Goal: Task Accomplishment & Management: Use online tool/utility

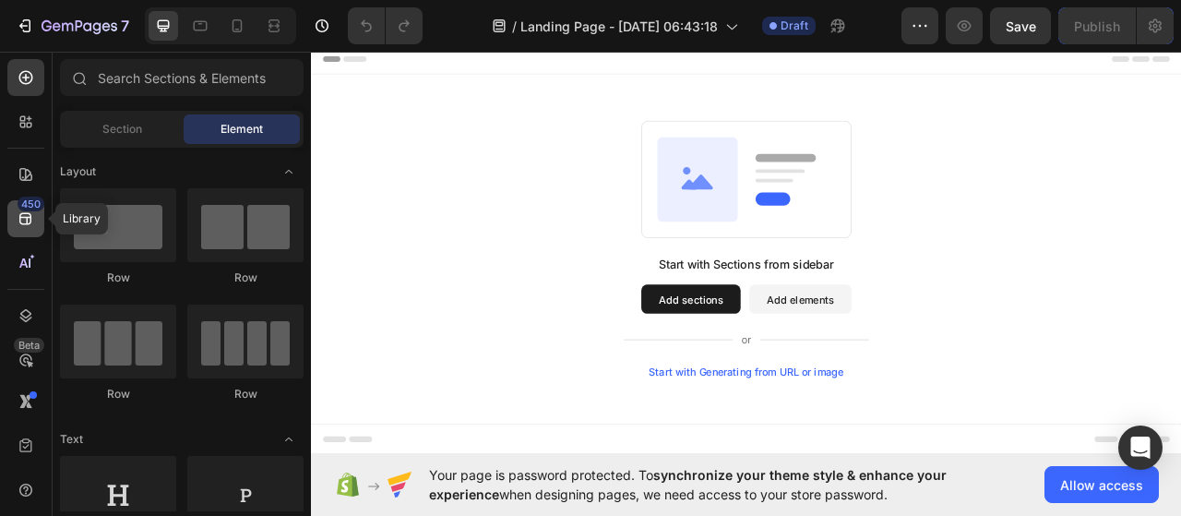
click at [18, 217] on icon at bounding box center [26, 218] width 18 height 18
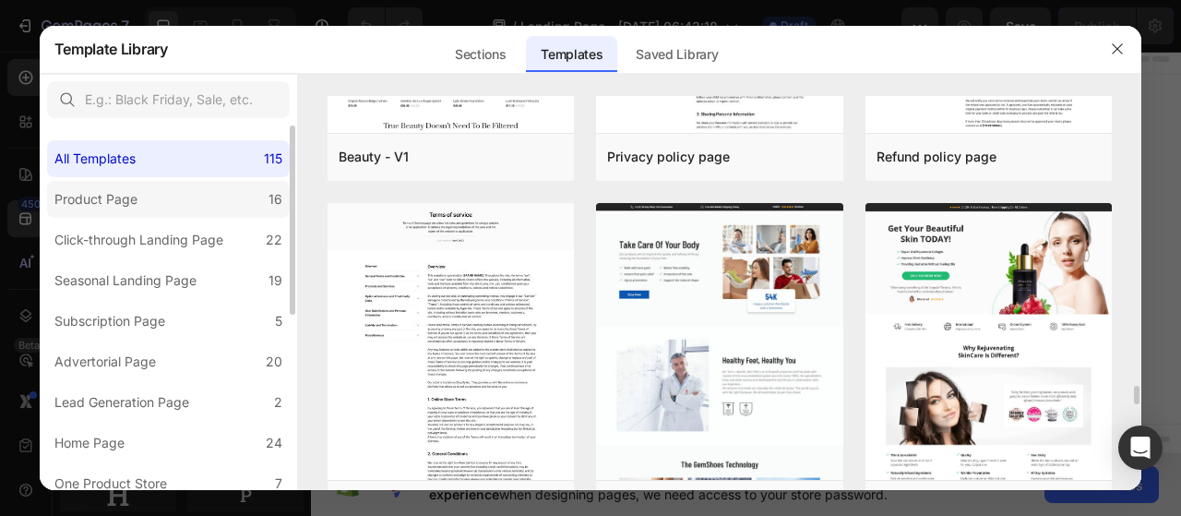
scroll to position [6147, 0]
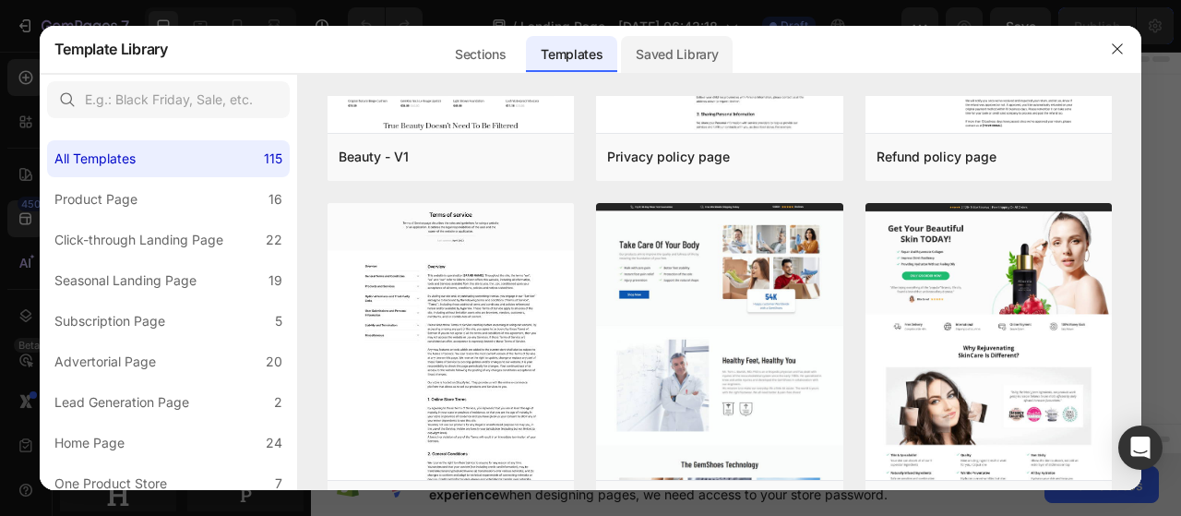
click at [696, 43] on div "Saved Library" at bounding box center [677, 54] width 112 height 37
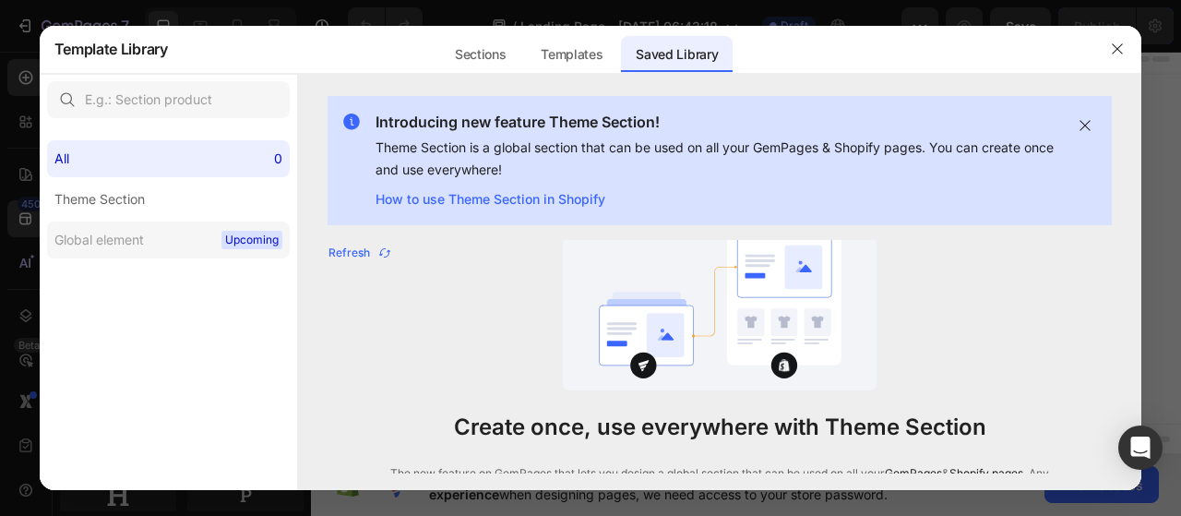
click at [242, 234] on span "Upcoming" at bounding box center [251, 240] width 61 height 18
click at [227, 214] on label "Theme Section" at bounding box center [168, 199] width 243 height 37
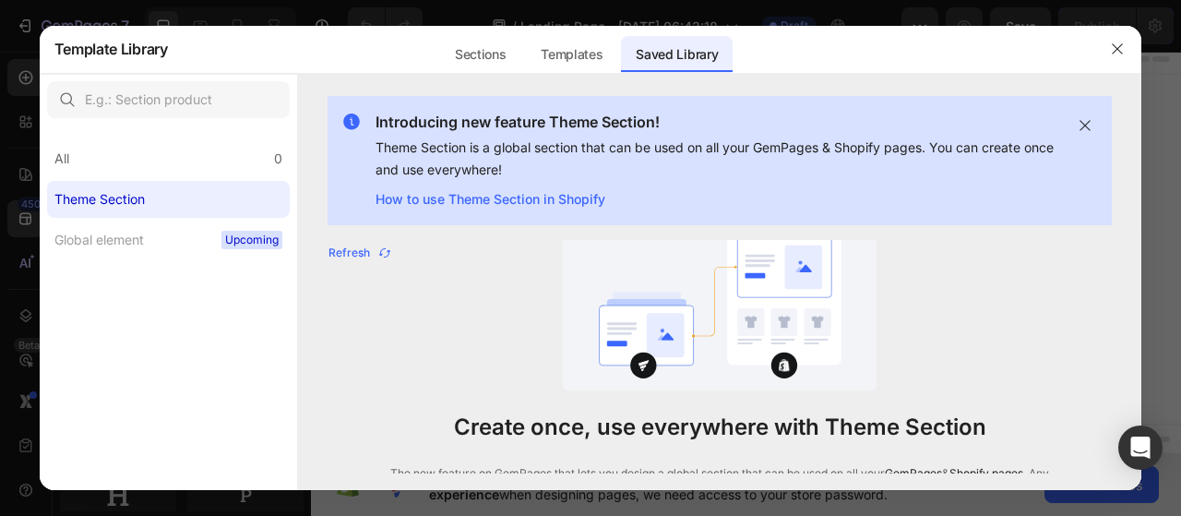
scroll to position [1910, 0]
click at [229, 147] on div "All 0" at bounding box center [168, 158] width 243 height 37
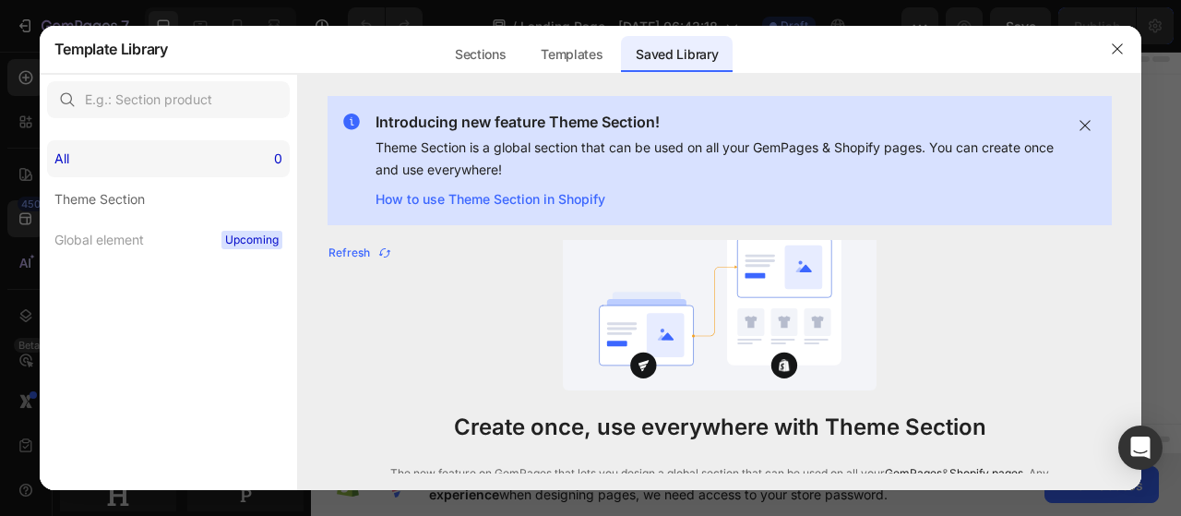
scroll to position [1851, 0]
click at [482, 51] on div "Sections" at bounding box center [480, 54] width 80 height 37
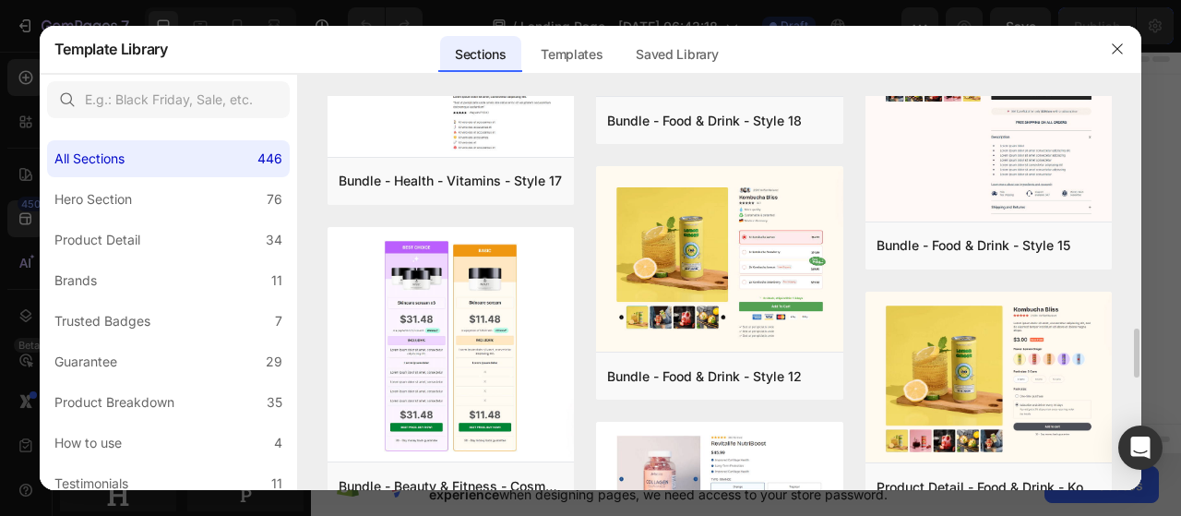
scroll to position [1868, 0]
click at [1113, 34] on button "button" at bounding box center [1118, 49] width 30 height 30
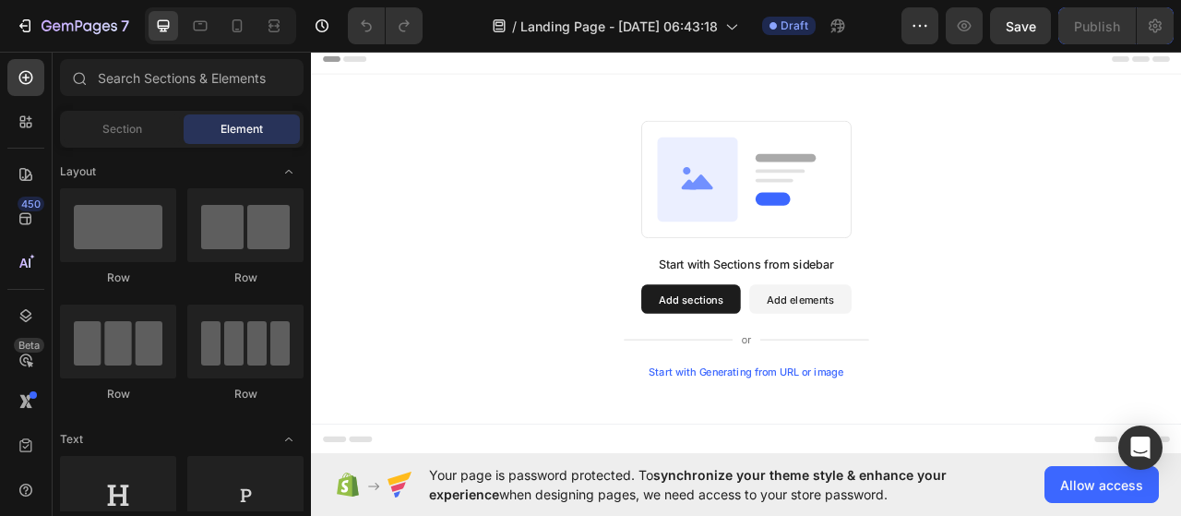
click at [791, 372] on button "Add sections" at bounding box center [794, 368] width 126 height 37
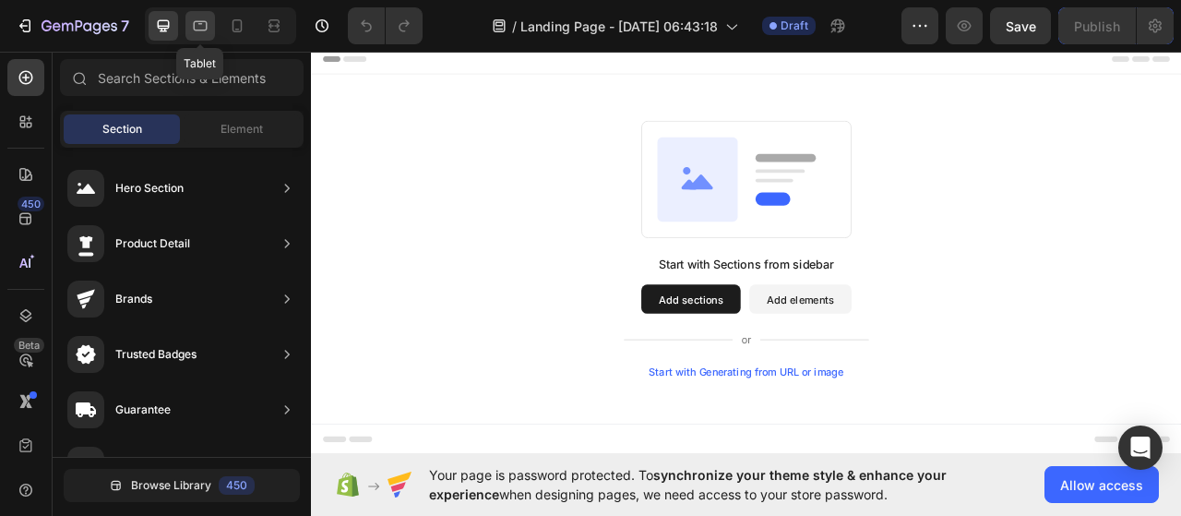
click at [210, 16] on div at bounding box center [200, 26] width 30 height 30
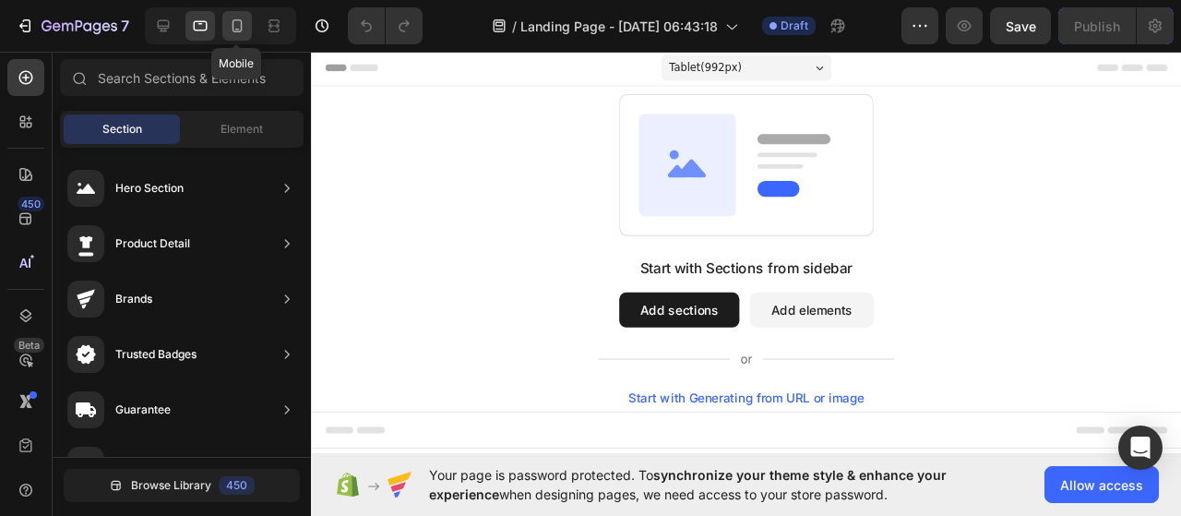
click at [239, 19] on icon at bounding box center [238, 25] width 10 height 13
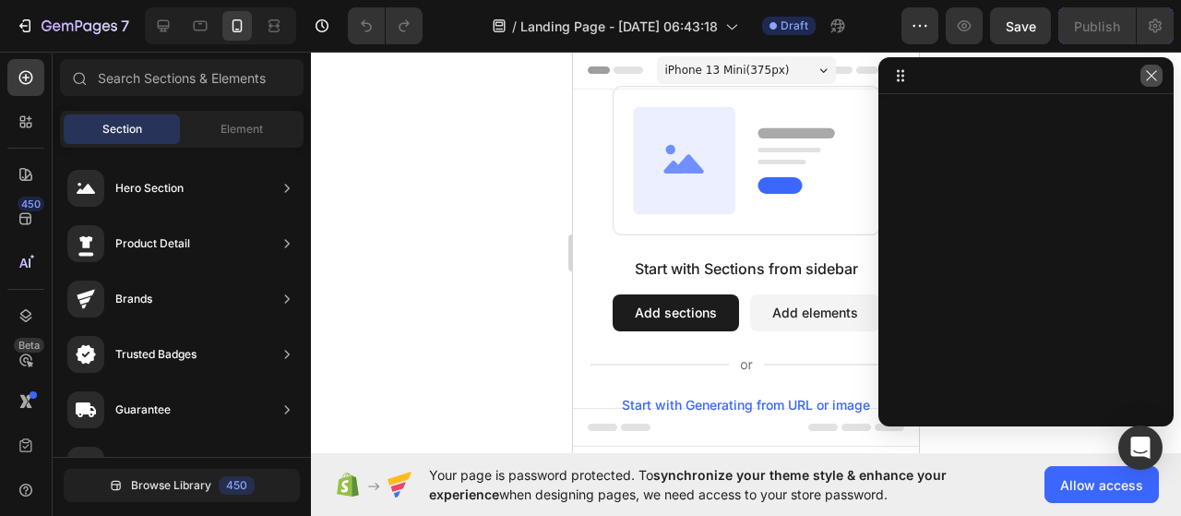
click at [1153, 69] on icon "button" at bounding box center [1151, 75] width 15 height 15
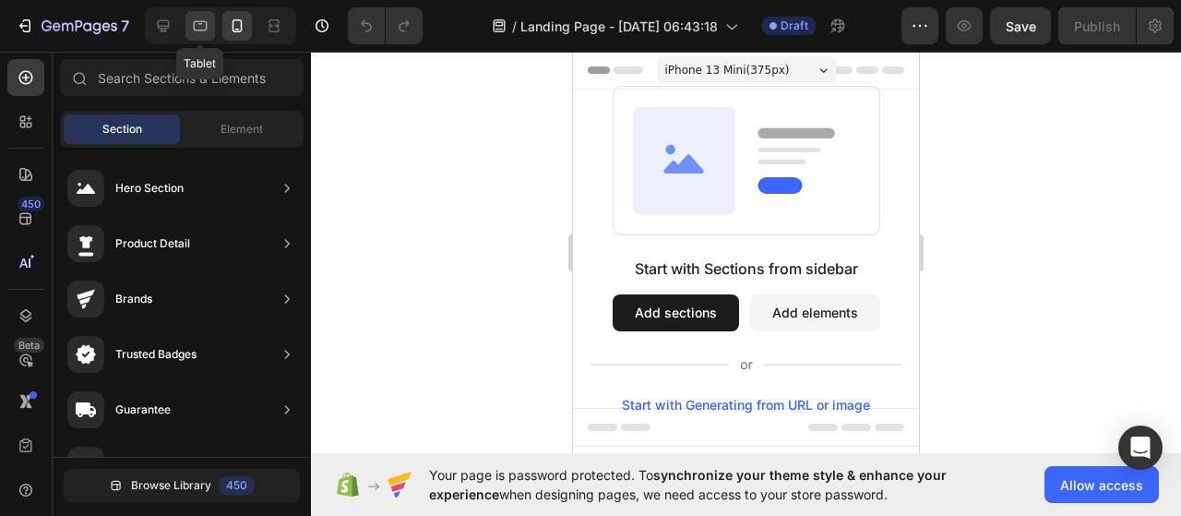
click at [187, 19] on div at bounding box center [200, 26] width 30 height 30
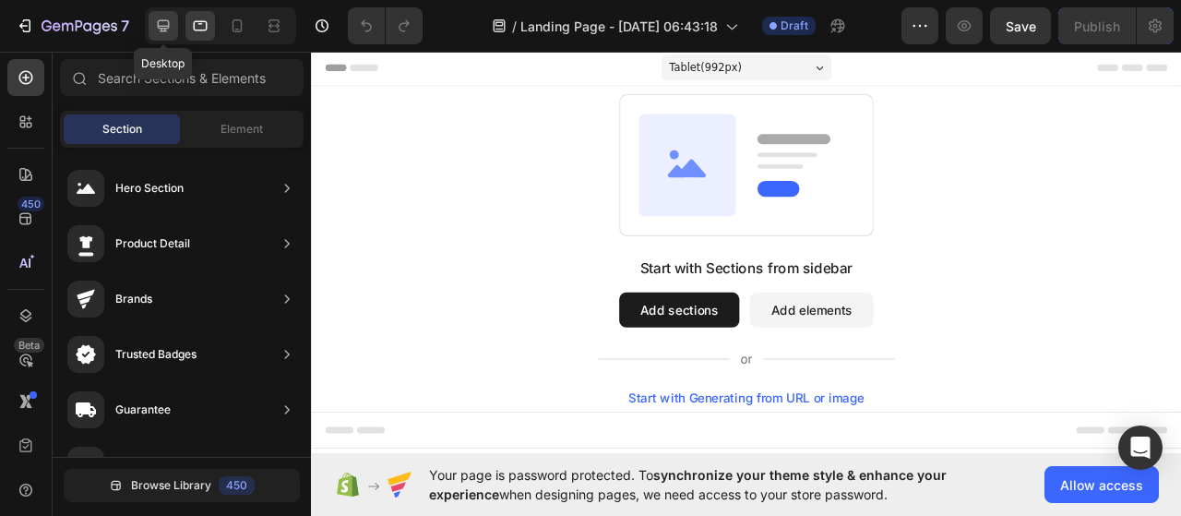
click at [170, 32] on icon at bounding box center [163, 26] width 18 height 18
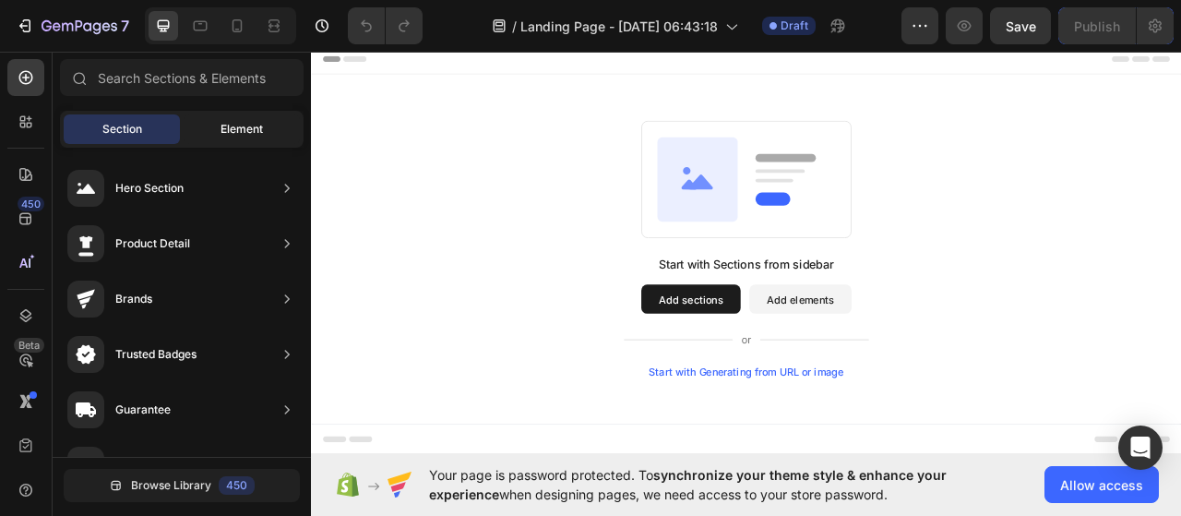
click at [247, 132] on span "Element" at bounding box center [242, 129] width 42 height 17
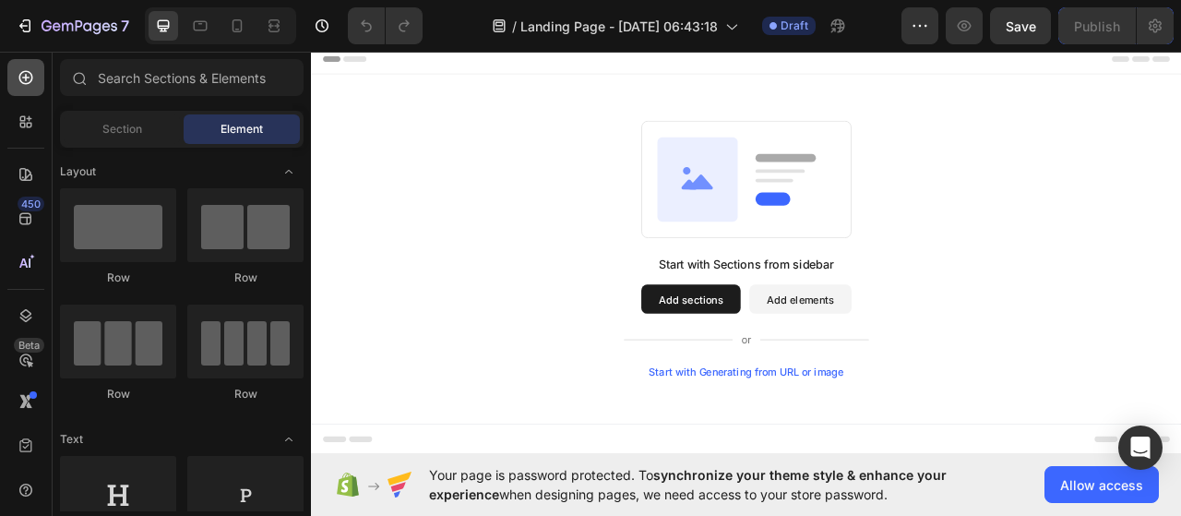
click at [31, 77] on icon at bounding box center [26, 78] width 14 height 14
click at [35, 125] on div at bounding box center [25, 121] width 37 height 37
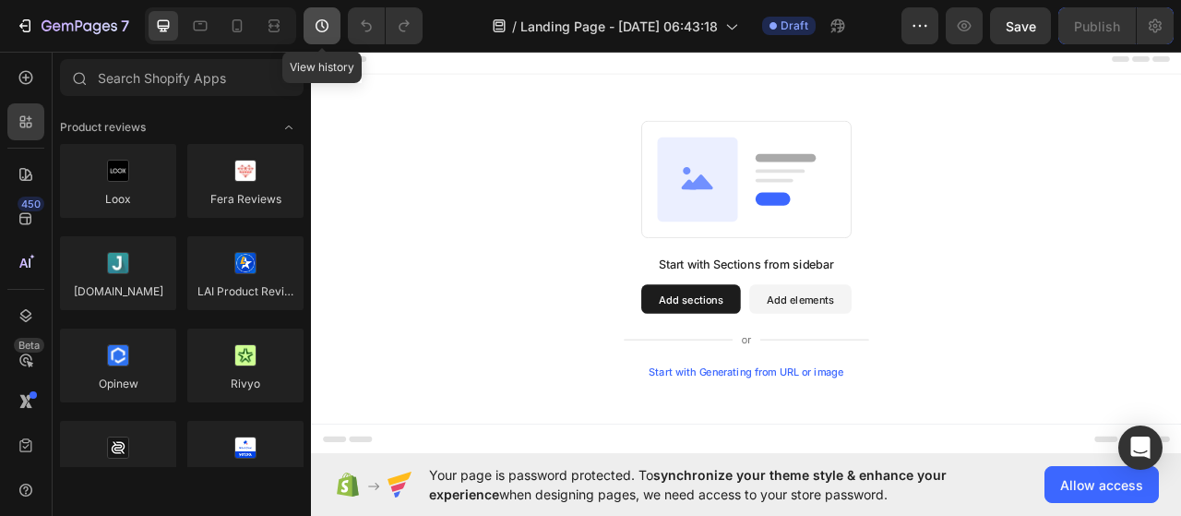
click at [324, 26] on icon "button" at bounding box center [322, 26] width 18 height 18
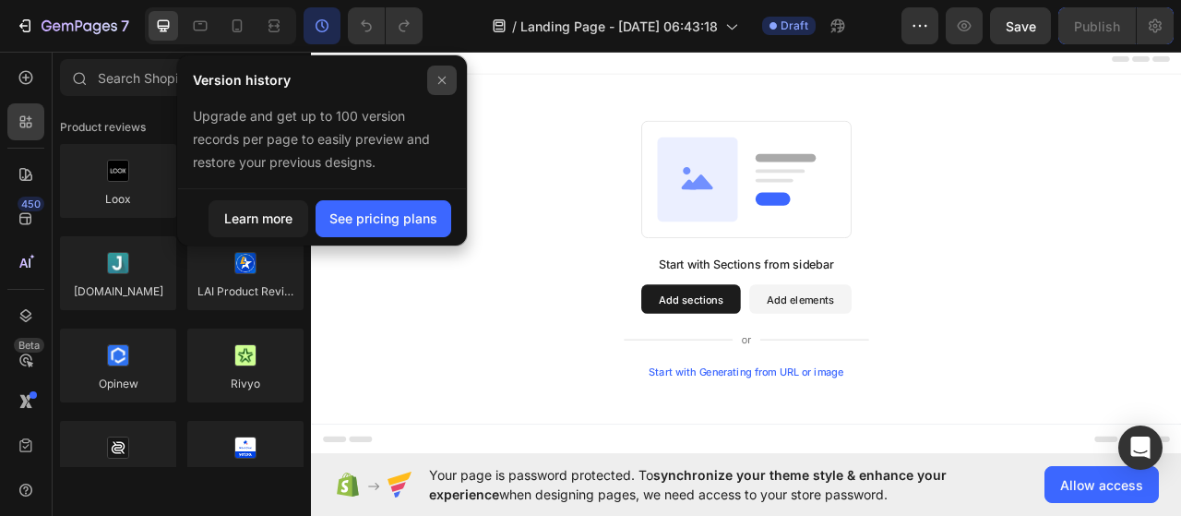
click at [447, 86] on icon at bounding box center [442, 80] width 15 height 15
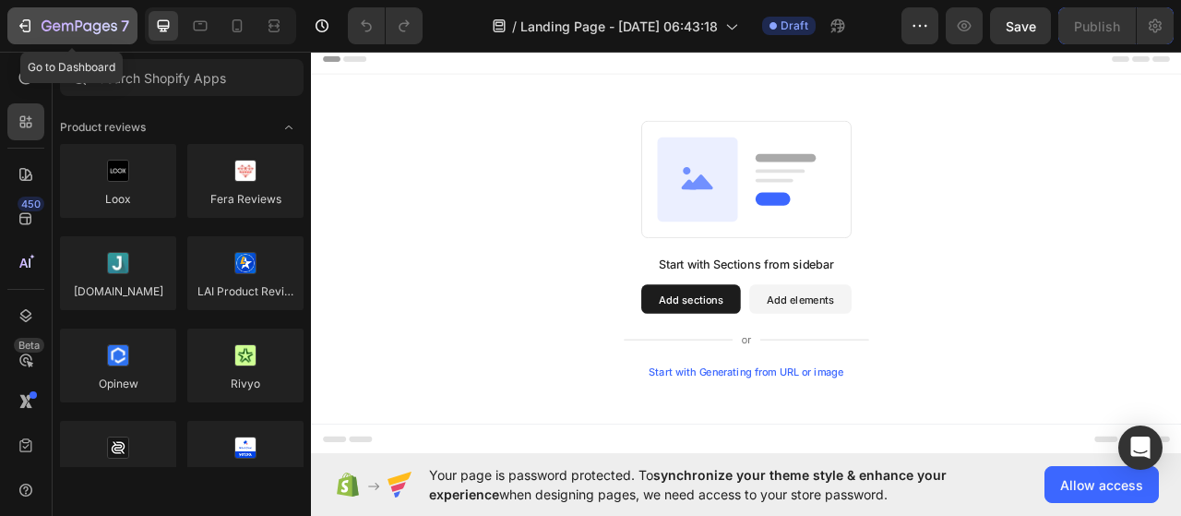
click at [27, 36] on div "7" at bounding box center [72, 26] width 113 height 22
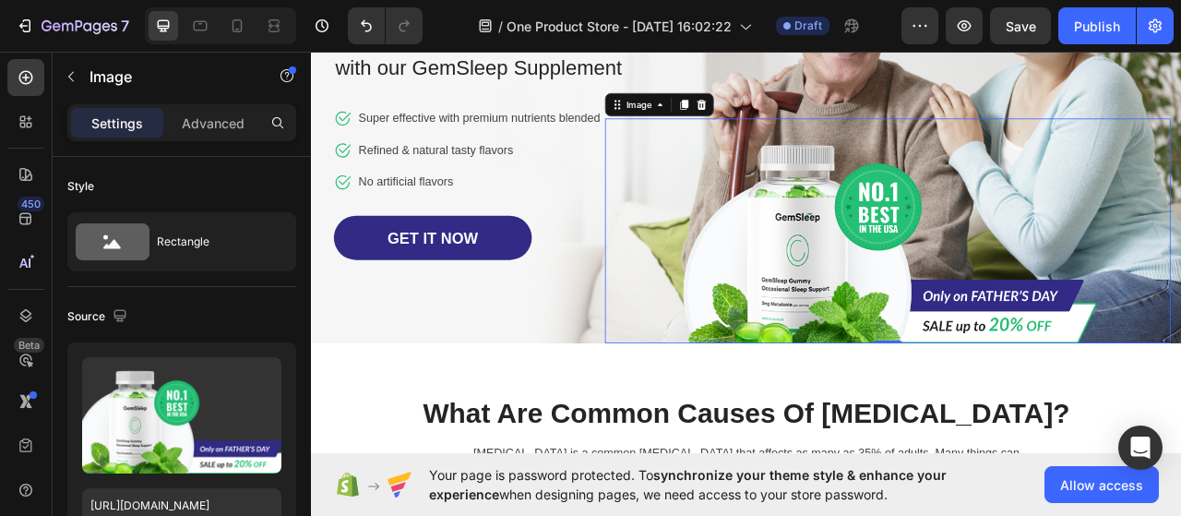
scroll to position [233, 0]
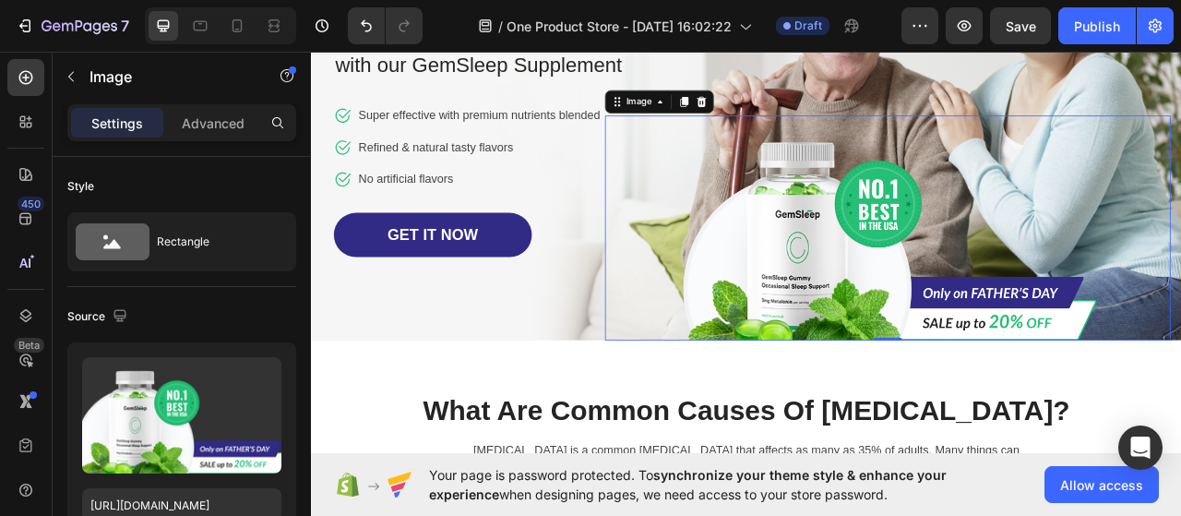
click at [1007, 386] on img at bounding box center [1044, 278] width 535 height 286
click at [802, 124] on icon at bounding box center [808, 117] width 12 height 13
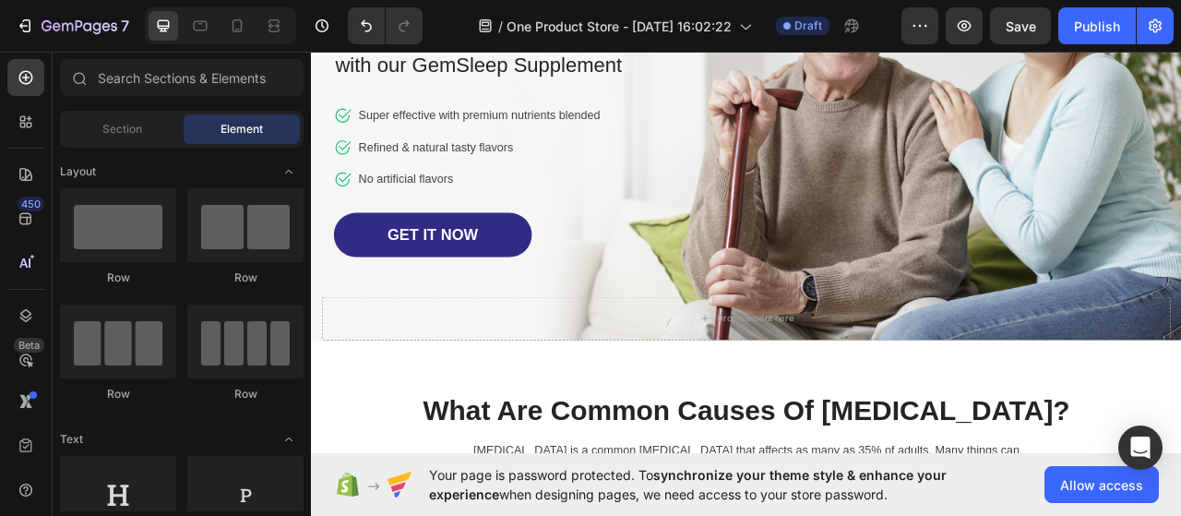
click at [1180, 263] on div "Drop element here Row Best Father's Day Gift: A Good Night's Sleep Heading with…" at bounding box center [865, 135] width 1080 height 572
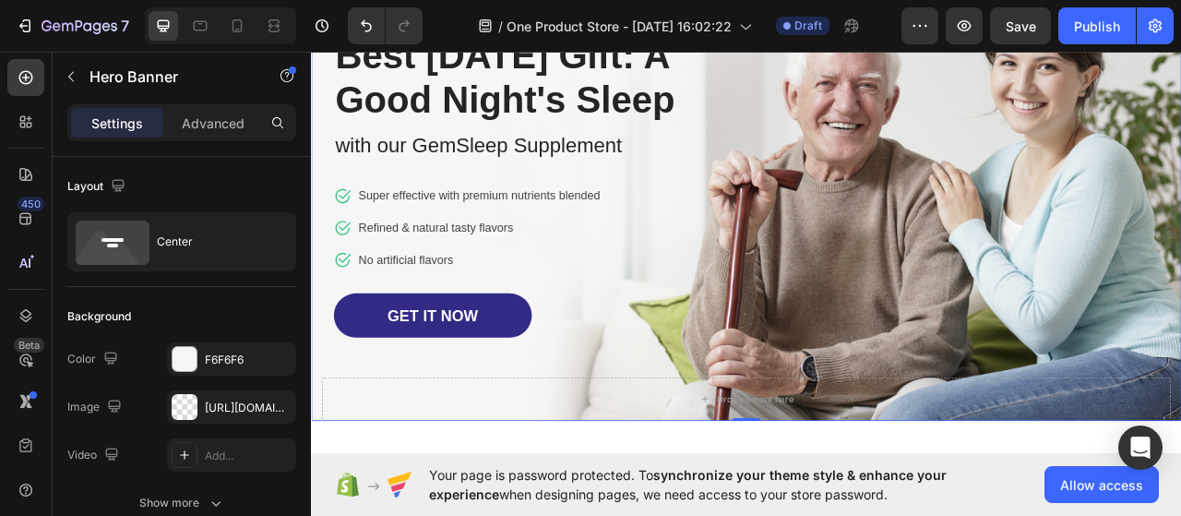
scroll to position [48, 0]
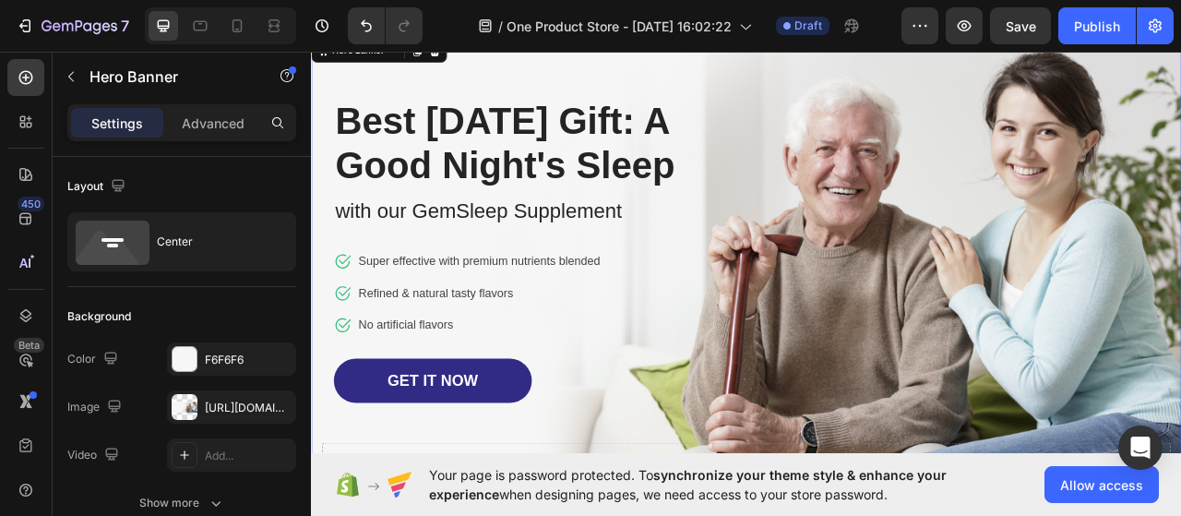
click at [1180, 304] on div "Drop element here Row Best Father's Day Gift: A Good Night's Sleep Heading with…" at bounding box center [865, 320] width 1080 height 572
click at [202, 412] on div "https://cdn.shopify.com/s/files/1/0768/8634/3913/files/gempages_586135656250475…" at bounding box center [231, 406] width 129 height 33
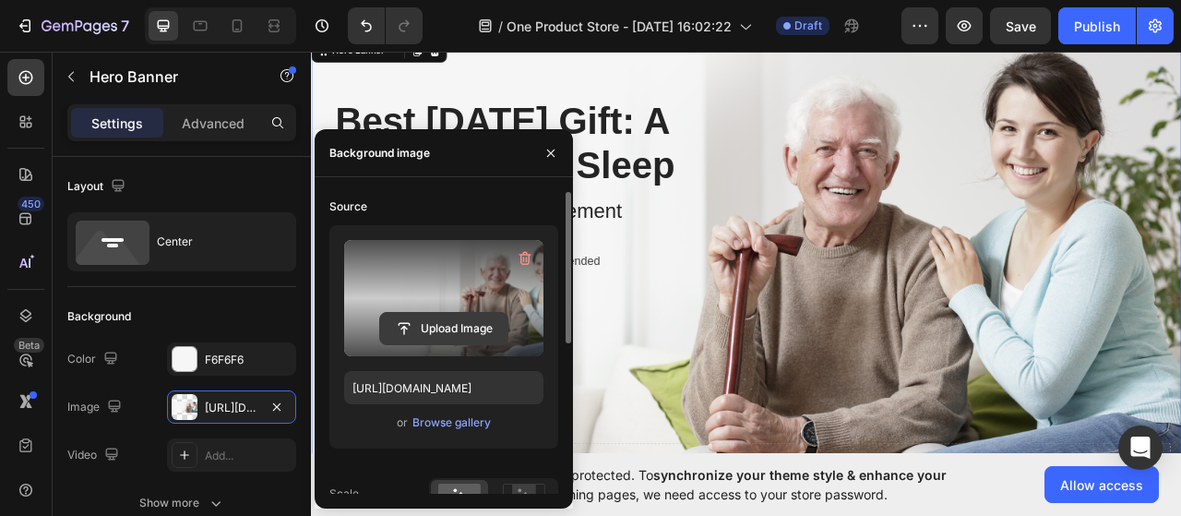
click at [466, 322] on input "file" at bounding box center [443, 328] width 127 height 31
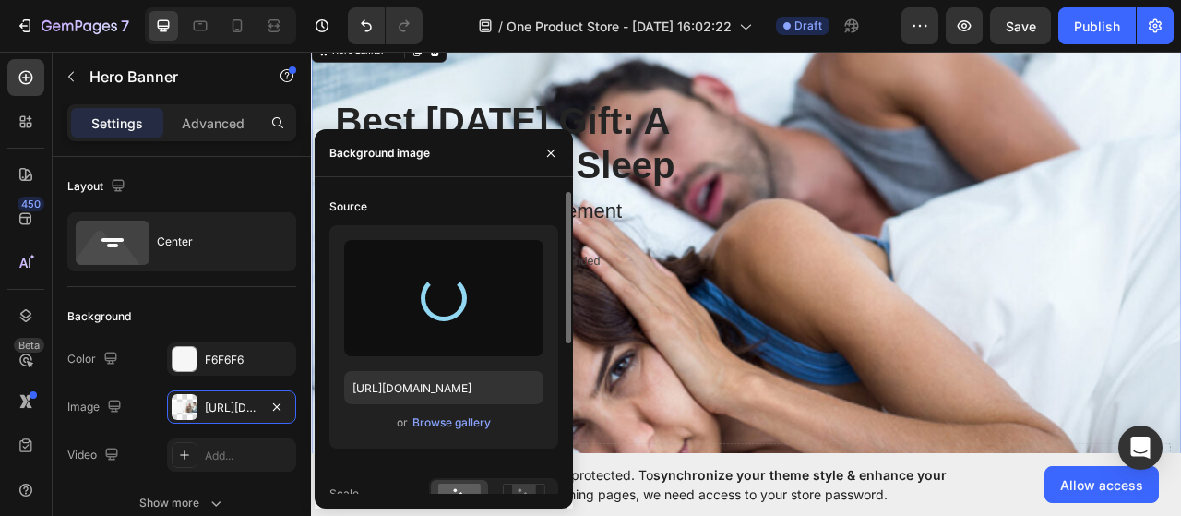
type input "https://cdn.shopify.com/s/files/1/0768/8634/3913/files/gempages_586135656250475…"
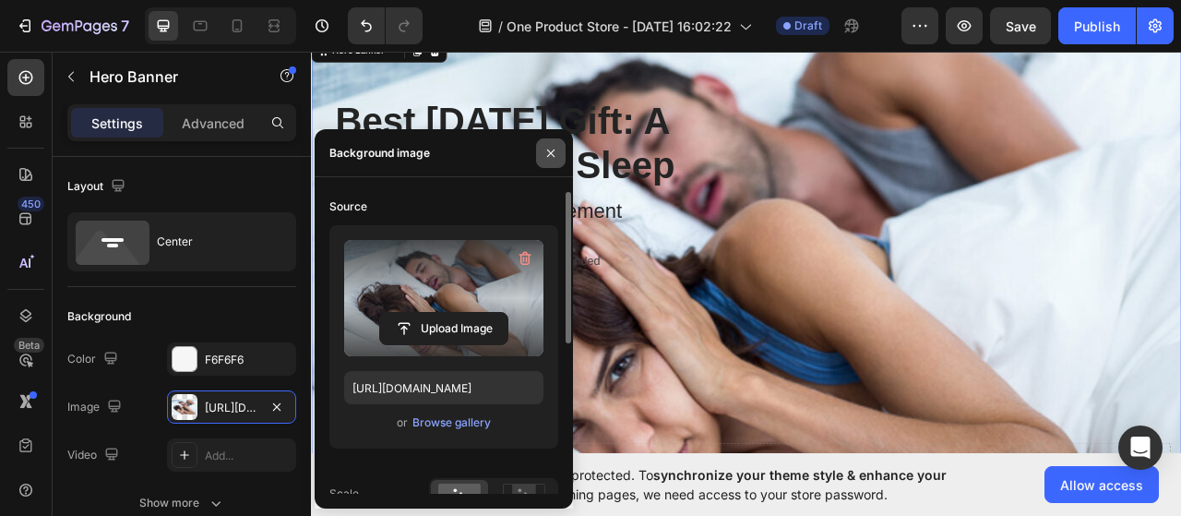
click at [548, 141] on button "button" at bounding box center [551, 153] width 30 height 30
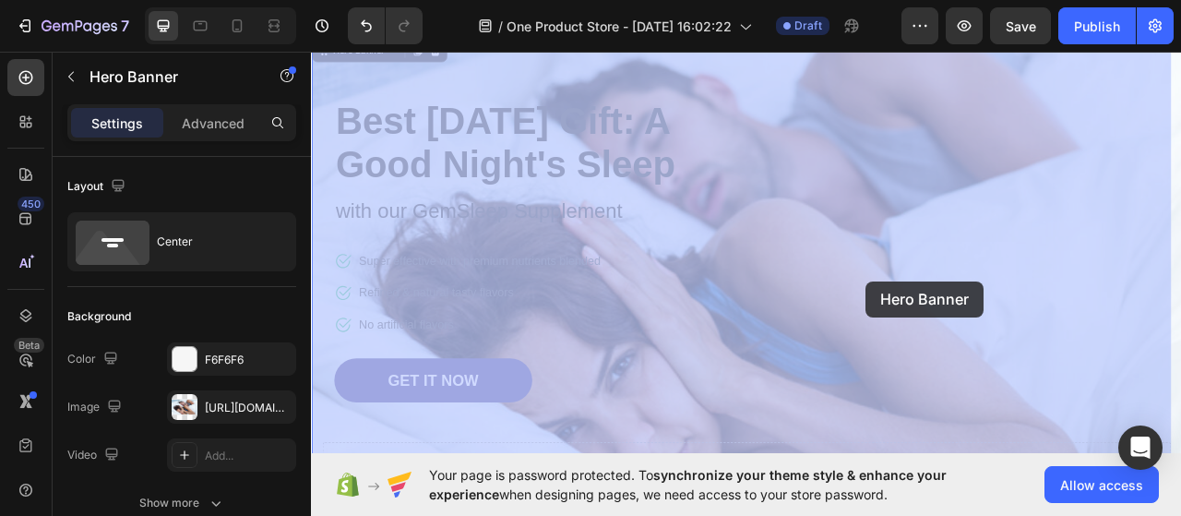
drag, startPoint x: 900, startPoint y: 417, endPoint x: 933, endPoint y: 398, distance: 38.5
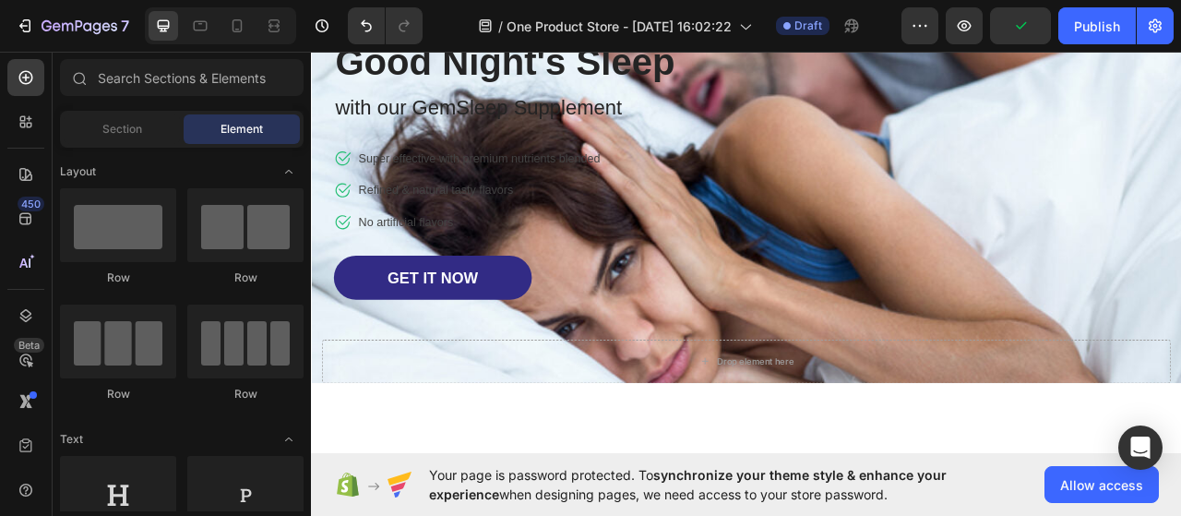
scroll to position [0, 0]
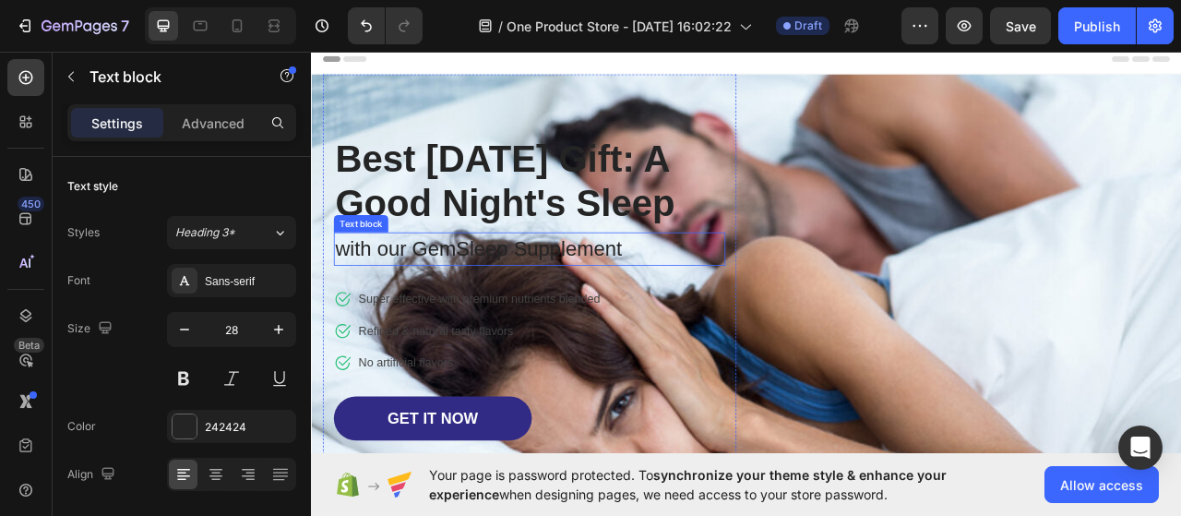
click at [483, 324] on p "with our GemSleep Supplement" at bounding box center [588, 304] width 495 height 39
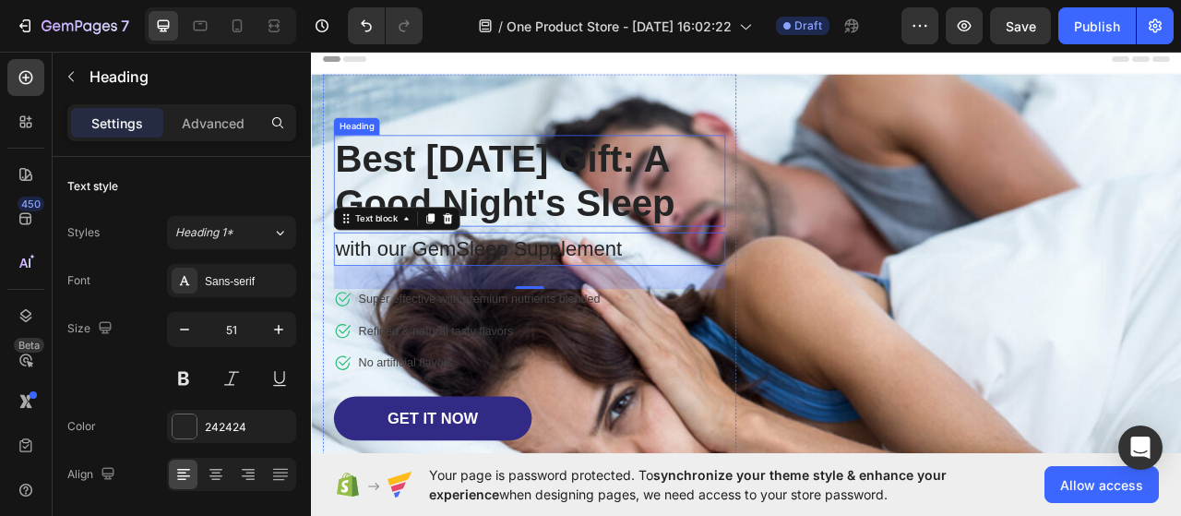
click at [525, 199] on p "Best [DATE] Gift: A Good Night's Sleep" at bounding box center [588, 217] width 495 height 113
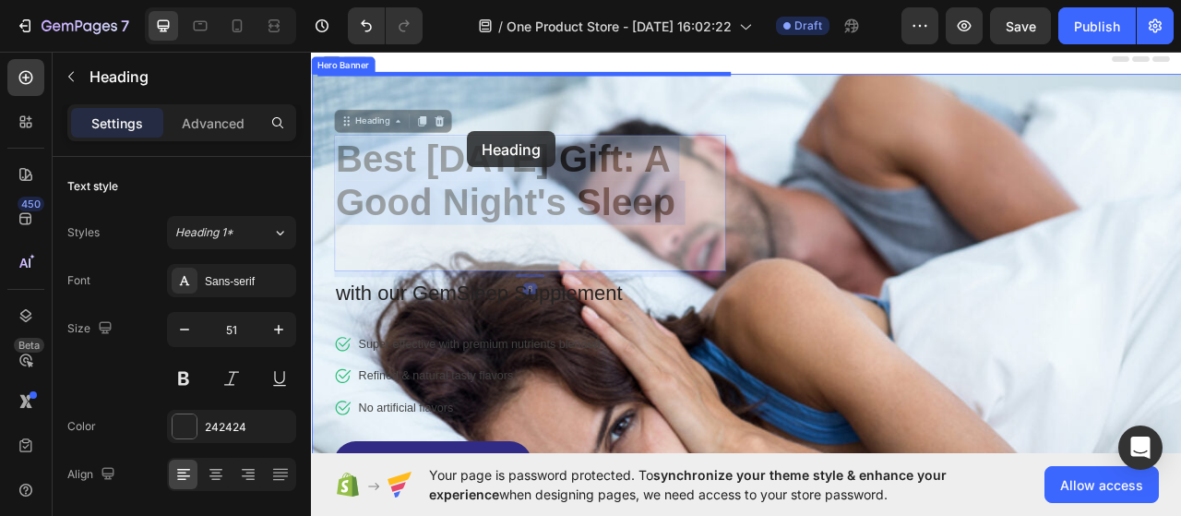
drag, startPoint x: 525, startPoint y: 200, endPoint x: 509, endPoint y: 154, distance: 48.7
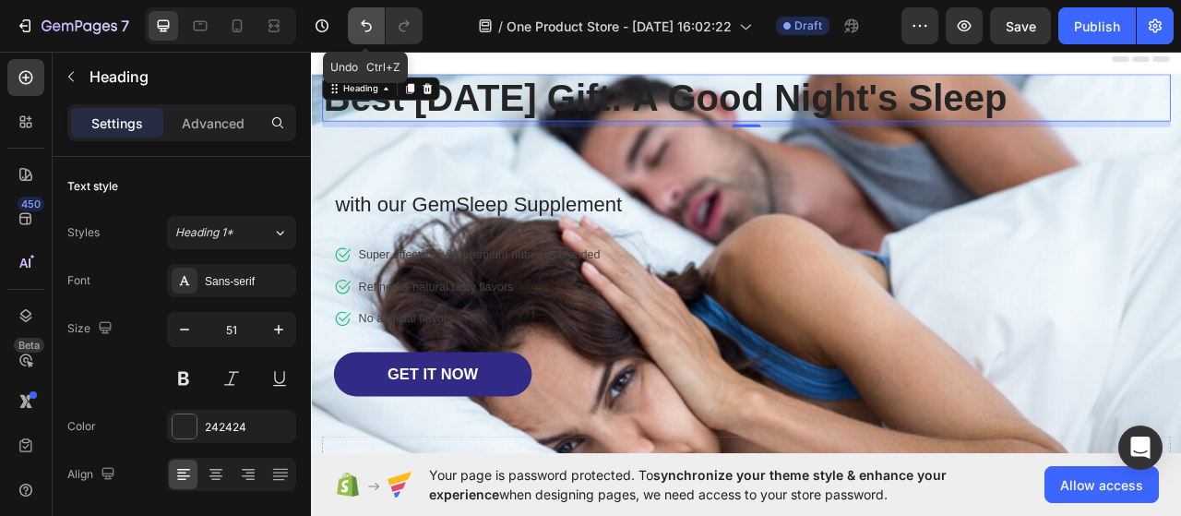
click at [360, 19] on icon "Undo/Redo" at bounding box center [366, 26] width 18 height 18
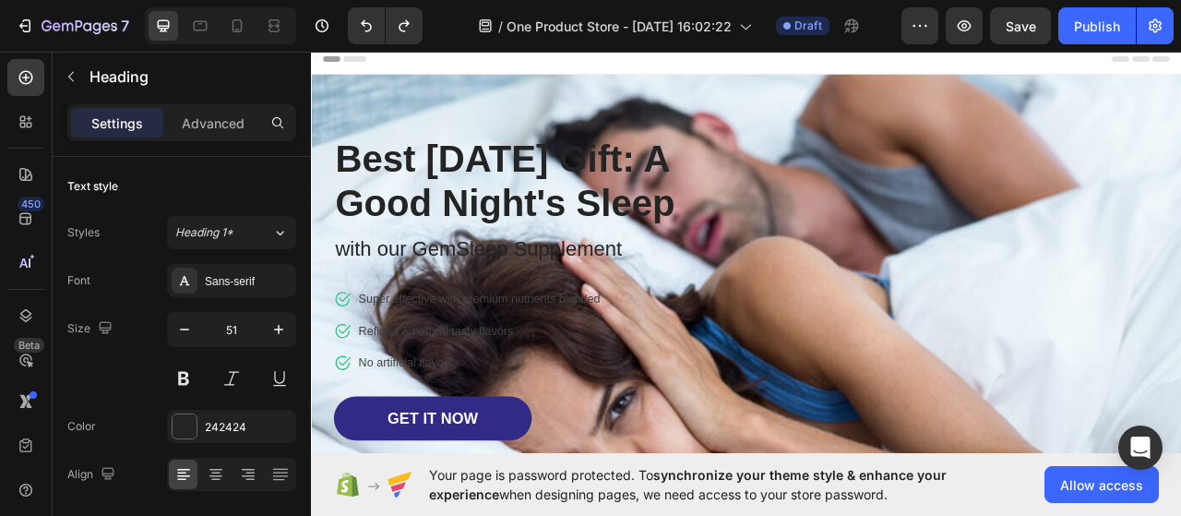
click at [416, 216] on p "Best [DATE] Gift: A Good Night's Sleep" at bounding box center [588, 217] width 495 height 113
click at [454, 274] on p "Best [DATE] Gift: A Good Night's Sleep" at bounding box center [588, 217] width 495 height 113
click at [440, 274] on p "Best [DATE] Gift: A Good Night's Sleep" at bounding box center [588, 217] width 495 height 113
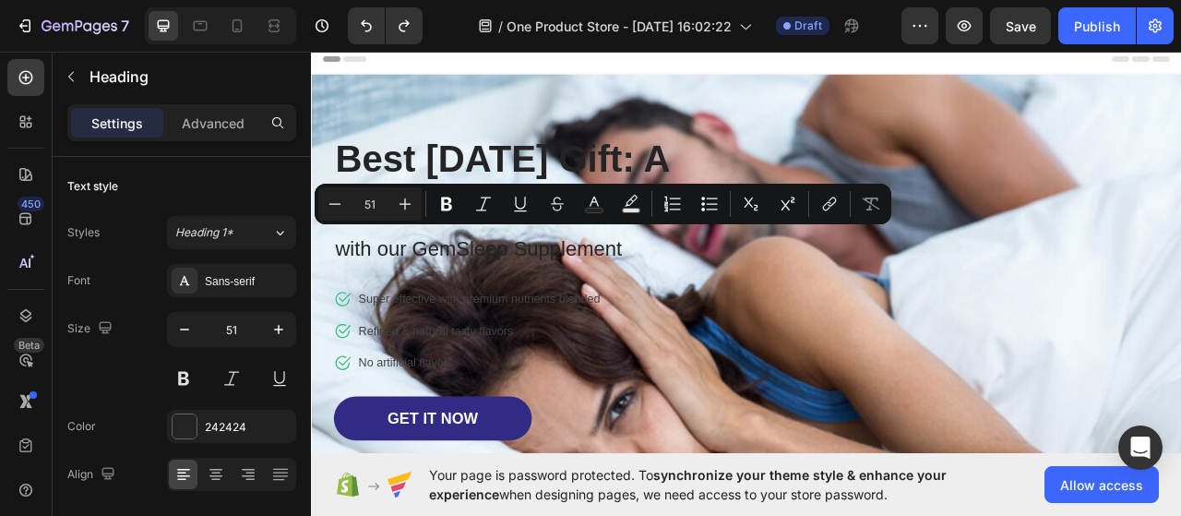
click at [484, 274] on p "Best [DATE] Gift: A Good Night's Sleep" at bounding box center [588, 217] width 495 height 113
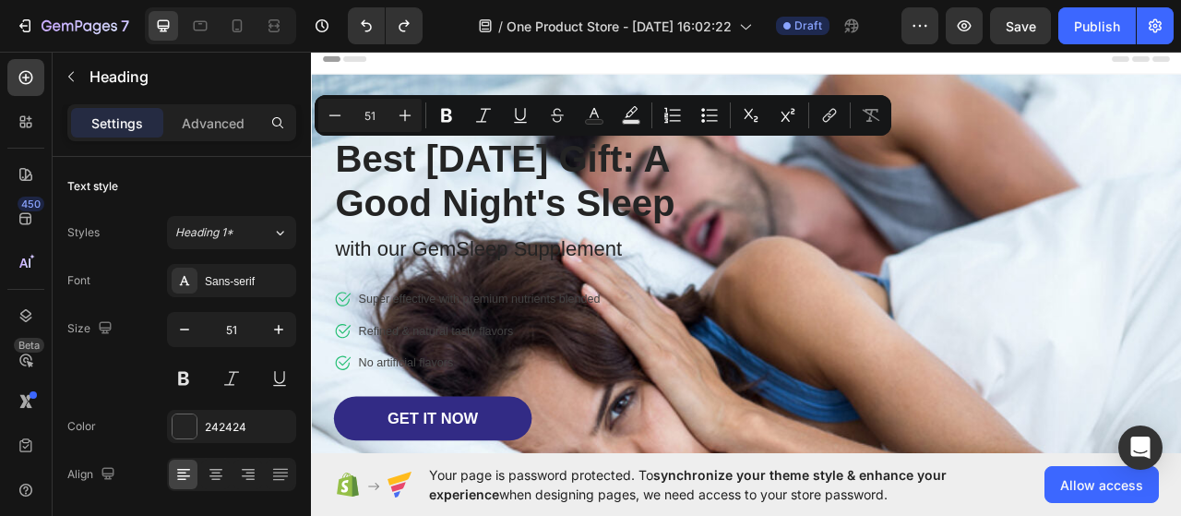
drag, startPoint x: 468, startPoint y: 301, endPoint x: 340, endPoint y: 195, distance: 166.5
click at [341, 195] on p "Best [DATE] Gift: A Good Night's Sleep" at bounding box center [588, 217] width 495 height 113
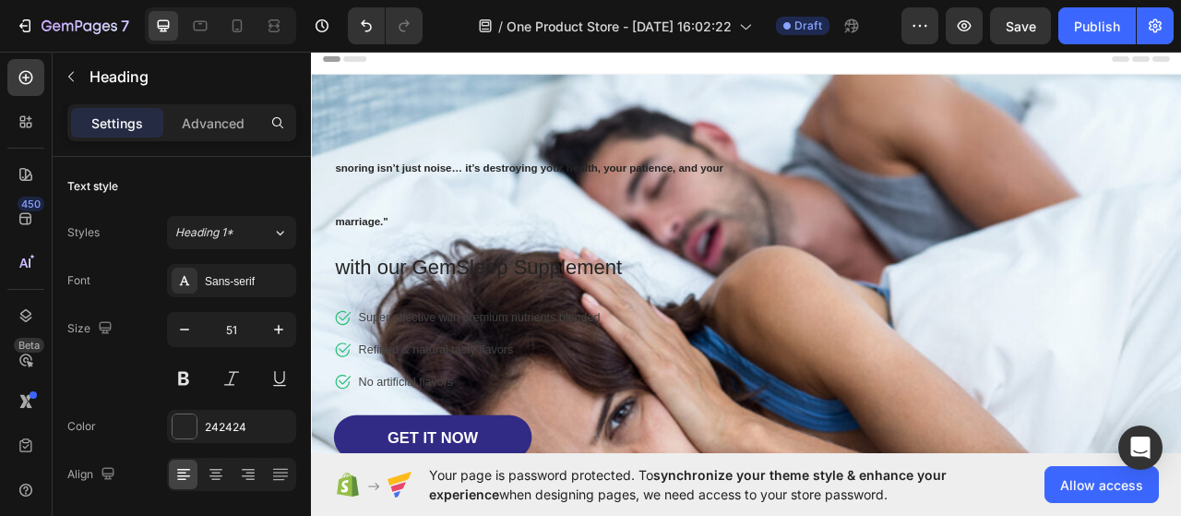
click at [375, 240] on p "snoring isn’t just noise… it’s destroying your health, your patience, and your …" at bounding box center [588, 229] width 495 height 137
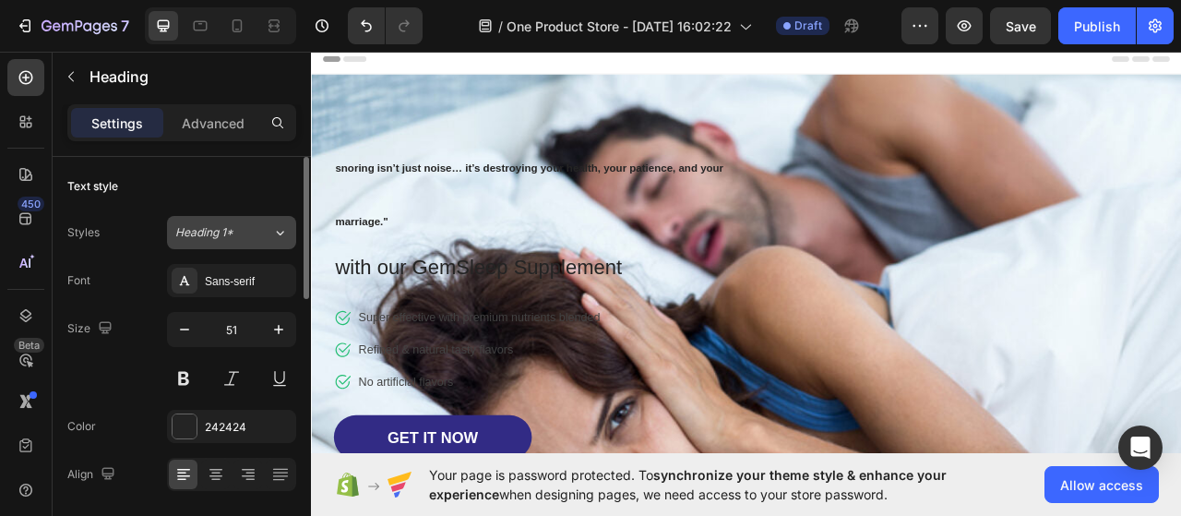
click at [237, 230] on div "Heading 1*" at bounding box center [212, 232] width 75 height 17
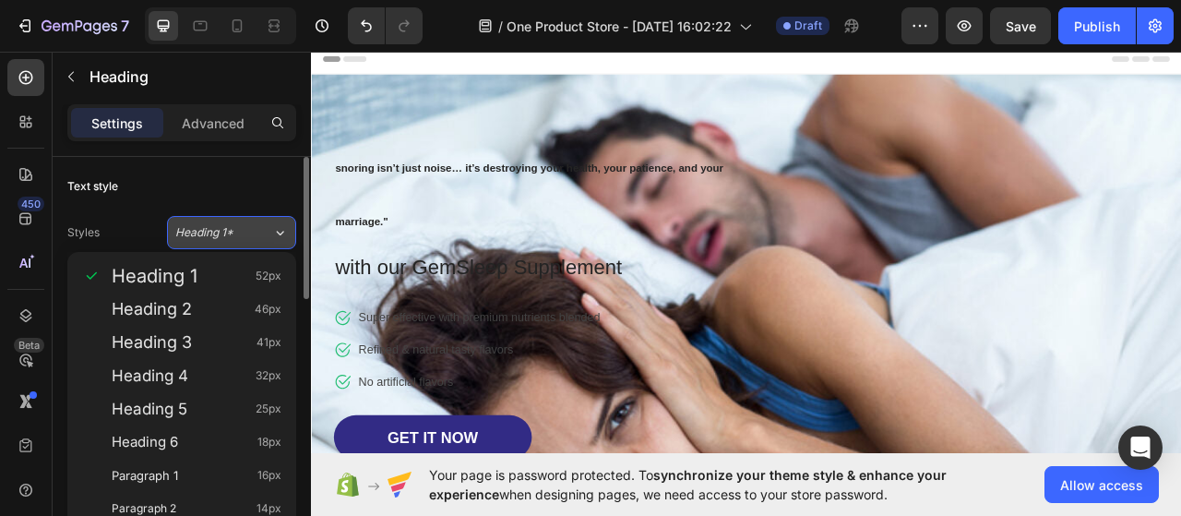
click at [237, 230] on div "Heading 1*" at bounding box center [212, 232] width 75 height 17
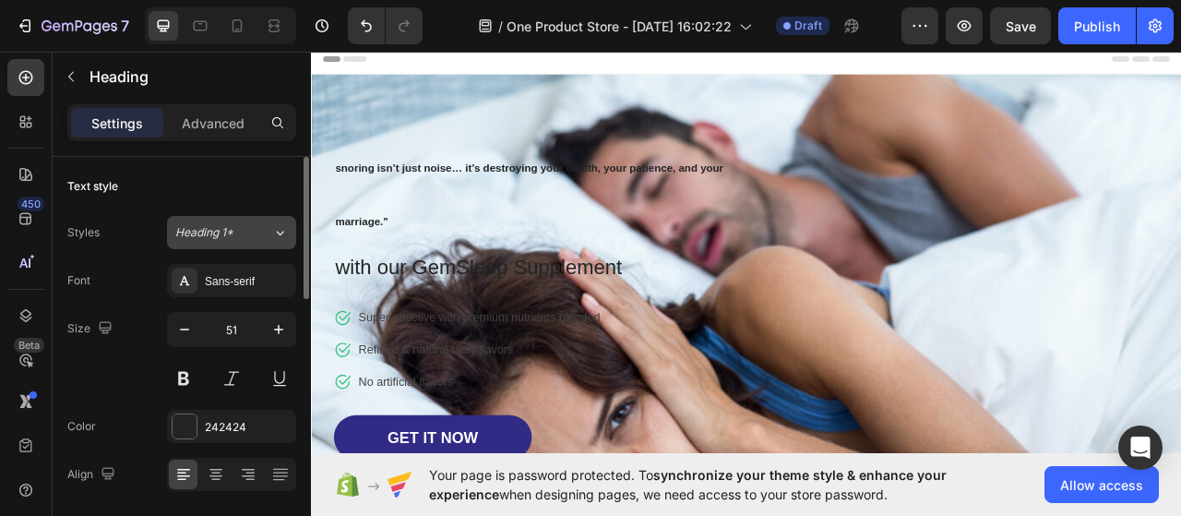
click at [229, 237] on span "Heading 1*" at bounding box center [204, 232] width 58 height 17
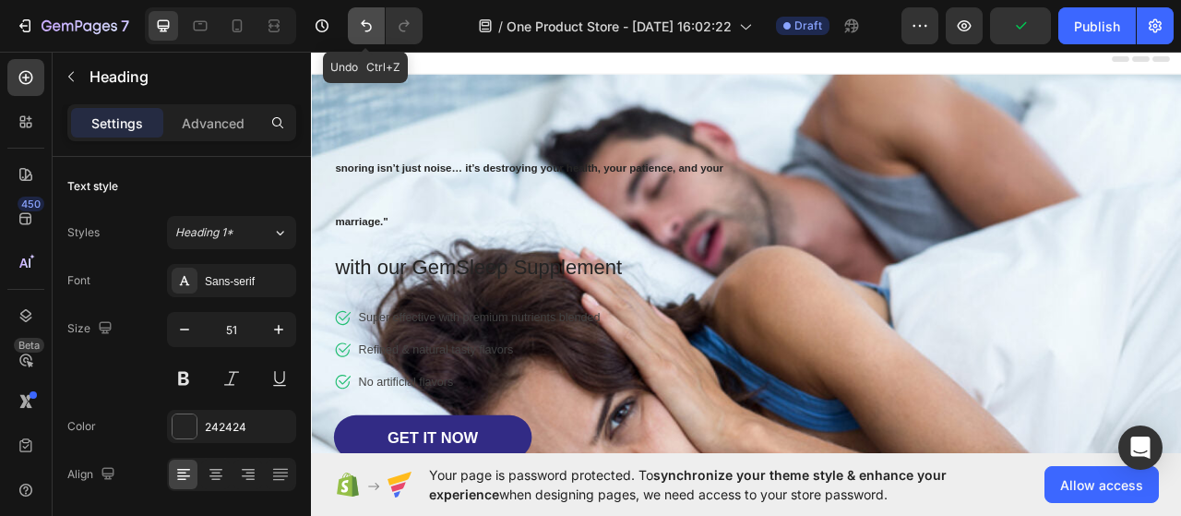
click at [354, 39] on button "Undo/Redo" at bounding box center [366, 25] width 37 height 37
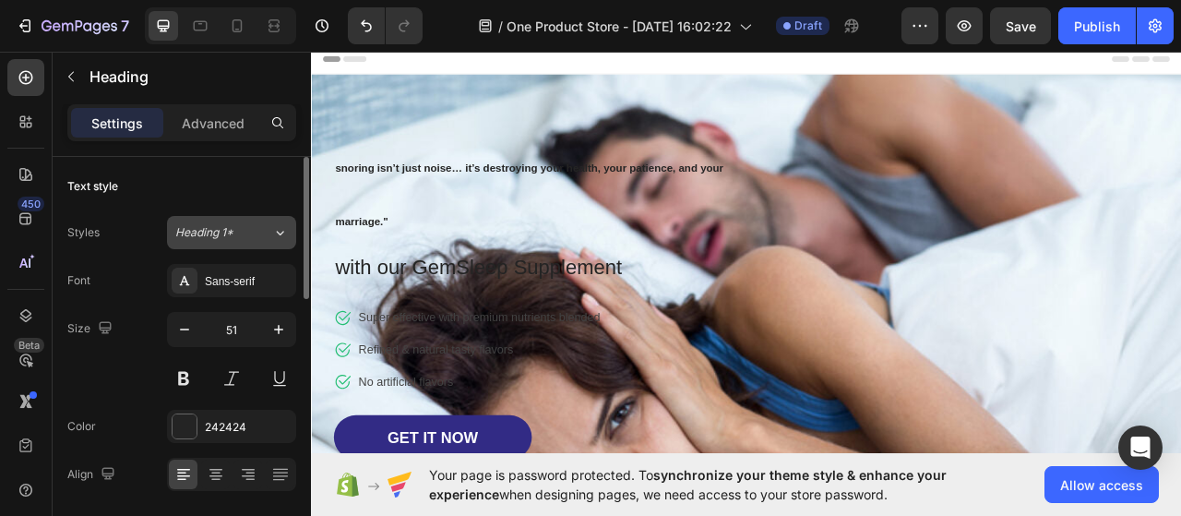
click at [233, 232] on span "Heading 1*" at bounding box center [204, 232] width 58 height 17
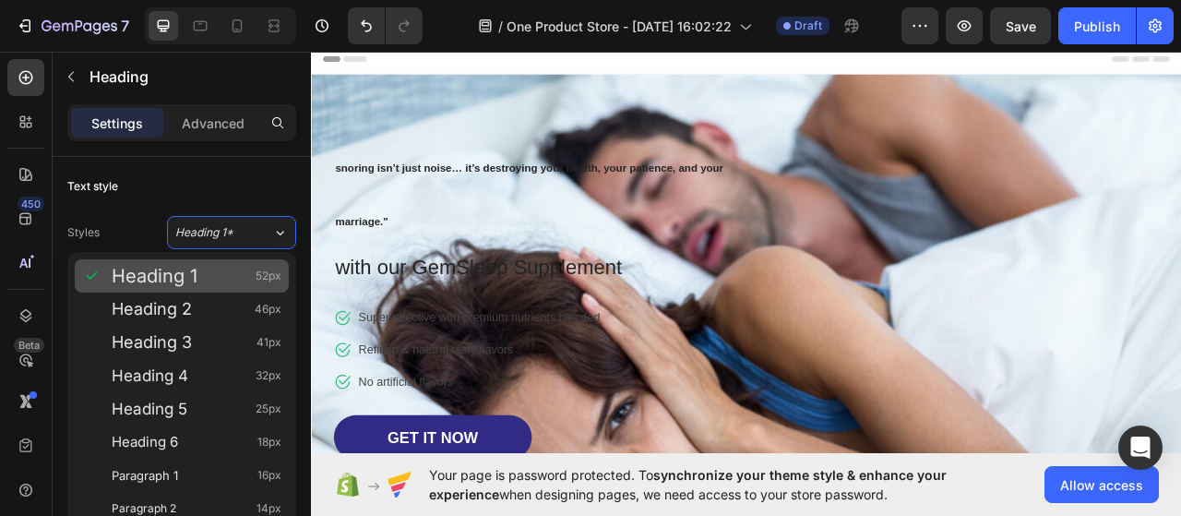
click at [194, 280] on span "Heading 1" at bounding box center [155, 276] width 86 height 18
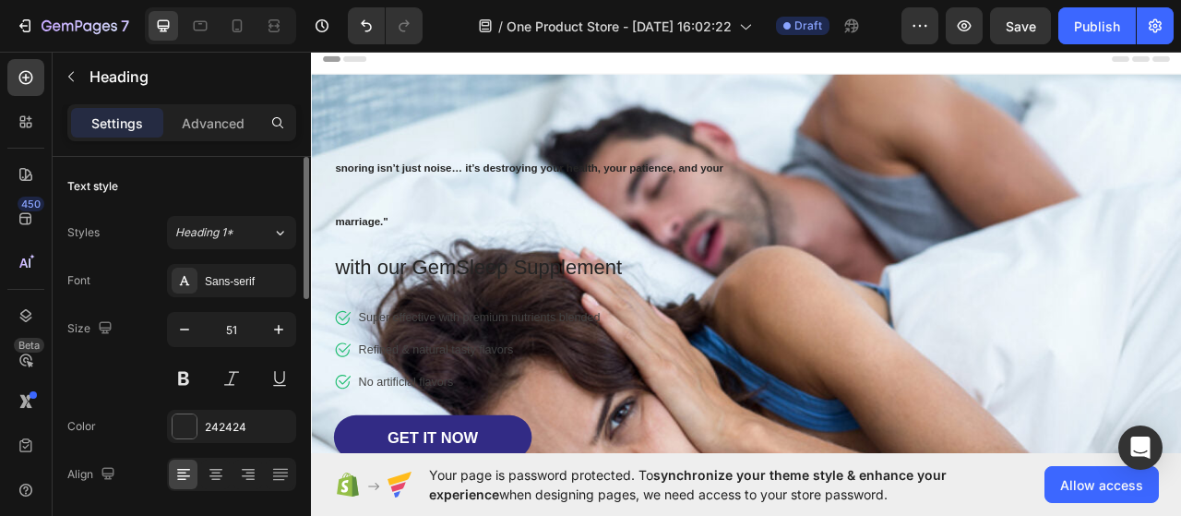
click at [94, 232] on div "Styles" at bounding box center [83, 232] width 32 height 17
click at [246, 279] on div "Sans-serif" at bounding box center [248, 281] width 87 height 17
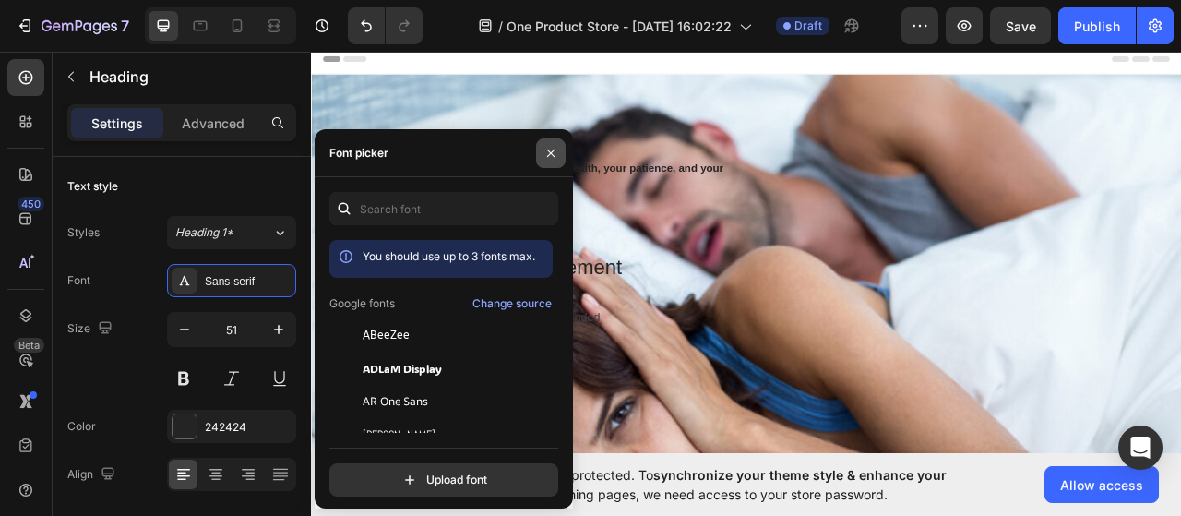
click at [554, 152] on icon "button" at bounding box center [550, 153] width 15 height 15
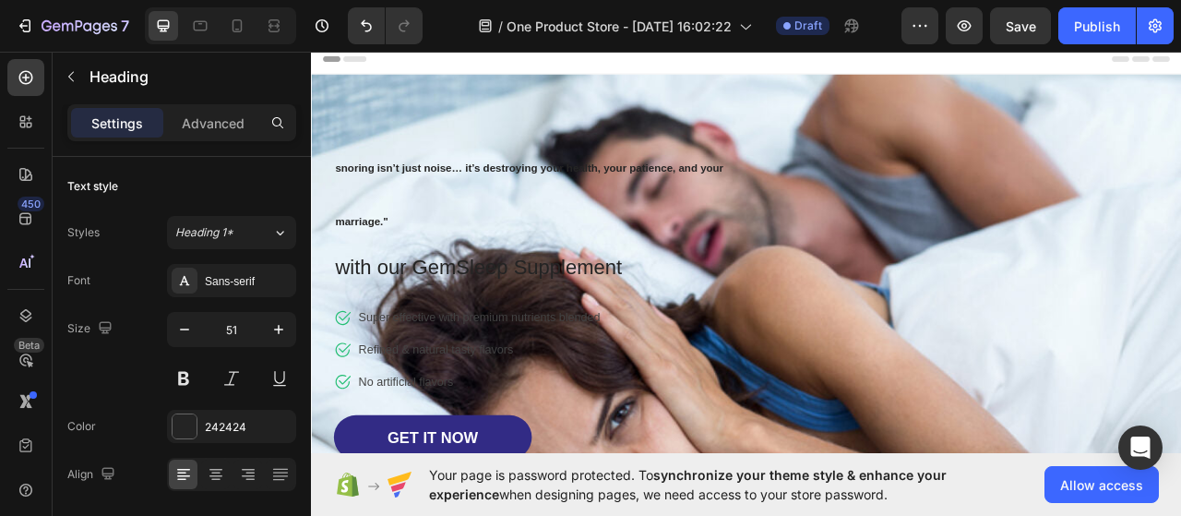
click at [701, 190] on h1 "snoring isn’t just noise… it’s destroying your health, your patience, and your …" at bounding box center [589, 230] width 498 height 140
click at [701, 190] on p "snoring isn’t just noise… it’s destroying your health, your patience, and your …" at bounding box center [588, 229] width 495 height 137
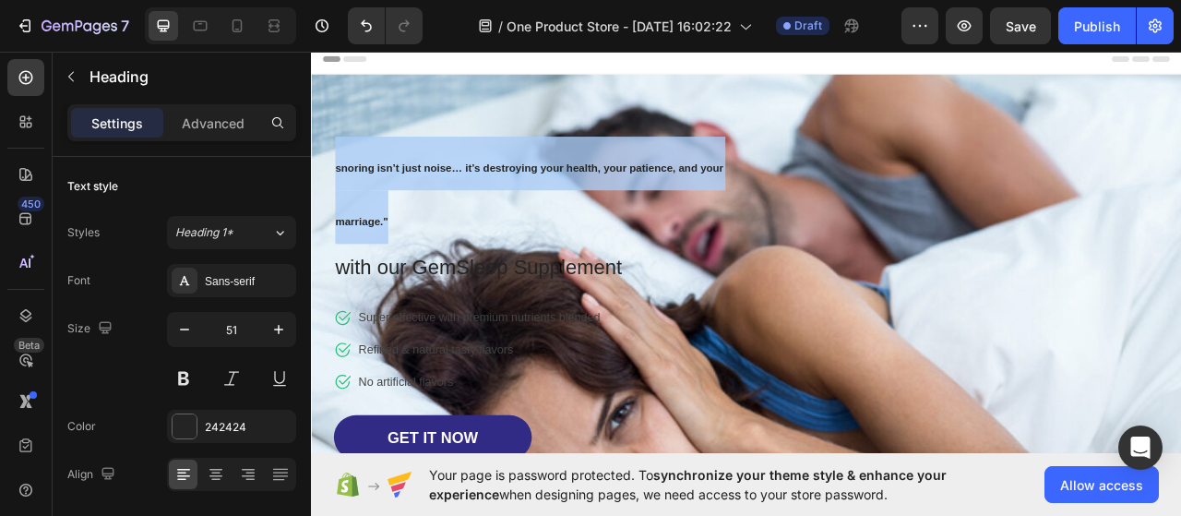
click at [701, 190] on p "snoring isn’t just noise… it’s destroying your health, your patience, and your …" at bounding box center [588, 229] width 495 height 137
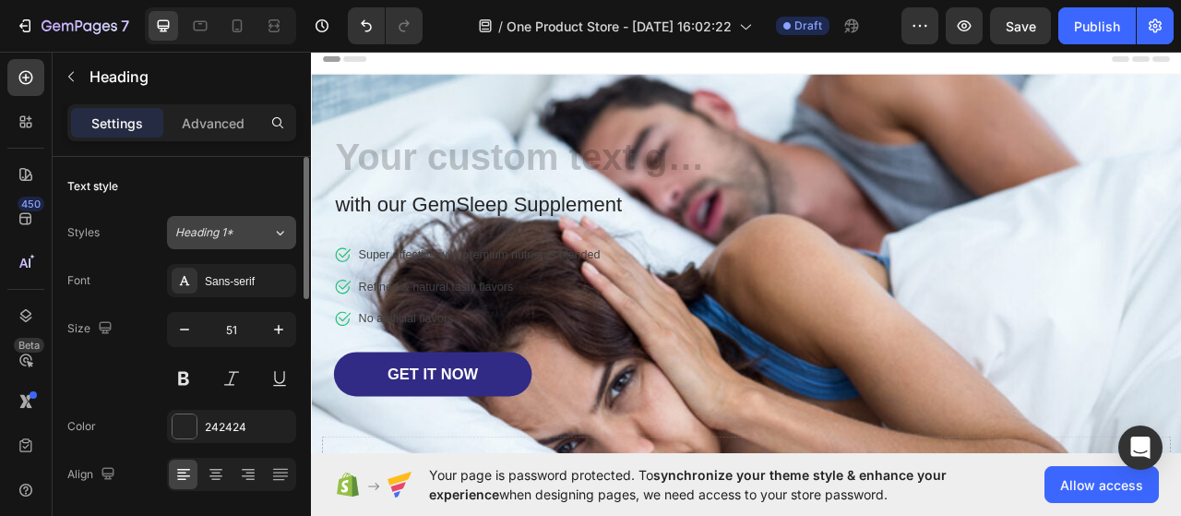
click at [275, 228] on icon at bounding box center [280, 232] width 16 height 18
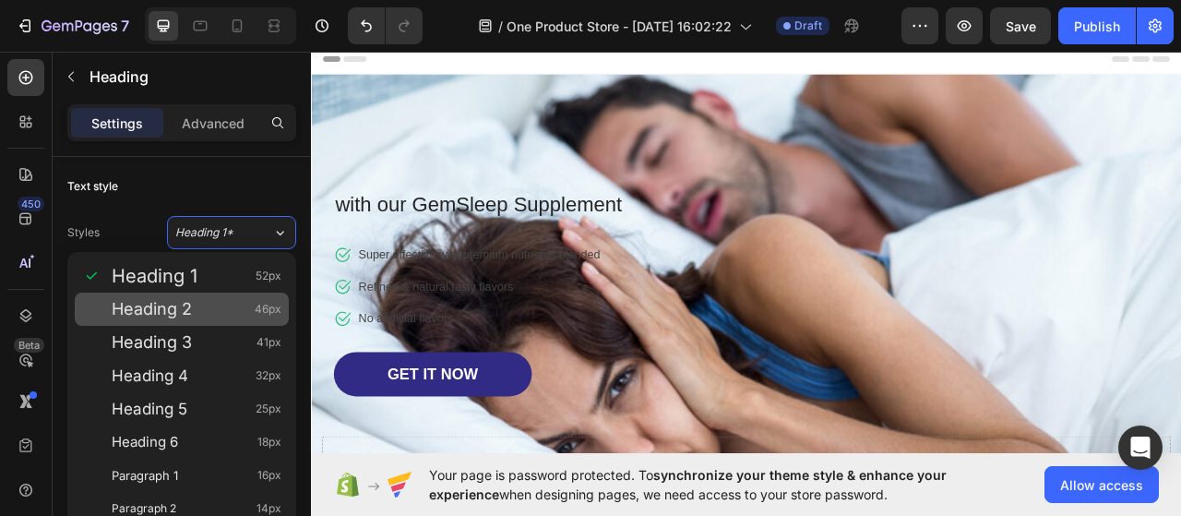
click at [223, 309] on div "Heading 2 46px" at bounding box center [197, 309] width 170 height 18
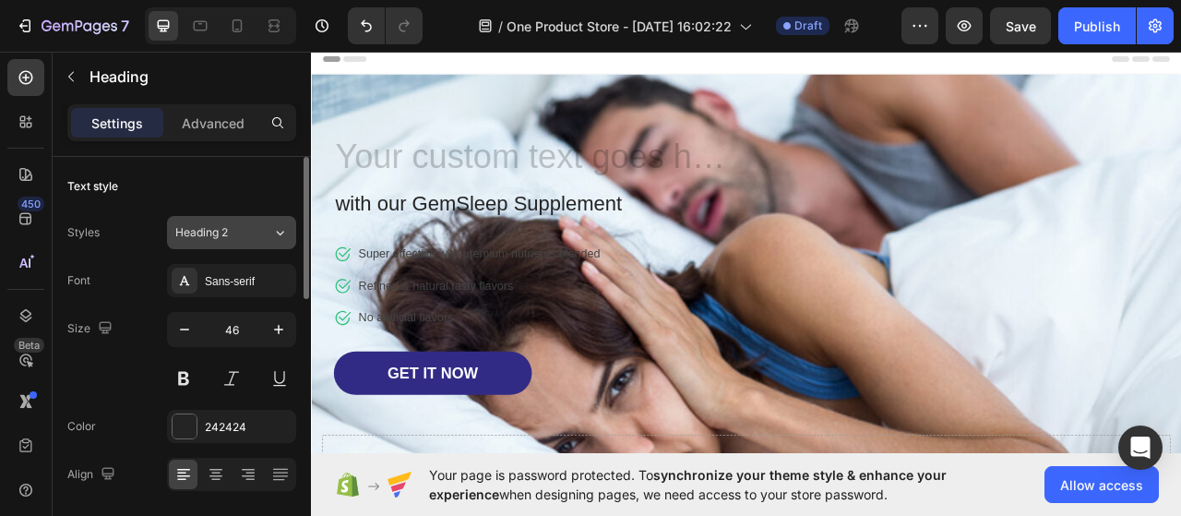
click at [210, 228] on span "Heading 2" at bounding box center [201, 232] width 53 height 17
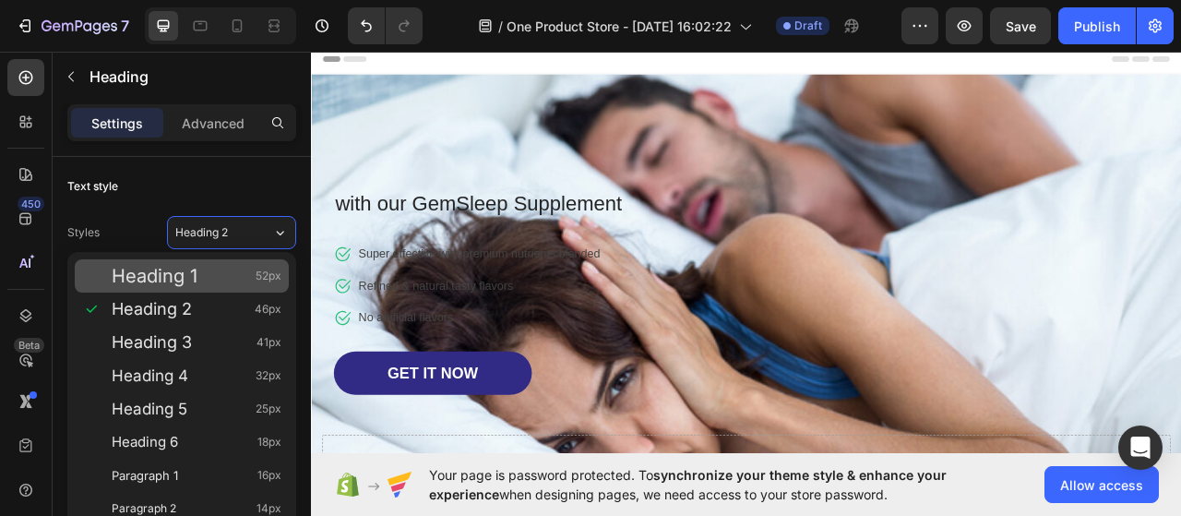
click at [209, 267] on div "Heading 1 52px" at bounding box center [197, 276] width 170 height 18
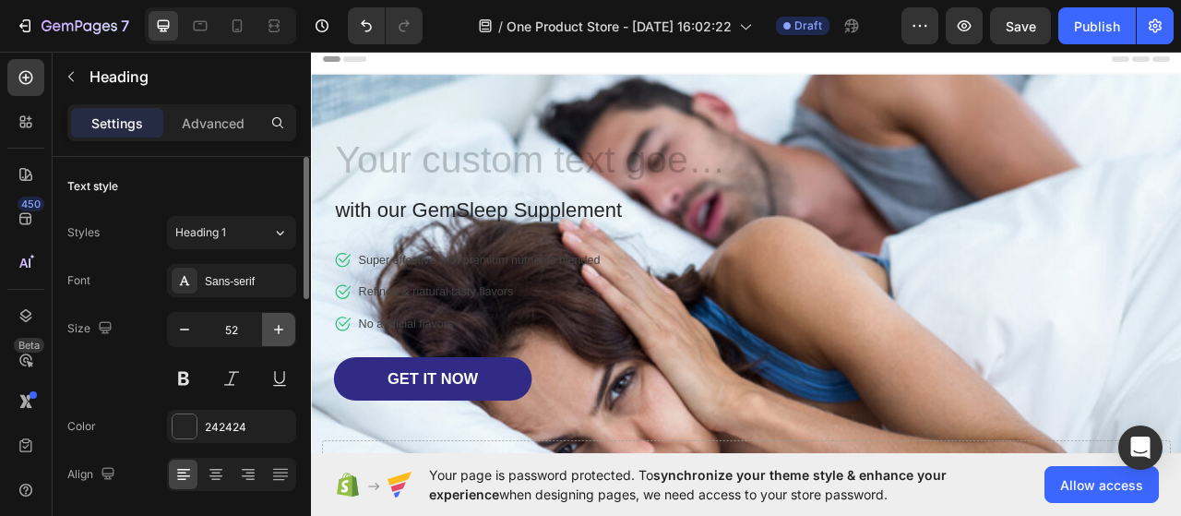
click at [270, 324] on icon "button" at bounding box center [278, 329] width 18 height 18
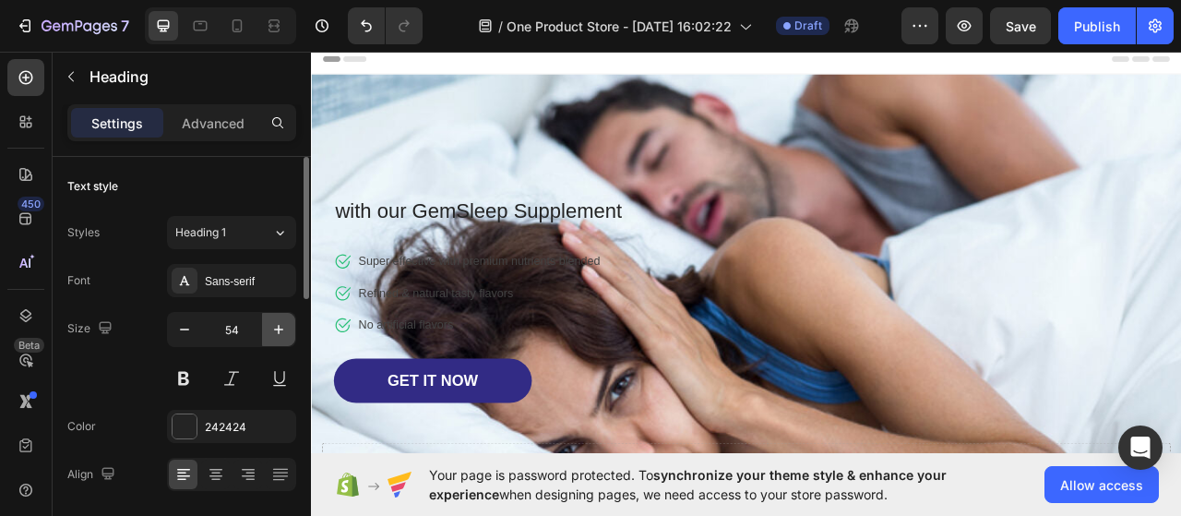
click at [270, 324] on icon "button" at bounding box center [278, 329] width 18 height 18
click at [190, 324] on icon "button" at bounding box center [184, 329] width 18 height 18
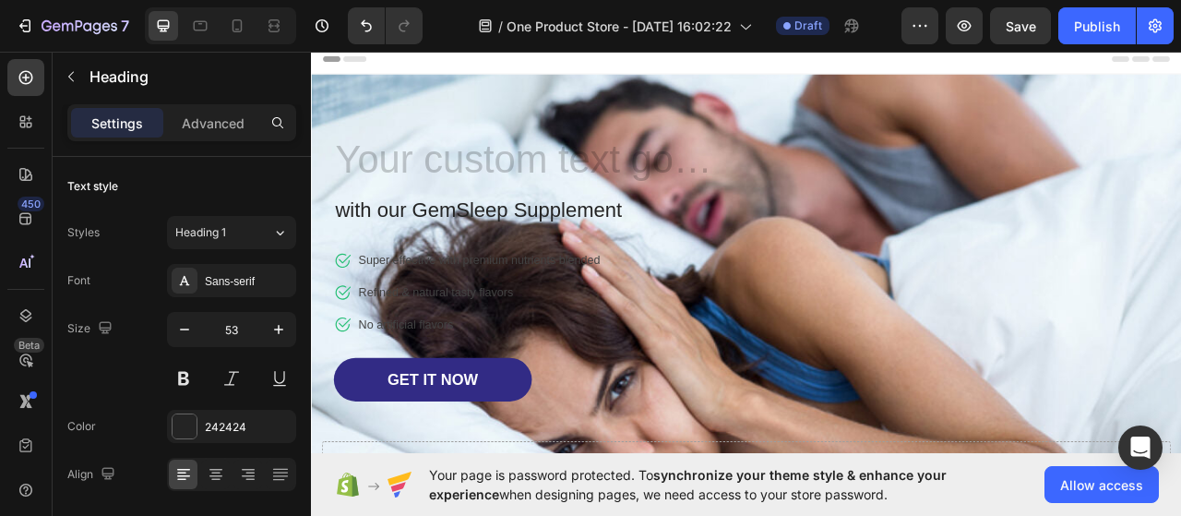
click at [401, 197] on h1 "Rich Text Editor. Editing area: main" at bounding box center [589, 193] width 498 height 67
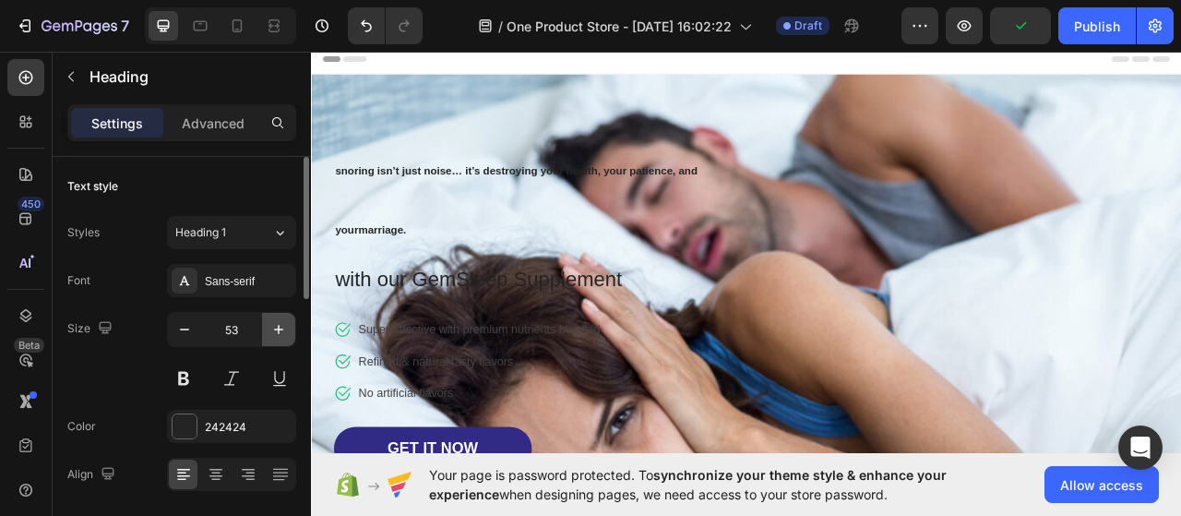
click at [276, 328] on icon "button" at bounding box center [278, 329] width 18 height 18
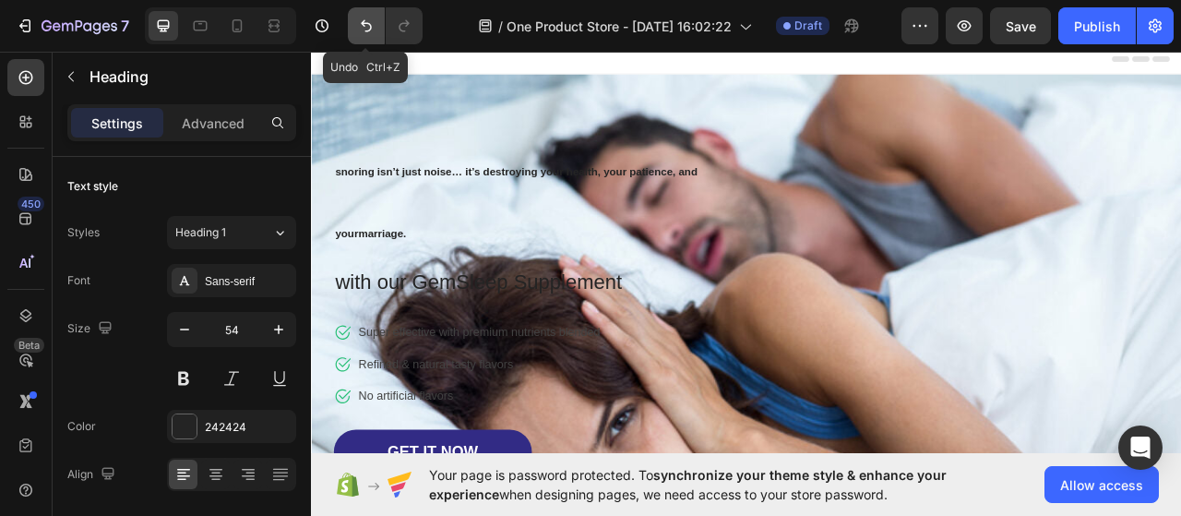
click at [369, 16] on button "Undo/Redo" at bounding box center [366, 25] width 37 height 37
click at [369, 17] on icon "Undo/Redo" at bounding box center [366, 26] width 18 height 18
type input "53"
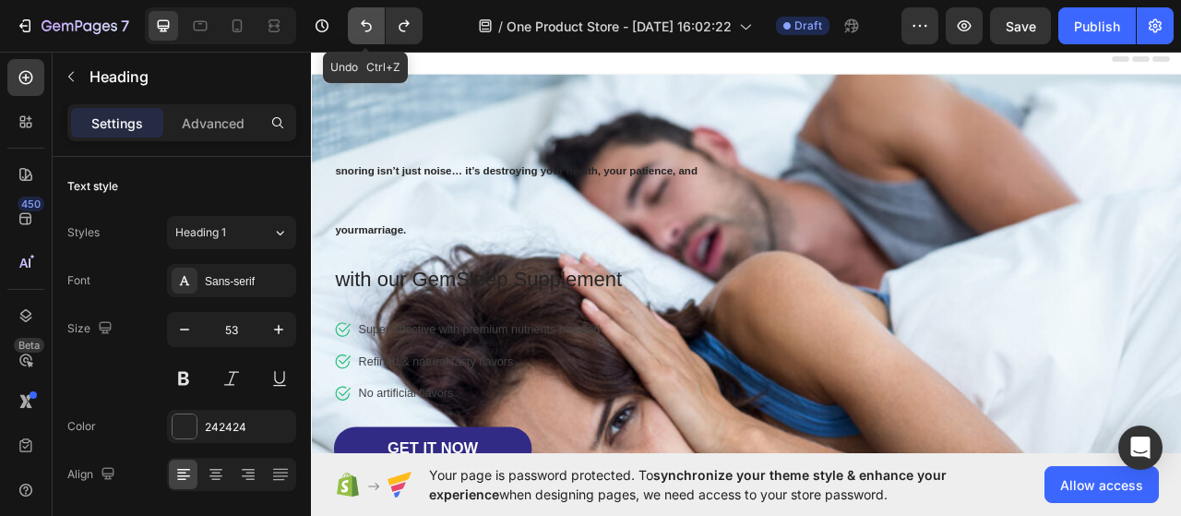
click at [369, 17] on icon "Undo/Redo" at bounding box center [366, 26] width 18 height 18
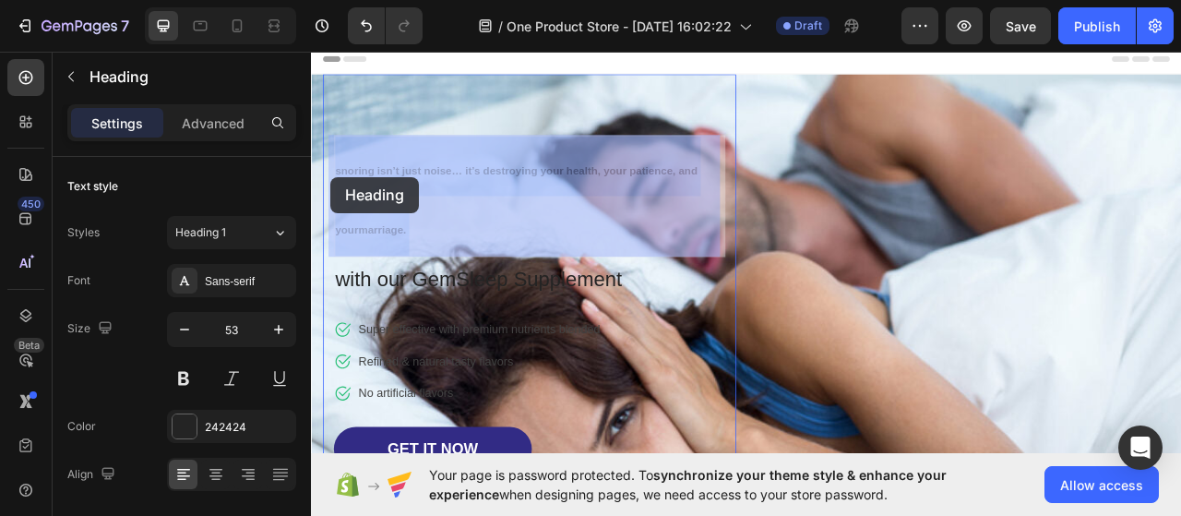
drag, startPoint x: 428, startPoint y: 272, endPoint x: 336, endPoint y: 212, distance: 110.0
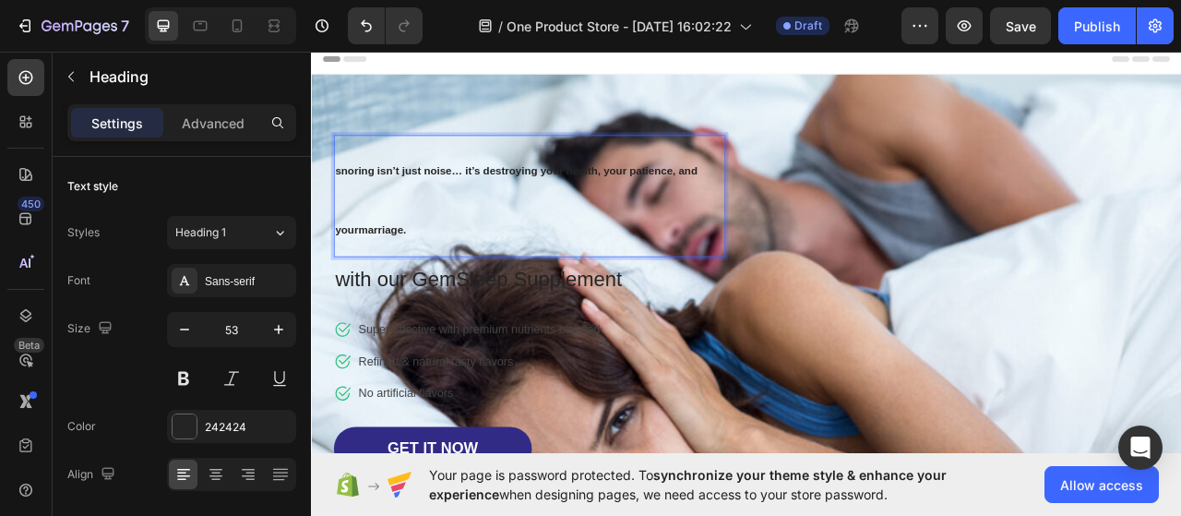
click at [432, 257] on p "snoring isn’t just noise… it’s destroying your health, your patience, and yourm…" at bounding box center [588, 236] width 495 height 151
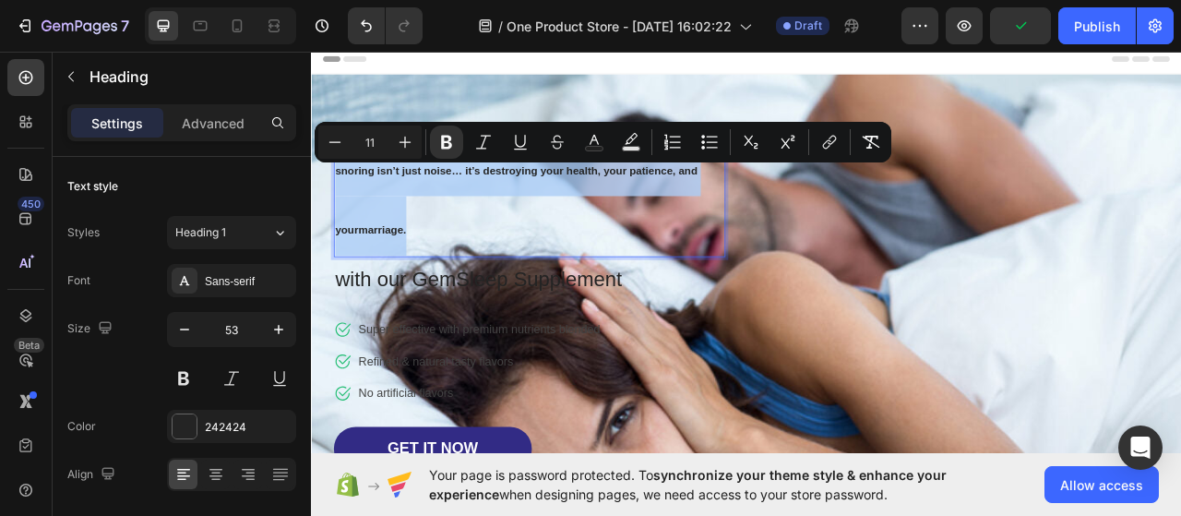
drag, startPoint x: 412, startPoint y: 283, endPoint x: 336, endPoint y: 197, distance: 115.1
click at [341, 197] on p "snoring isn’t just noise… it’s destroying your health, your patience, and yourm…" at bounding box center [588, 236] width 495 height 151
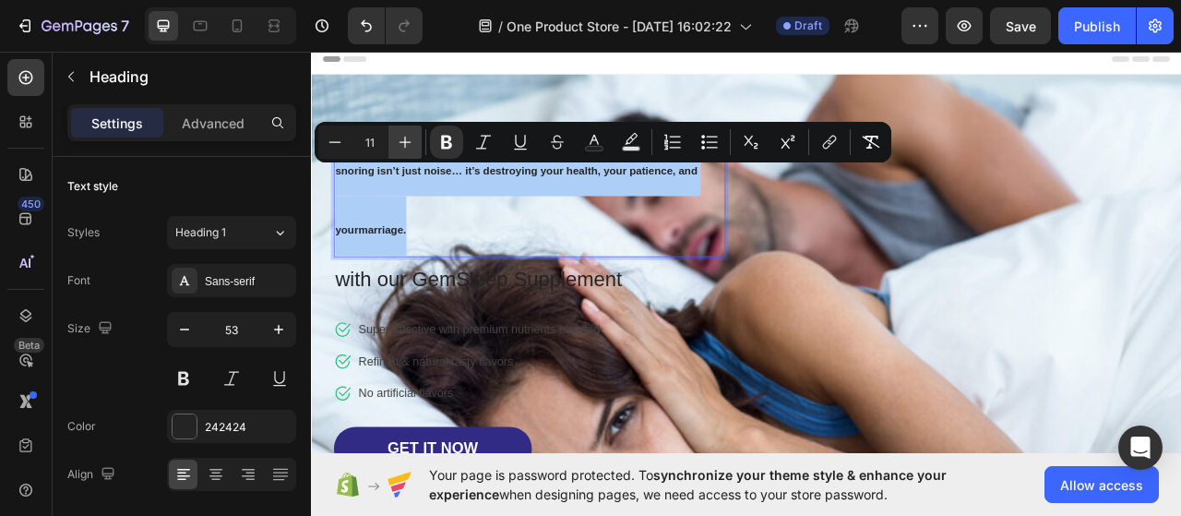
click at [410, 138] on icon "Editor contextual toolbar" at bounding box center [405, 142] width 18 height 18
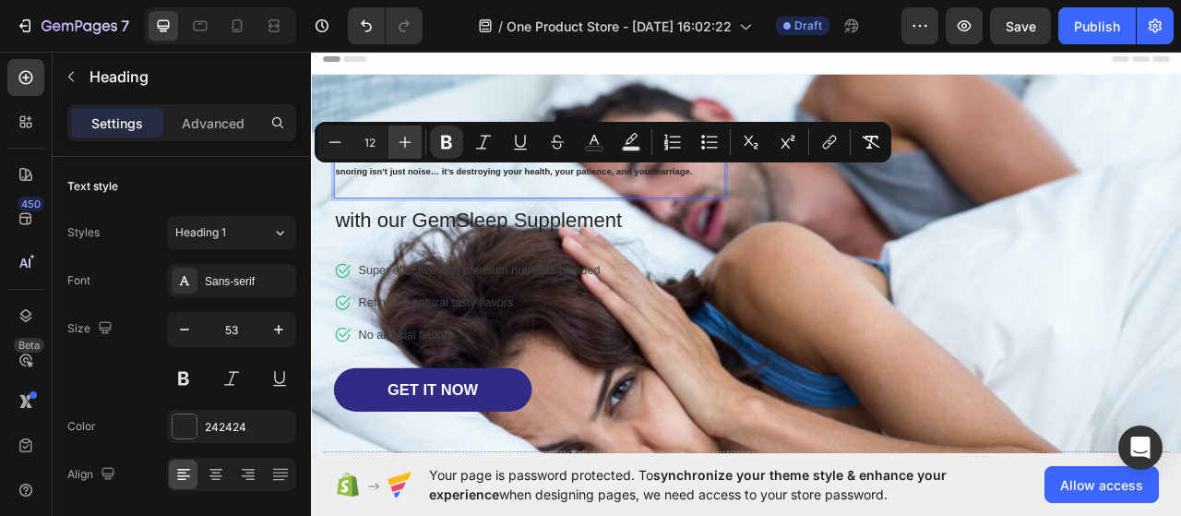
click at [410, 138] on icon "Editor contextual toolbar" at bounding box center [405, 142] width 18 height 18
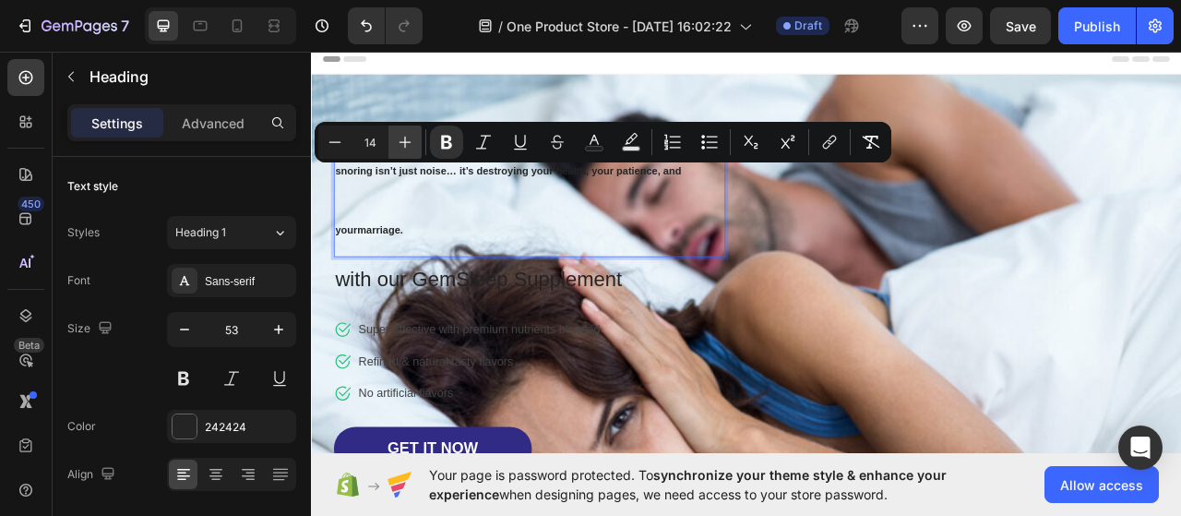
click at [410, 138] on icon "Editor contextual toolbar" at bounding box center [405, 142] width 18 height 18
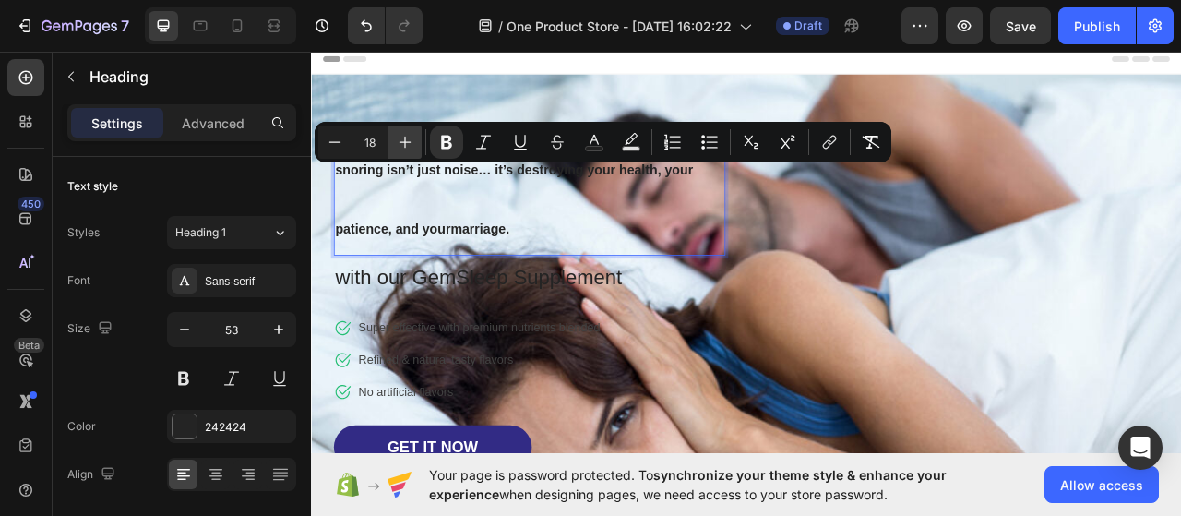
click at [410, 138] on icon "Editor contextual toolbar" at bounding box center [405, 142] width 18 height 18
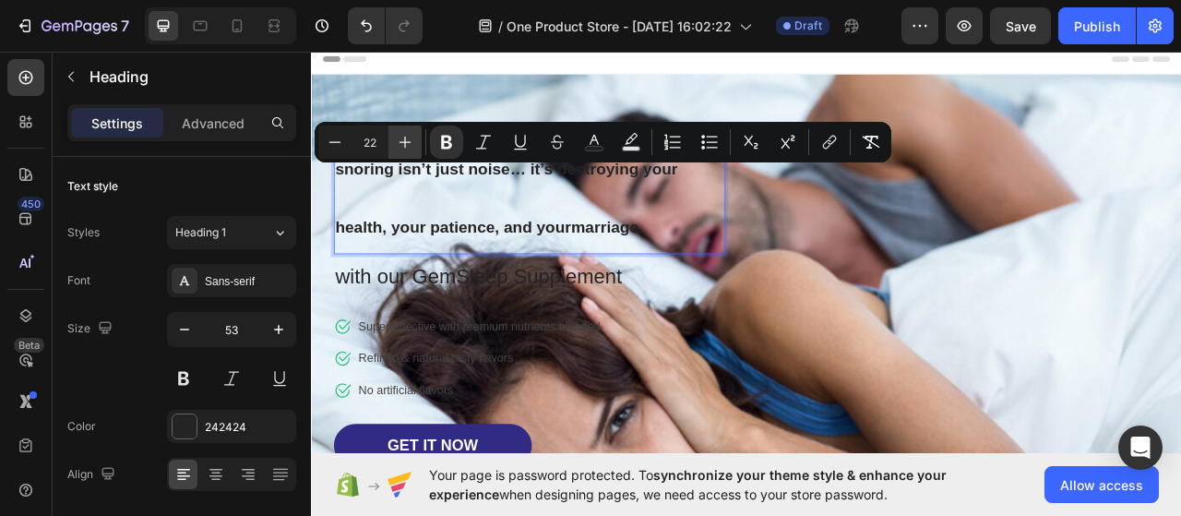
click at [410, 138] on icon "Editor contextual toolbar" at bounding box center [405, 142] width 18 height 18
click at [406, 133] on icon "Editor contextual toolbar" at bounding box center [405, 142] width 18 height 18
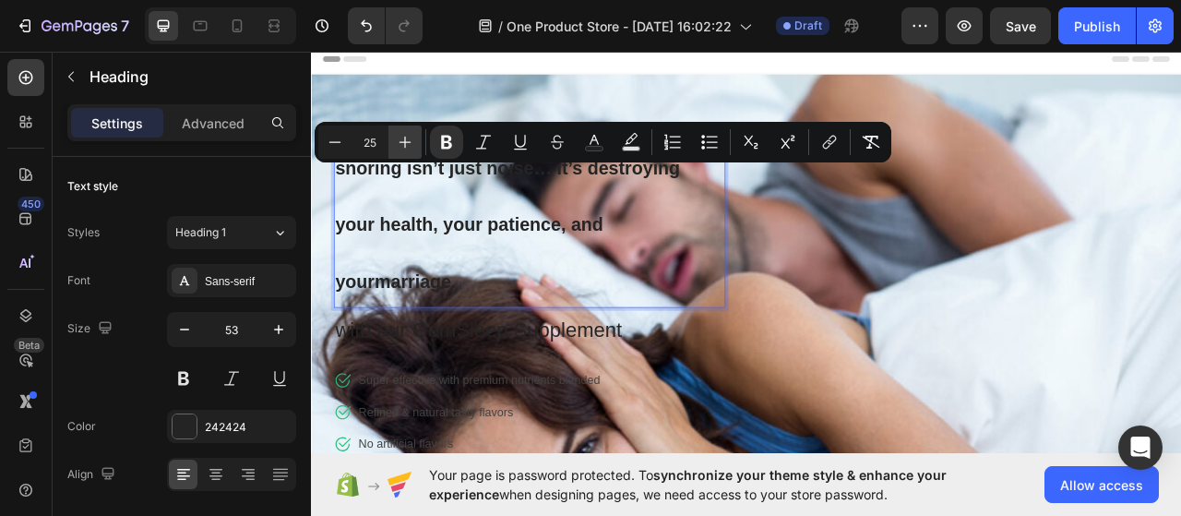
click at [406, 133] on icon "Editor contextual toolbar" at bounding box center [405, 142] width 18 height 18
type input "27"
click at [603, 330] on p "snoring isn’t just noise… it’s destroying your health, your patience, and yourm…" at bounding box center [588, 269] width 495 height 216
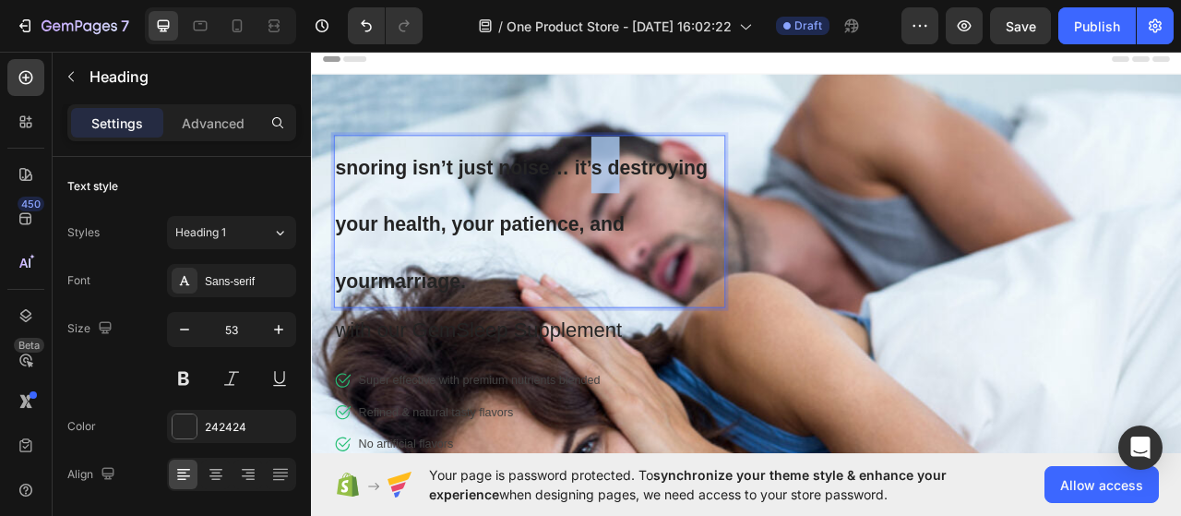
drag, startPoint x: 666, startPoint y: 196, endPoint x: 687, endPoint y: 191, distance: 21.7
click at [687, 191] on strong "snoring isn’t just noise… it’s destroying your health, your patience, and yourm…" at bounding box center [578, 273] width 474 height 172
click at [642, 315] on p "snoring isn’t just noise… it’s destroying your health, your patience, and yourm…" at bounding box center [588, 269] width 495 height 216
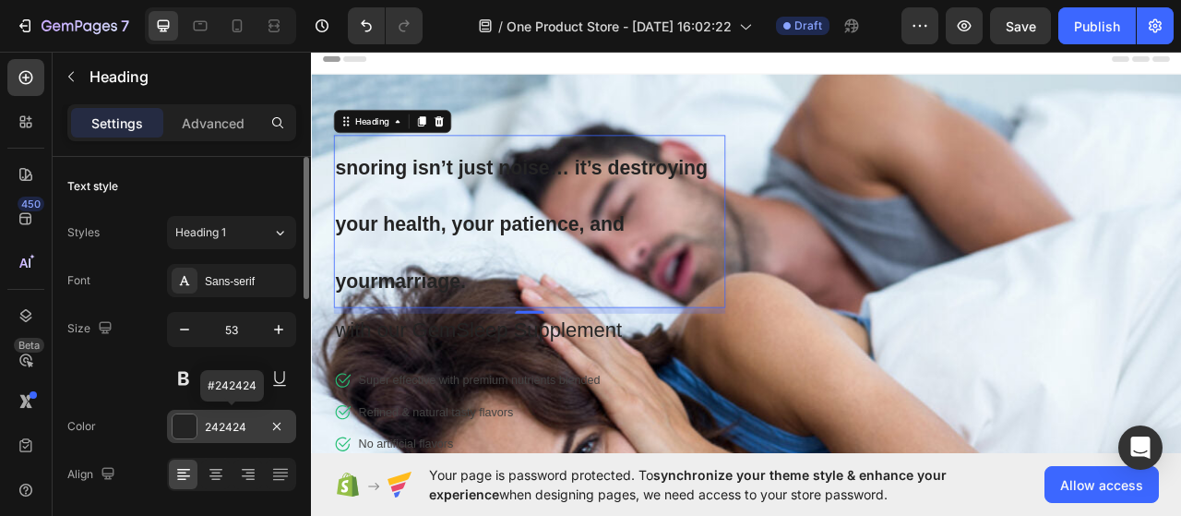
click at [190, 419] on div at bounding box center [185, 426] width 24 height 24
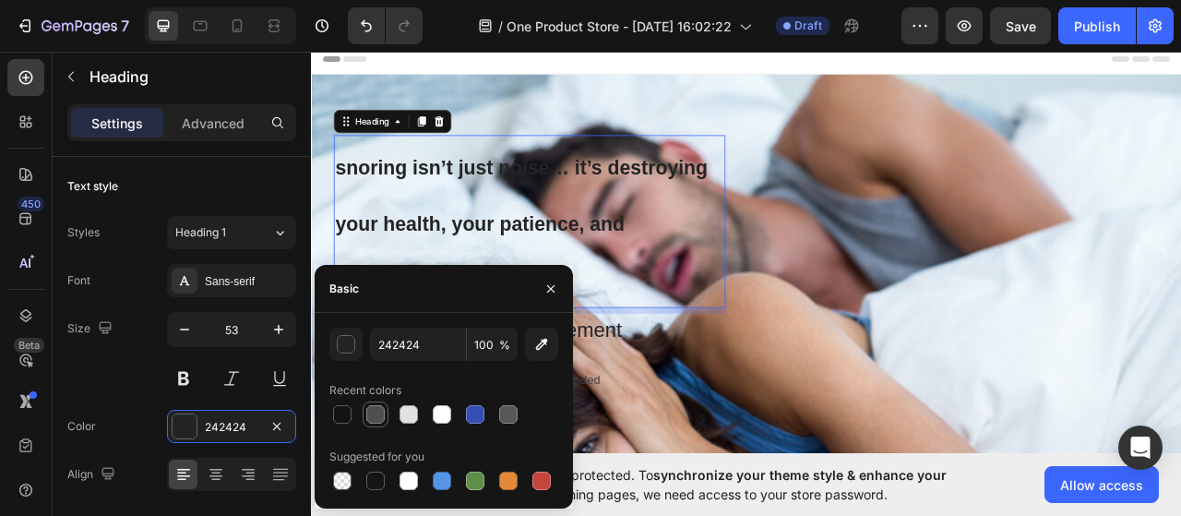
click at [376, 412] on div at bounding box center [375, 414] width 18 height 18
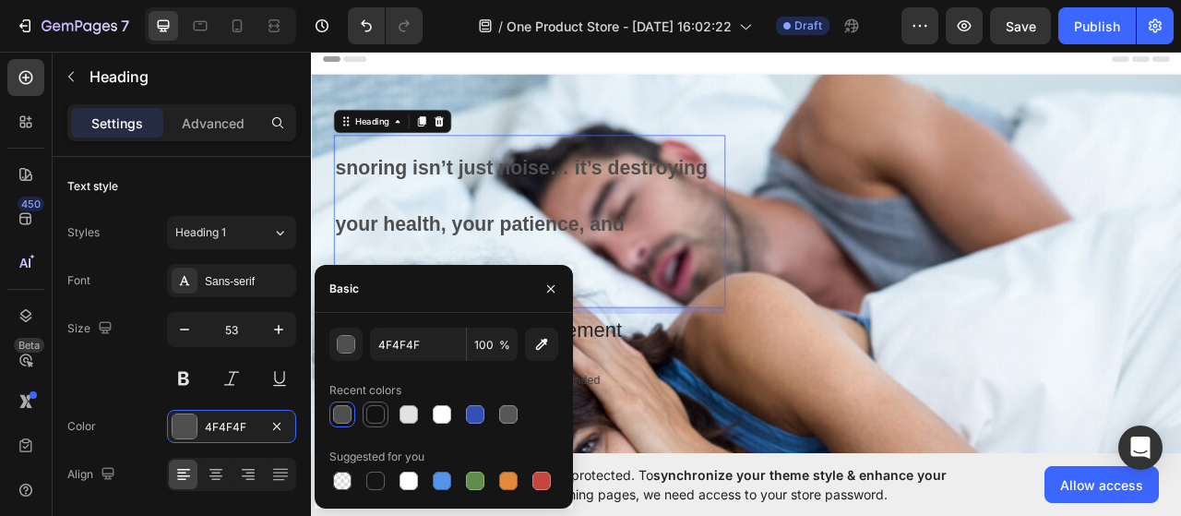
click at [378, 409] on div at bounding box center [375, 414] width 18 height 18
type input "121212"
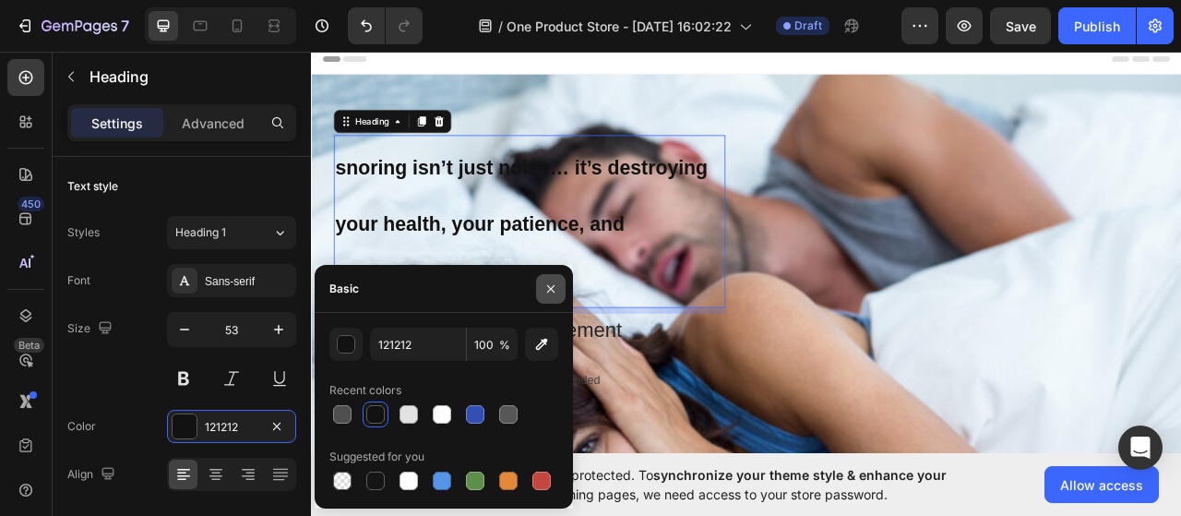
click at [553, 287] on icon "button" at bounding box center [550, 288] width 7 height 7
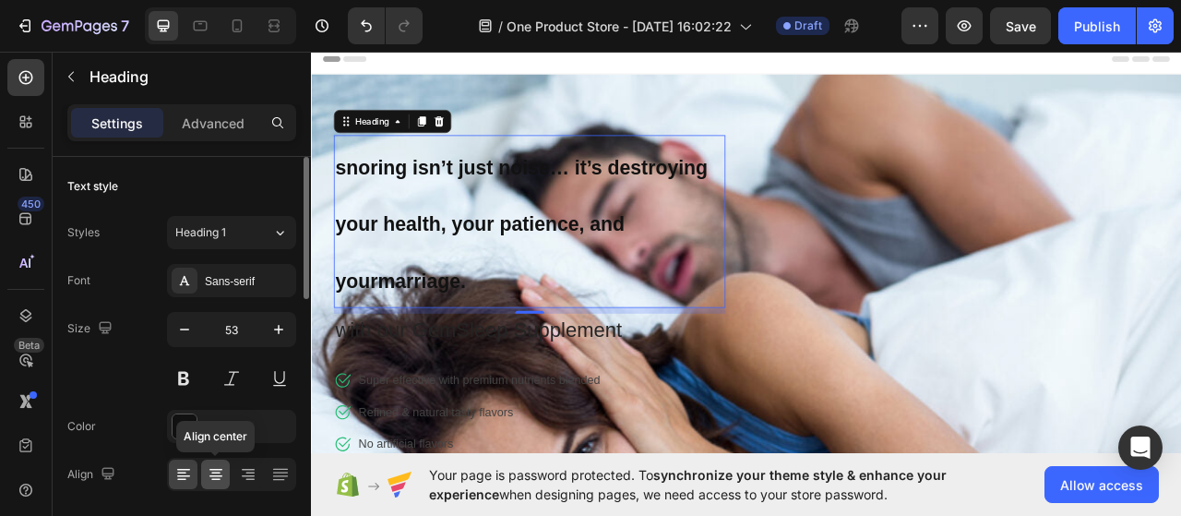
click at [219, 470] on icon at bounding box center [216, 474] width 18 height 18
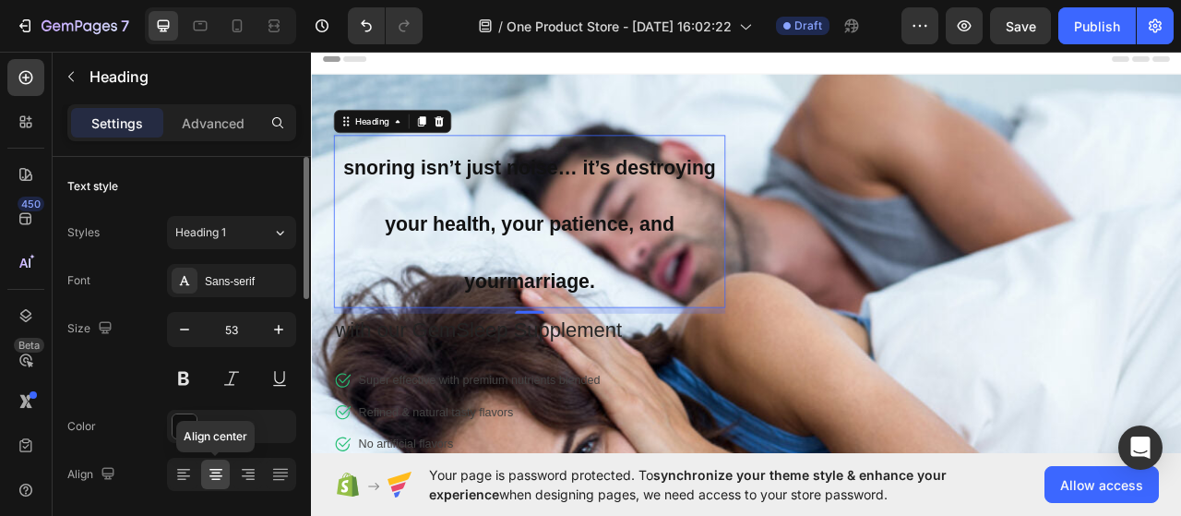
click at [219, 470] on icon at bounding box center [216, 474] width 18 height 18
click at [193, 476] on div at bounding box center [183, 475] width 29 height 30
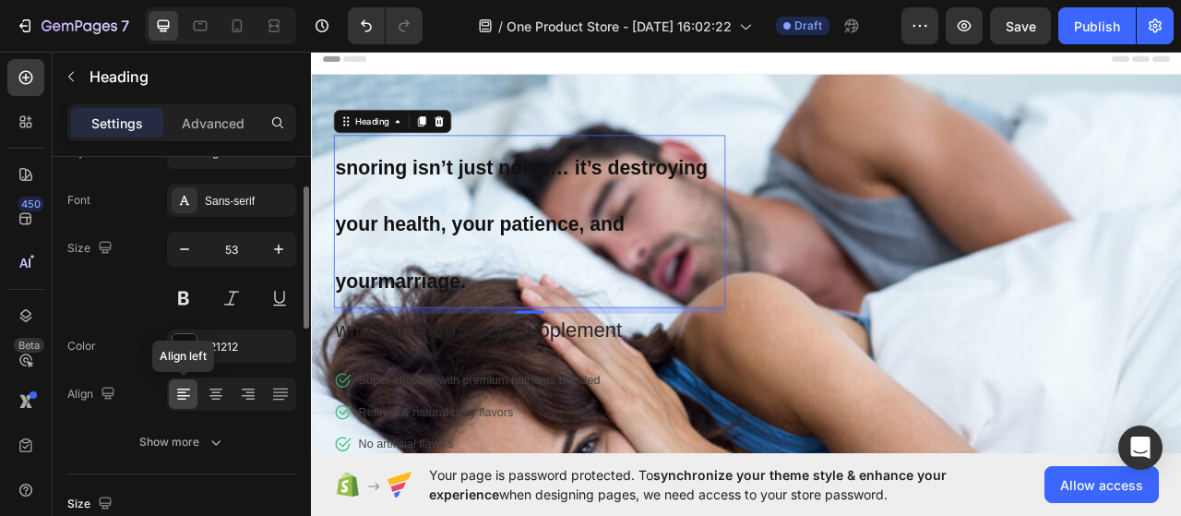
scroll to position [88, 0]
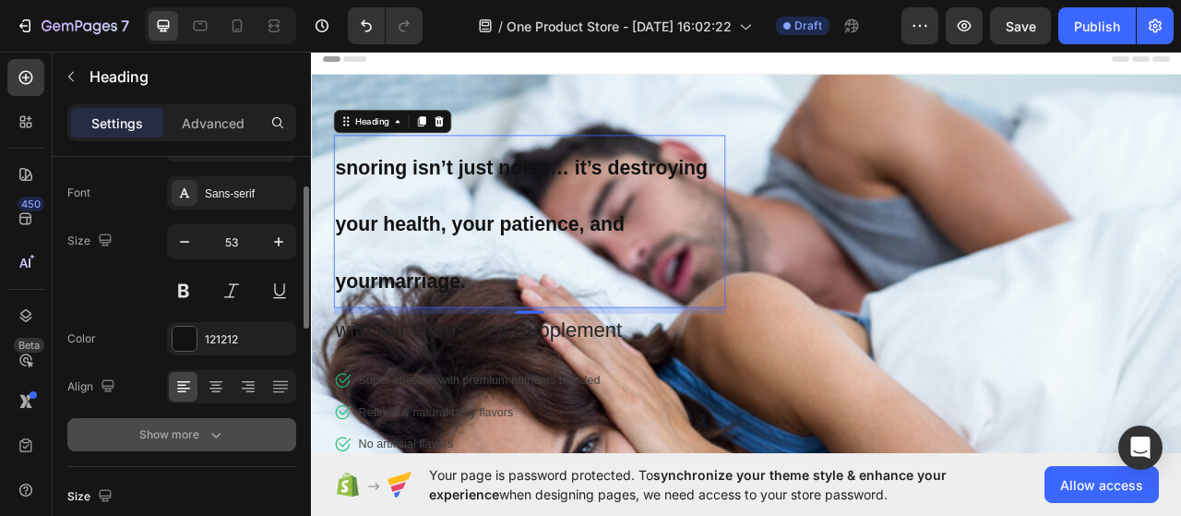
click at [217, 429] on icon "button" at bounding box center [216, 434] width 18 height 18
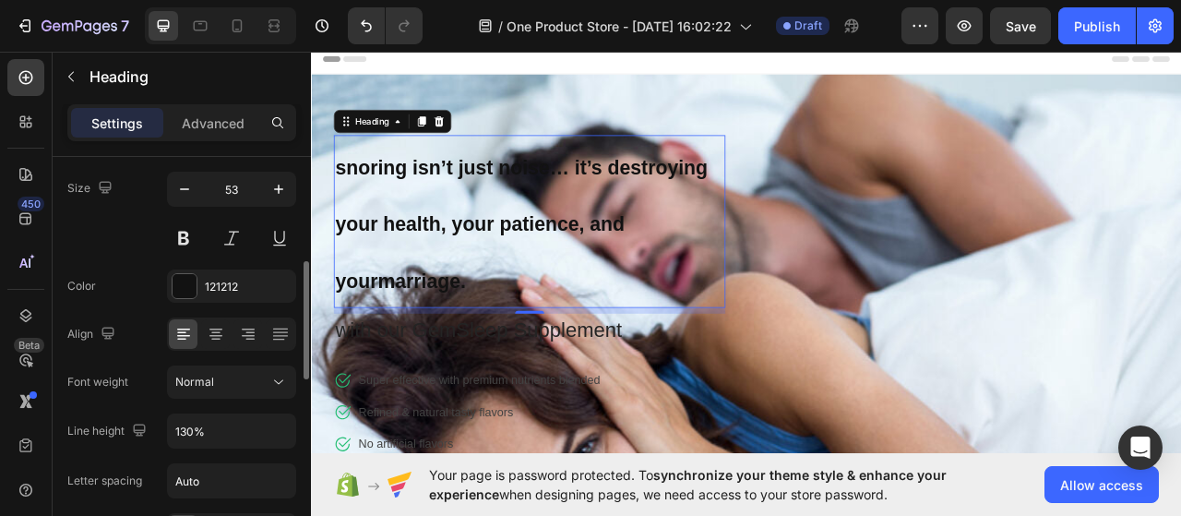
scroll to position [211, 0]
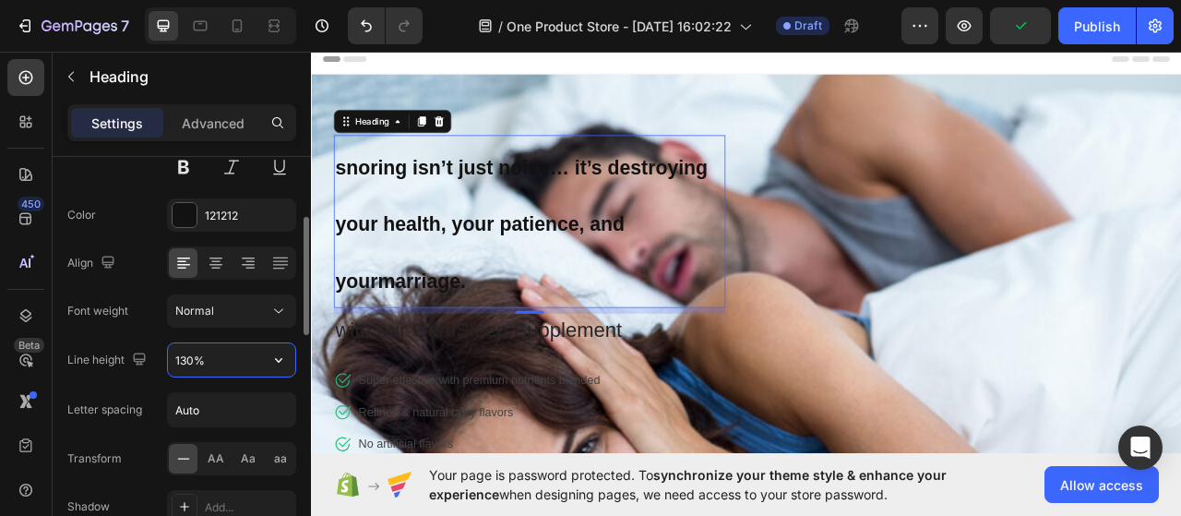
click at [236, 346] on input "130%" at bounding box center [231, 359] width 127 height 33
click at [286, 355] on icon "button" at bounding box center [278, 360] width 18 height 18
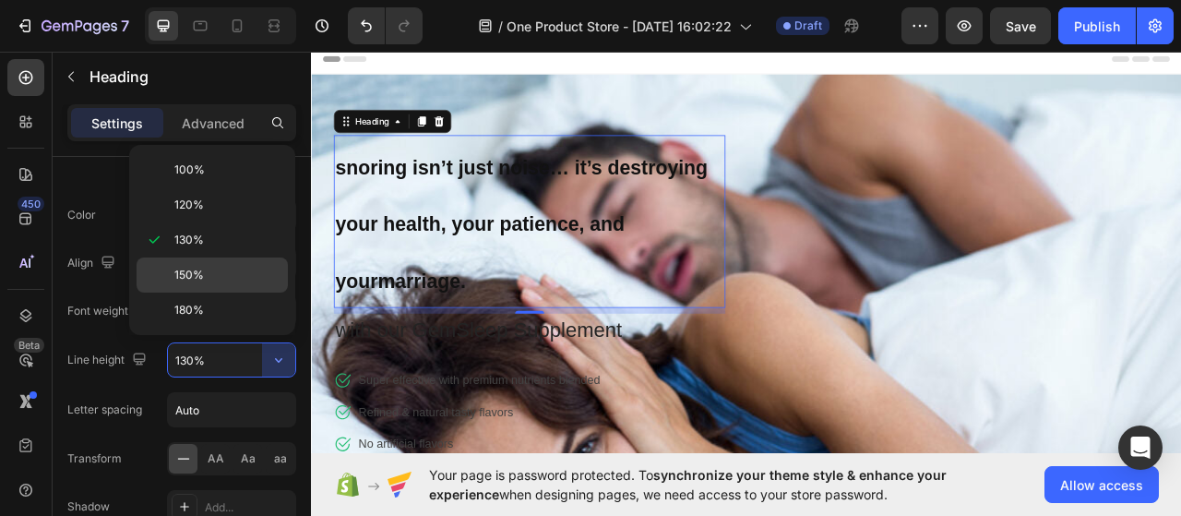
click at [242, 279] on p "150%" at bounding box center [226, 275] width 105 height 17
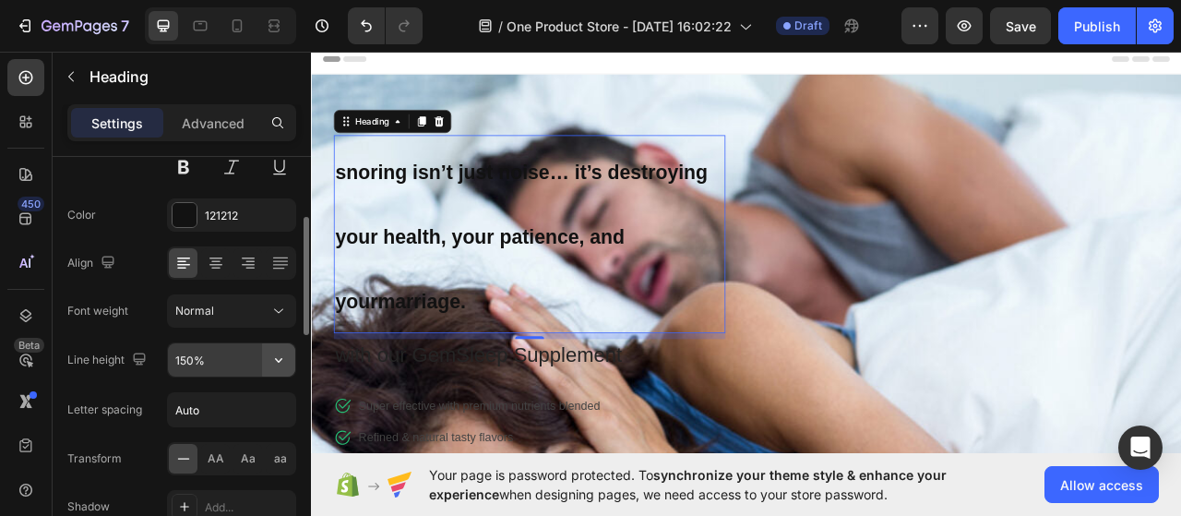
click at [273, 356] on icon "button" at bounding box center [278, 360] width 18 height 18
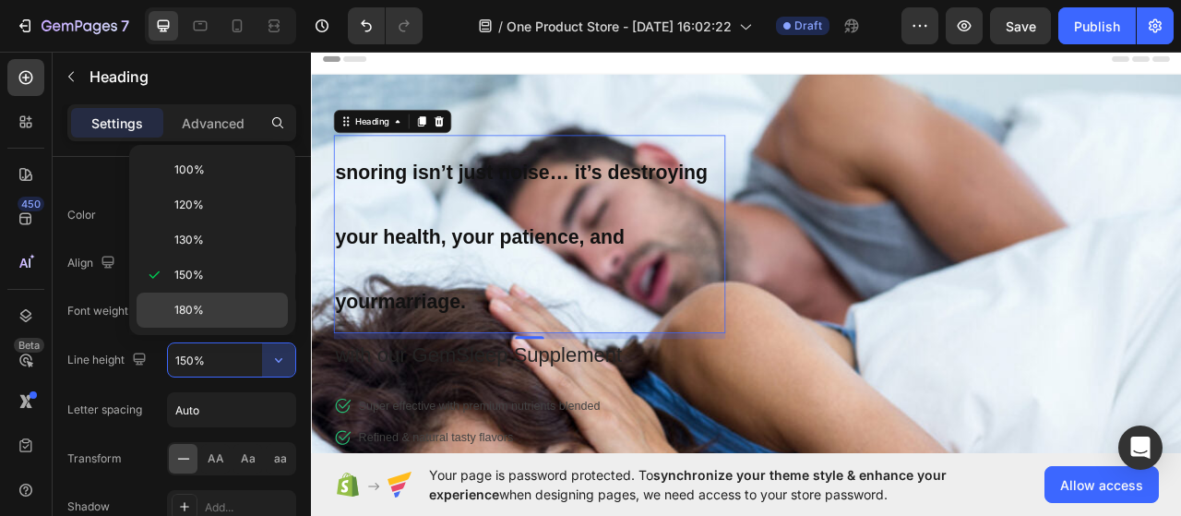
click at [229, 294] on div "180%" at bounding box center [212, 309] width 151 height 35
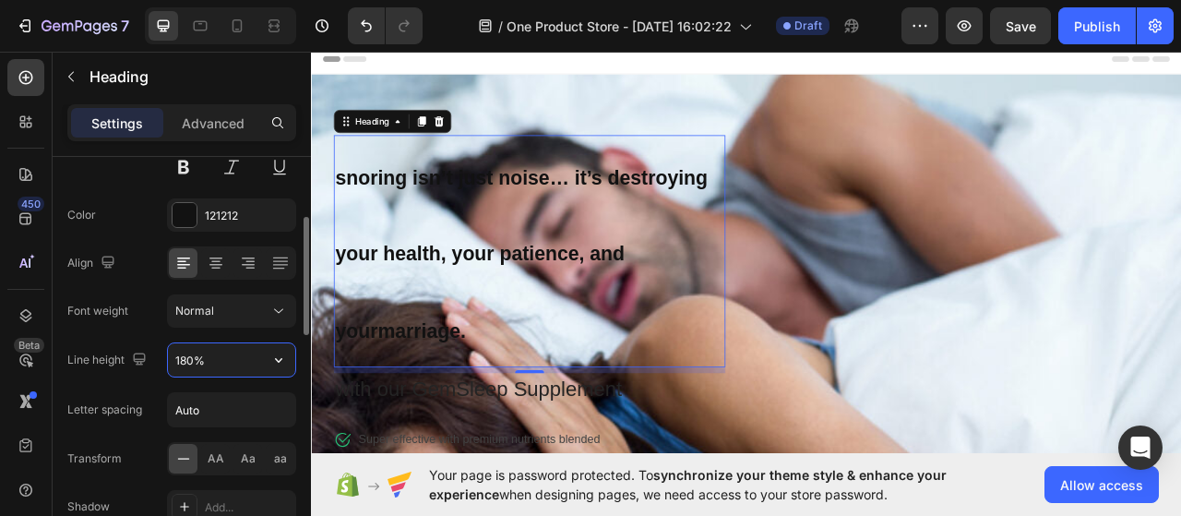
click at [258, 343] on input "180%" at bounding box center [231, 359] width 127 height 33
click at [269, 352] on icon "button" at bounding box center [278, 360] width 18 height 18
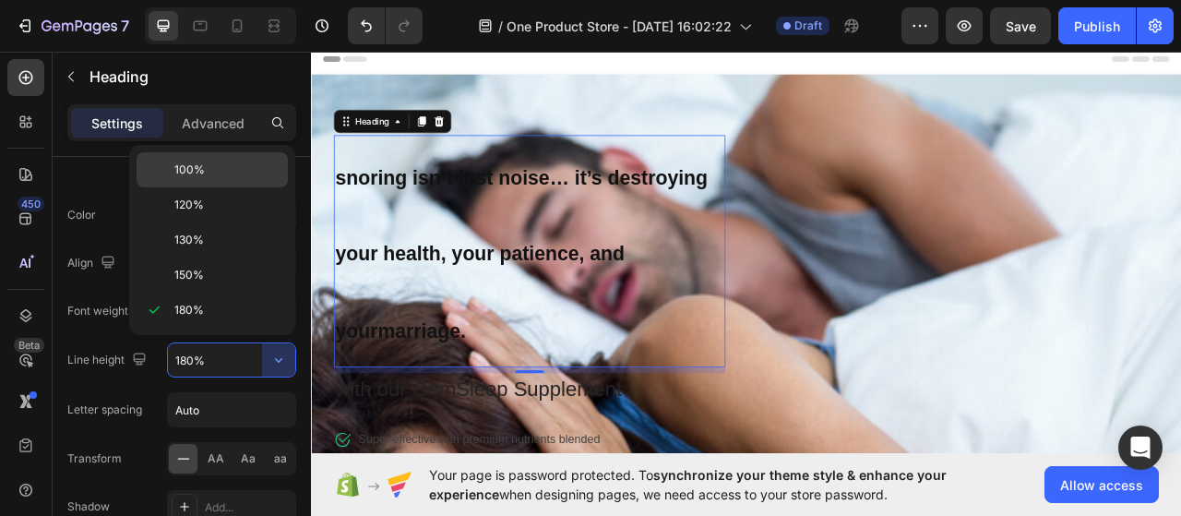
click at [229, 182] on div "100%" at bounding box center [212, 169] width 151 height 35
type input "100%"
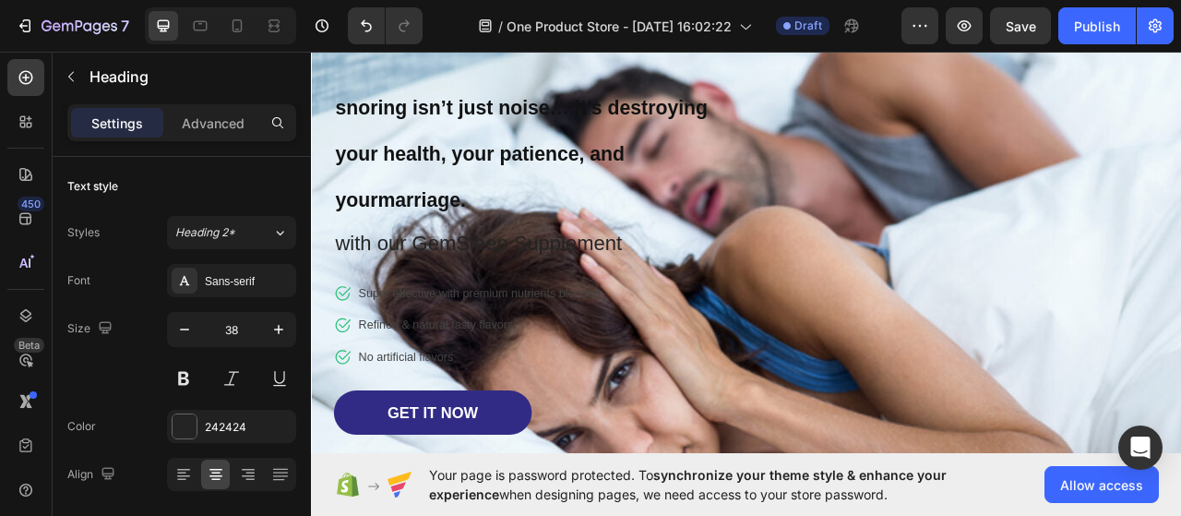
scroll to position [59, 0]
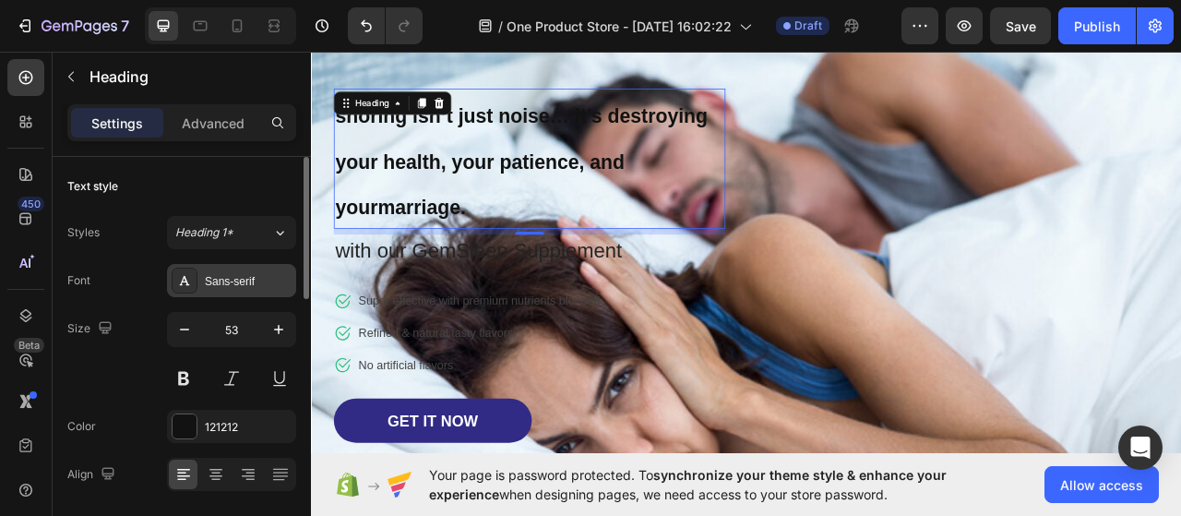
click at [191, 280] on icon at bounding box center [184, 280] width 15 height 15
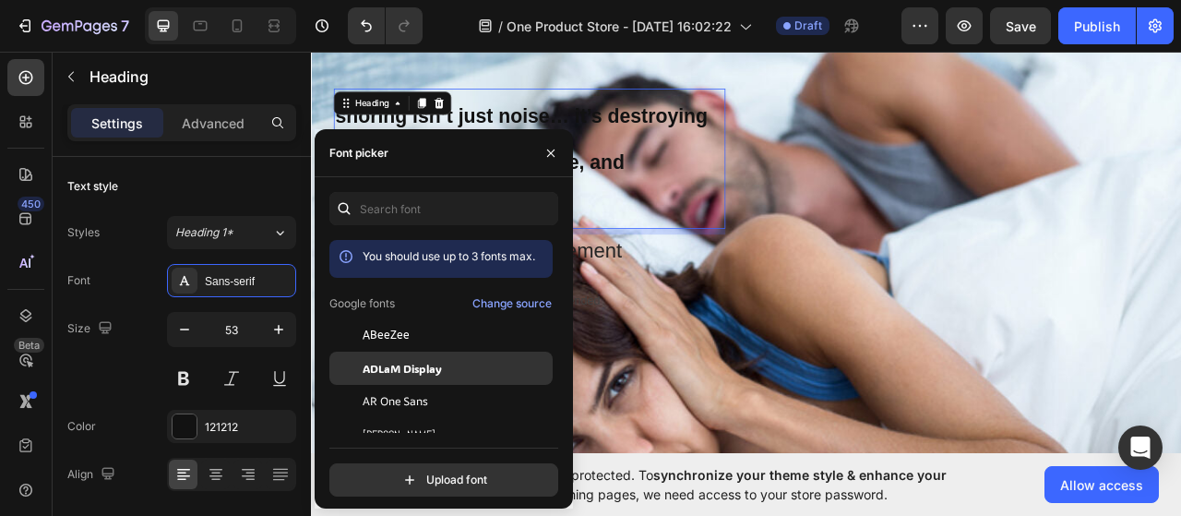
click at [395, 355] on div "ADLaM Display" at bounding box center [440, 368] width 223 height 33
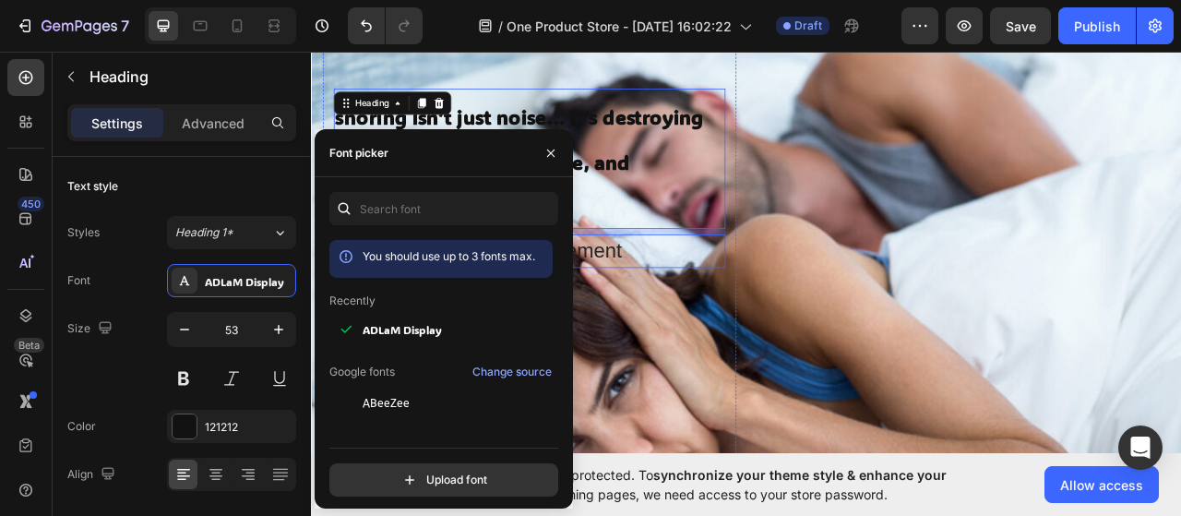
click at [793, 301] on p "with our GemSleep Supplement" at bounding box center [588, 307] width 495 height 39
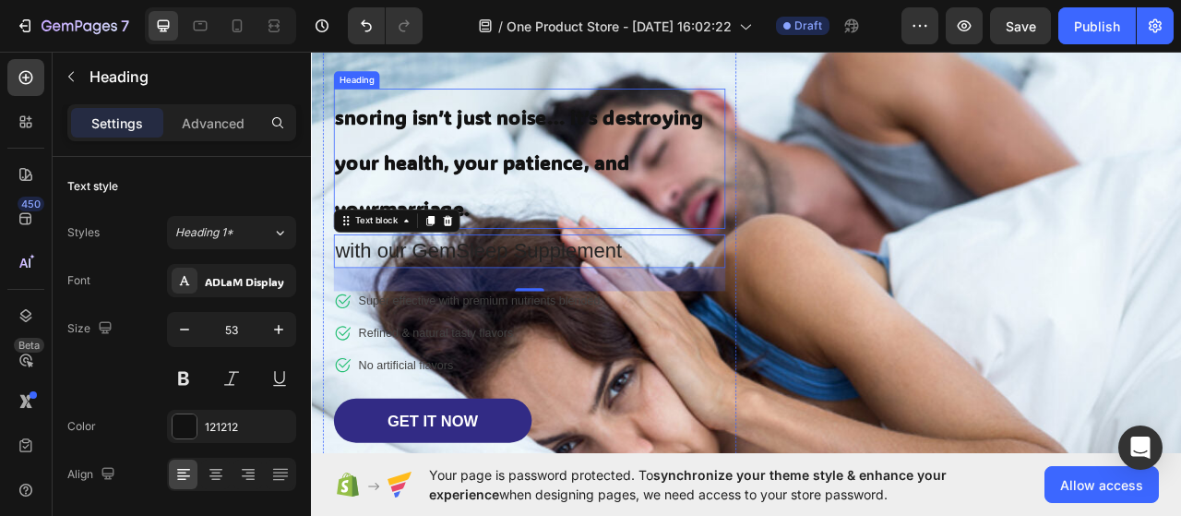
click at [697, 129] on strong "snoring isn’t just noise… it’s destroying your health, your patience, and yourm…" at bounding box center [575, 194] width 469 height 149
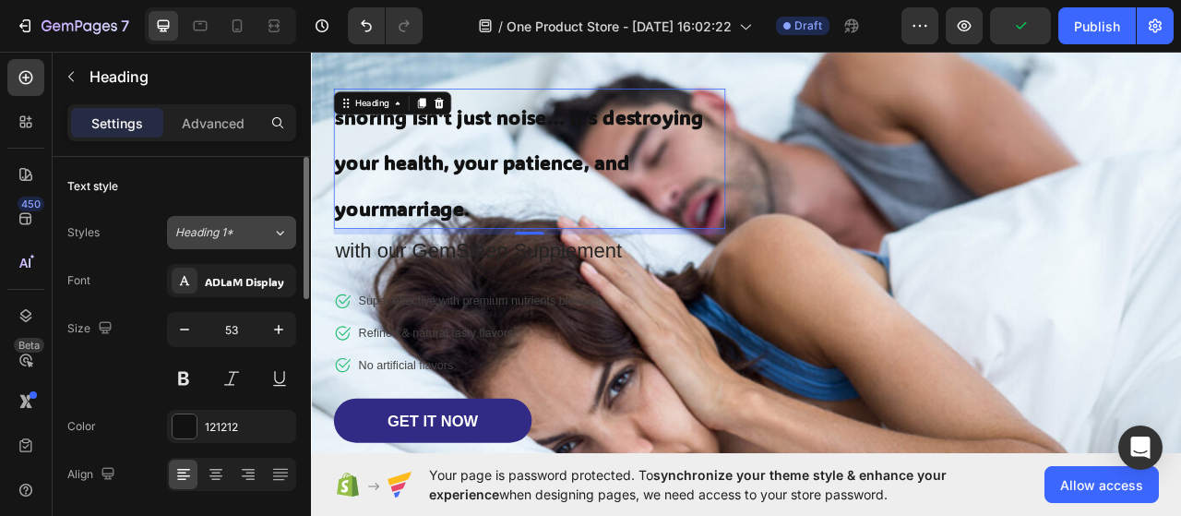
click at [269, 237] on div "Heading 1*" at bounding box center [223, 232] width 97 height 17
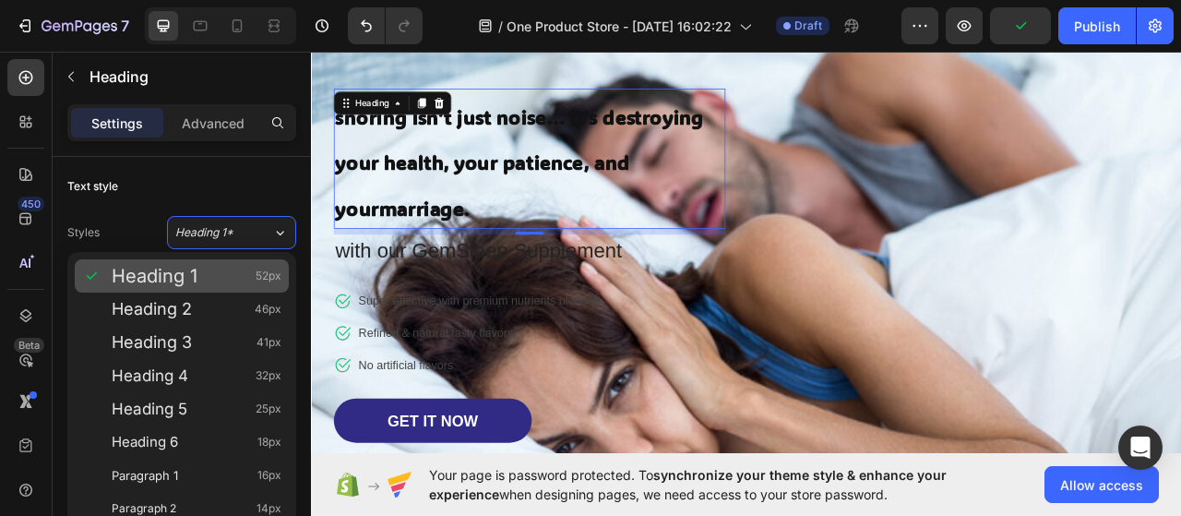
click at [239, 267] on div "Heading 1 52px" at bounding box center [197, 276] width 170 height 18
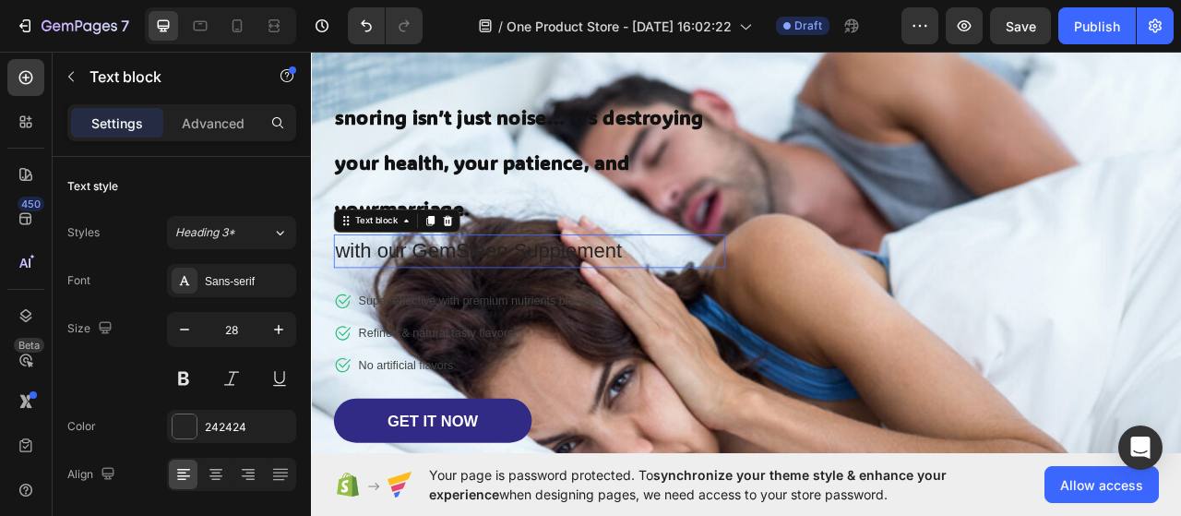
click at [387, 322] on p "with our GemSleep Supplement" at bounding box center [588, 307] width 495 height 39
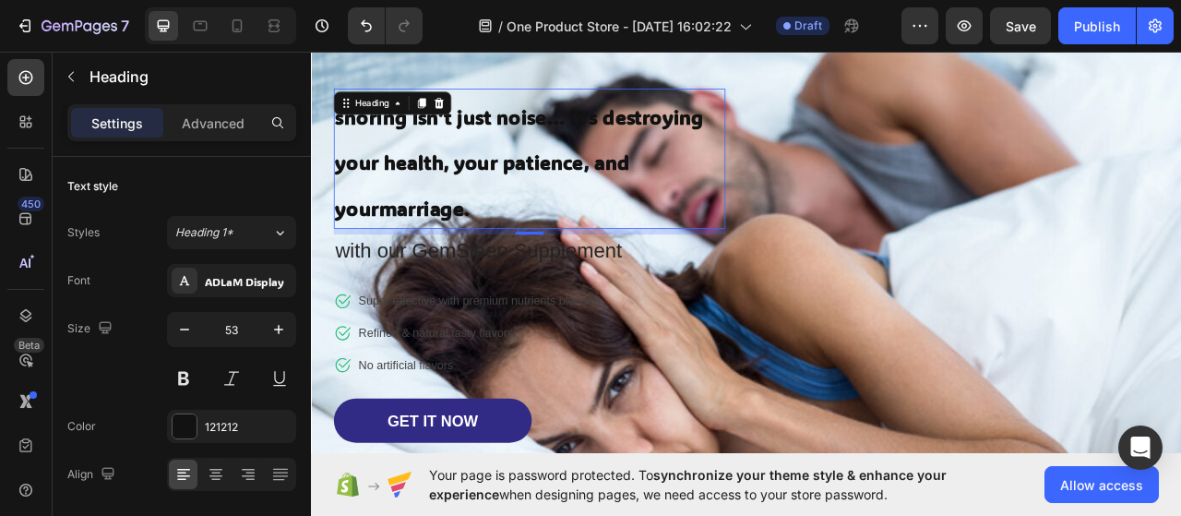
click at [480, 229] on p "⁠⁠⁠⁠⁠⁠⁠ snoring isn’t just noise… it’s destroying your health, your patience, a…" at bounding box center [588, 189] width 495 height 174
click at [431, 300] on p "with our GemSleep Supplement" at bounding box center [588, 307] width 495 height 39
click at [530, 185] on strong "snoring isn’t just noise… it’s destroying your health, your patience, and yourm…" at bounding box center [575, 194] width 469 height 149
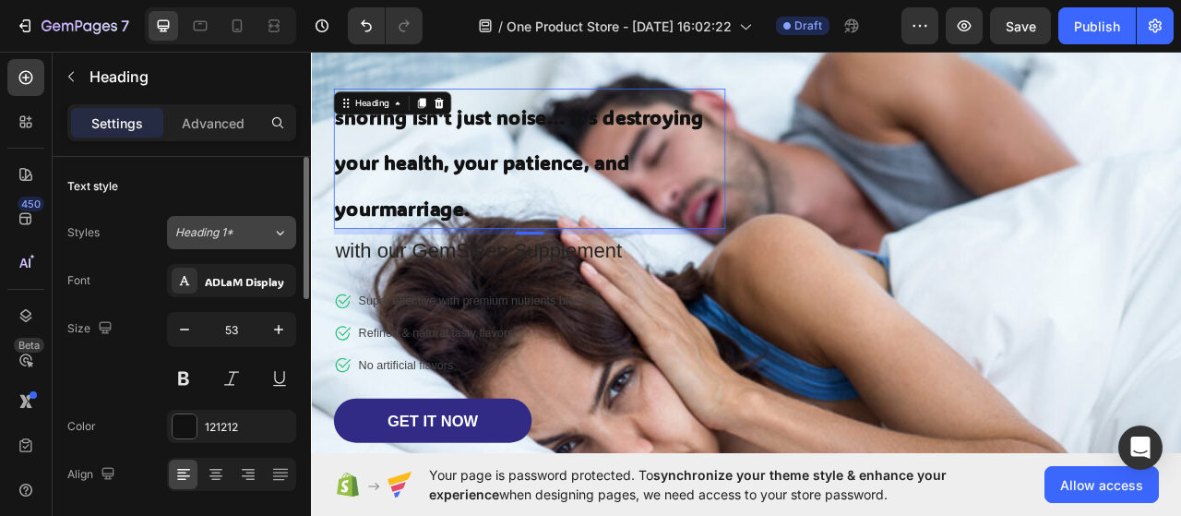
click at [230, 230] on span "Heading 1*" at bounding box center [204, 232] width 58 height 17
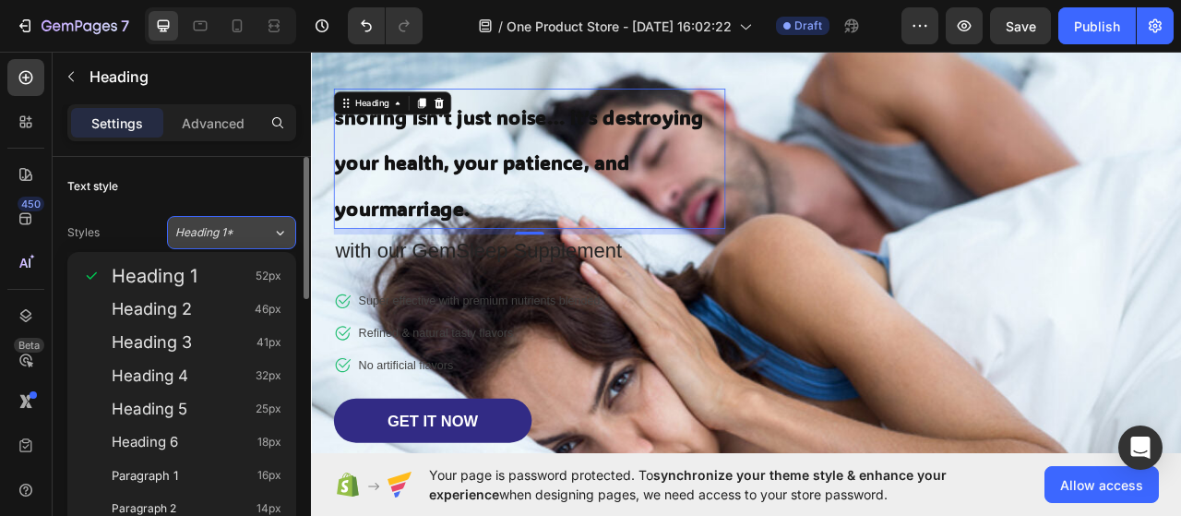
click at [230, 230] on span "Heading 1*" at bounding box center [204, 232] width 58 height 17
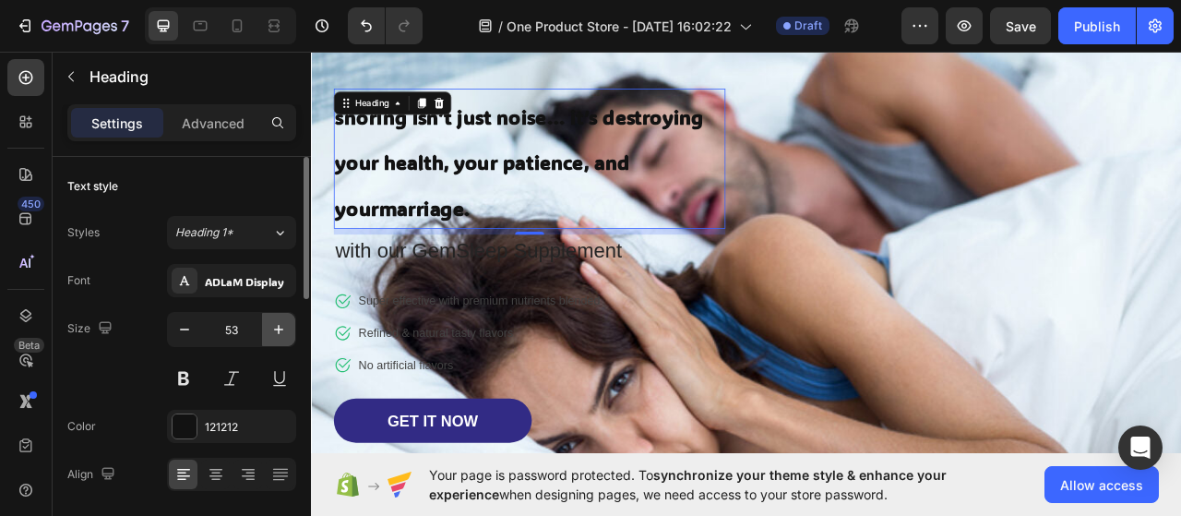
click at [278, 333] on icon "button" at bounding box center [278, 329] width 18 height 18
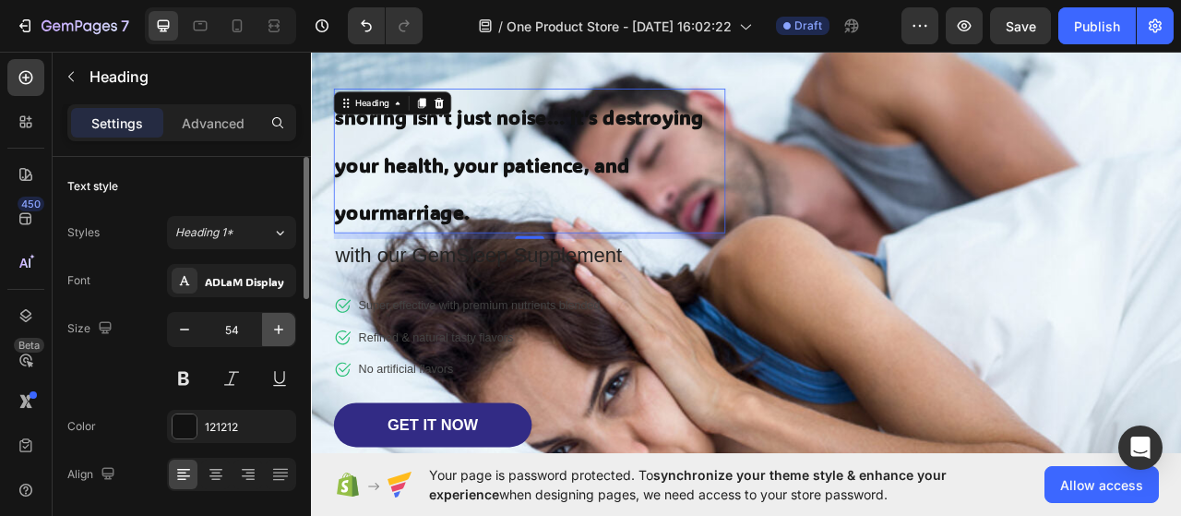
click at [278, 333] on icon "button" at bounding box center [278, 329] width 18 height 18
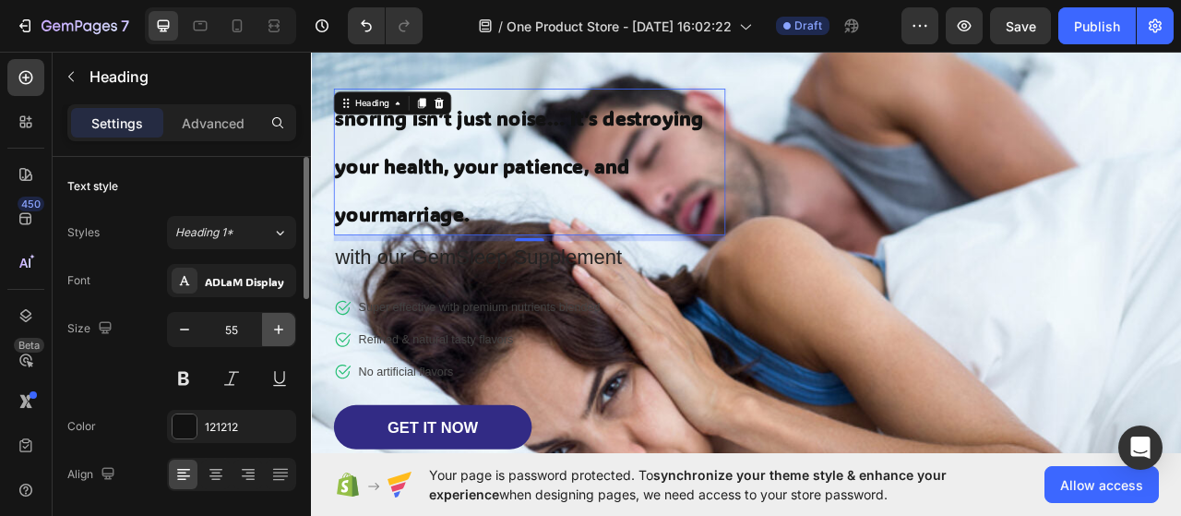
click at [278, 333] on icon "button" at bounding box center [278, 329] width 18 height 18
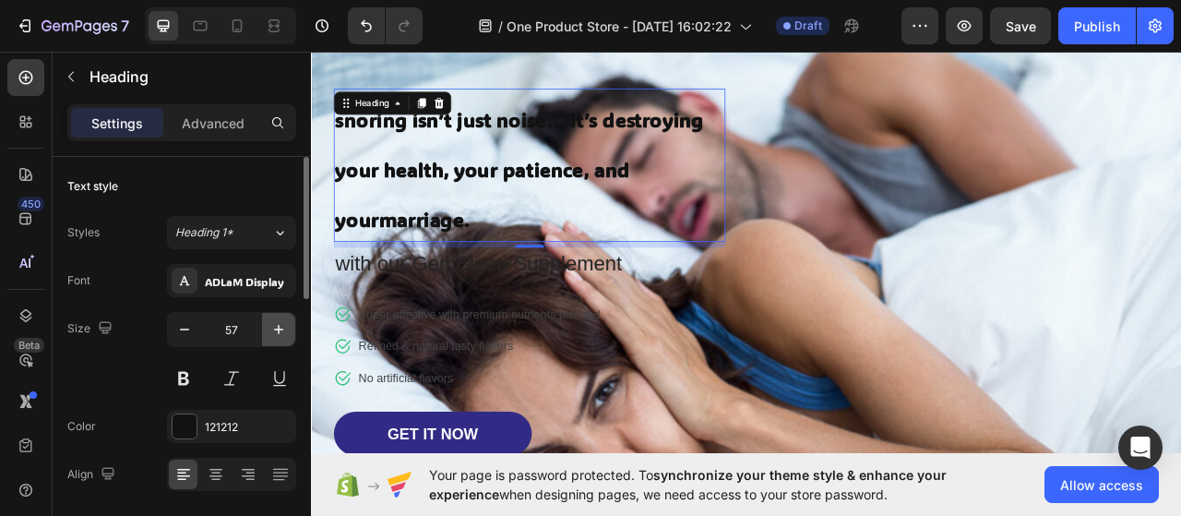
click at [278, 333] on icon "button" at bounding box center [278, 329] width 18 height 18
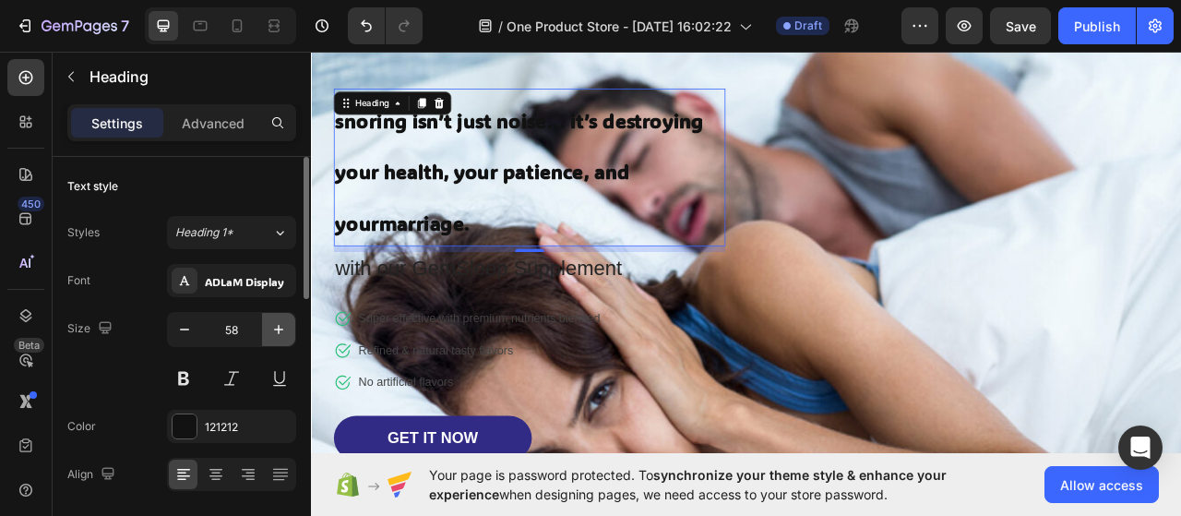
click at [278, 333] on icon "button" at bounding box center [278, 329] width 18 height 18
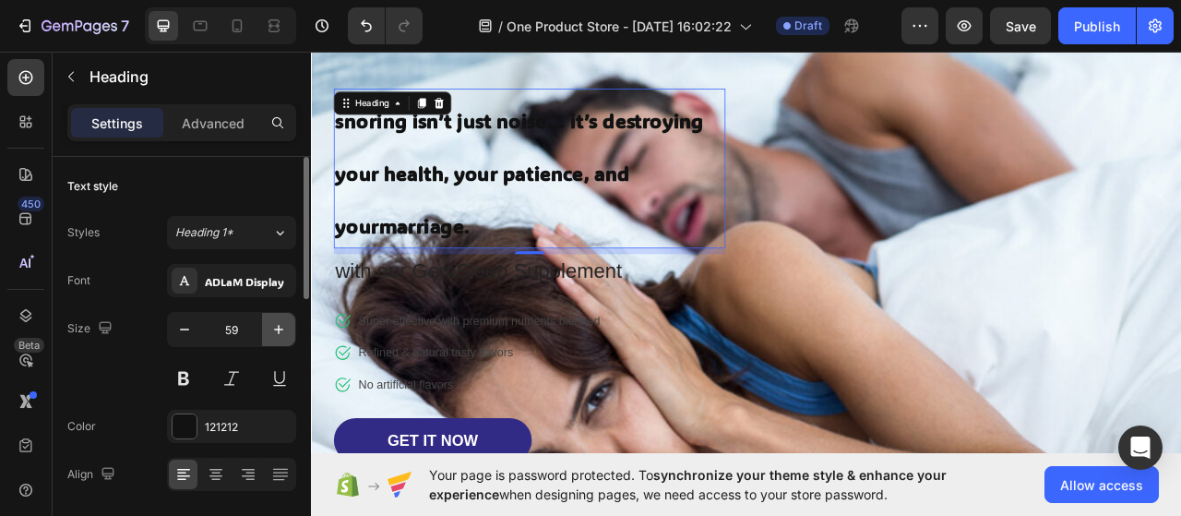
click at [278, 333] on icon "button" at bounding box center [278, 329] width 18 height 18
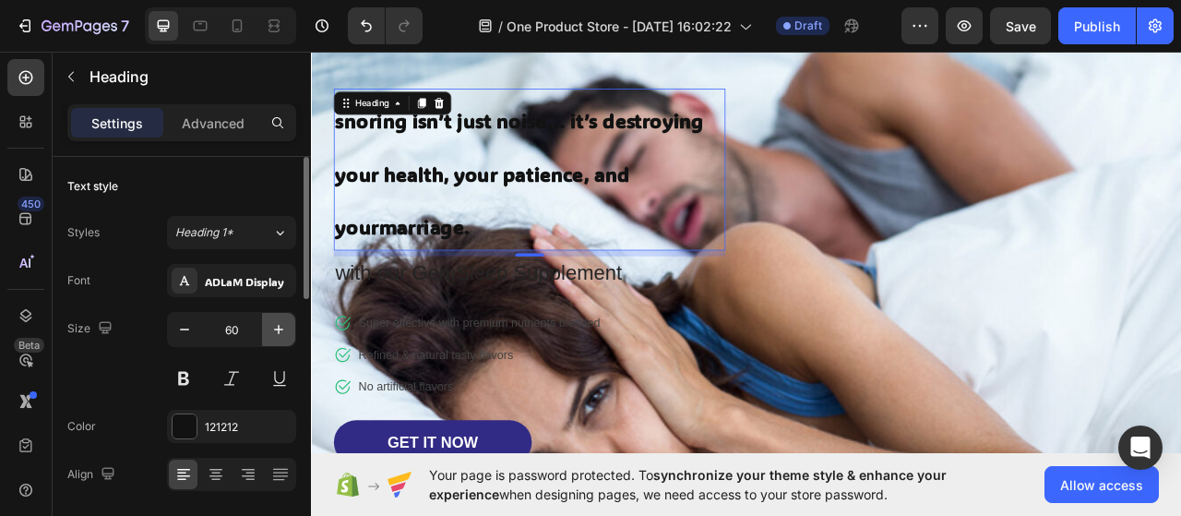
click at [278, 333] on icon "button" at bounding box center [278, 329] width 18 height 18
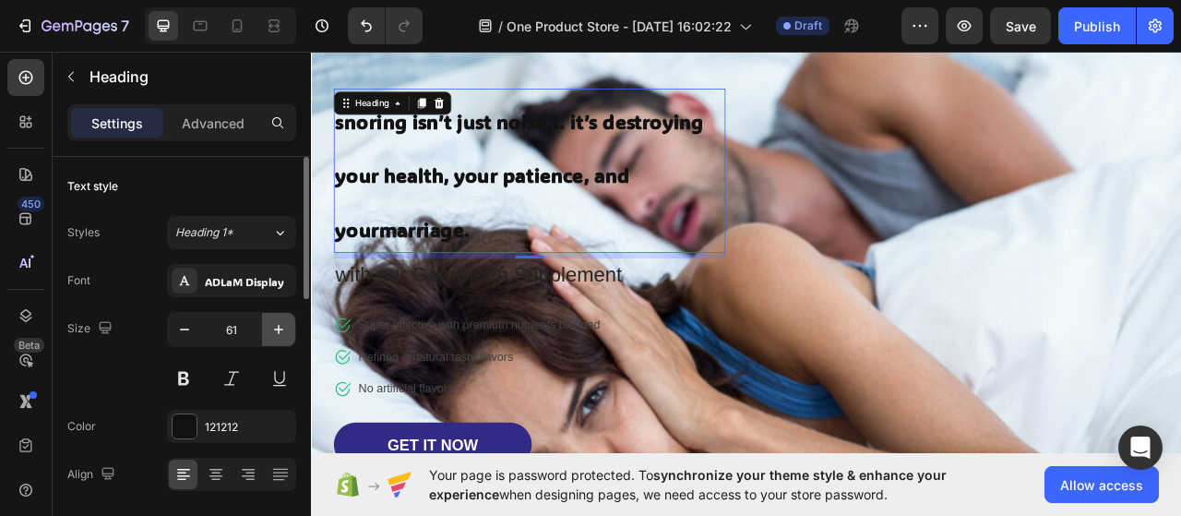
click at [278, 333] on icon "button" at bounding box center [278, 329] width 18 height 18
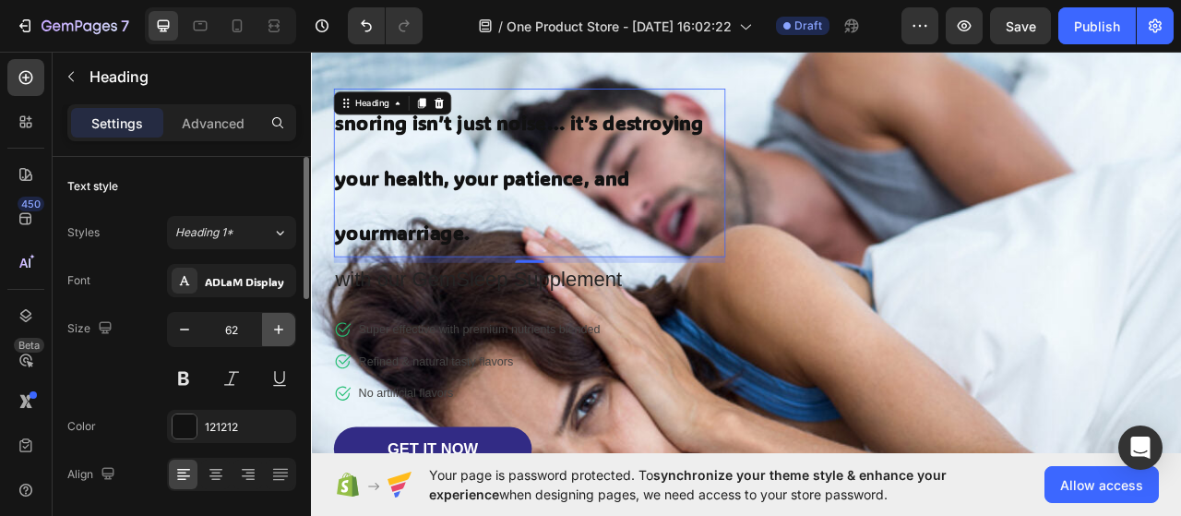
click at [278, 333] on icon "button" at bounding box center [278, 329] width 18 height 18
type input "63"
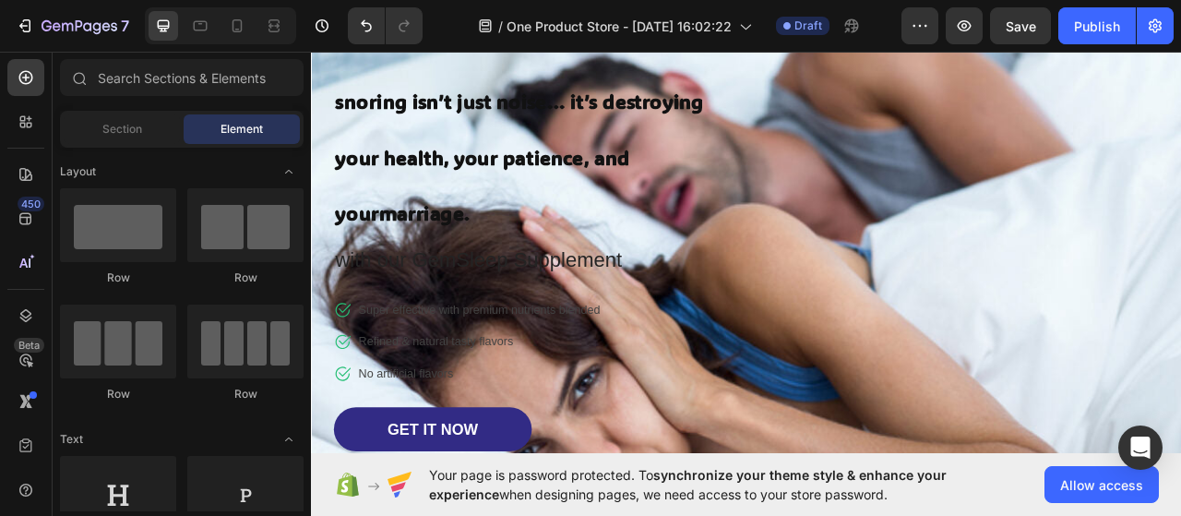
scroll to position [0, 0]
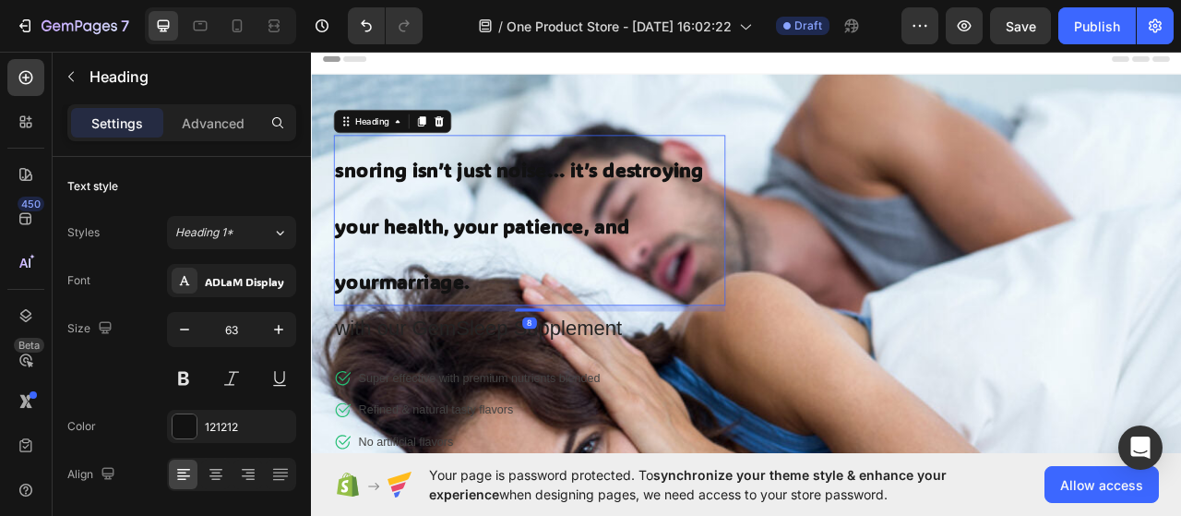
click at [644, 206] on strong "snoring isn’t just noise… it’s destroying your health, your patience, and yourm…" at bounding box center [575, 274] width 469 height 174
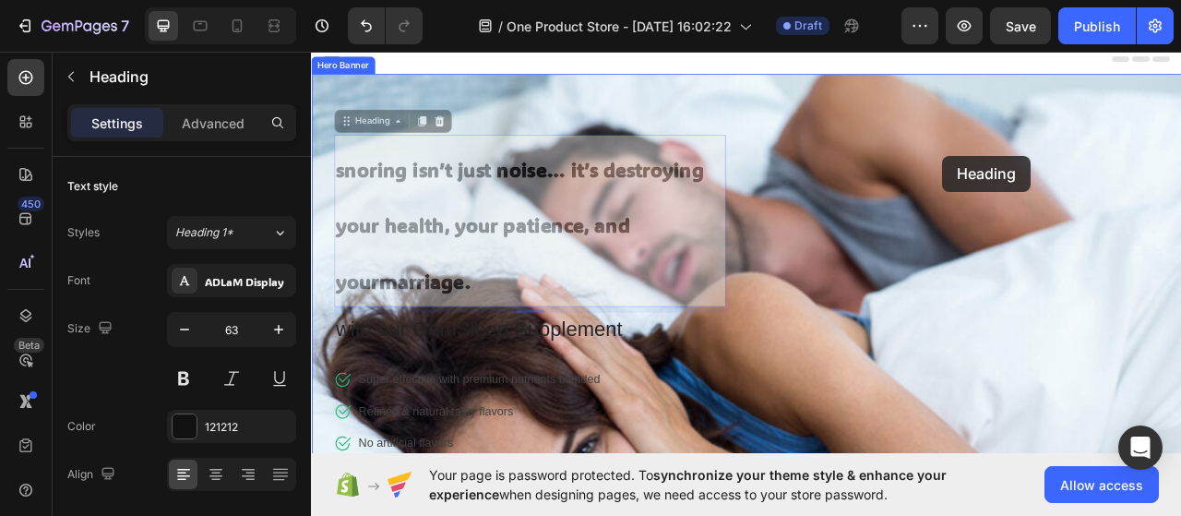
drag, startPoint x: 384, startPoint y: 146, endPoint x: 1114, endPoint y: 185, distance: 730.9
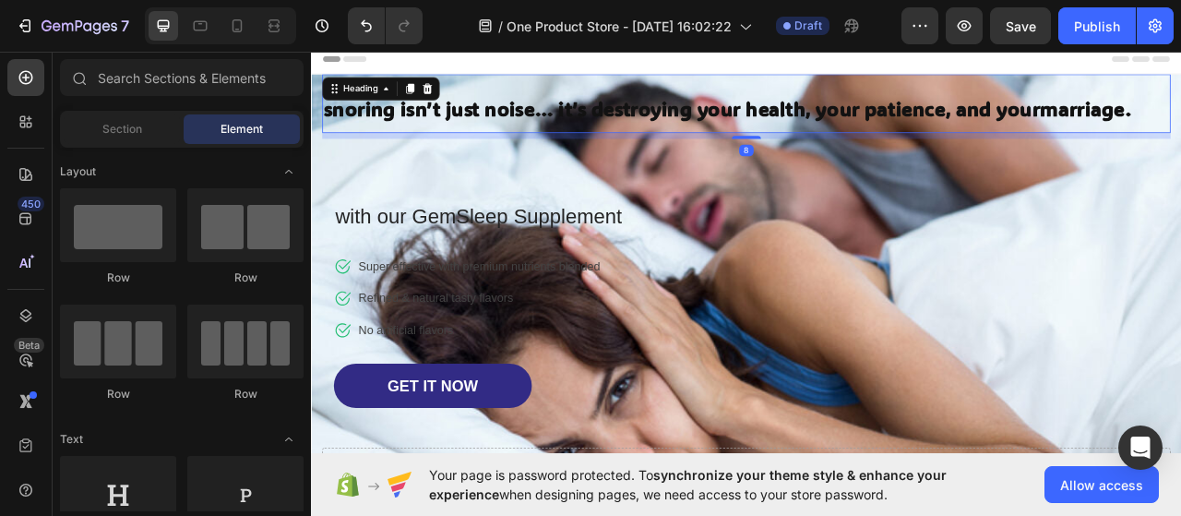
click at [1013, 102] on h1 "snoring isn’t just noise… it’s destroying your health, your patience, and yourm…" at bounding box center [865, 119] width 1080 height 75
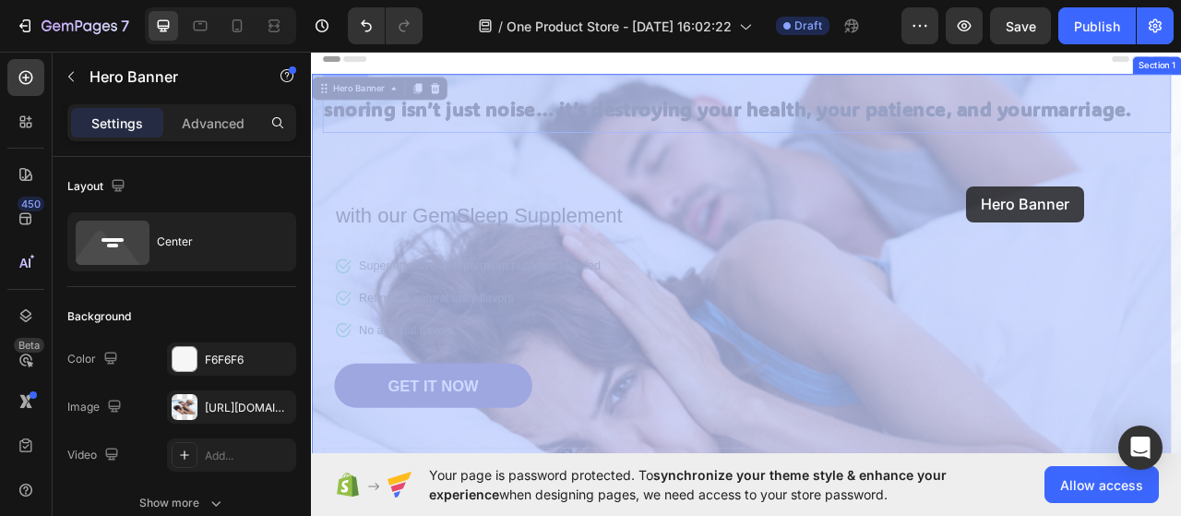
drag, startPoint x: 318, startPoint y: 120, endPoint x: 1145, endPoint y: 224, distance: 833.3
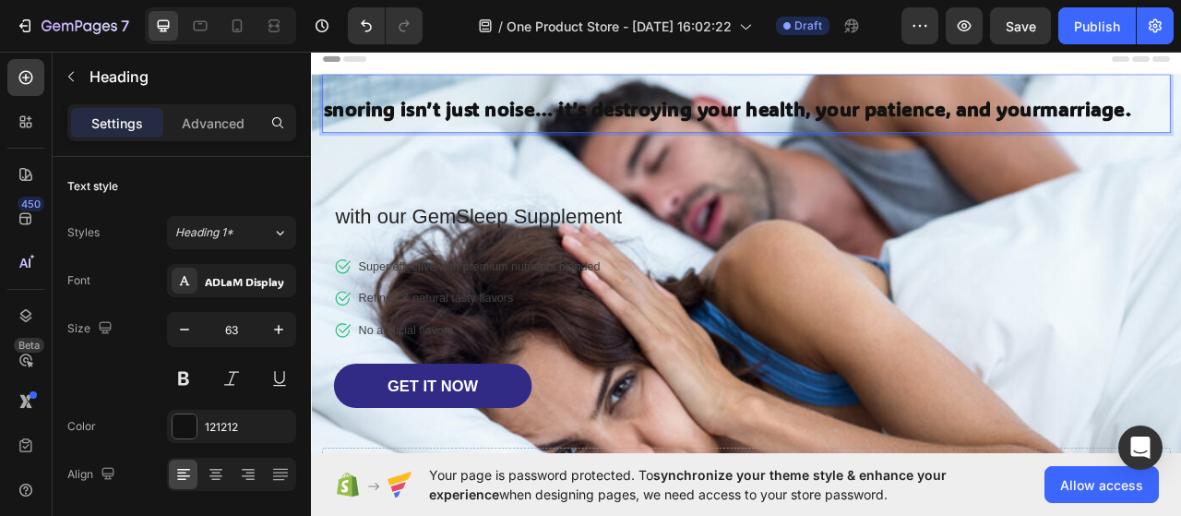
click at [1180, 125] on strong "snoring isn’t just noise… it’s destroying your health, your patience, and yourm…" at bounding box center [841, 126] width 1028 height 32
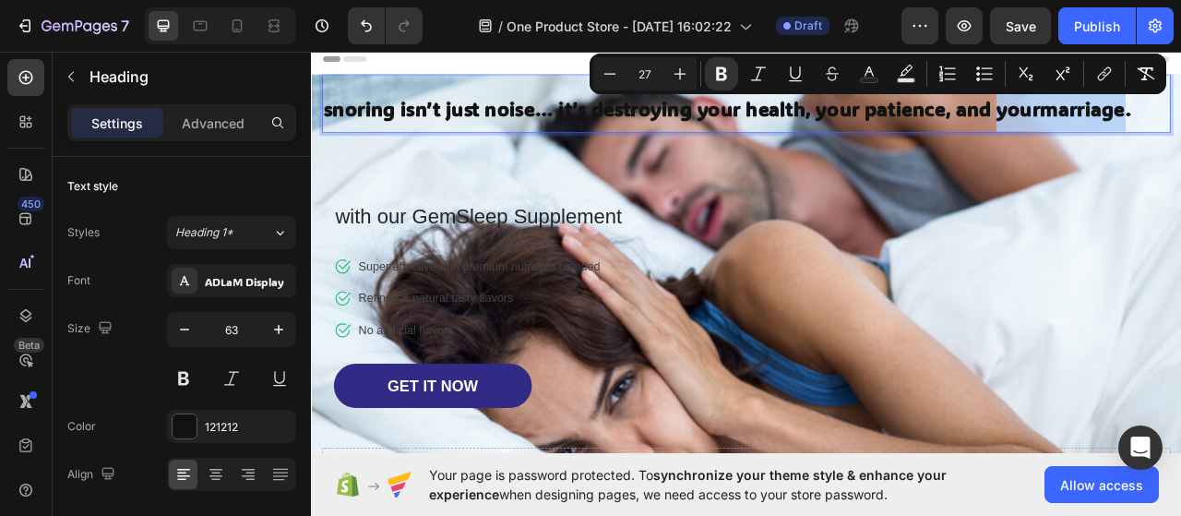
click at [1180, 125] on strong "snoring isn’t just noise… it’s destroying your health, your patience, and yourm…" at bounding box center [841, 126] width 1028 height 32
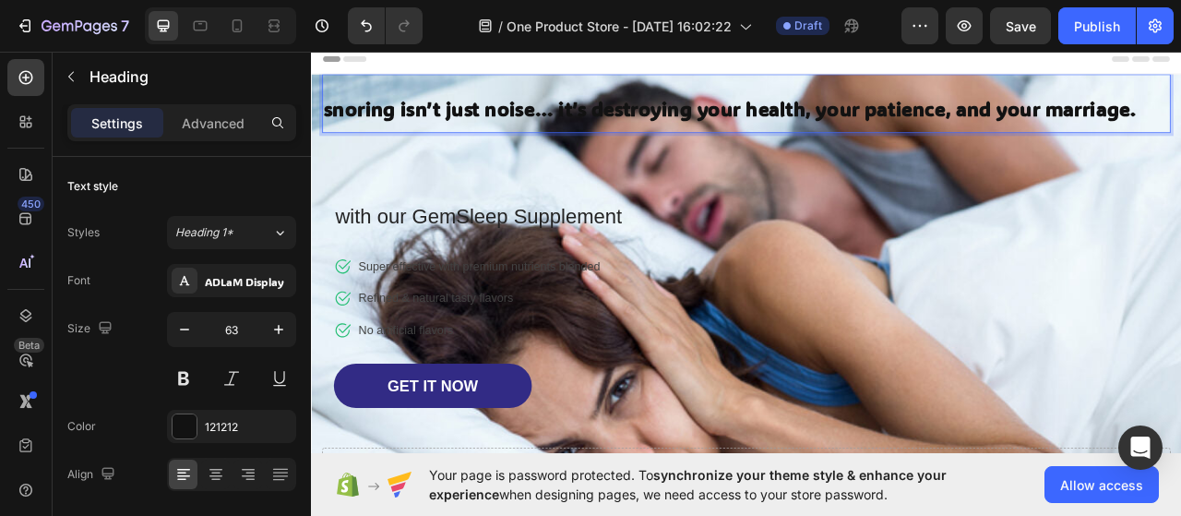
click at [1180, 110] on p "snoring isn’t just noise… it’s destroying your health, your patience, and your …" at bounding box center [865, 119] width 1076 height 71
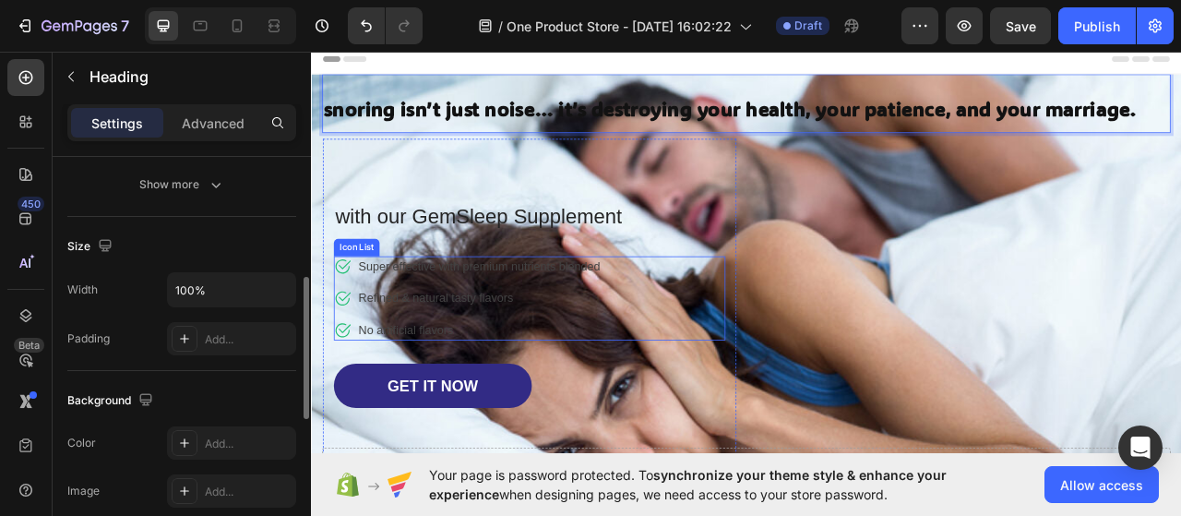
scroll to position [340, 0]
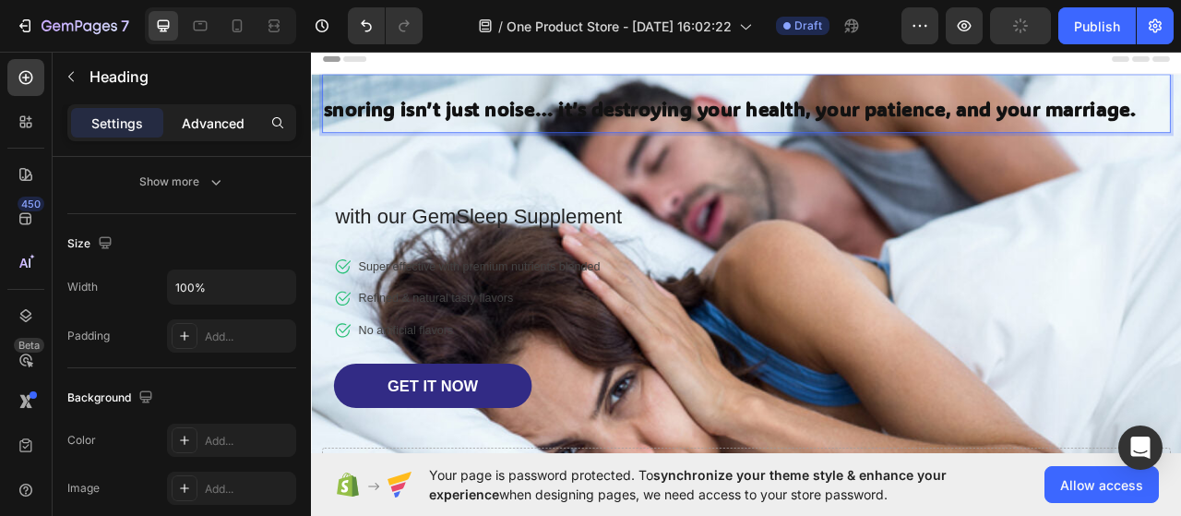
click at [221, 113] on p "Advanced" at bounding box center [213, 122] width 63 height 19
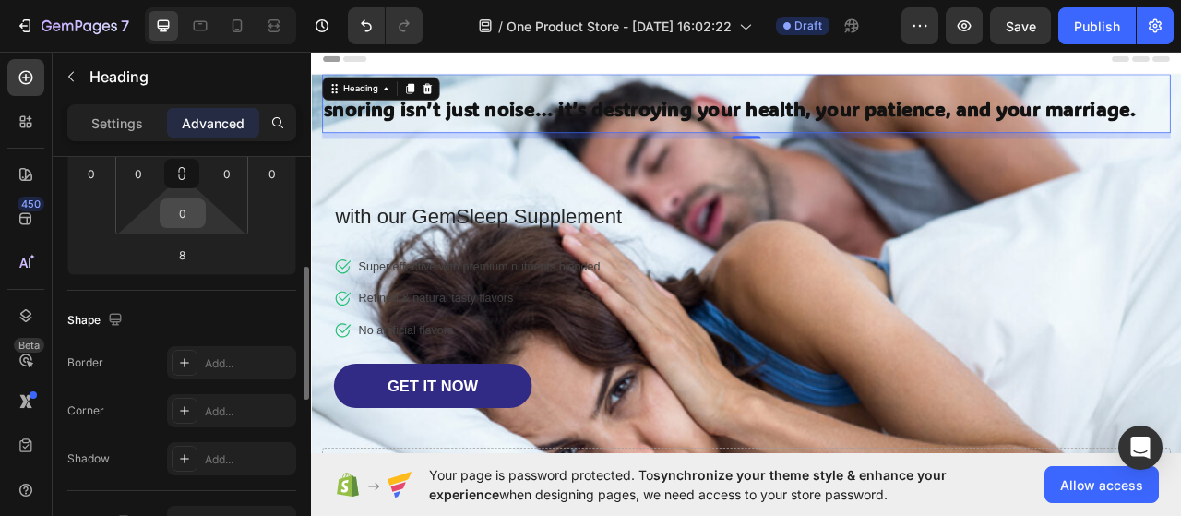
click at [179, 213] on input "0" at bounding box center [182, 213] width 37 height 28
click at [137, 174] on input "0" at bounding box center [139, 174] width 28 height 28
click at [226, 170] on input "0" at bounding box center [227, 174] width 28 height 28
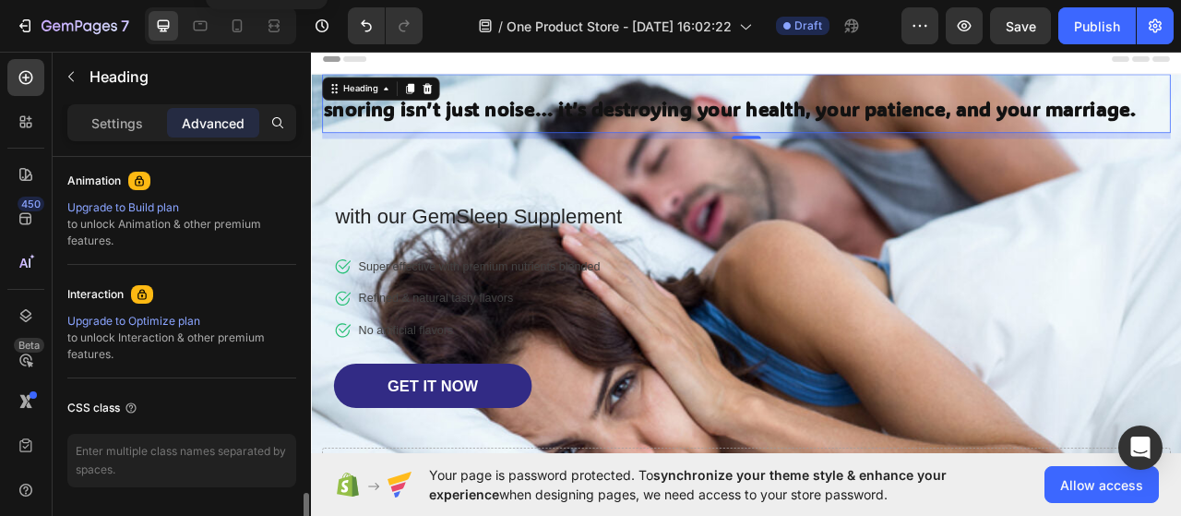
scroll to position [865, 0]
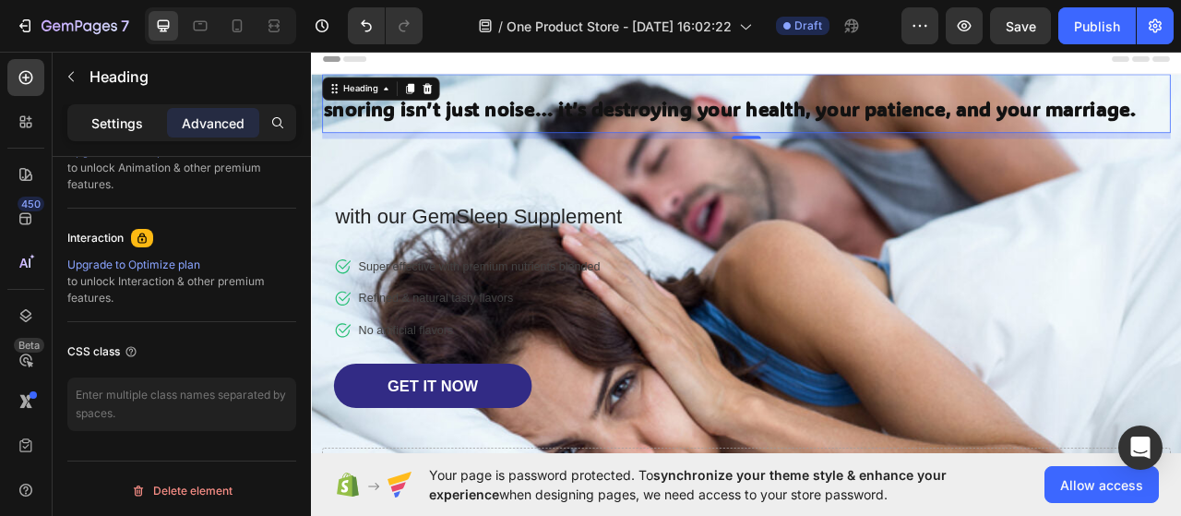
click at [111, 123] on p "Settings" at bounding box center [117, 122] width 52 height 19
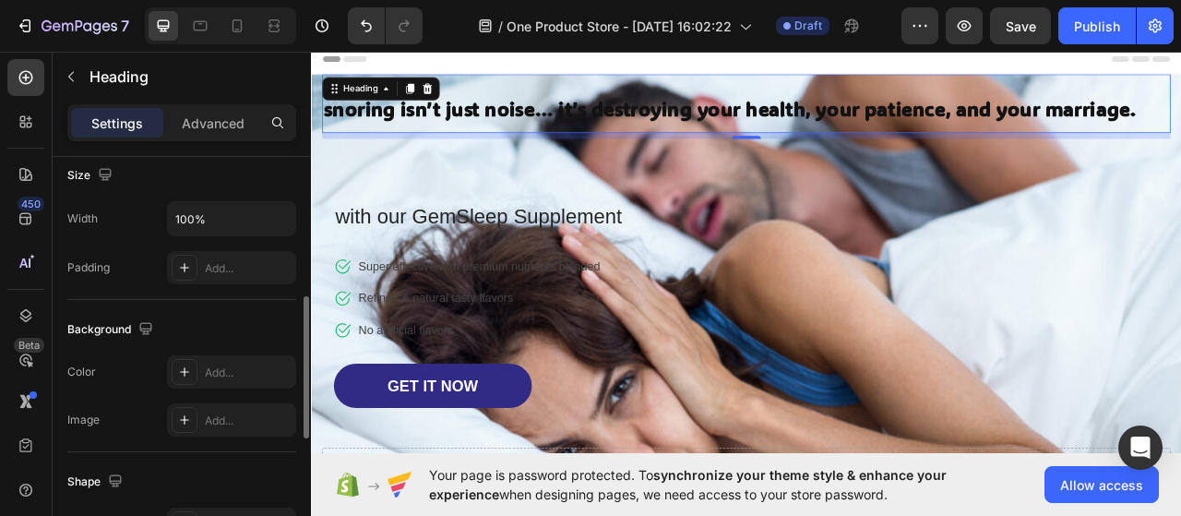
scroll to position [408, 0]
click at [85, 337] on div "Background" at bounding box center [112, 330] width 90 height 25
click at [80, 382] on div "Color" at bounding box center [81, 373] width 29 height 30
click at [183, 371] on icon at bounding box center [184, 372] width 15 height 15
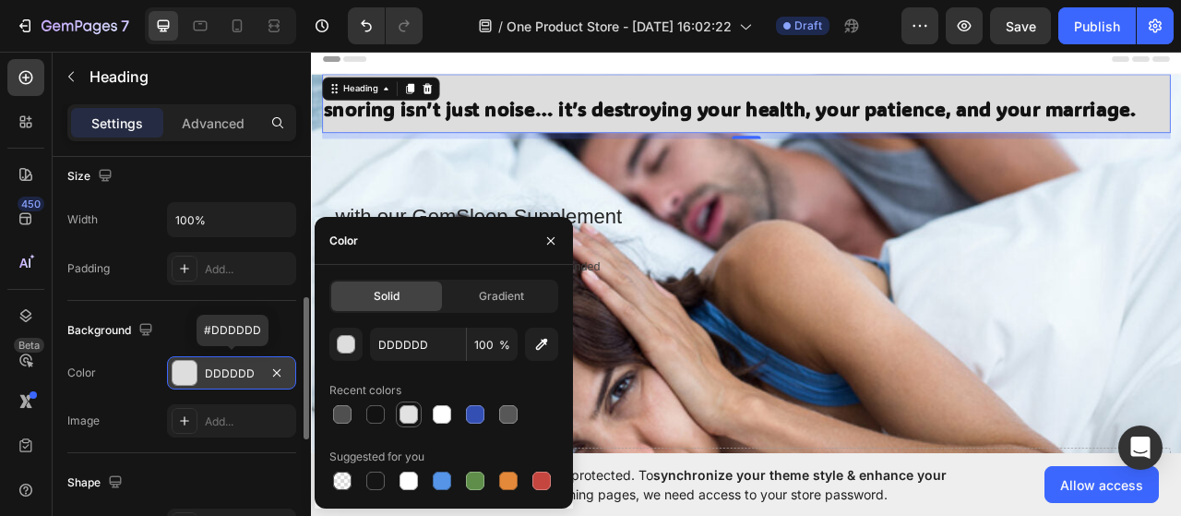
click at [413, 412] on div at bounding box center [409, 414] width 18 height 18
type input "E2E2E2"
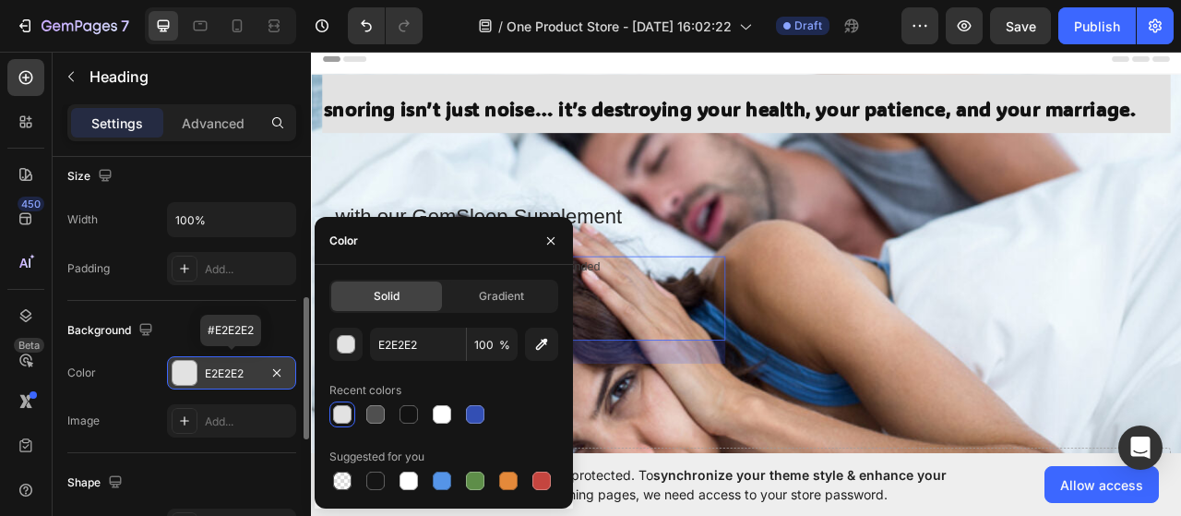
click at [774, 412] on div "Icon Super effective with premium nutrients blended Text block Icon Refined & n…" at bounding box center [589, 367] width 498 height 107
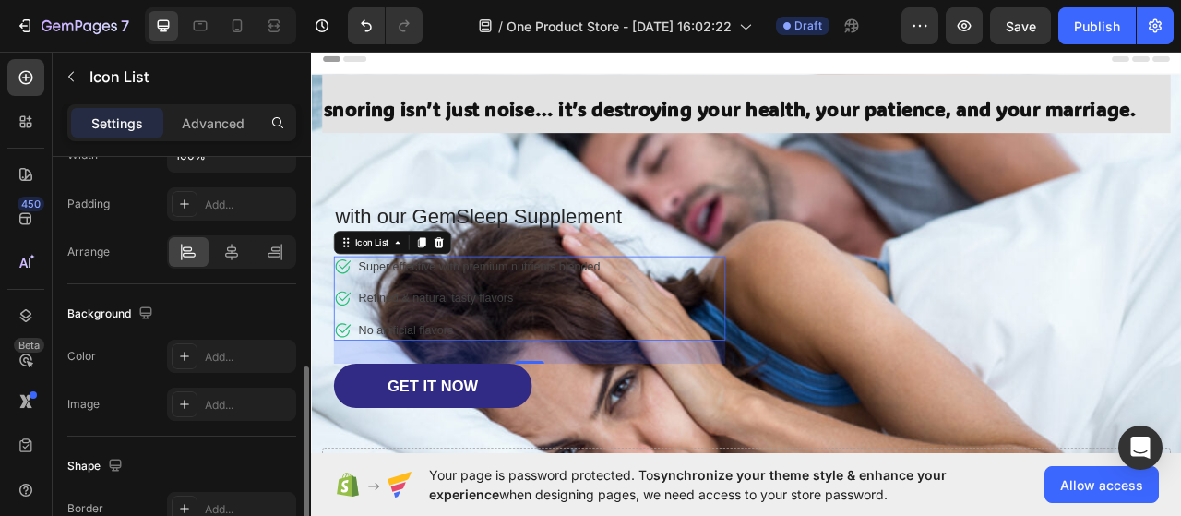
scroll to position [487, 0]
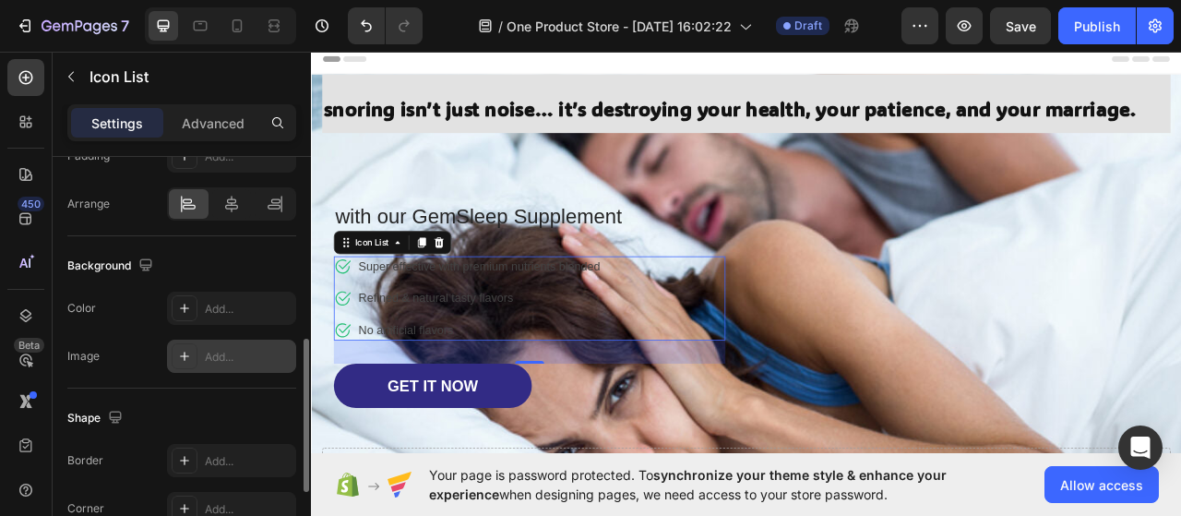
click at [192, 352] on div at bounding box center [185, 356] width 26 height 26
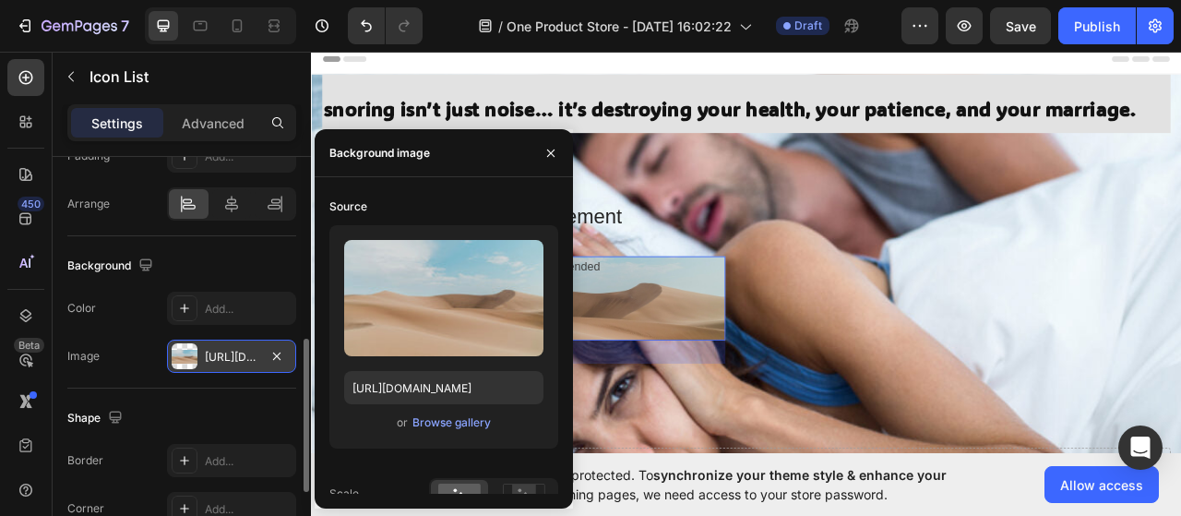
click at [709, 345] on div "Icon Super effective with premium nutrients blended Text block Icon Refined & n…" at bounding box center [589, 367] width 498 height 107
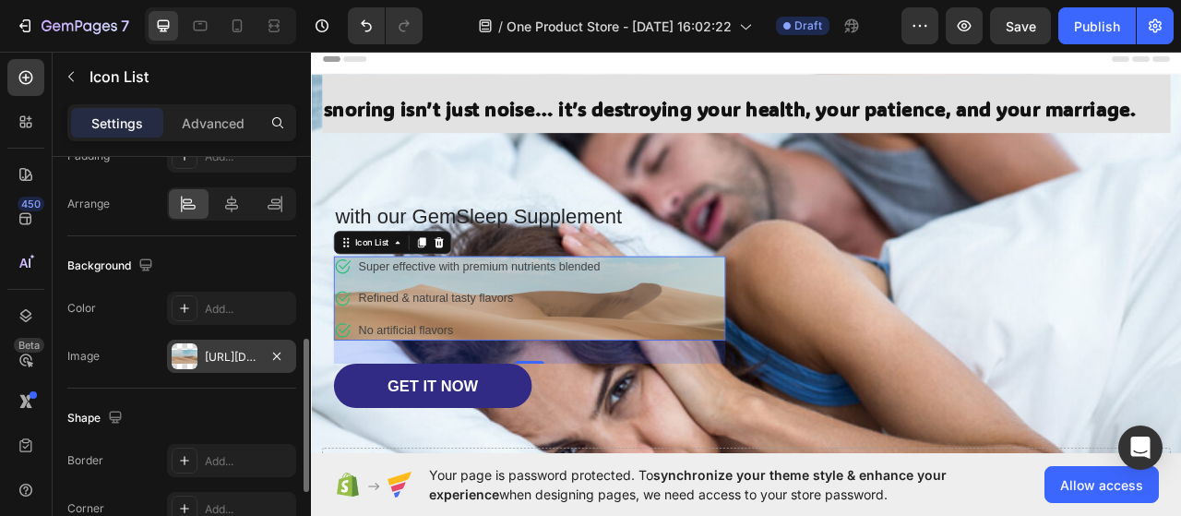
click at [194, 348] on div at bounding box center [185, 356] width 26 height 26
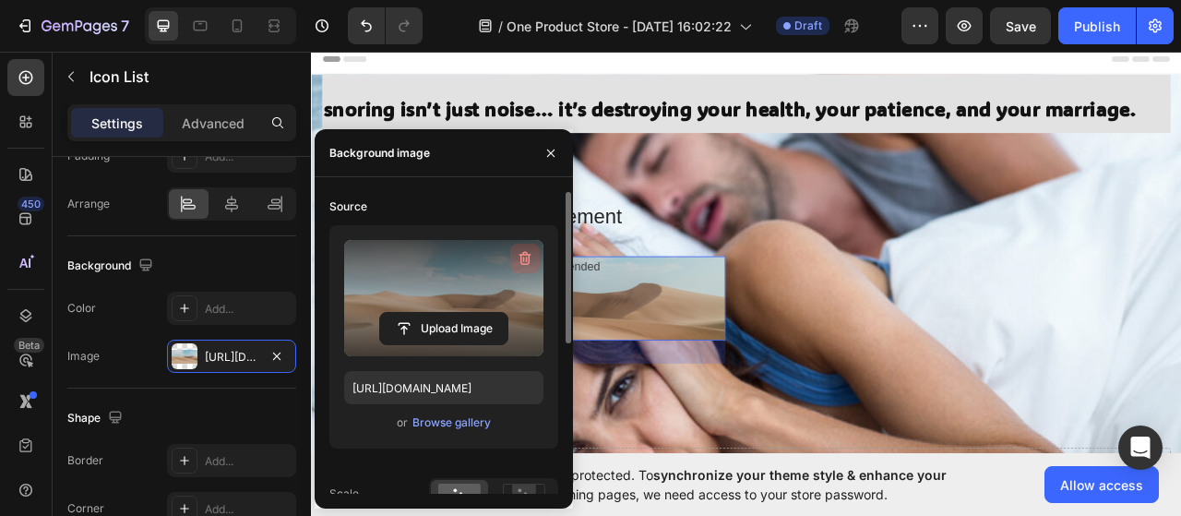
click at [537, 254] on button "button" at bounding box center [525, 259] width 30 height 30
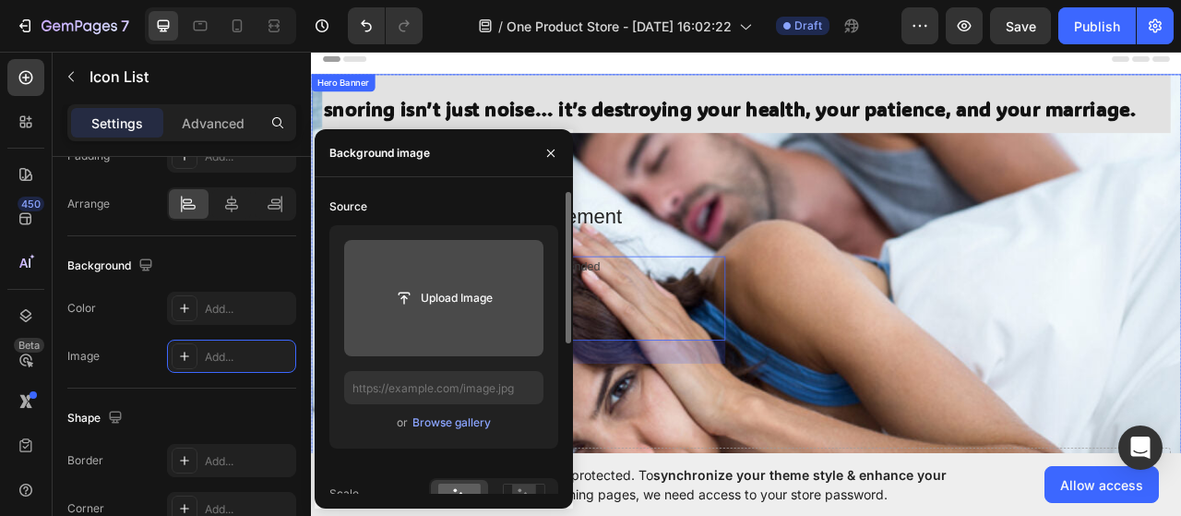
click at [937, 246] on div "⁠⁠⁠⁠⁠⁠⁠ snoring isn’t just noise… it’s destroying your health, your patience, a…" at bounding box center [865, 347] width 1080 height 531
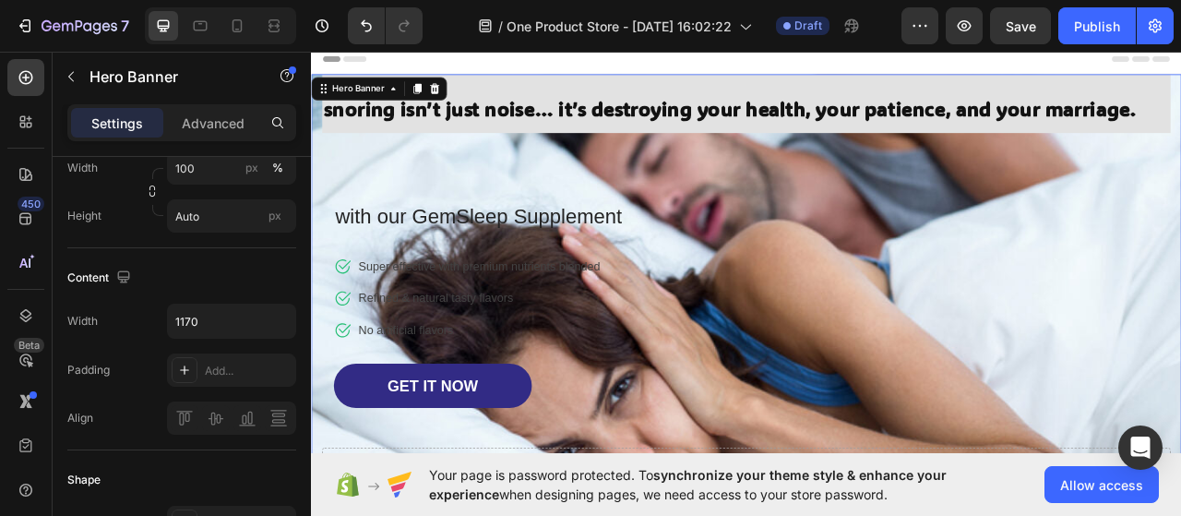
scroll to position [0, 0]
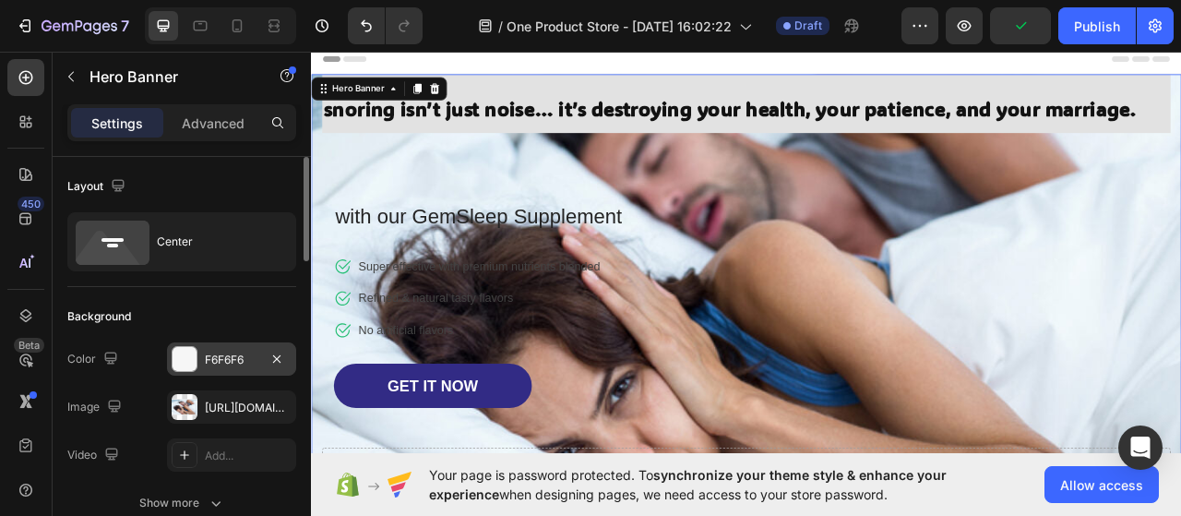
click at [185, 349] on div at bounding box center [185, 359] width 24 height 24
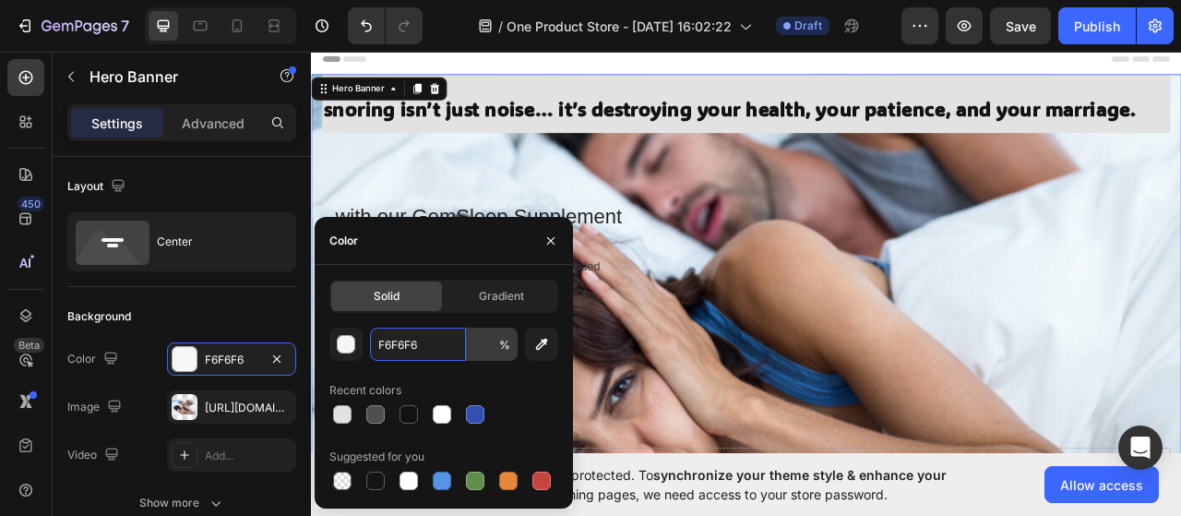
type input "100"
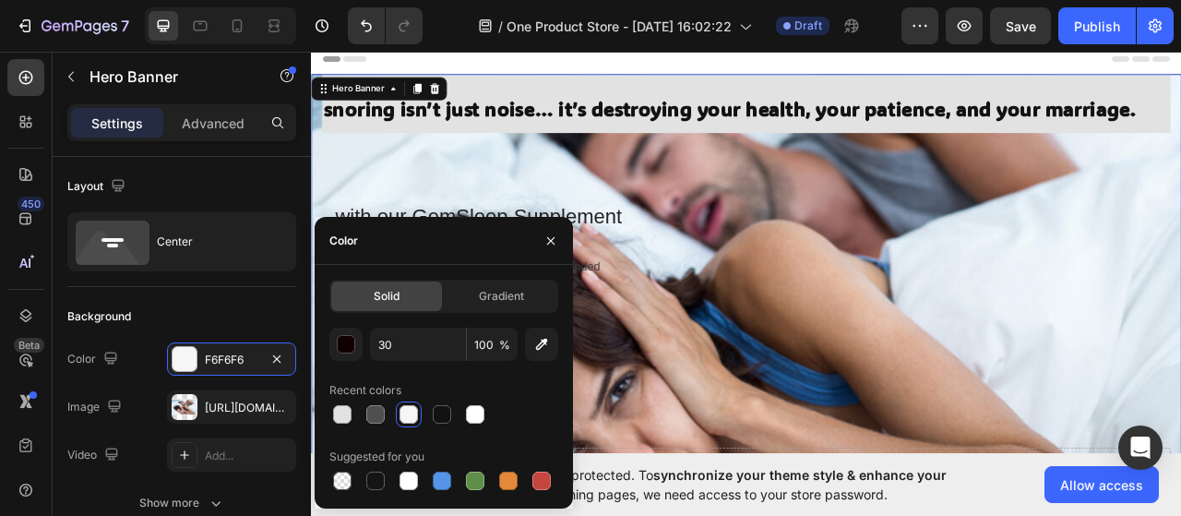
click at [548, 401] on div at bounding box center [443, 414] width 229 height 26
click at [487, 352] on input "100" at bounding box center [492, 344] width 51 height 33
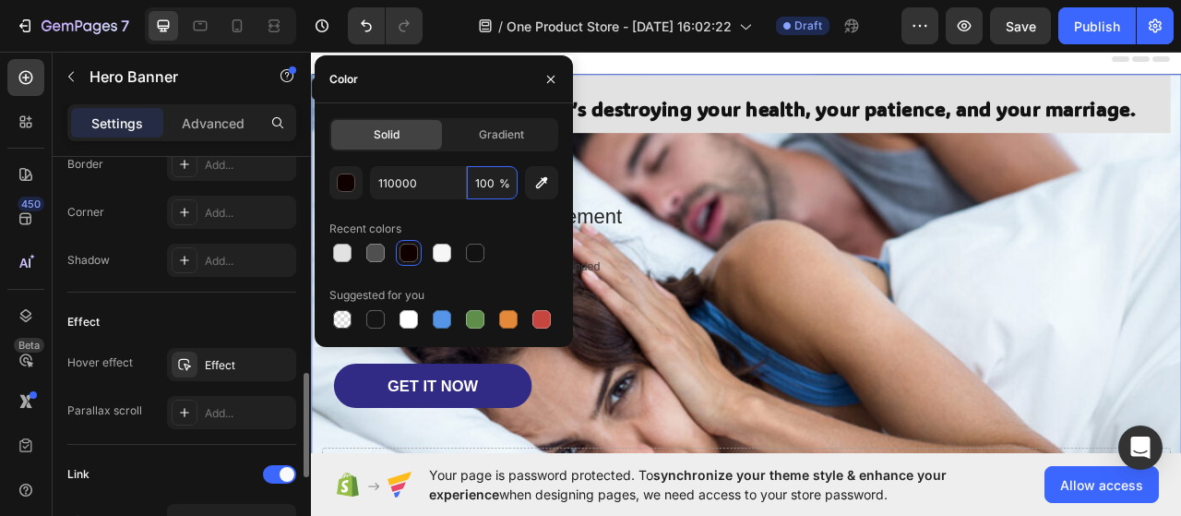
scroll to position [847, 0]
click at [557, 77] on icon "button" at bounding box center [550, 79] width 15 height 15
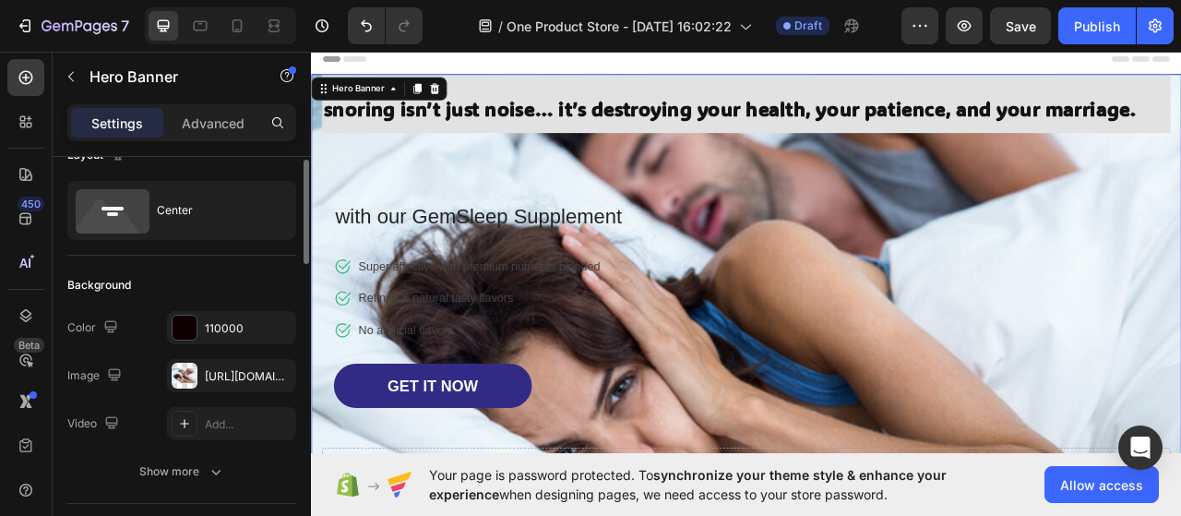
scroll to position [27, 0]
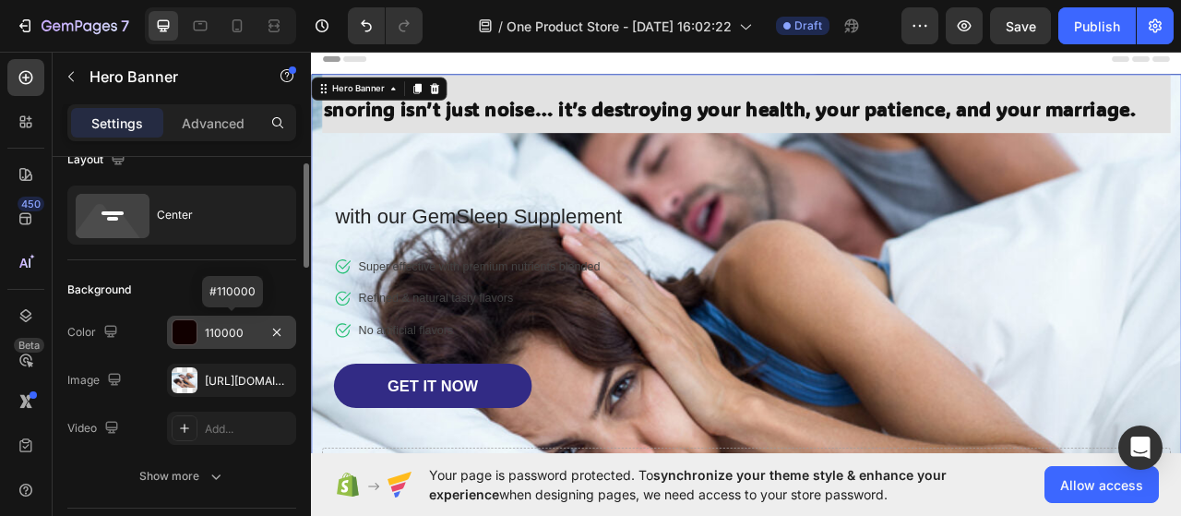
click at [192, 324] on div at bounding box center [185, 332] width 24 height 24
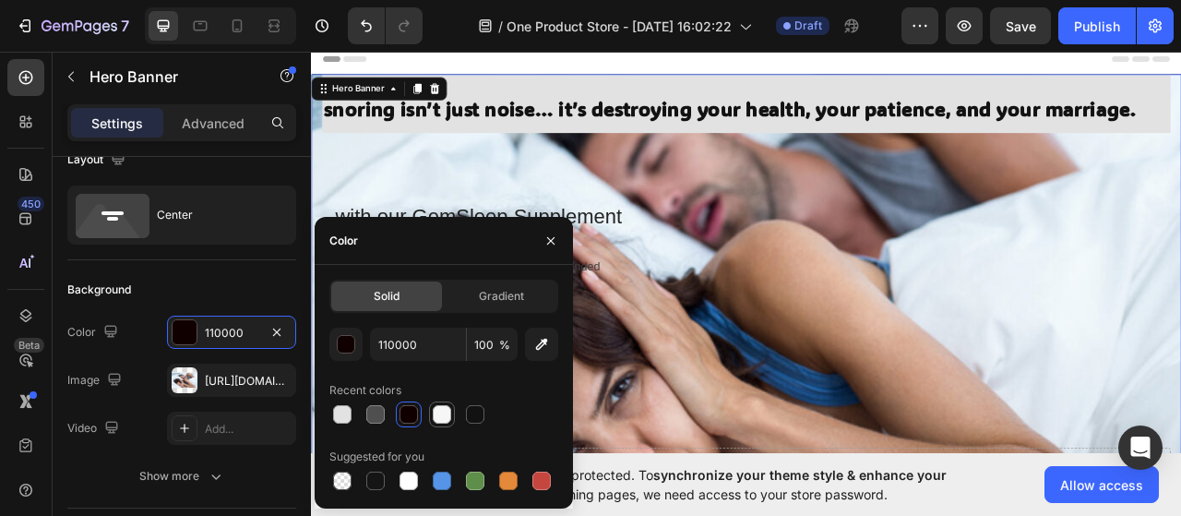
click at [437, 411] on div at bounding box center [442, 414] width 18 height 18
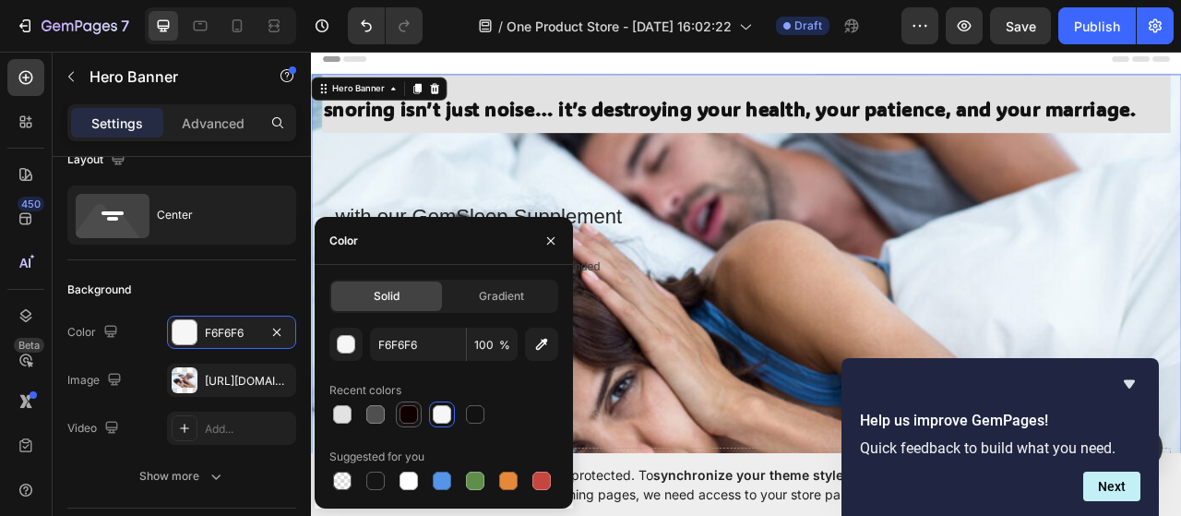
click at [402, 415] on div at bounding box center [409, 414] width 18 height 18
click at [436, 474] on div at bounding box center [442, 480] width 18 height 18
type input "5594E7"
click at [436, 474] on div at bounding box center [442, 480] width 18 height 18
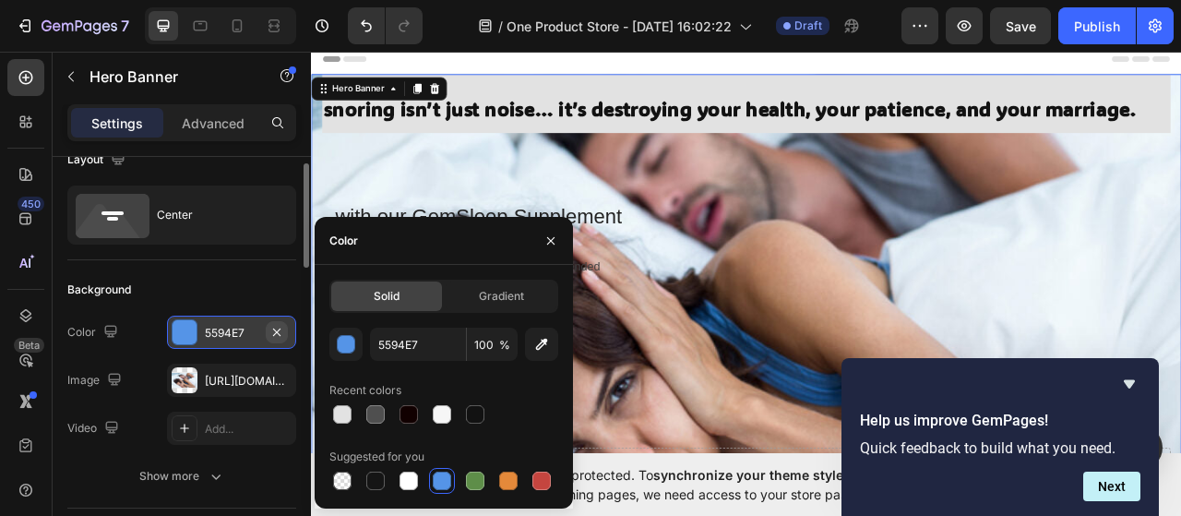
click at [282, 332] on icon "button" at bounding box center [276, 332] width 15 height 15
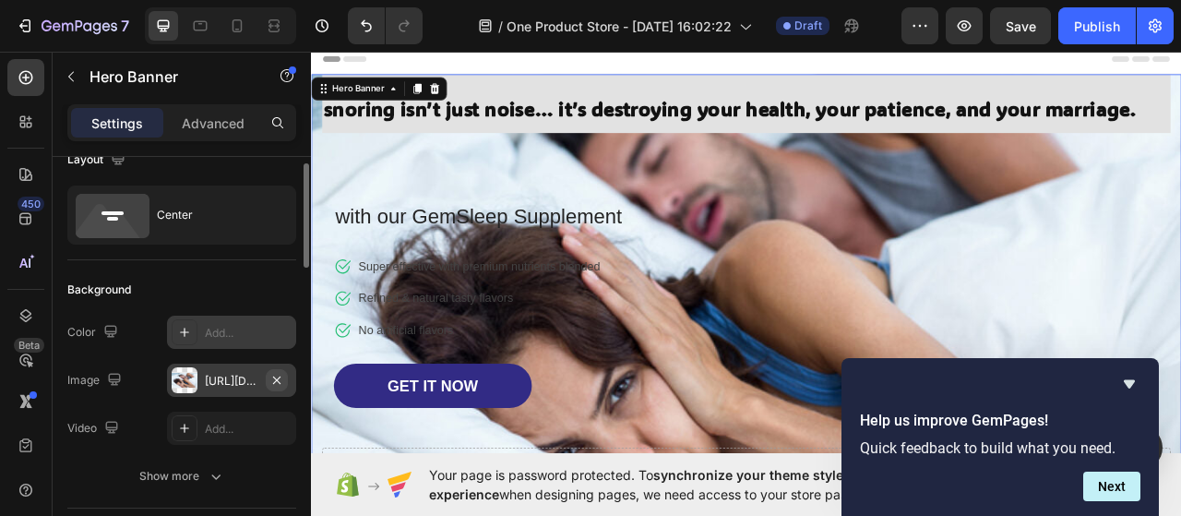
click at [277, 377] on icon "button" at bounding box center [276, 379] width 7 height 7
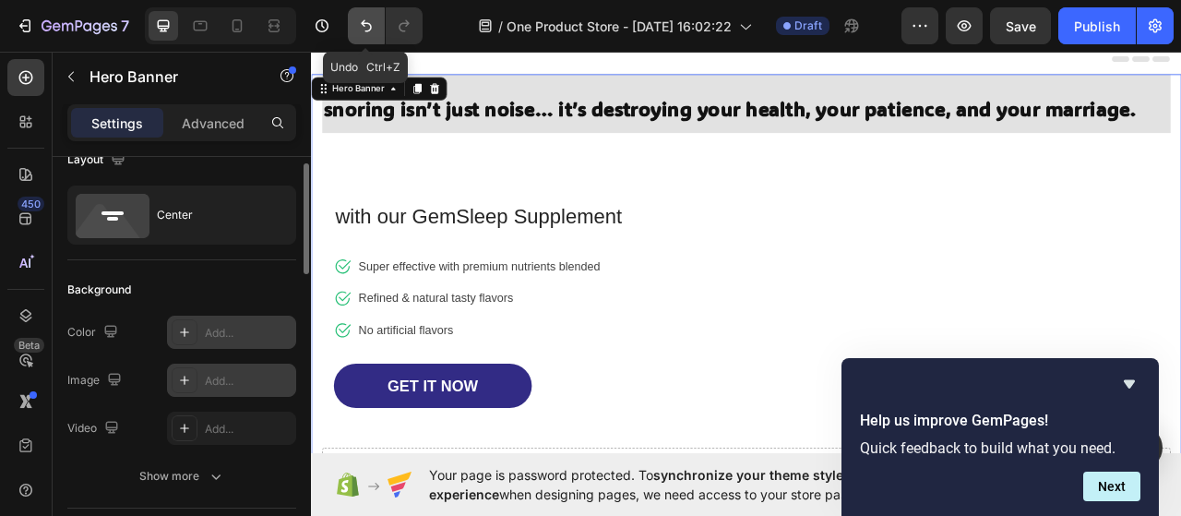
click at [360, 22] on icon "Undo/Redo" at bounding box center [366, 26] width 18 height 18
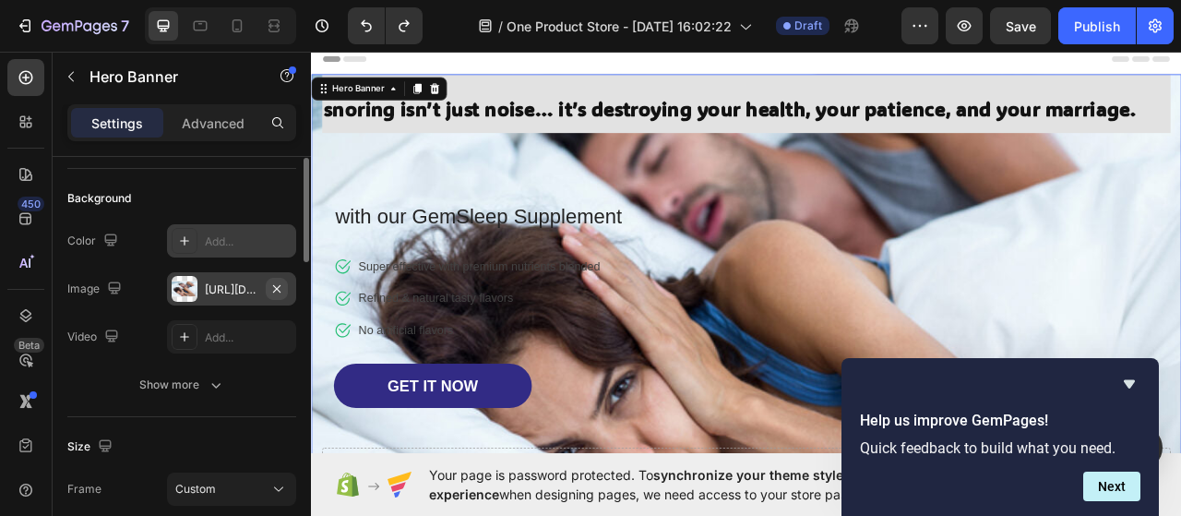
scroll to position [94, 0]
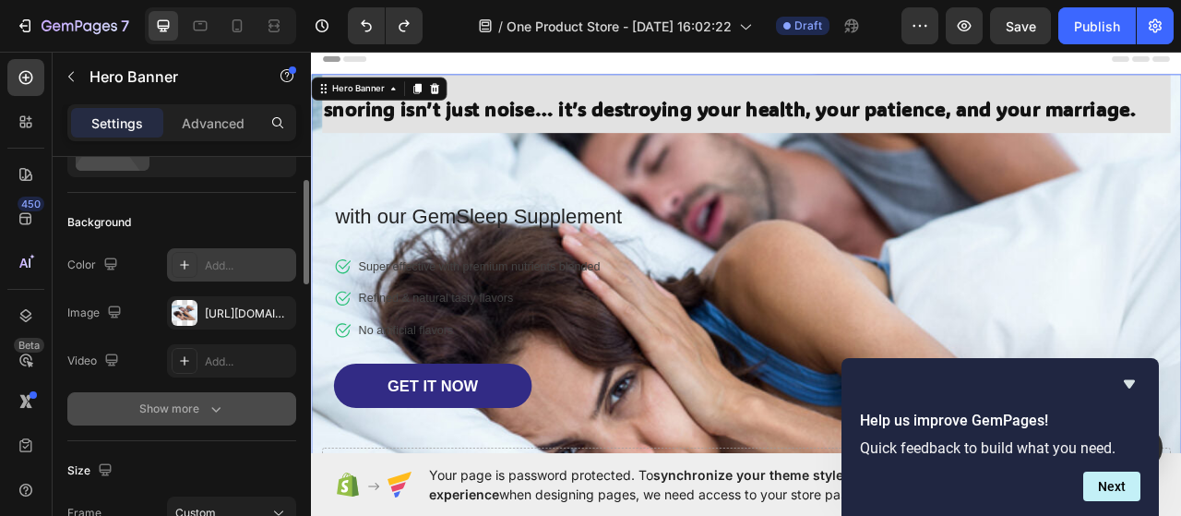
click at [194, 407] on div "Show more" at bounding box center [182, 409] width 86 height 18
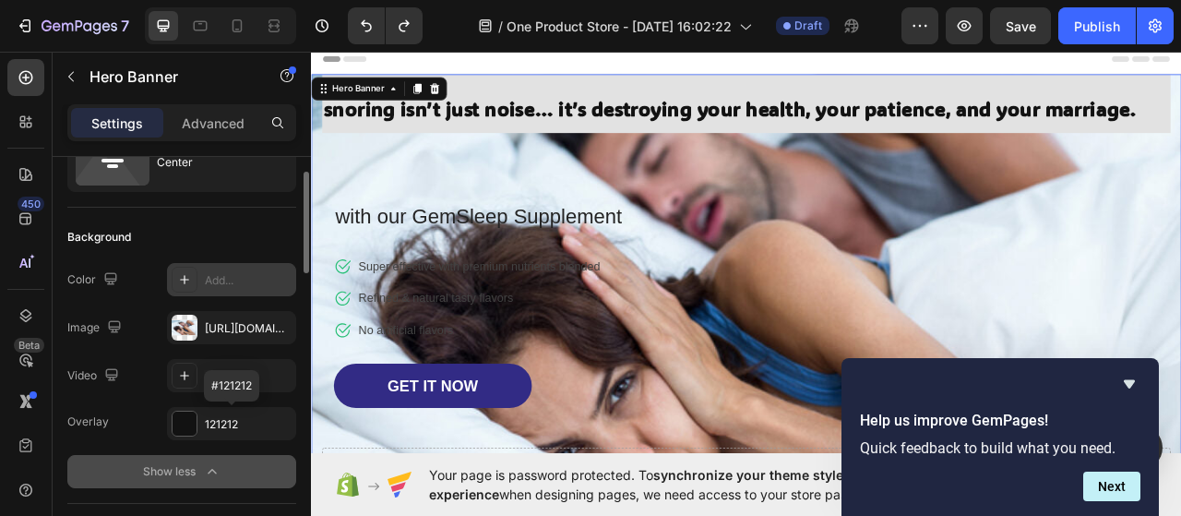
scroll to position [76, 0]
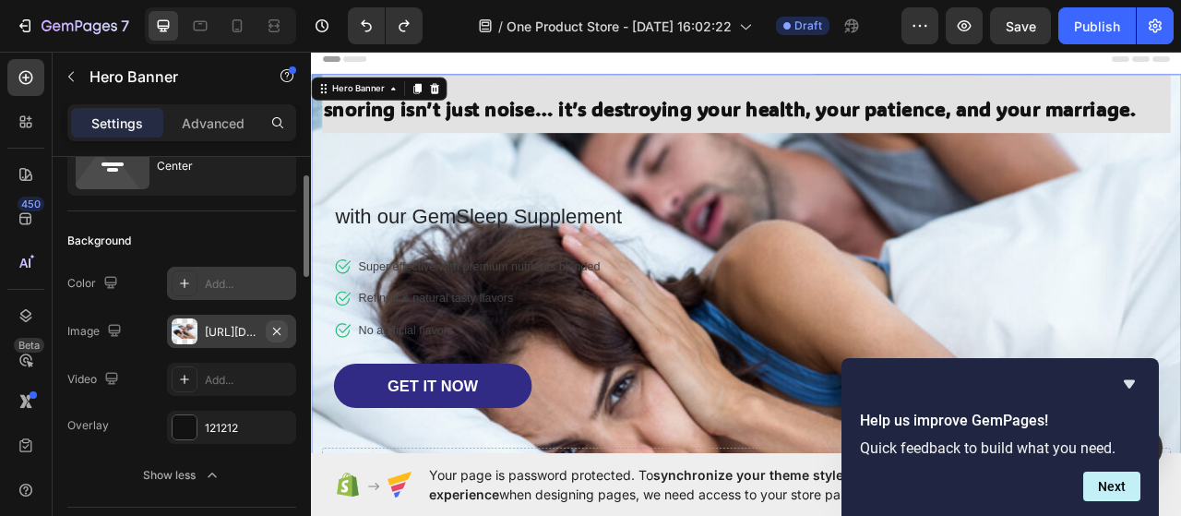
click at [279, 329] on icon "button" at bounding box center [276, 331] width 15 height 15
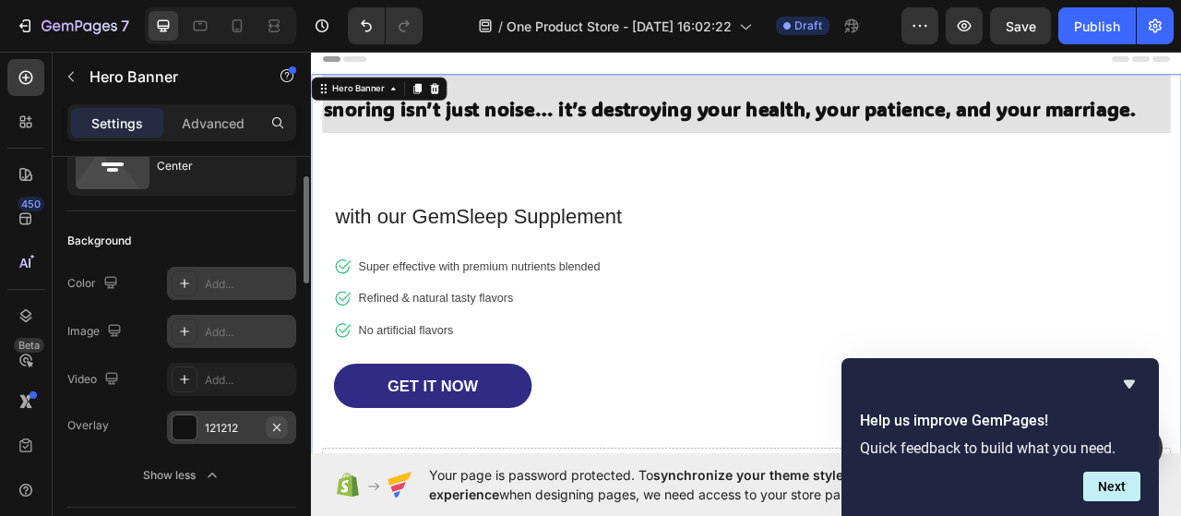
click at [284, 422] on icon "button" at bounding box center [276, 427] width 15 height 15
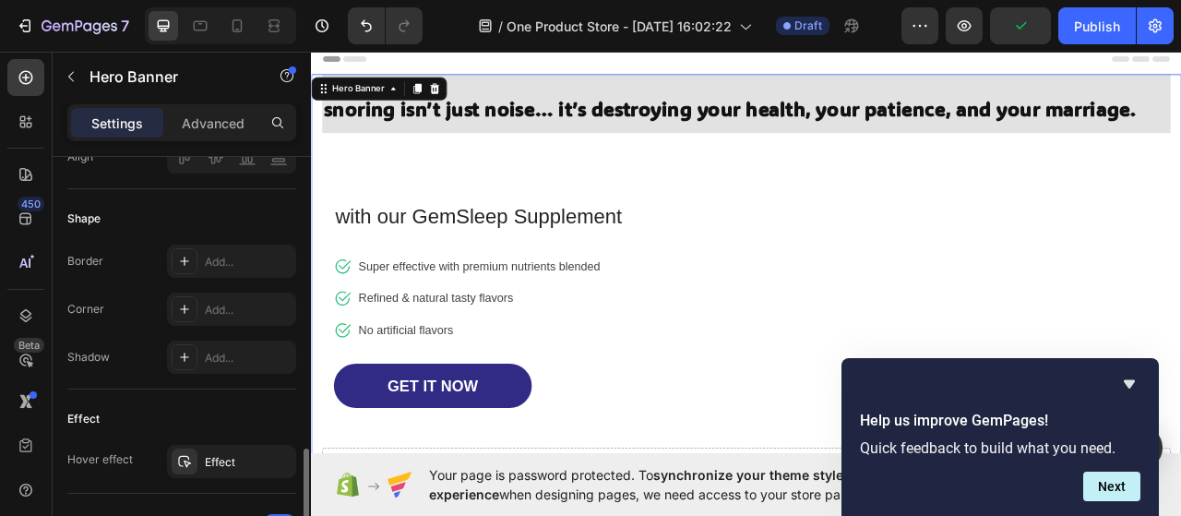
scroll to position [840, 0]
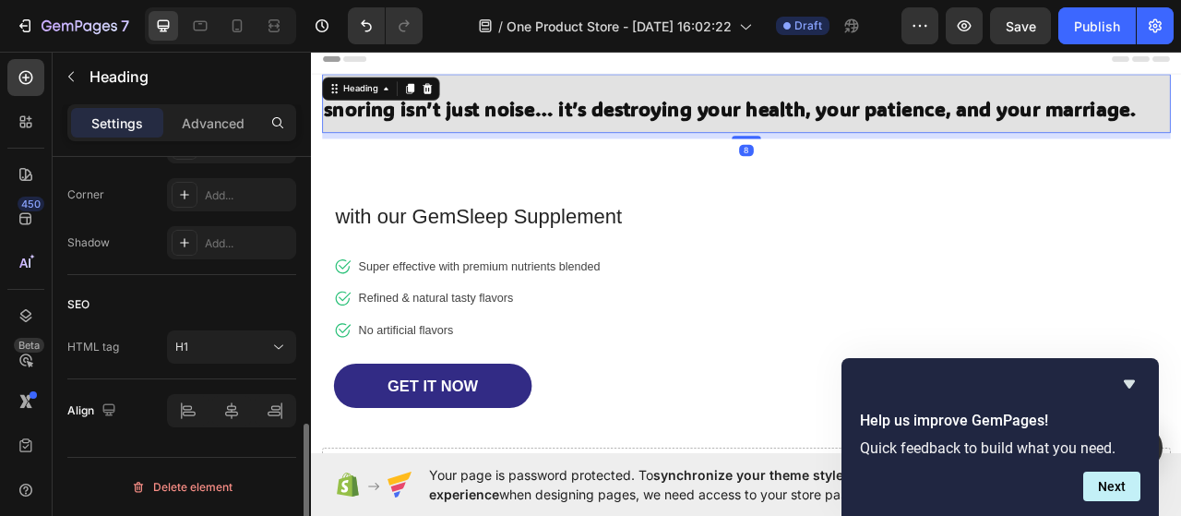
click at [854, 129] on strong "snoring isn’t just noise… it’s destroying your health, your patience, and your …" at bounding box center [844, 126] width 1034 height 32
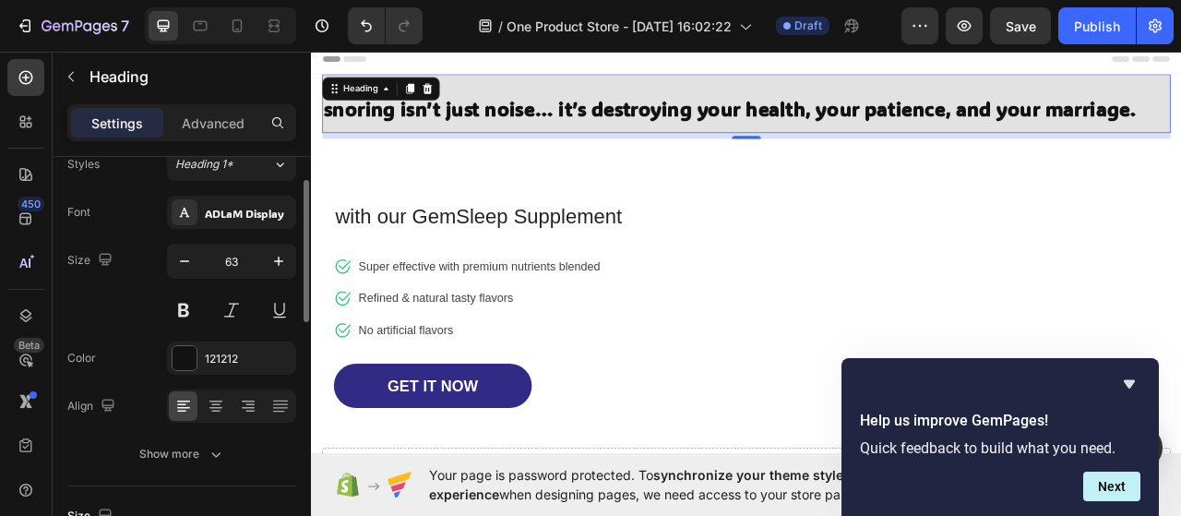
scroll to position [70, 0]
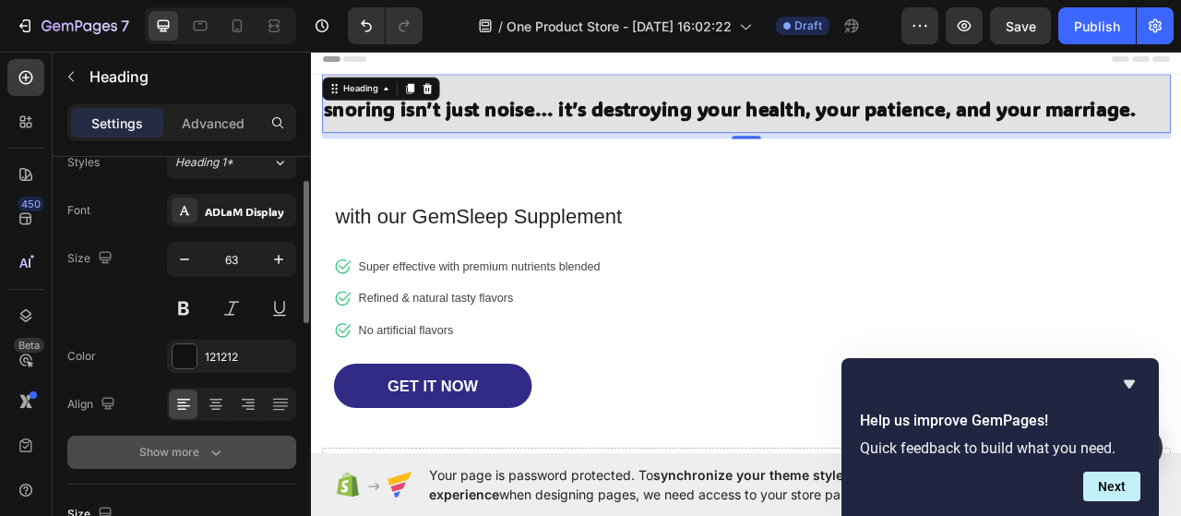
click at [135, 455] on button "Show more" at bounding box center [181, 452] width 229 height 33
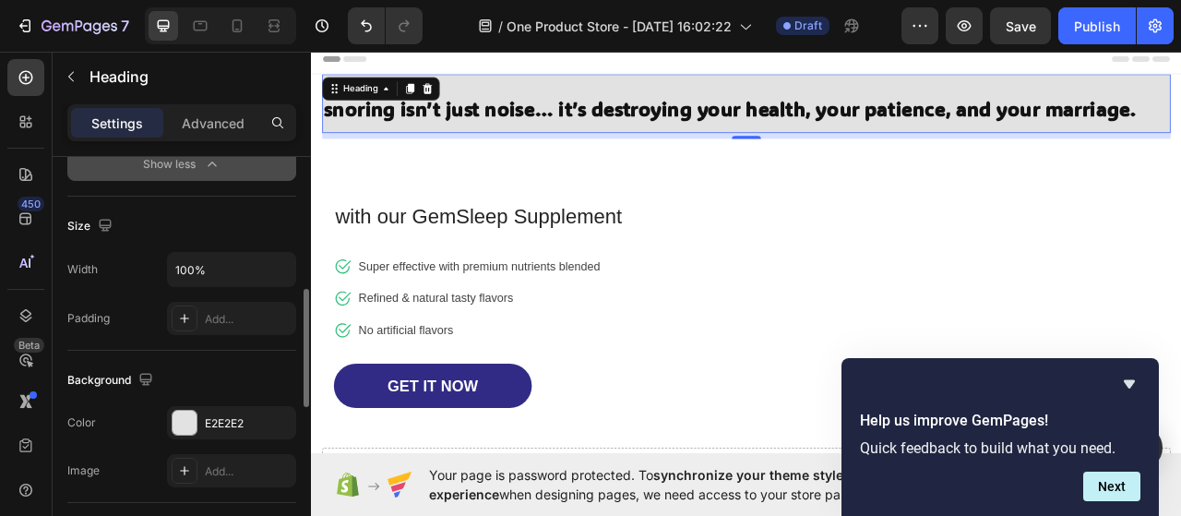
scroll to position [611, 0]
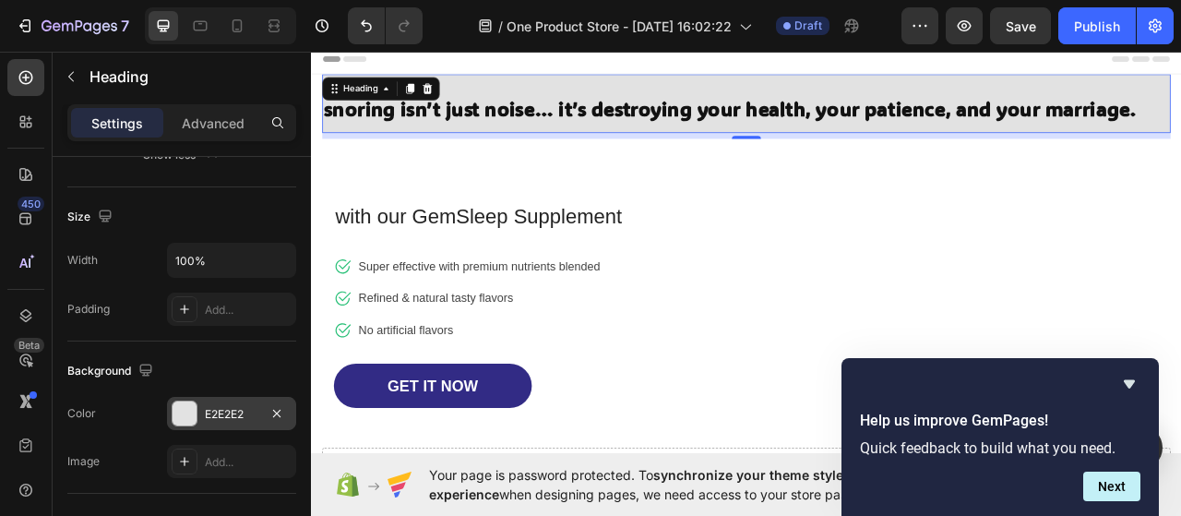
click at [183, 409] on div at bounding box center [185, 413] width 24 height 24
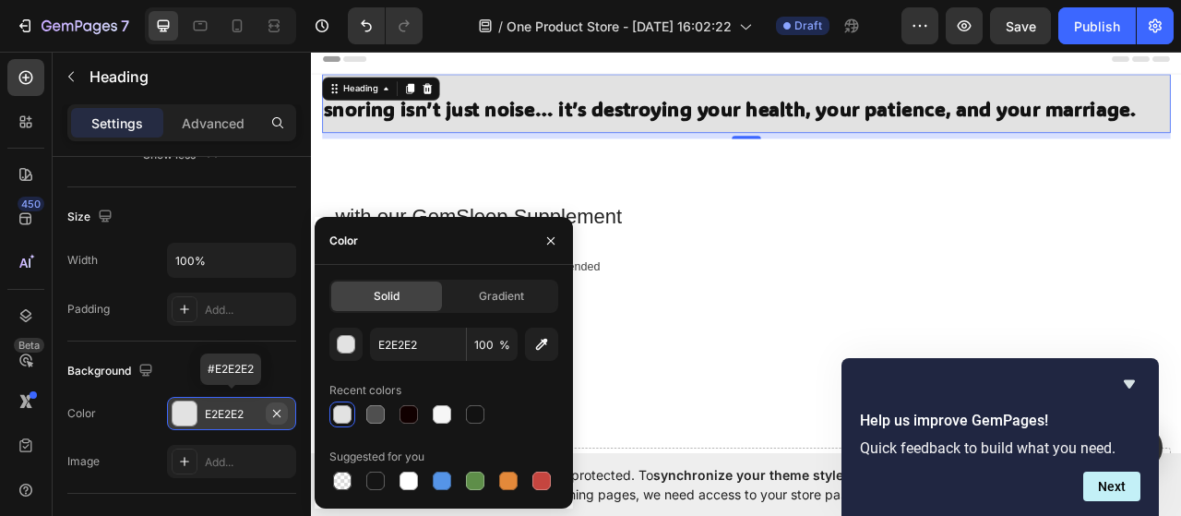
click at [279, 409] on icon "button" at bounding box center [276, 412] width 7 height 7
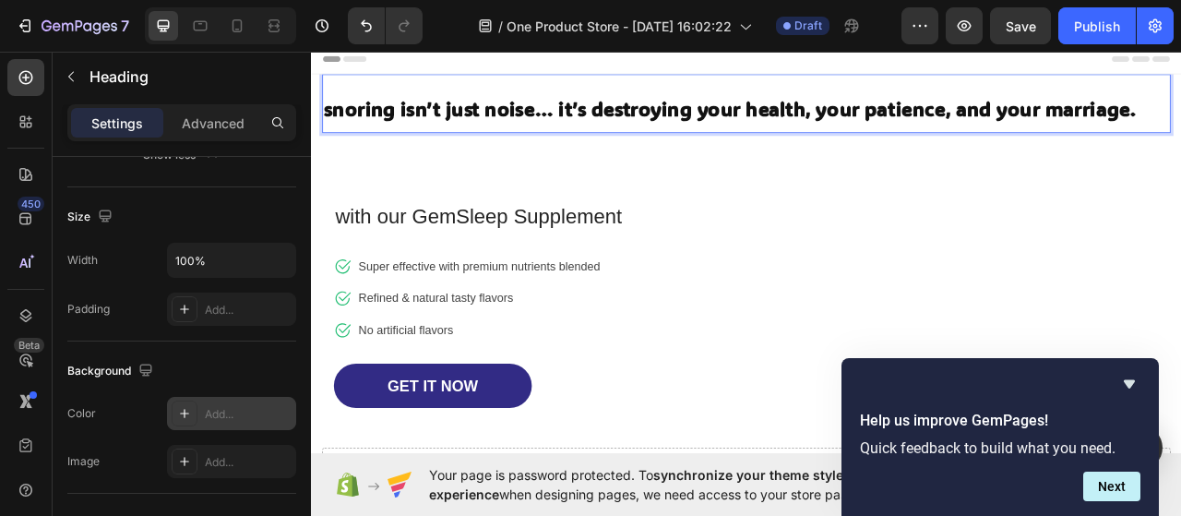
click at [400, 110] on strong "snoring isn’t just noise… it’s destroying your health, your patience, and your …" at bounding box center [844, 126] width 1034 height 32
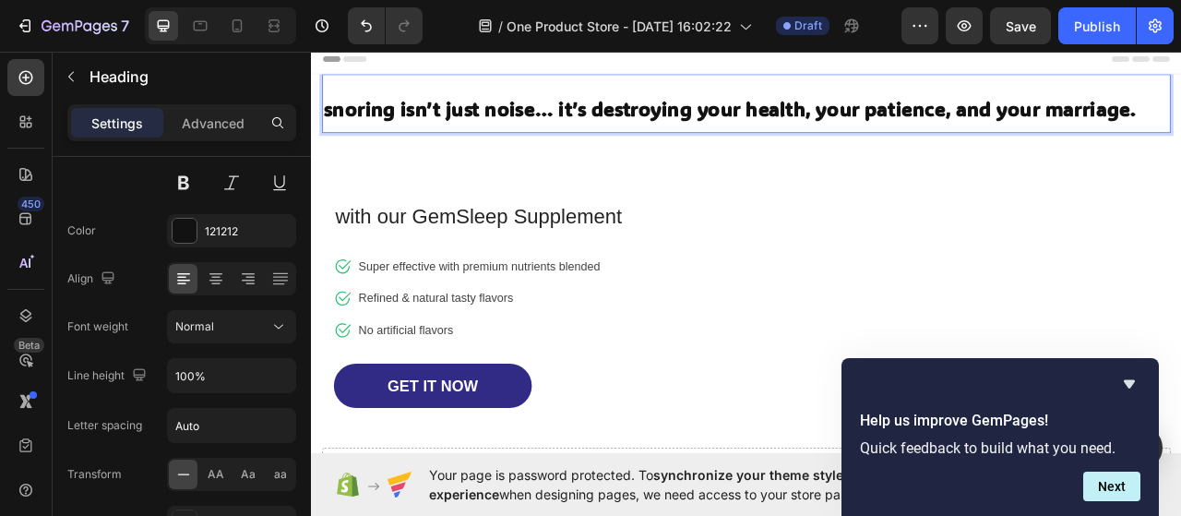
scroll to position [0, 0]
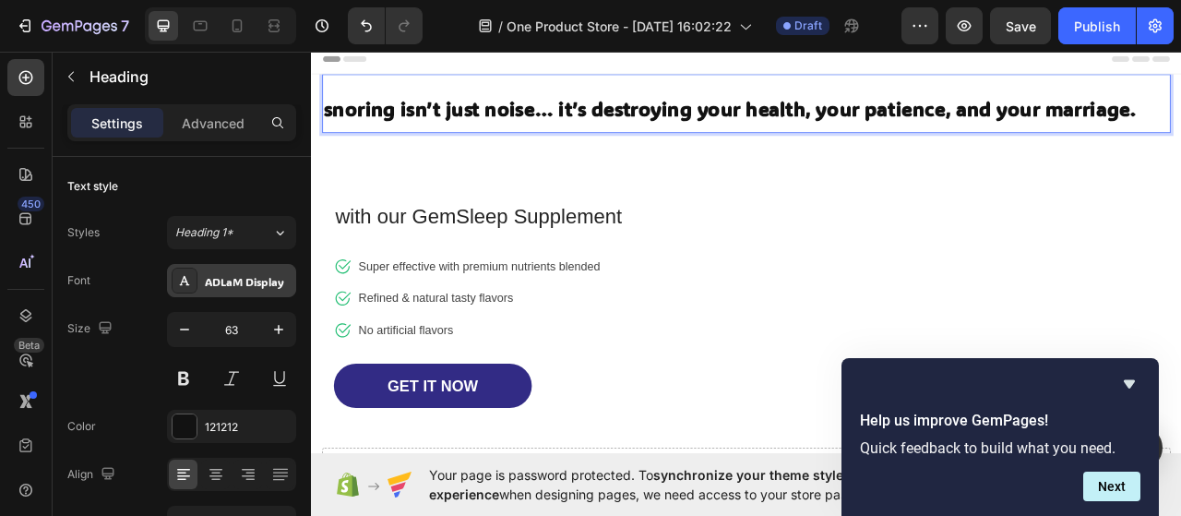
click at [211, 280] on div "ADLaM Display" at bounding box center [248, 281] width 87 height 17
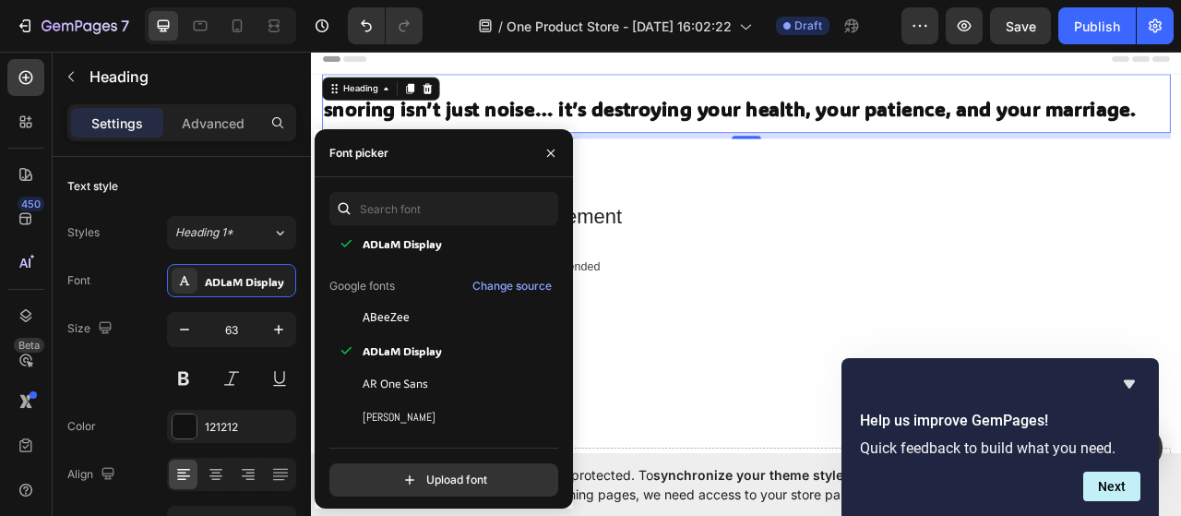
scroll to position [88, 0]
click at [413, 385] on span "AR One Sans" at bounding box center [396, 382] width 66 height 17
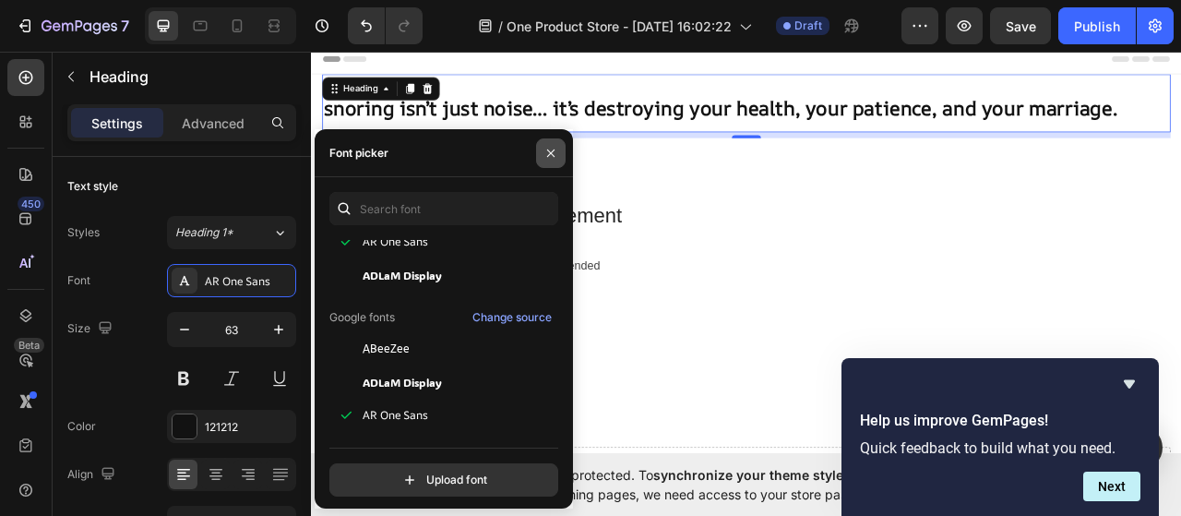
click at [557, 149] on icon "button" at bounding box center [550, 153] width 15 height 15
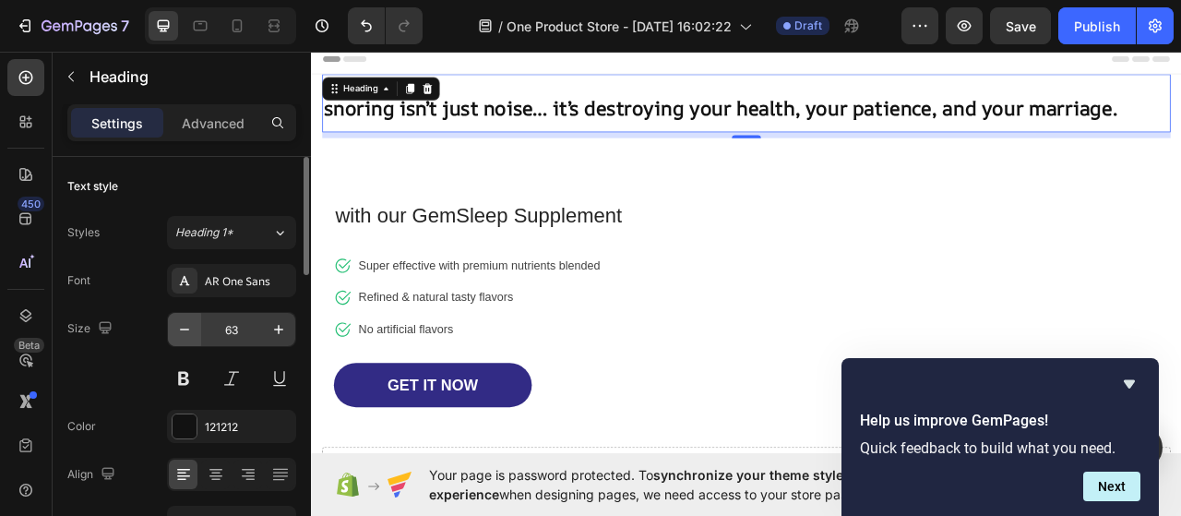
click at [184, 328] on icon "button" at bounding box center [184, 329] width 9 height 2
click at [178, 343] on button "button" at bounding box center [184, 329] width 33 height 33
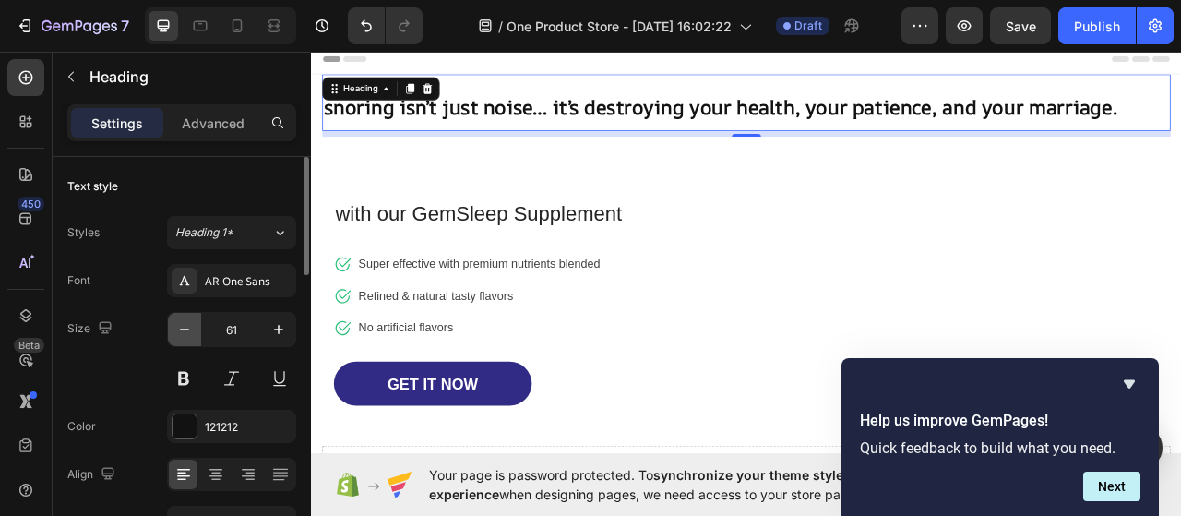
click at [184, 328] on icon "button" at bounding box center [184, 329] width 9 height 2
click at [181, 336] on icon "button" at bounding box center [184, 329] width 18 height 18
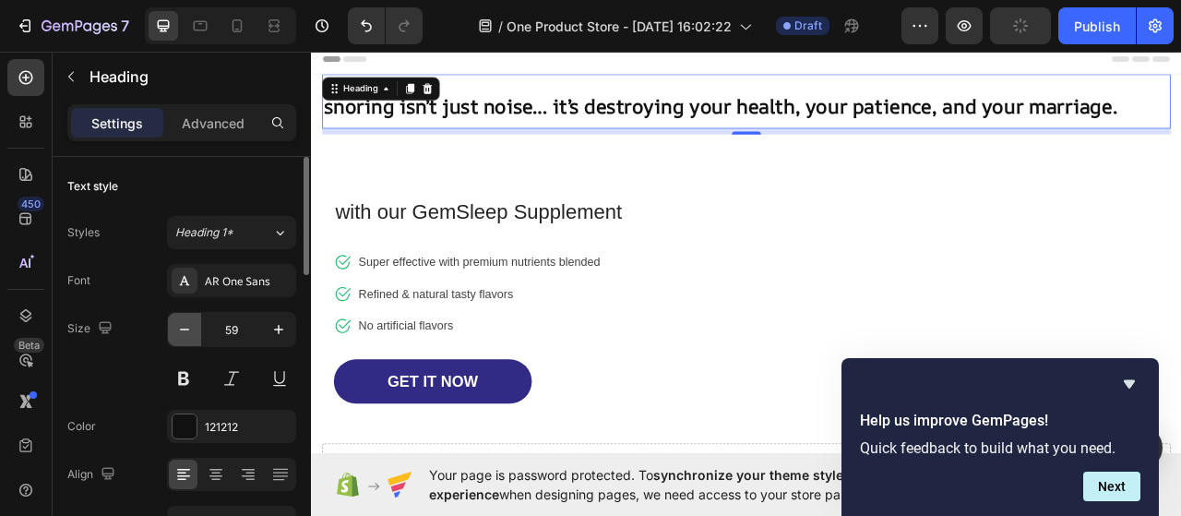
click at [180, 336] on icon "button" at bounding box center [184, 329] width 18 height 18
click at [184, 328] on icon "button" at bounding box center [184, 329] width 9 height 2
click at [183, 336] on icon "button" at bounding box center [184, 329] width 18 height 18
type input "57"
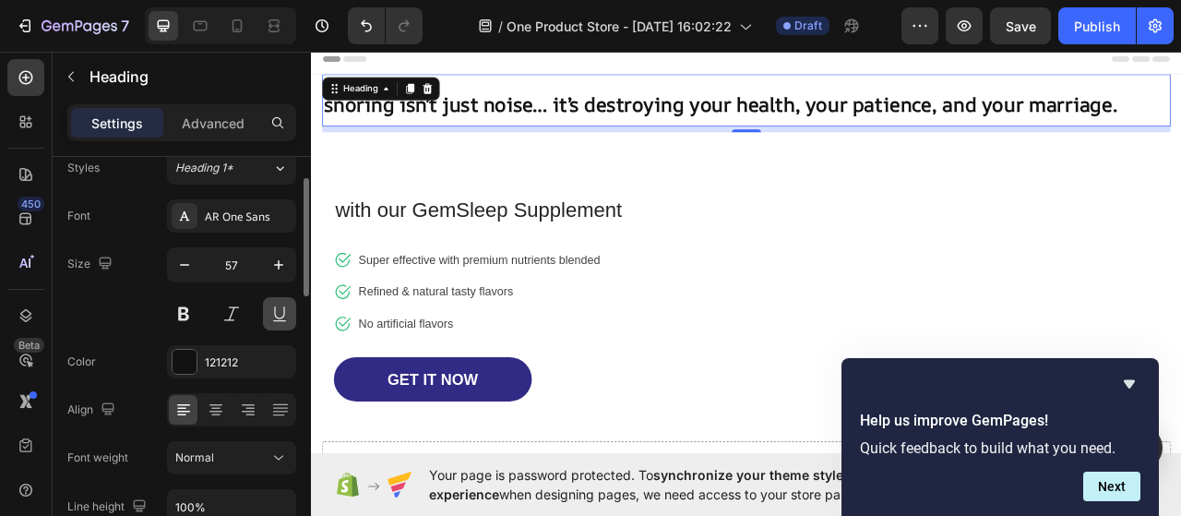
scroll to position [67, 0]
click at [182, 308] on button at bounding box center [183, 310] width 33 height 33
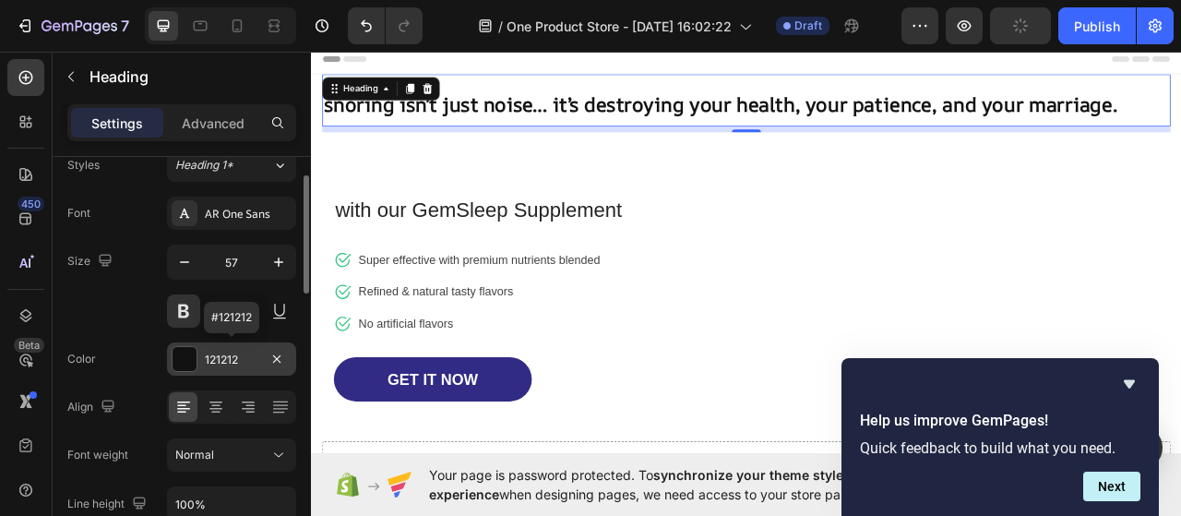
click at [176, 354] on div at bounding box center [185, 359] width 24 height 24
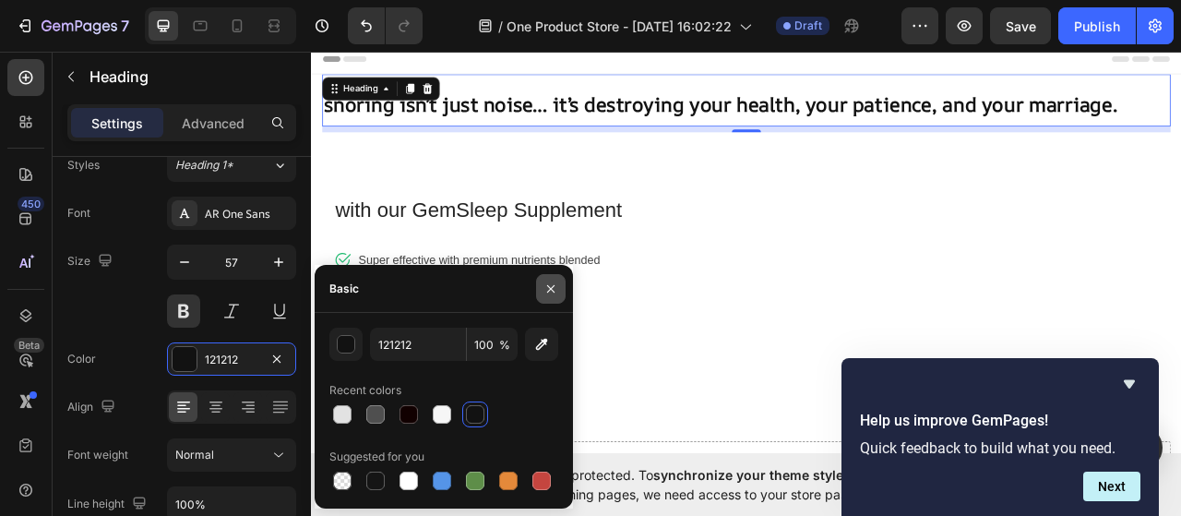
click at [554, 281] on icon "button" at bounding box center [550, 288] width 15 height 15
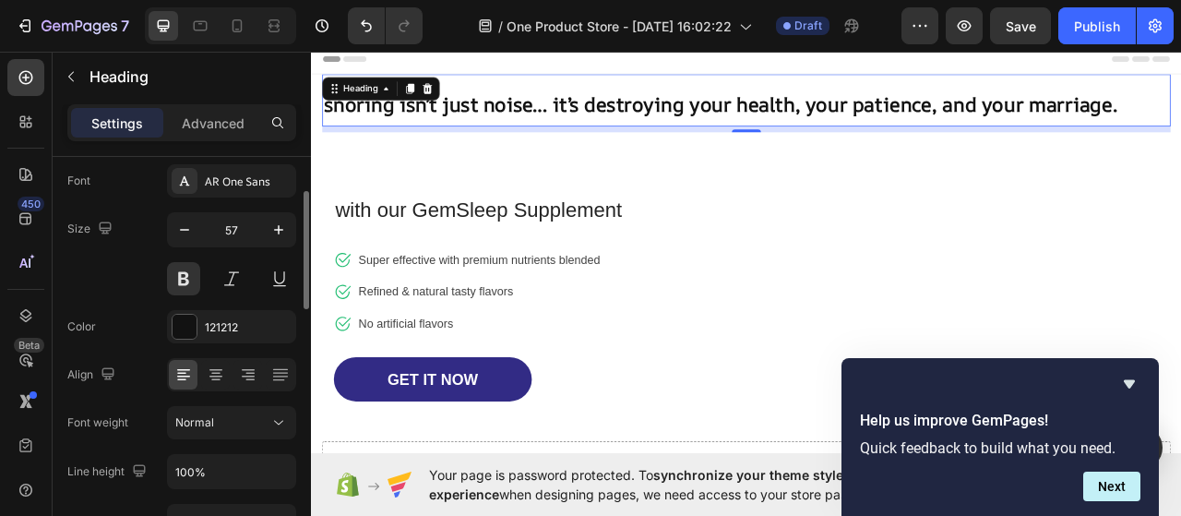
scroll to position [122, 0]
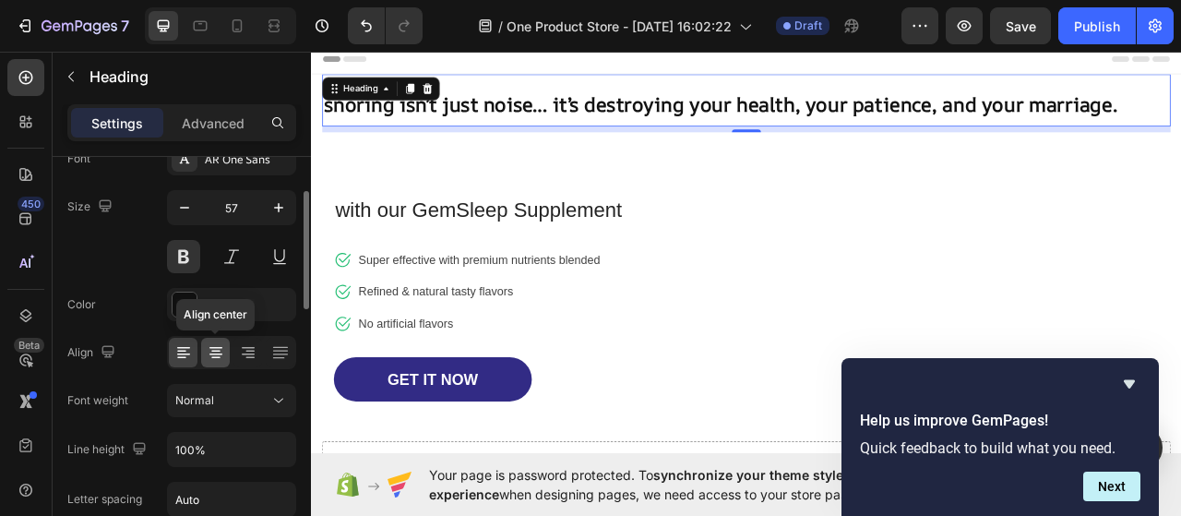
click at [221, 349] on icon at bounding box center [216, 352] width 18 height 18
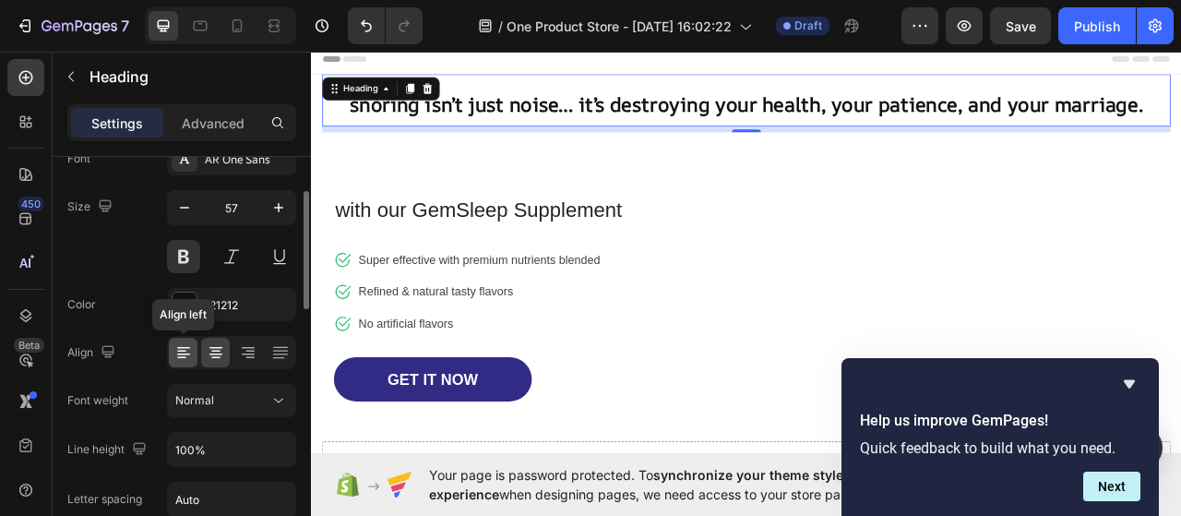
click at [195, 352] on div at bounding box center [183, 353] width 29 height 30
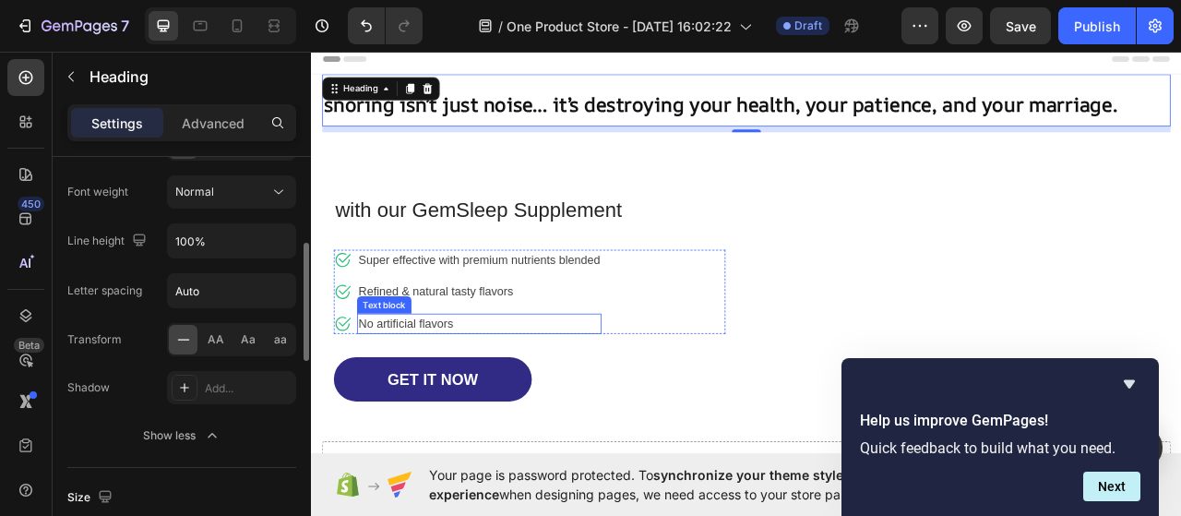
scroll to position [331, 0]
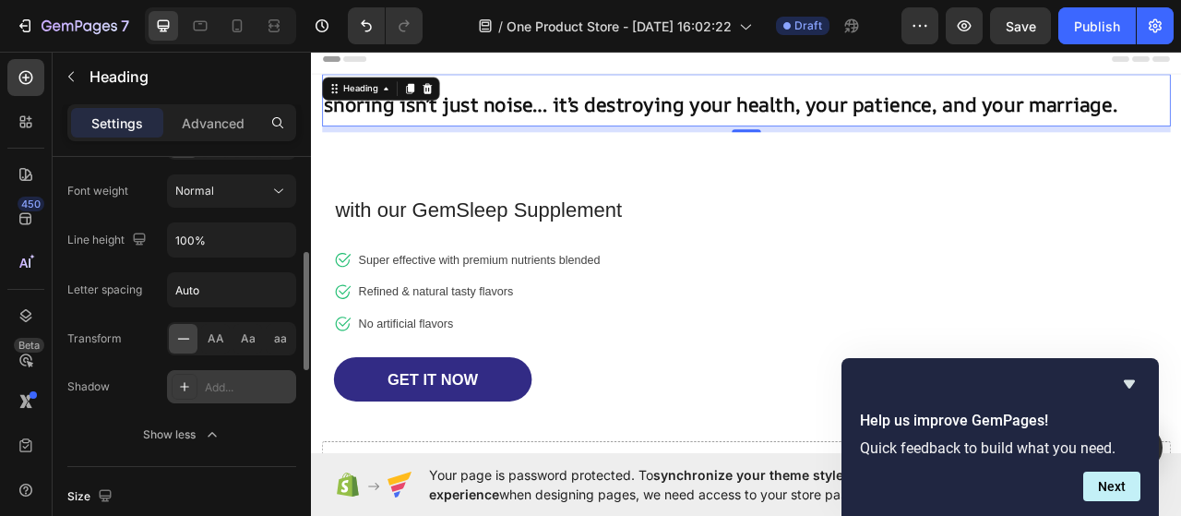
click at [190, 379] on icon at bounding box center [184, 386] width 15 height 15
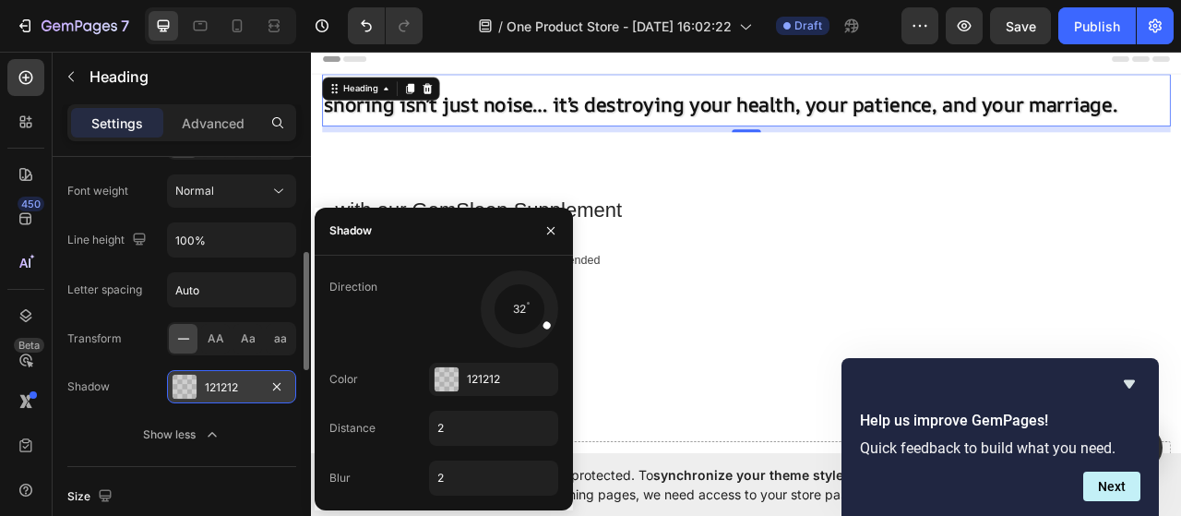
drag, startPoint x: 500, startPoint y: 326, endPoint x: 549, endPoint y: 326, distance: 48.9
click at [549, 326] on div at bounding box center [536, 319] width 41 height 31
click at [412, 309] on div "Direction 32" at bounding box center [443, 309] width 229 height 78
click at [553, 228] on icon "button" at bounding box center [550, 230] width 15 height 15
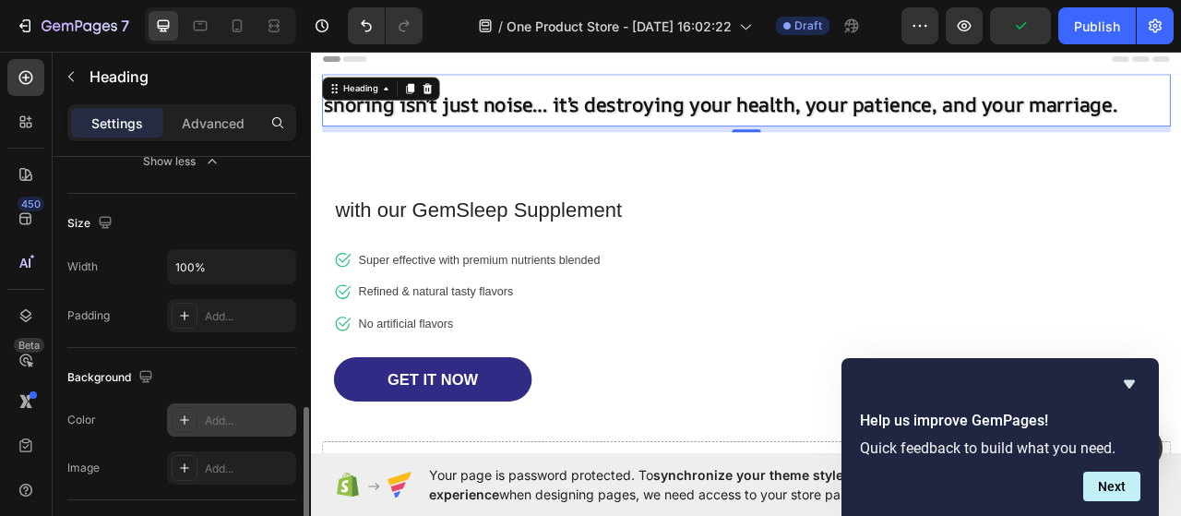
scroll to position [679, 0]
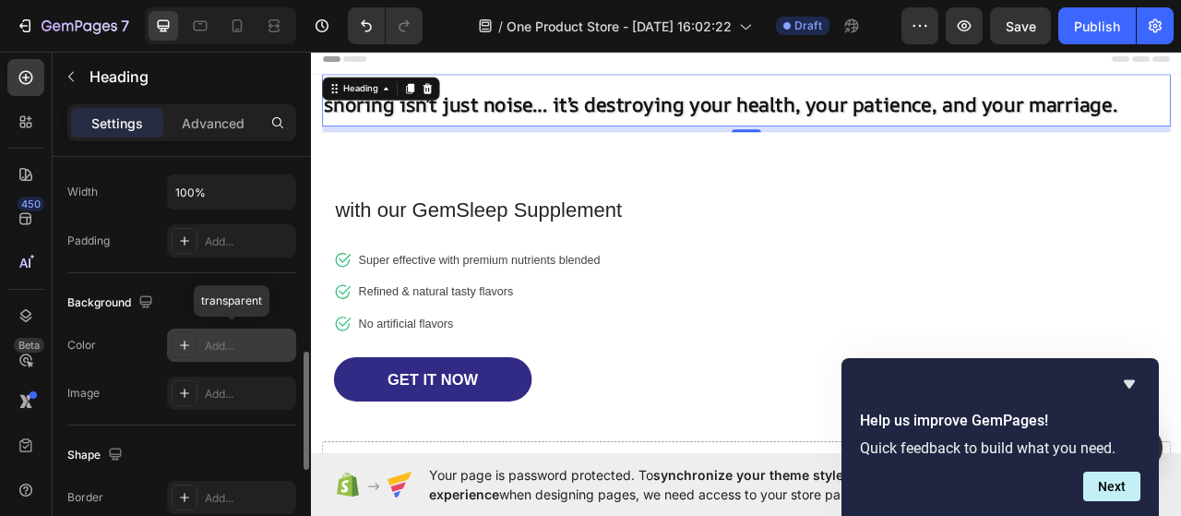
click at [192, 349] on div at bounding box center [185, 345] width 26 height 26
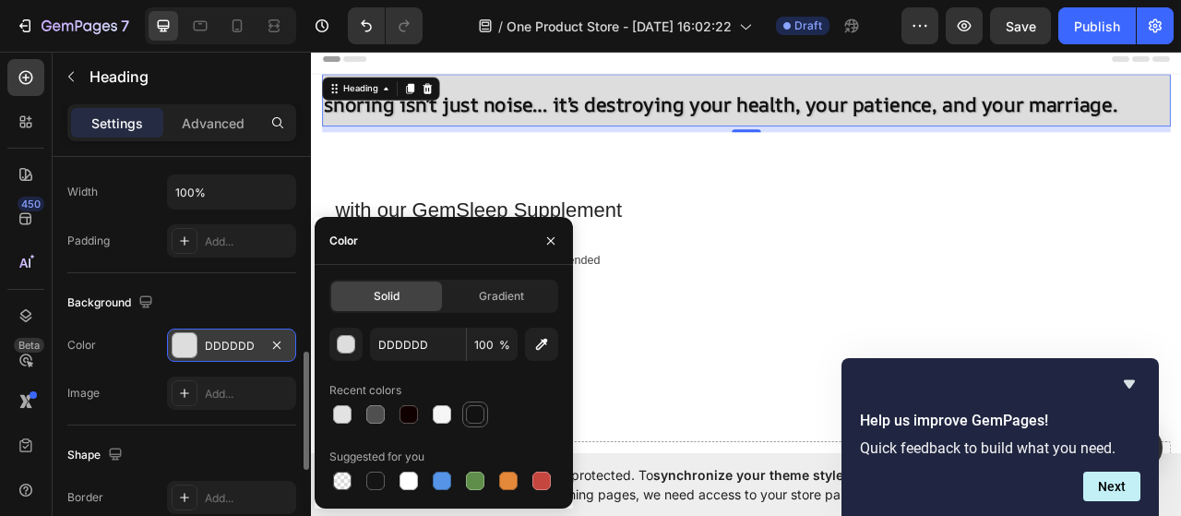
click at [483, 410] on div at bounding box center [475, 414] width 18 height 18
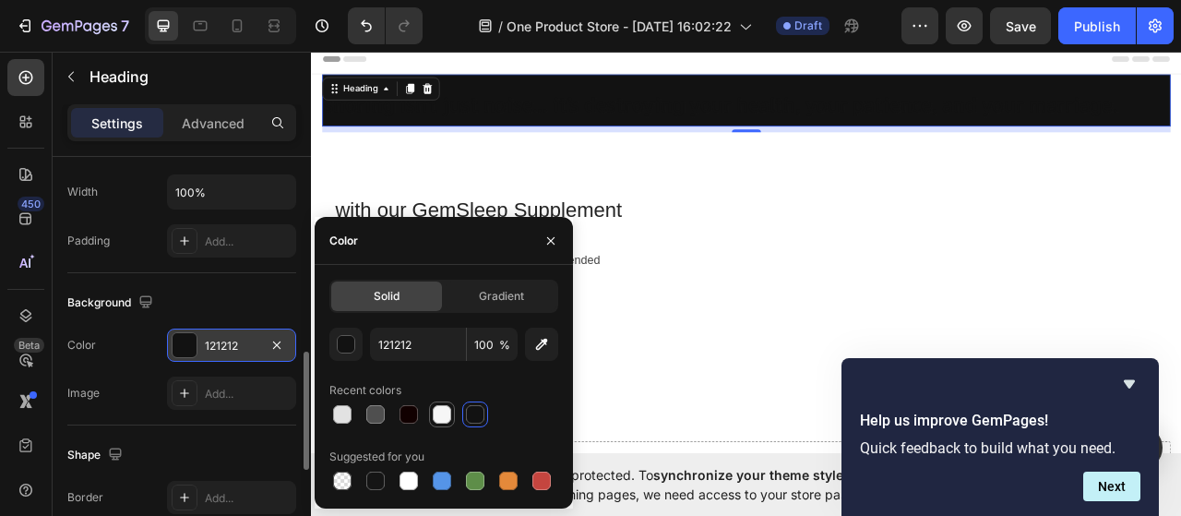
click at [446, 412] on div at bounding box center [442, 414] width 18 height 18
type input "F6F6F6"
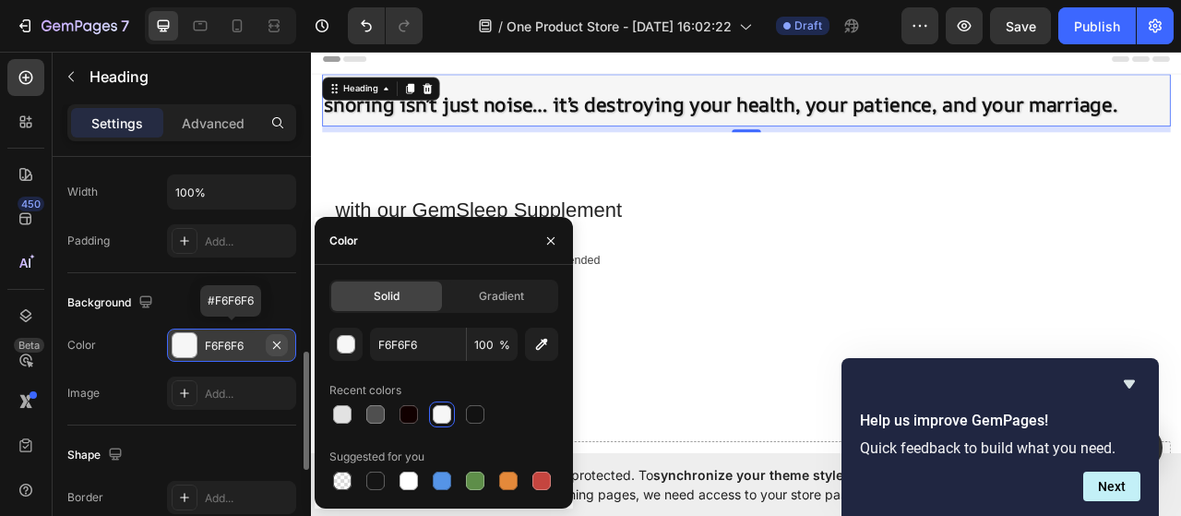
click at [276, 338] on icon "button" at bounding box center [276, 345] width 15 height 15
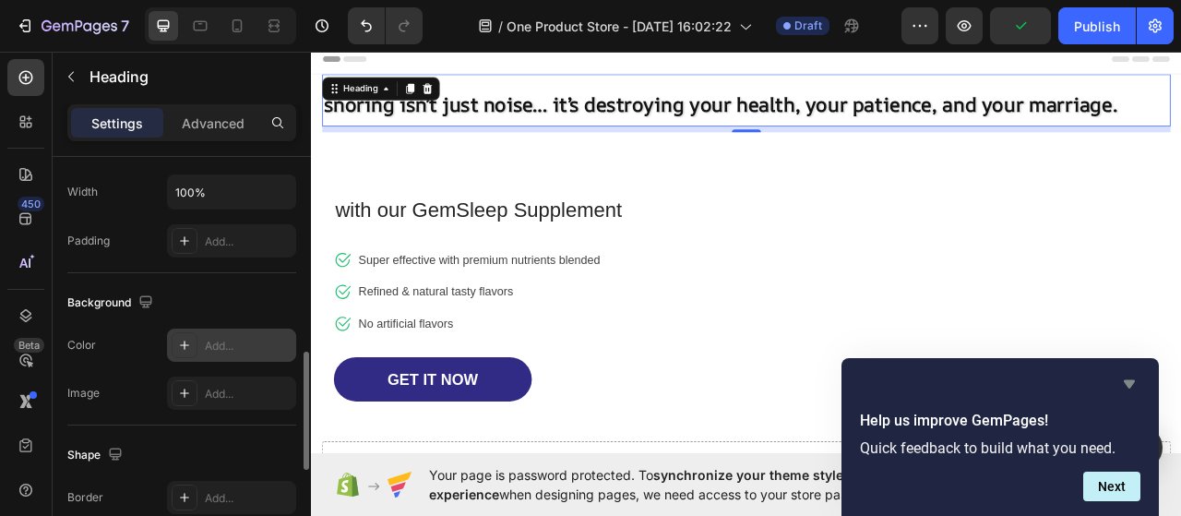
click at [1133, 382] on icon "Hide survey" at bounding box center [1129, 384] width 11 height 8
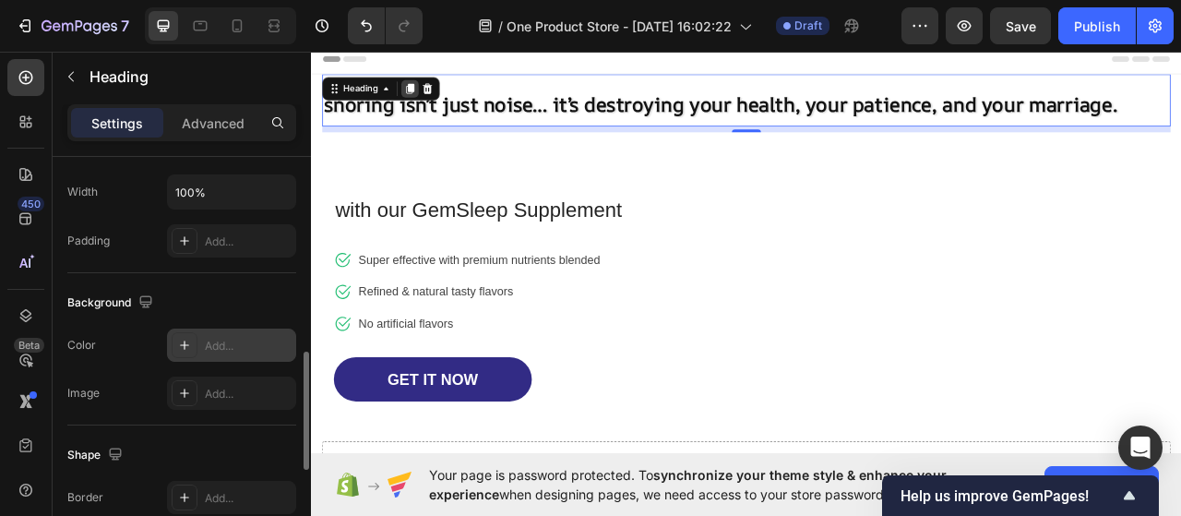
click at [432, 97] on icon at bounding box center [437, 100] width 10 height 13
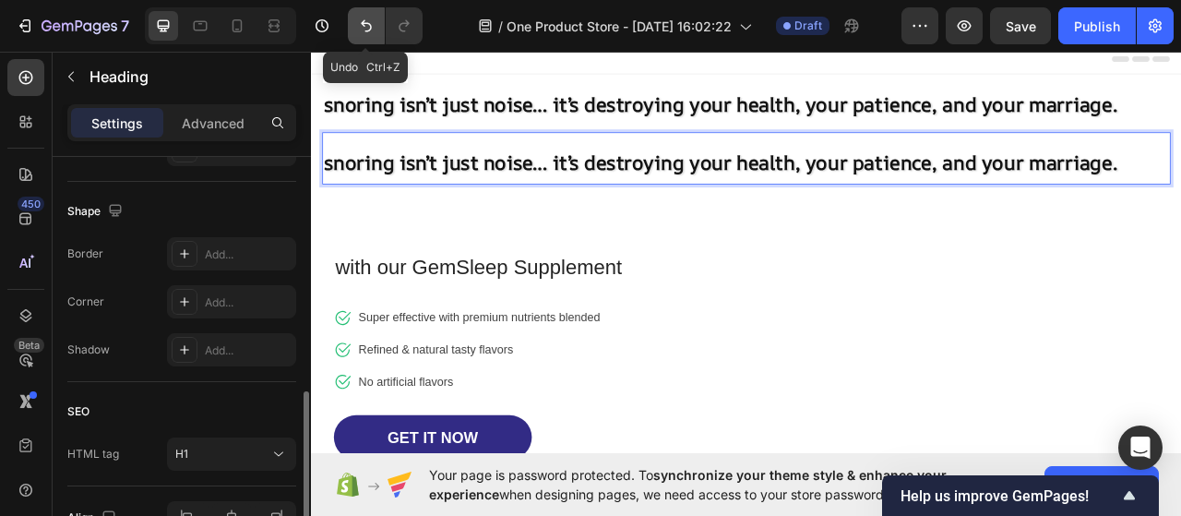
click at [367, 18] on icon "Undo/Redo" at bounding box center [366, 26] width 18 height 18
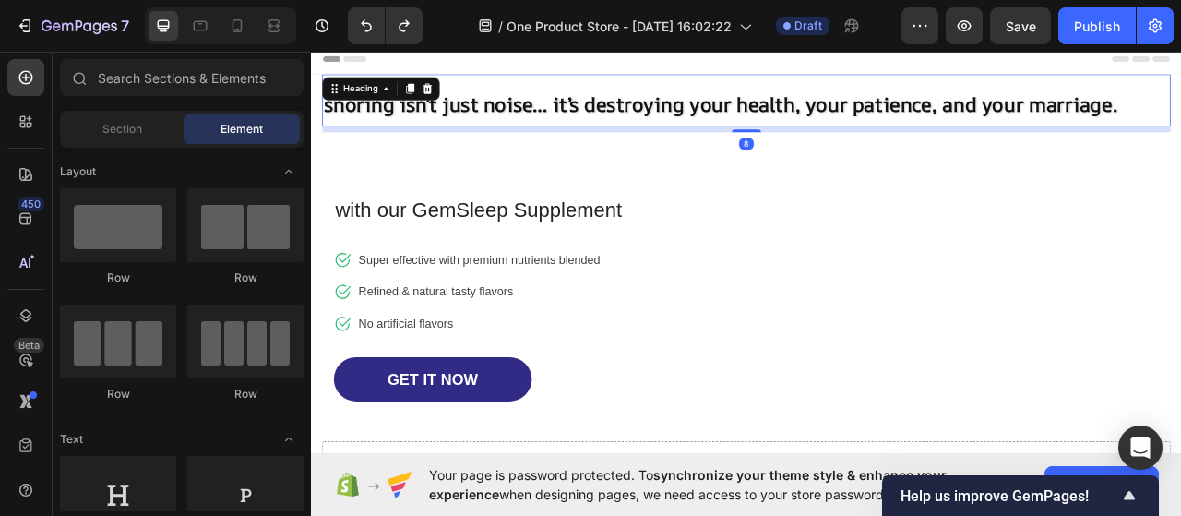
click at [418, 126] on strong "snoring isn’t just noise… it’s destroying your health, your patience, and your …" at bounding box center [832, 120] width 1010 height 34
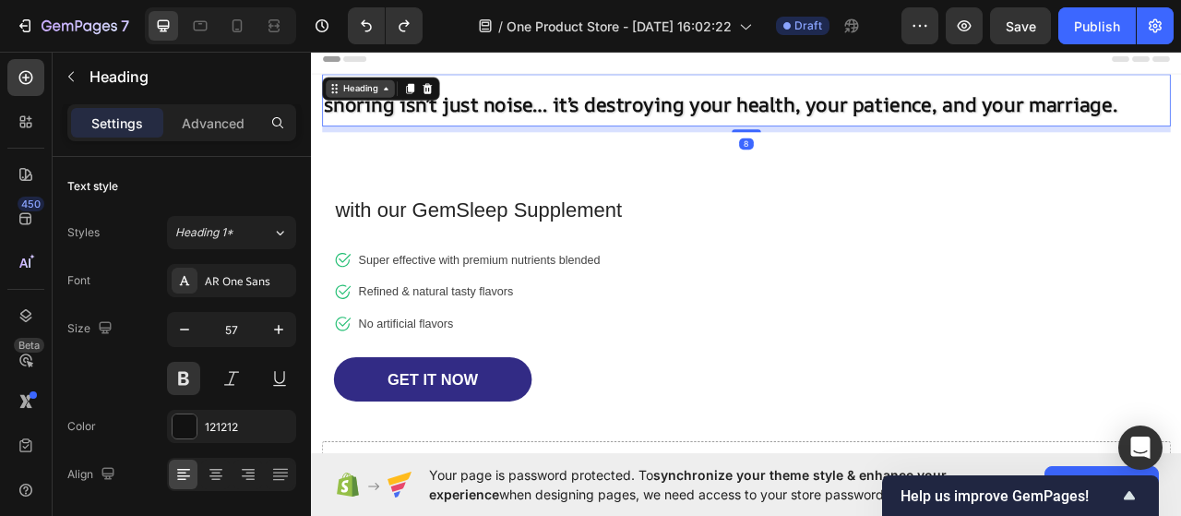
click at [401, 103] on icon at bounding box center [406, 100] width 15 height 15
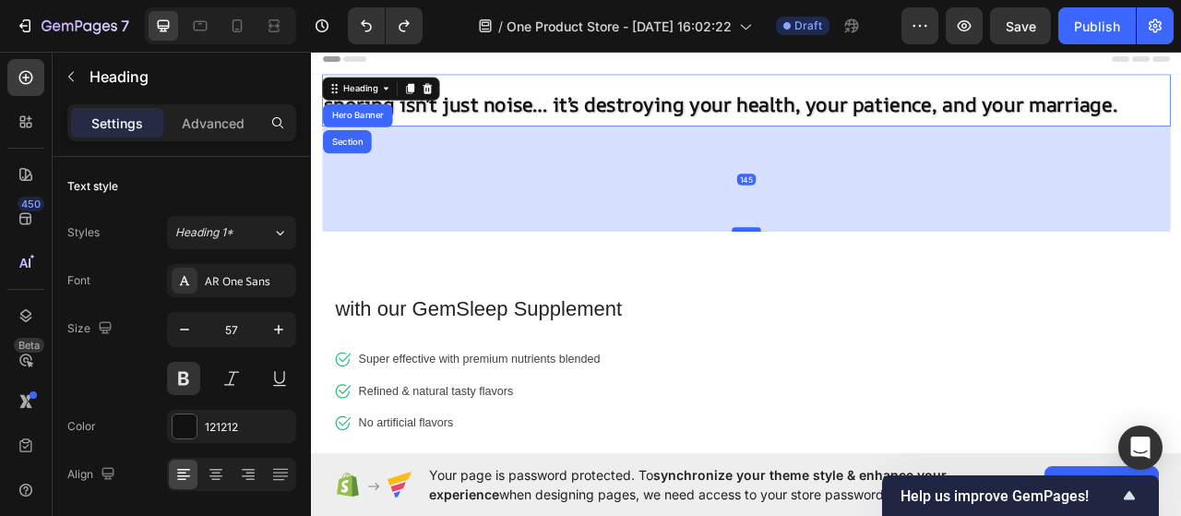
drag, startPoint x: 861, startPoint y: 152, endPoint x: 865, endPoint y: 279, distance: 126.5
click at [865, 279] on div at bounding box center [864, 280] width 37 height 6
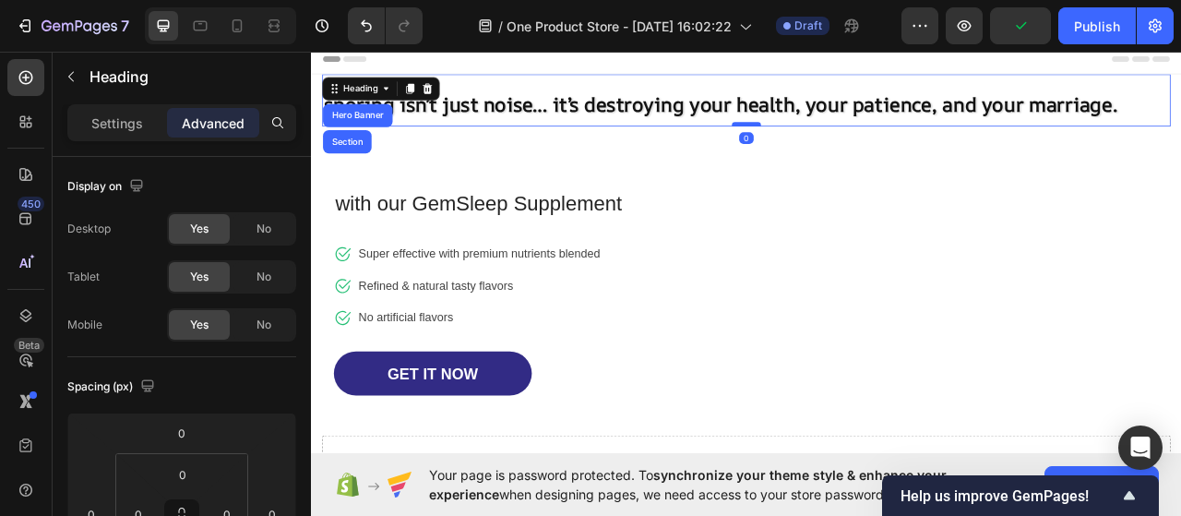
drag, startPoint x: 865, startPoint y: 279, endPoint x: 856, endPoint y: 143, distance: 135.9
click at [856, 143] on div at bounding box center [864, 146] width 37 height 6
type input "0"
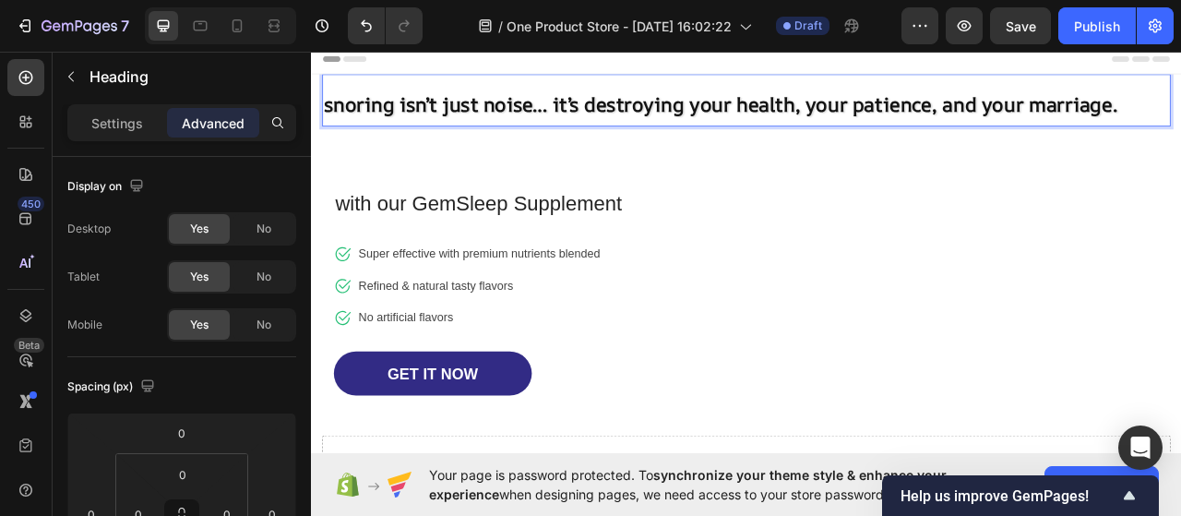
click at [1180, 88] on p "snoring isn’t just noise… it’s destroying your health, your patience, and your …" at bounding box center [865, 115] width 1076 height 63
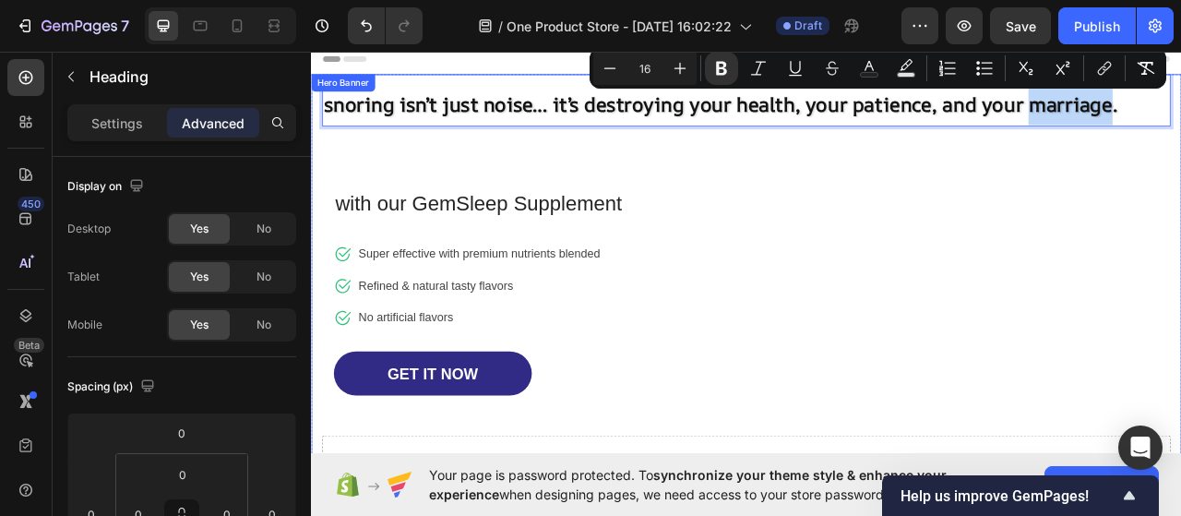
click at [1179, 177] on div "snoring isn’t just noise… it’s destroying your health, your patience, and your …" at bounding box center [865, 339] width 1080 height 515
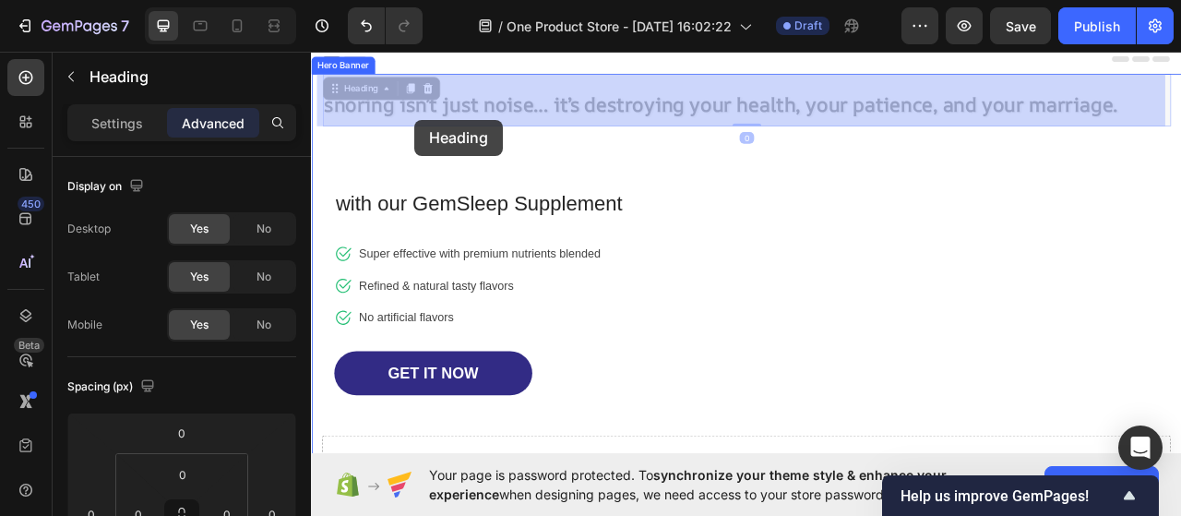
drag, startPoint x: 1307, startPoint y: 112, endPoint x: 442, endPoint y: 139, distance: 865.0
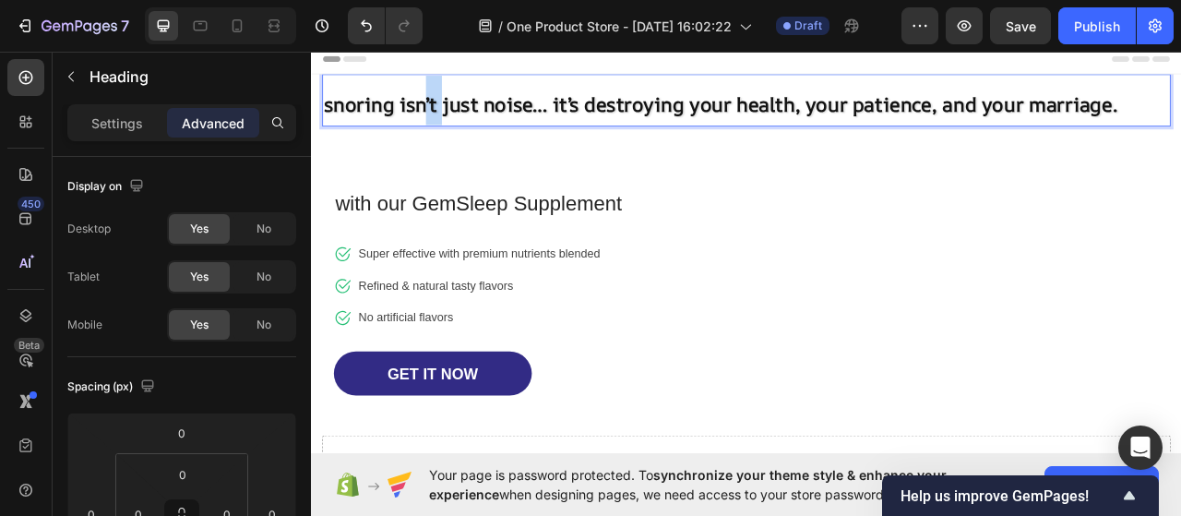
drag, startPoint x: 446, startPoint y: 127, endPoint x: 471, endPoint y: 138, distance: 28.1
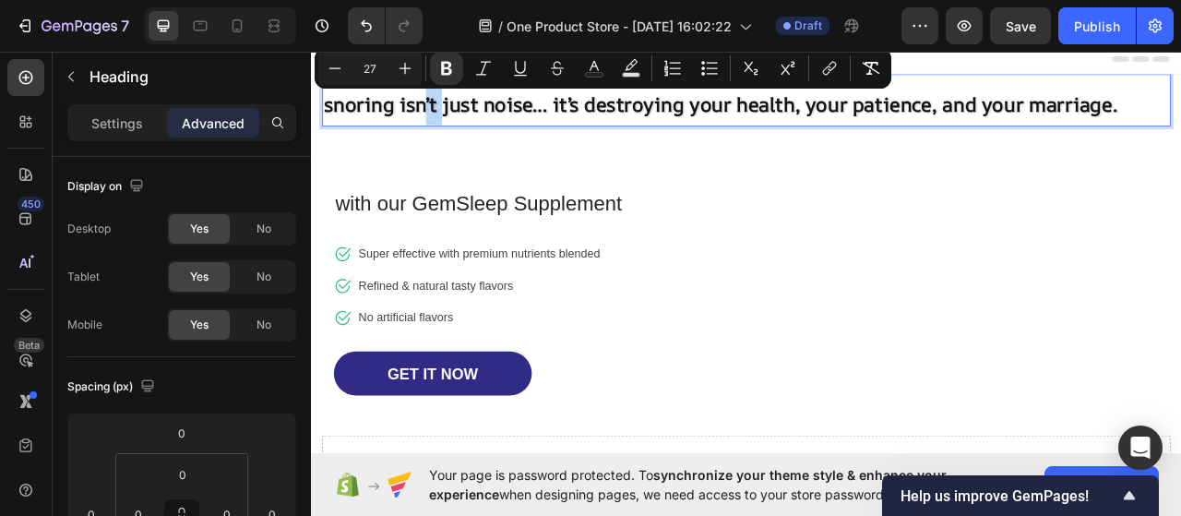
click at [464, 121] on strong "snoring isn’t just noise… it’s destroying your health, your patience, and your …" at bounding box center [832, 120] width 1010 height 34
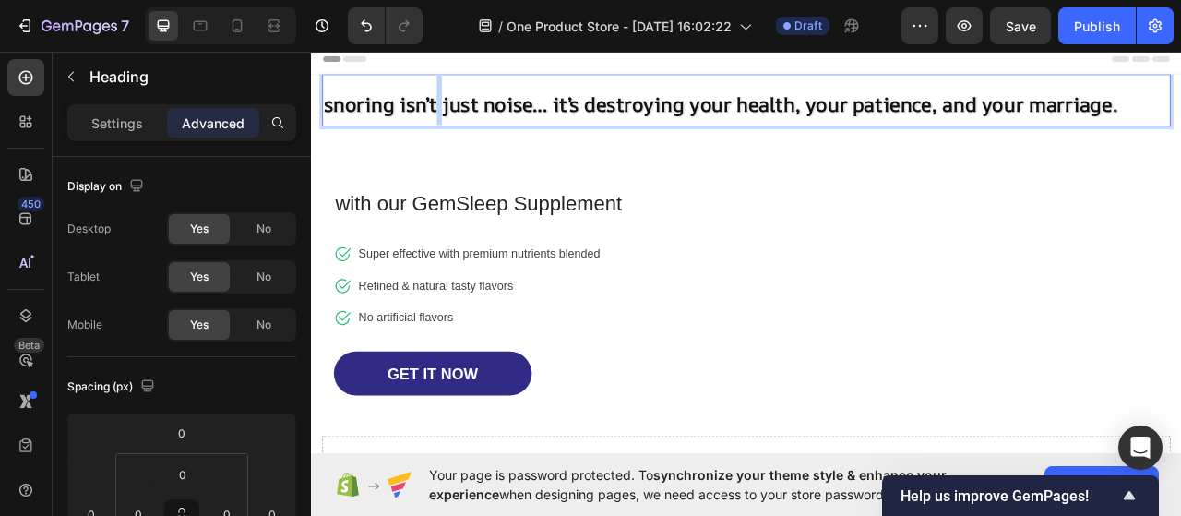
click at [464, 121] on strong "snoring isn’t just noise… it’s destroying your health, your patience, and your …" at bounding box center [832, 120] width 1010 height 34
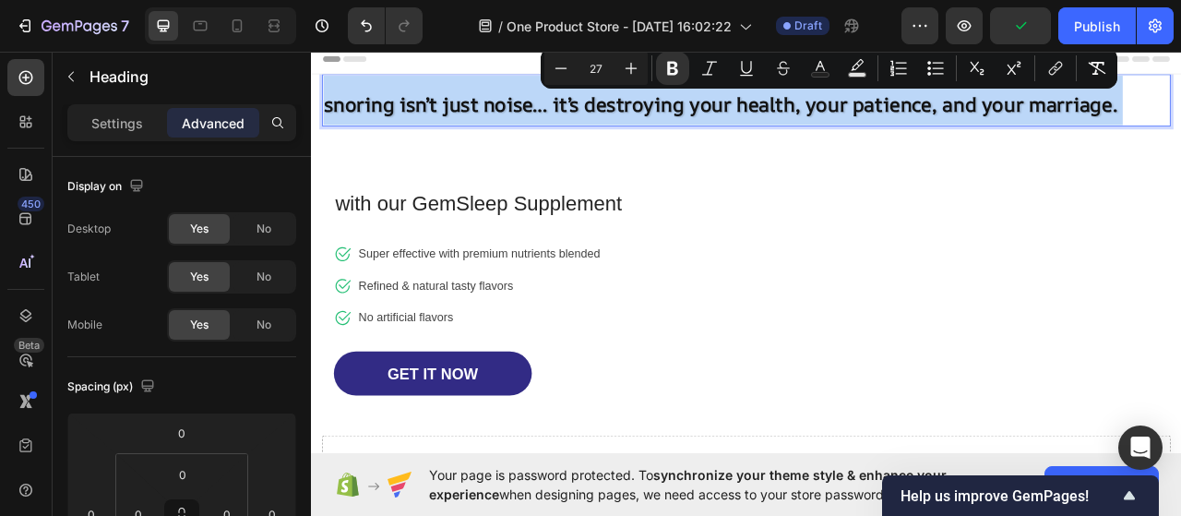
drag, startPoint x: 463, startPoint y: 112, endPoint x: 339, endPoint y: 108, distance: 124.6
click at [339, 108] on strong "snoring isn’t just noise… it’s destroying your health, your patience, and your …" at bounding box center [832, 120] width 1010 height 34
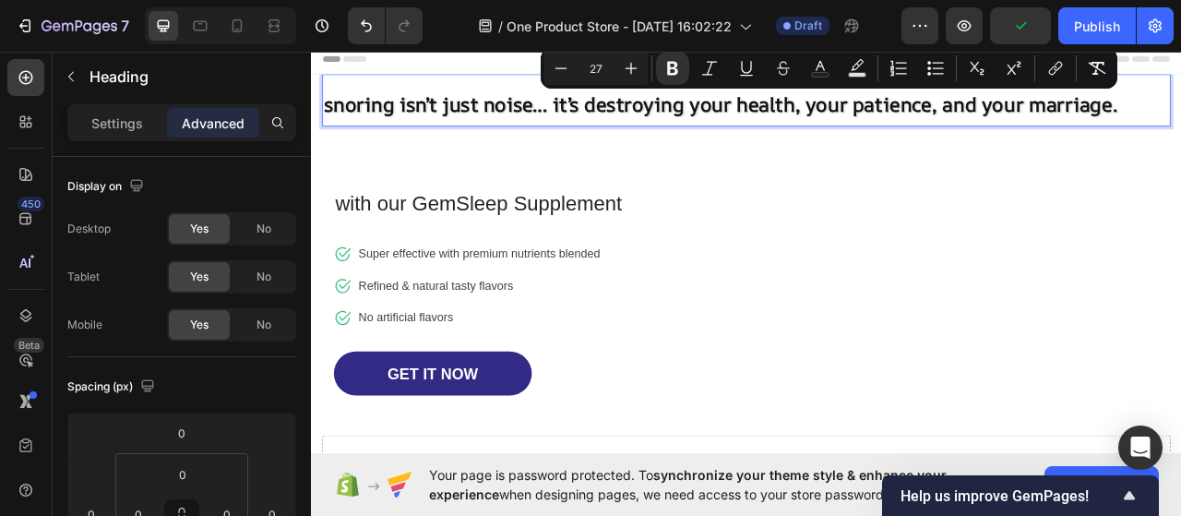
click at [327, 97] on p "snoring isn’t just noise… it’s destroying your health, your patience, and your …" at bounding box center [865, 115] width 1076 height 63
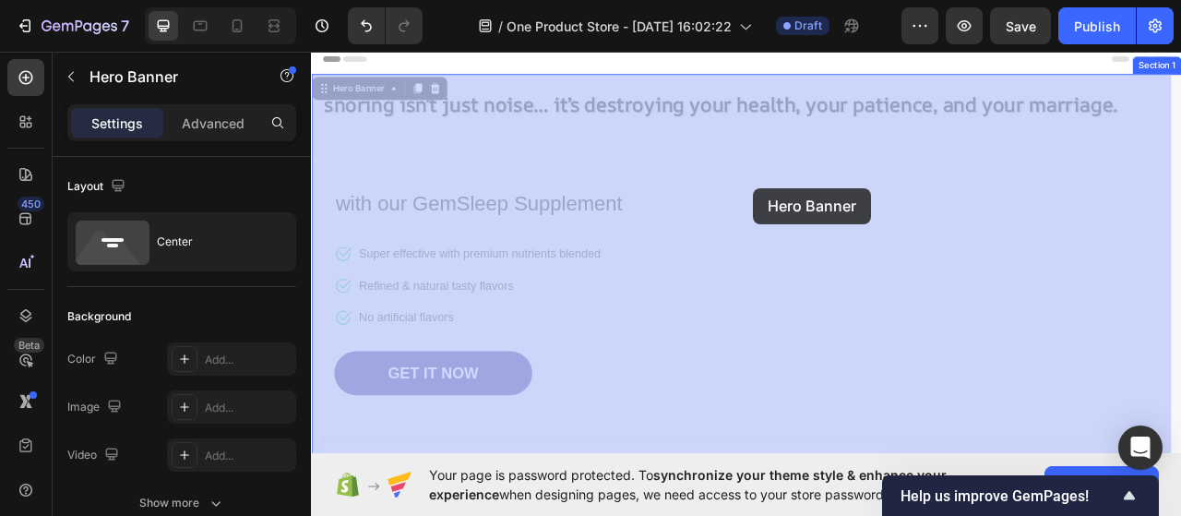
drag, startPoint x: 314, startPoint y: 90, endPoint x: 873, endPoint y: 226, distance: 575.6
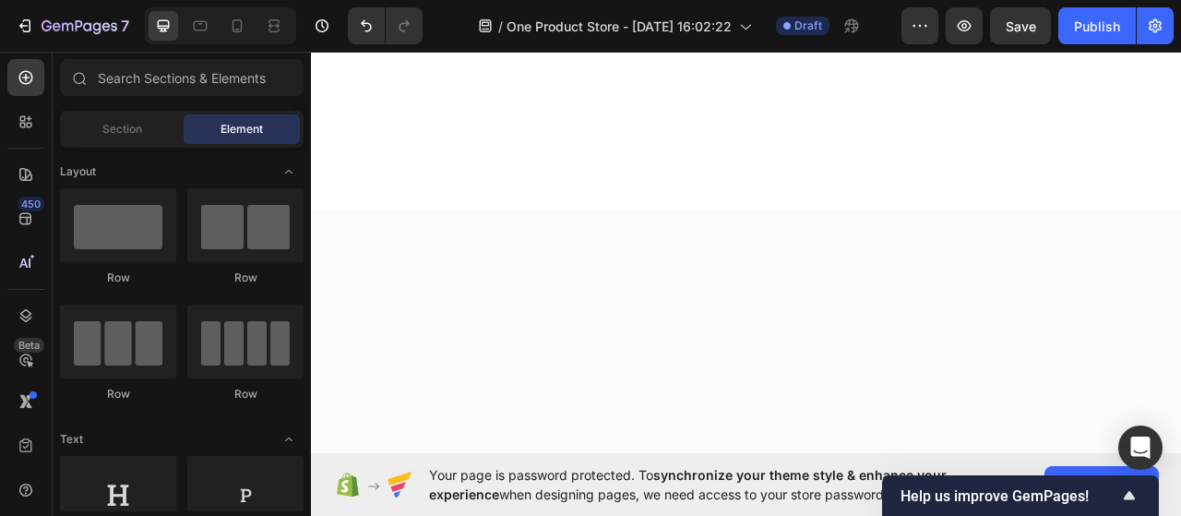
scroll to position [0, 0]
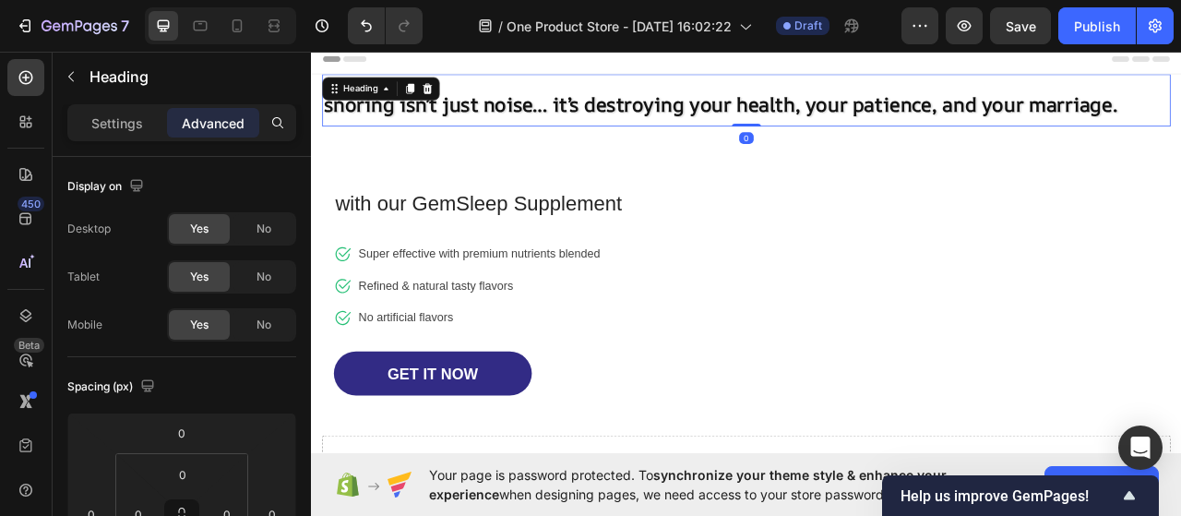
click at [1121, 103] on strong "snoring isn’t just noise… it’s destroying your health, your patience, and your …" at bounding box center [832, 120] width 1010 height 34
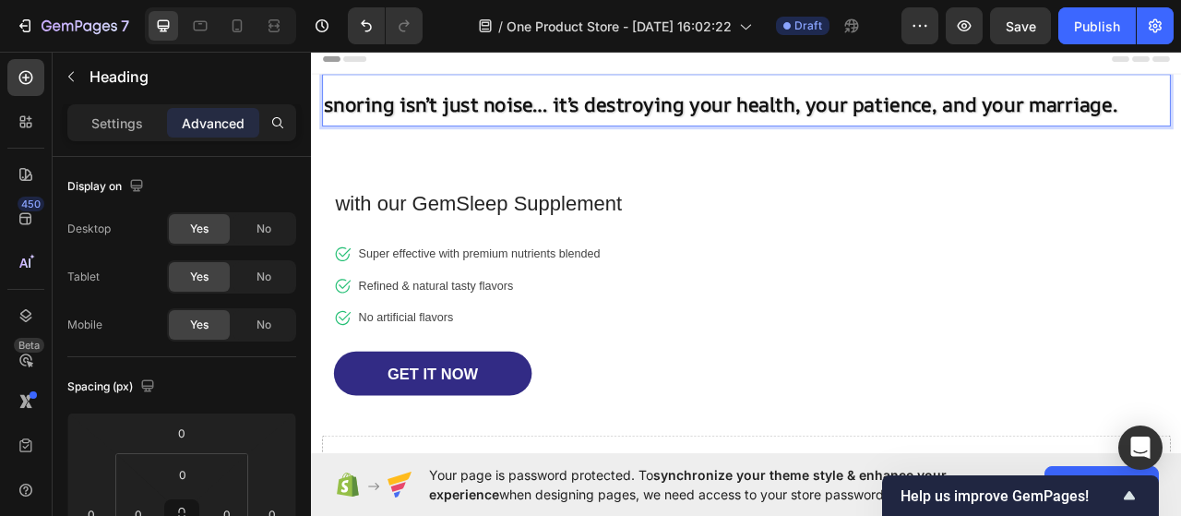
click at [1180, 221] on div "snoring isn’t just noise… it’s destroying your health, your patience, and your …" at bounding box center [865, 339] width 1080 height 515
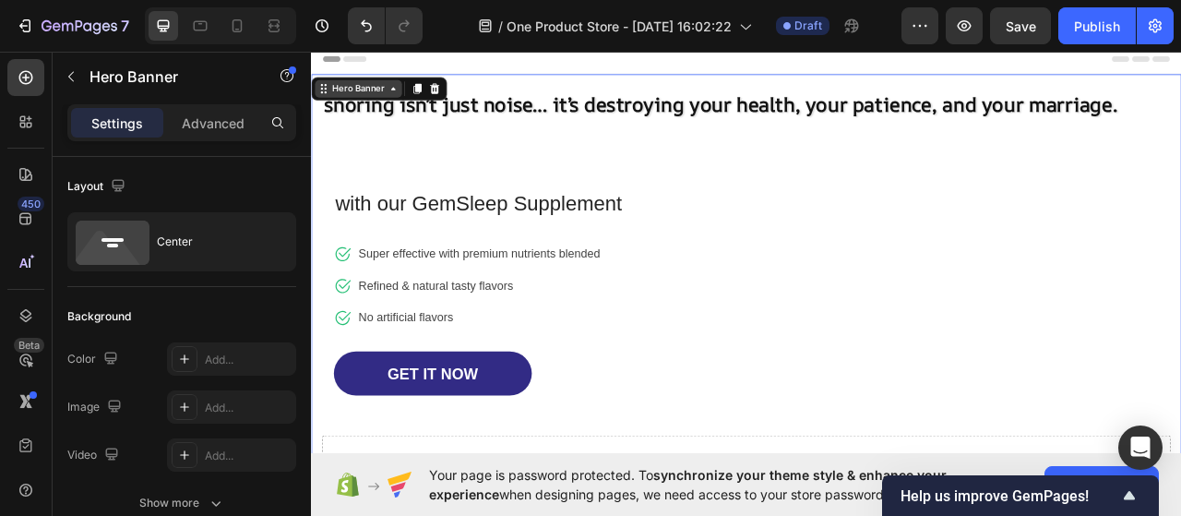
click at [323, 104] on icon at bounding box center [324, 105] width 3 height 3
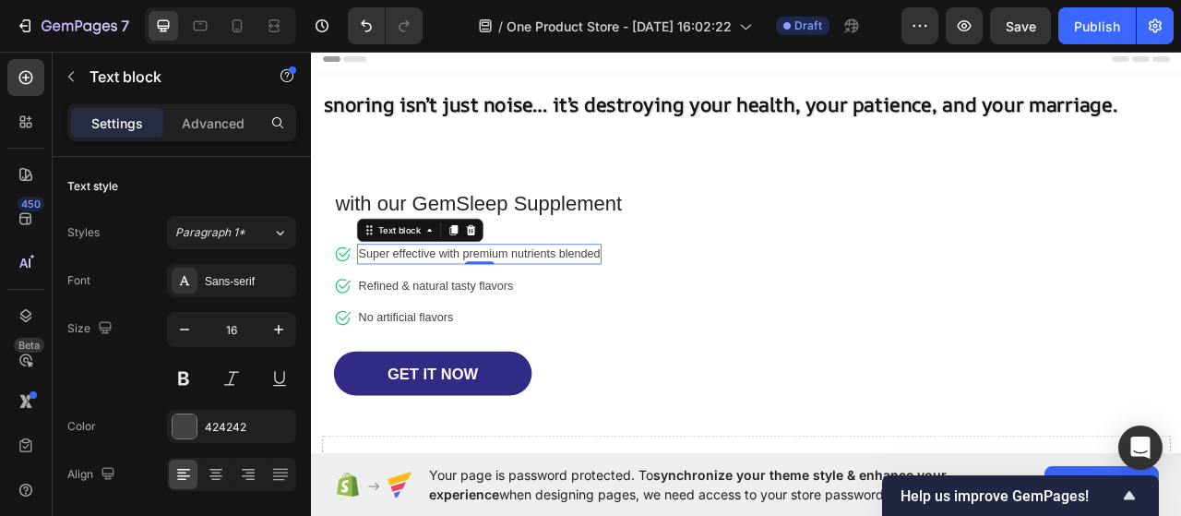
click at [473, 316] on p "Super effective with premium nutrients blended" at bounding box center [524, 311] width 307 height 22
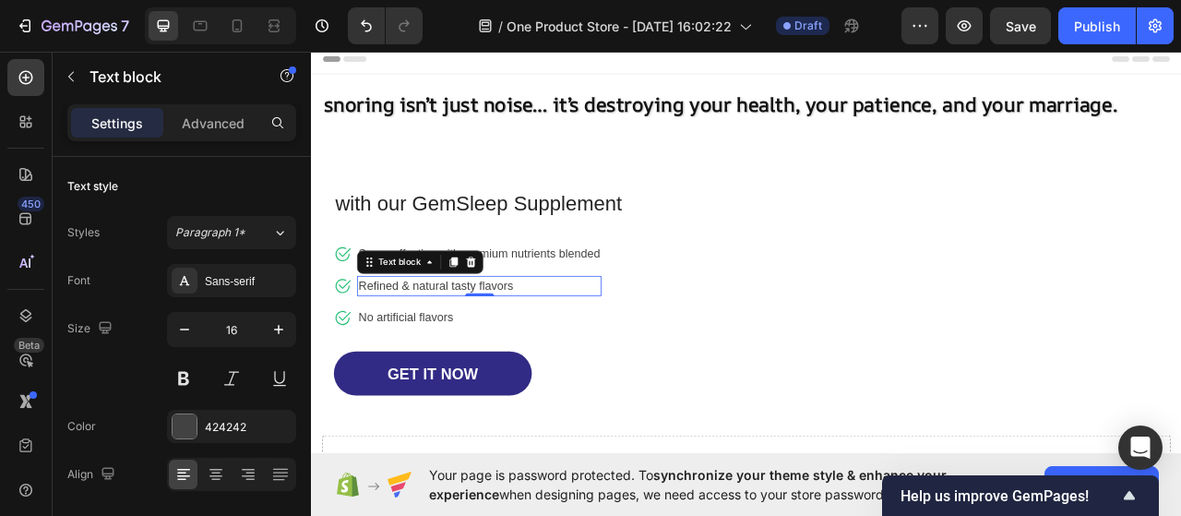
scroll to position [679, 0]
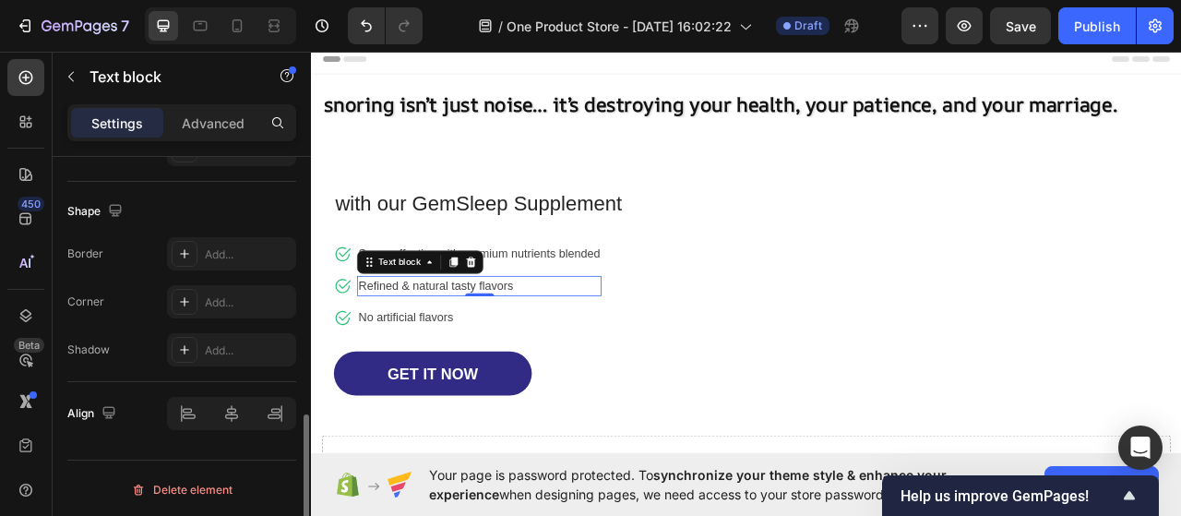
click at [458, 351] on p "Refined & natural tasty flavors" at bounding box center [524, 351] width 307 height 22
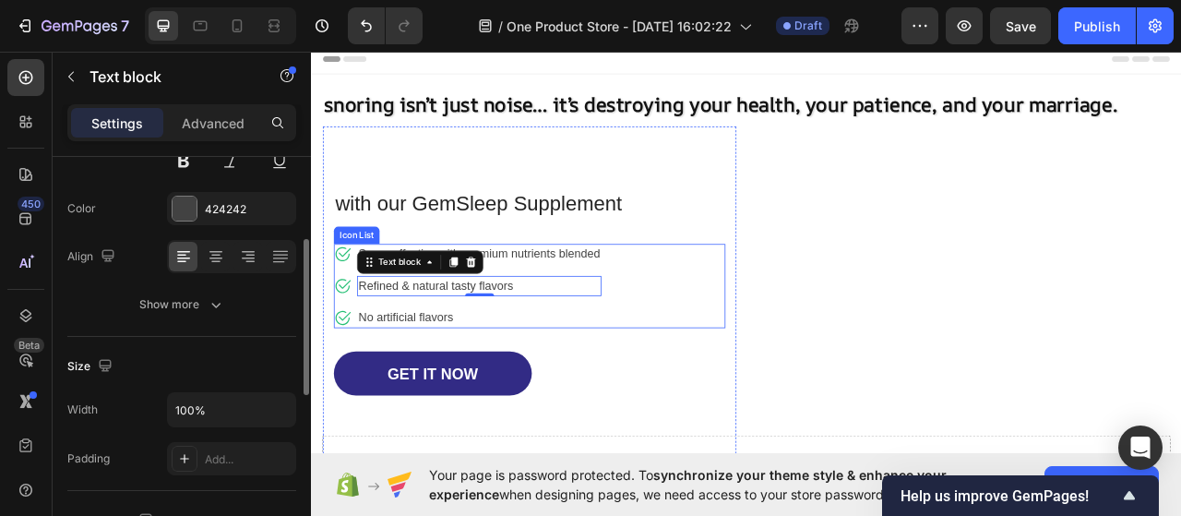
scroll to position [0, 0]
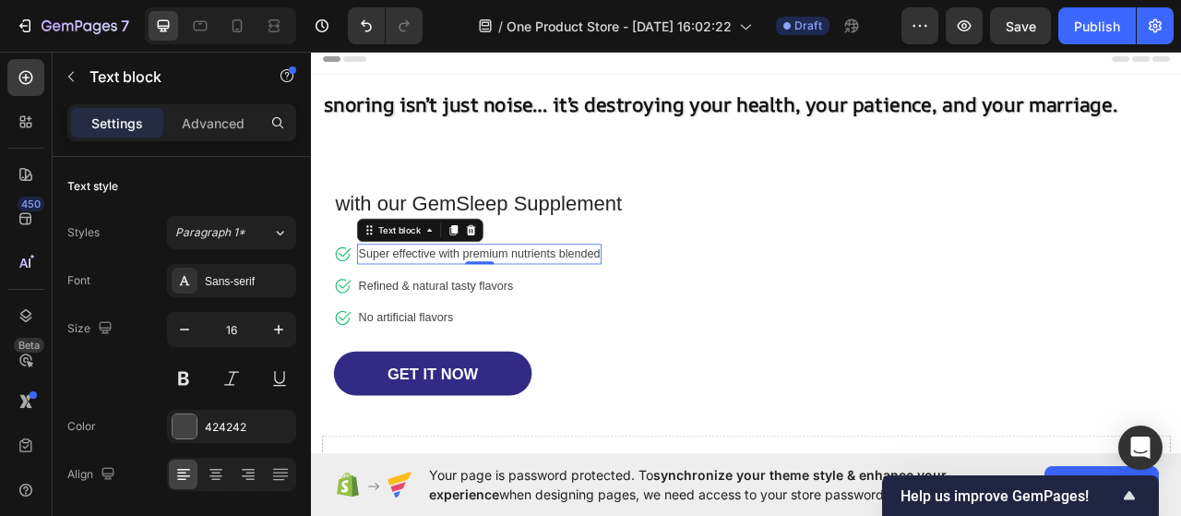
click at [572, 302] on p "Super effective with premium nutrients blended" at bounding box center [524, 311] width 307 height 22
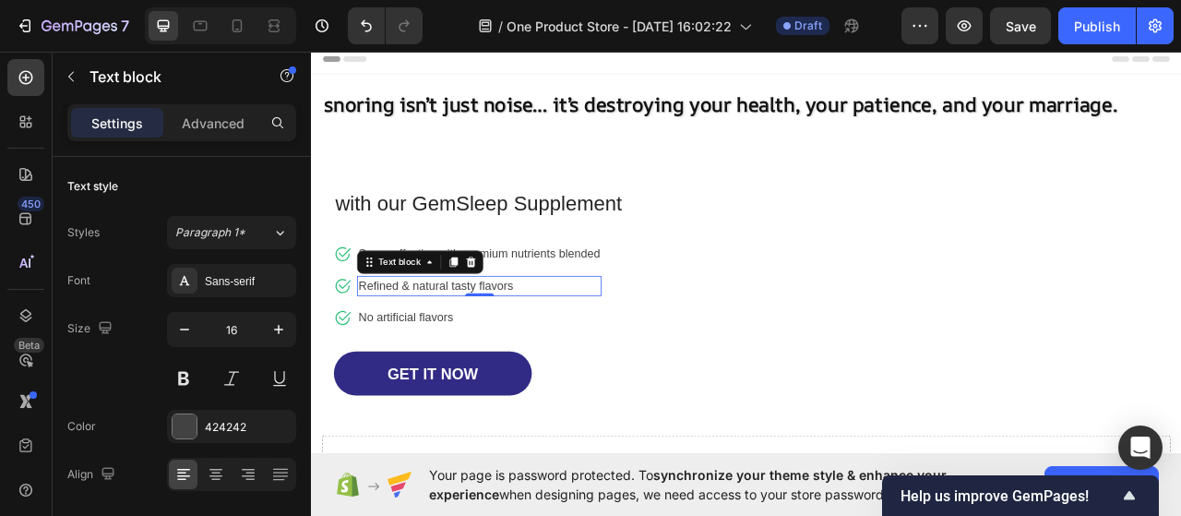
click at [487, 339] on div "Refined & natural tasty flavors" at bounding box center [524, 352] width 311 height 26
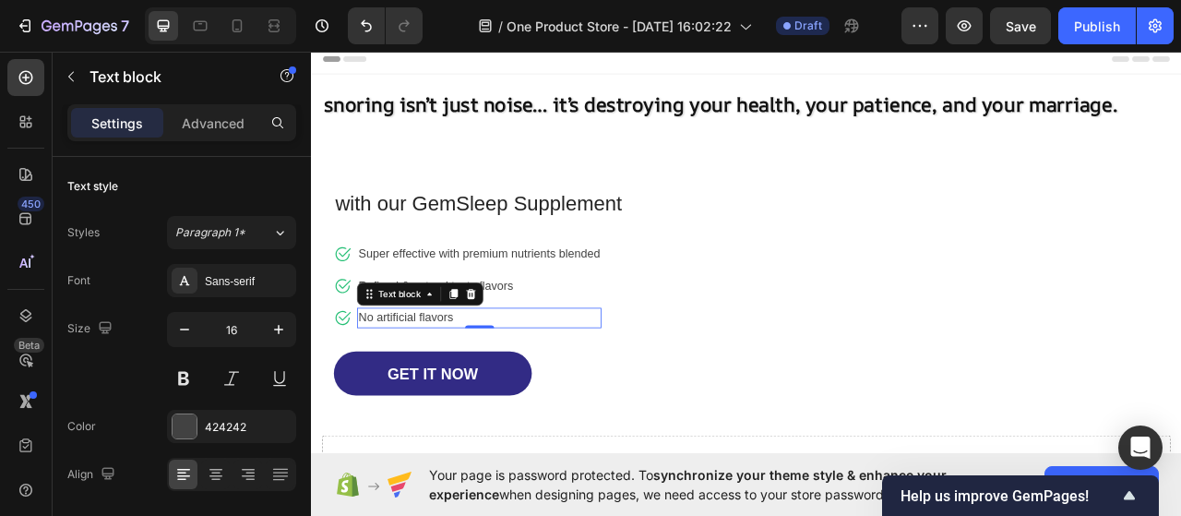
click at [476, 387] on p "No artificial flavors" at bounding box center [524, 392] width 307 height 22
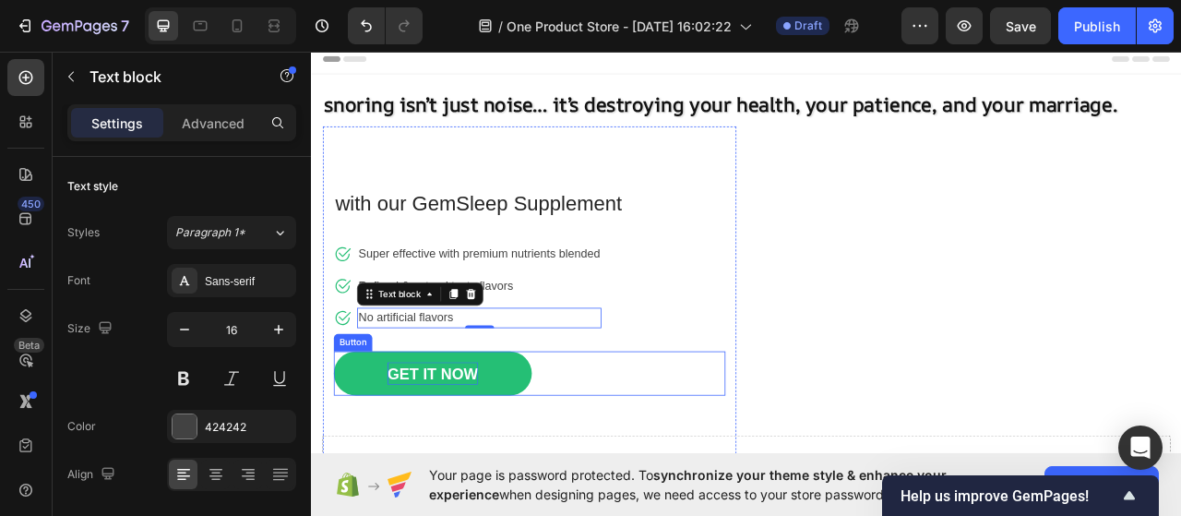
click at [468, 461] on div "GET IT NOW" at bounding box center [465, 463] width 115 height 30
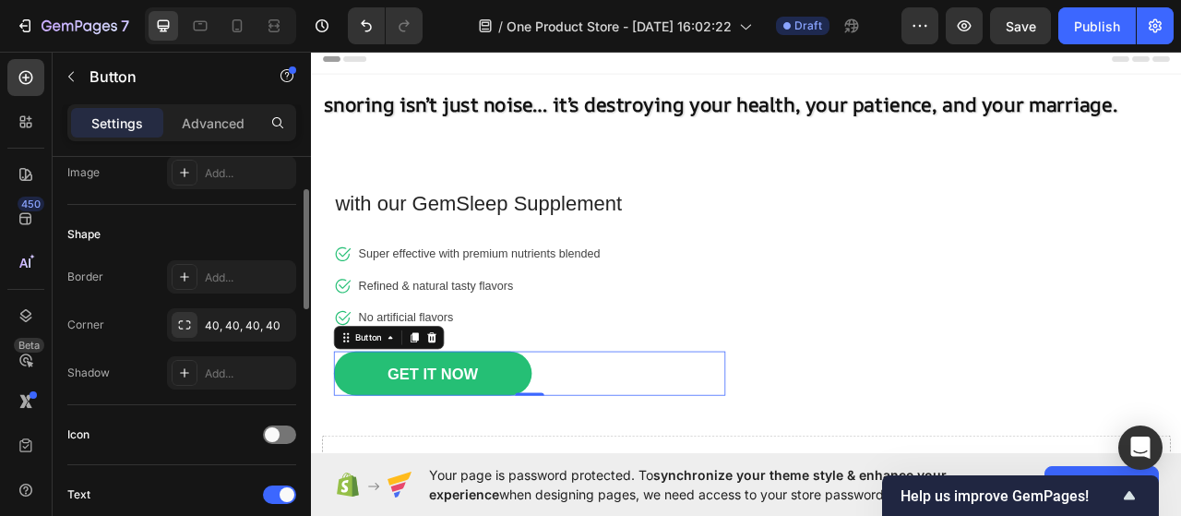
scroll to position [257, 0]
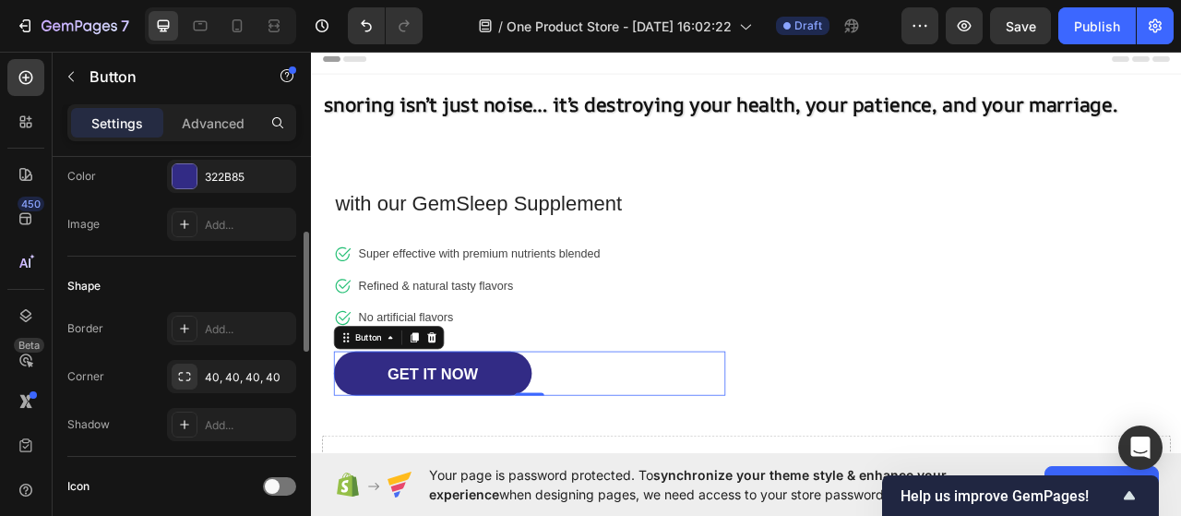
click at [85, 495] on div "Icon" at bounding box center [78, 486] width 22 height 30
click at [270, 487] on span at bounding box center [272, 486] width 15 height 15
click at [280, 480] on span at bounding box center [287, 486] width 15 height 15
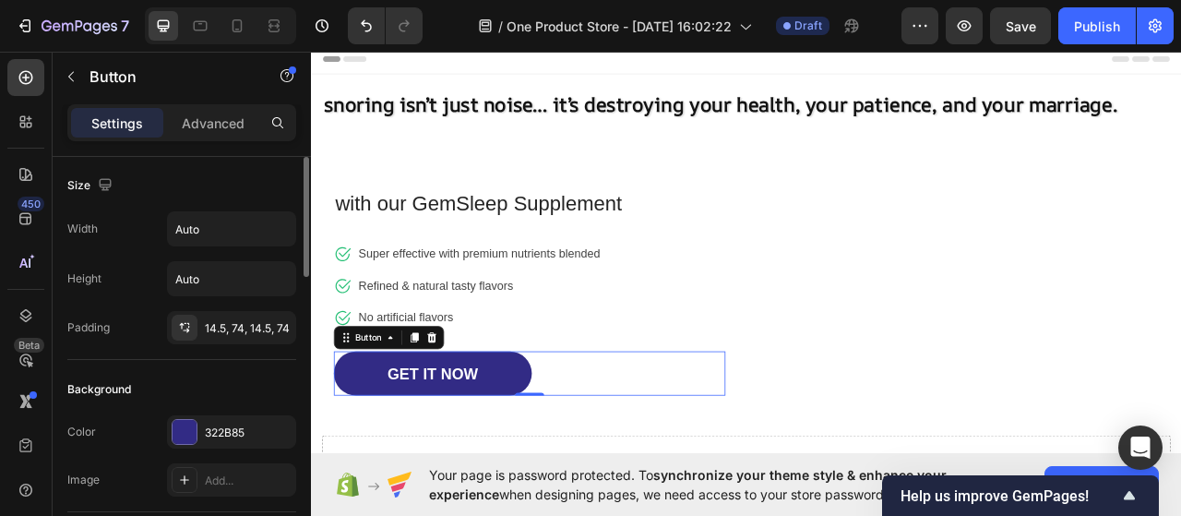
scroll to position [0, 0]
click at [182, 435] on div at bounding box center [185, 433] width 24 height 24
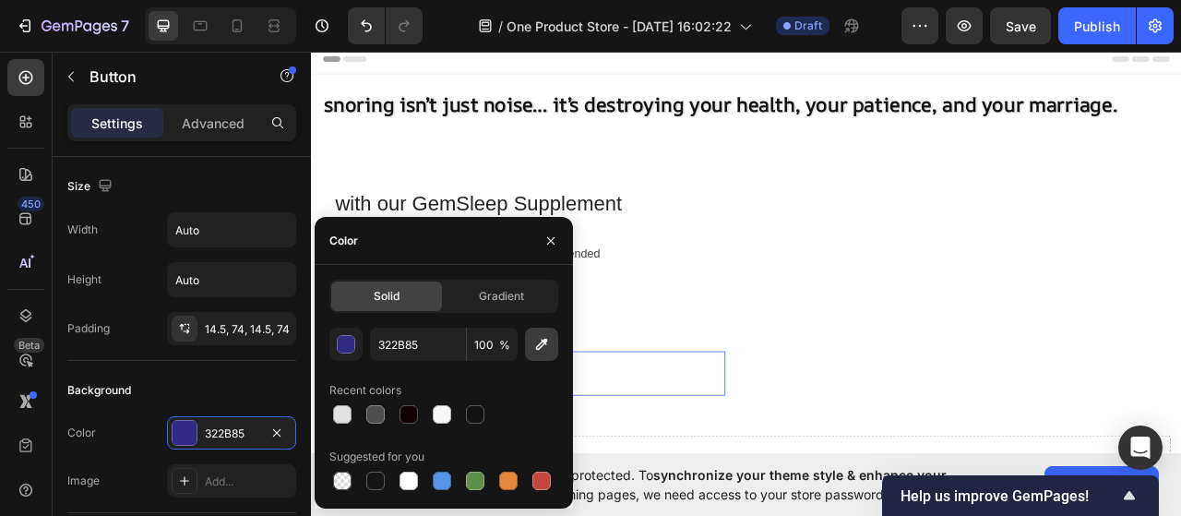
click at [550, 330] on button "button" at bounding box center [541, 344] width 33 height 33
click at [358, 341] on button "button" at bounding box center [345, 344] width 33 height 33
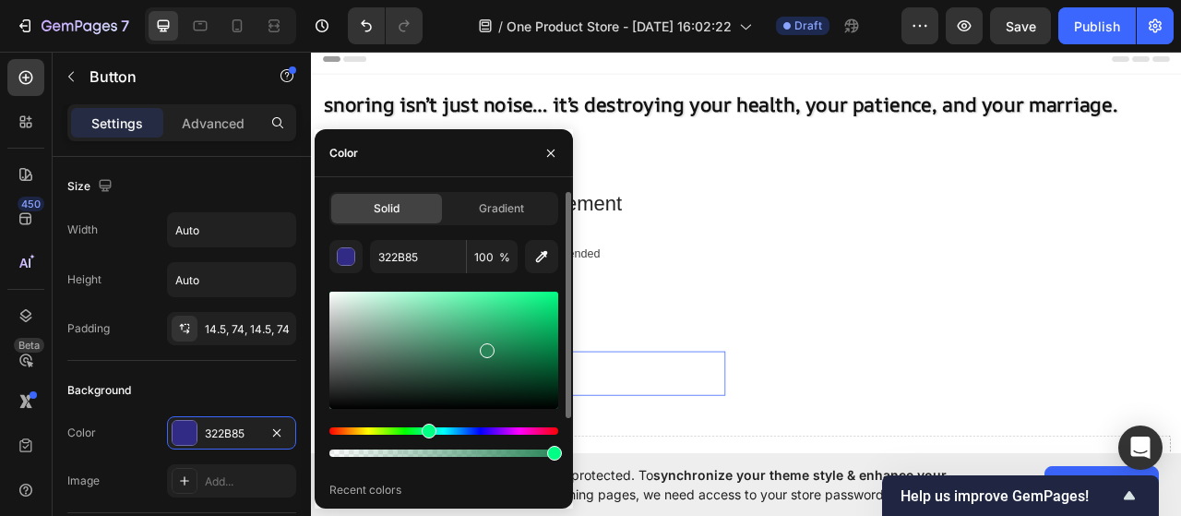
drag, startPoint x: 489, startPoint y: 430, endPoint x: 426, endPoint y: 433, distance: 62.8
click at [426, 433] on div "Hue" at bounding box center [429, 431] width 15 height 15
drag, startPoint x: 484, startPoint y: 350, endPoint x: 424, endPoint y: 307, distance: 73.5
click at [424, 307] on div at bounding box center [426, 311] width 15 height 15
drag, startPoint x: 423, startPoint y: 309, endPoint x: 435, endPoint y: 314, distance: 12.9
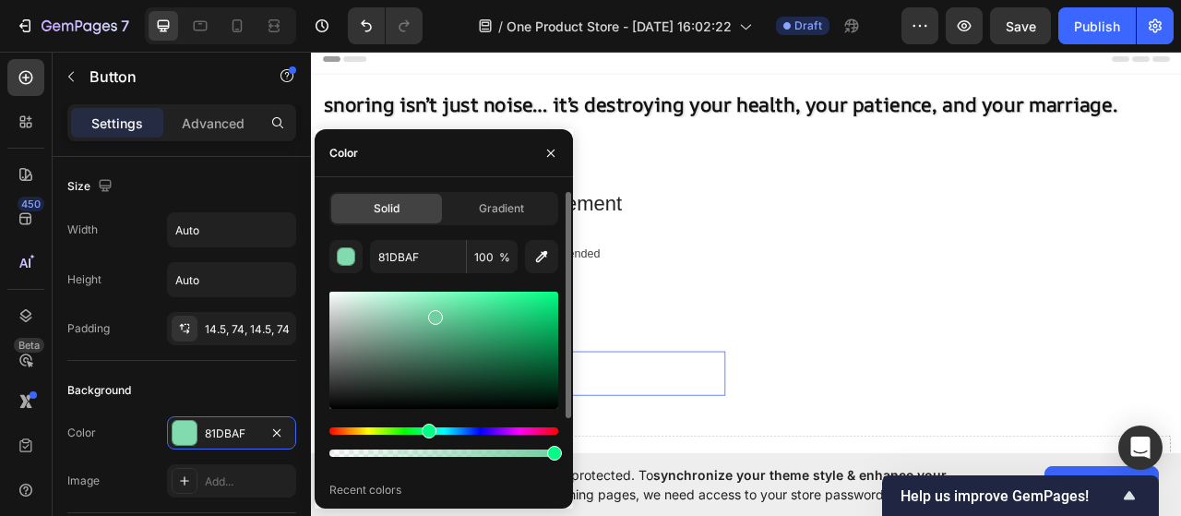
click at [435, 314] on div at bounding box center [435, 317] width 15 height 15
type input "71CEA1"
click at [548, 156] on icon "button" at bounding box center [550, 153] width 15 height 15
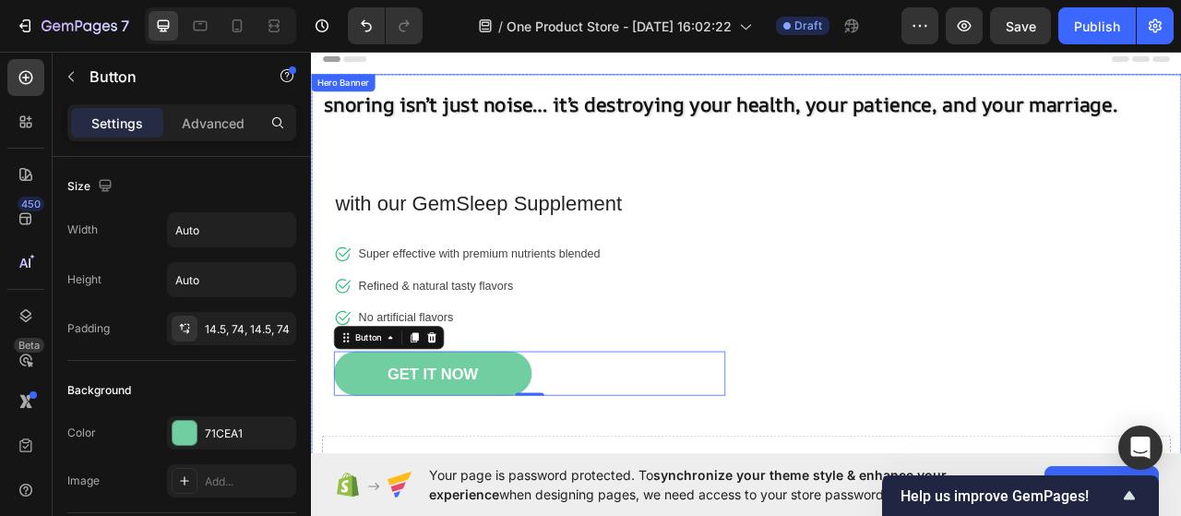
click at [952, 283] on div "⁠⁠⁠⁠⁠⁠⁠ snoring isn’t just noise… it’s destroying your health, your patience, a…" at bounding box center [865, 339] width 1080 height 515
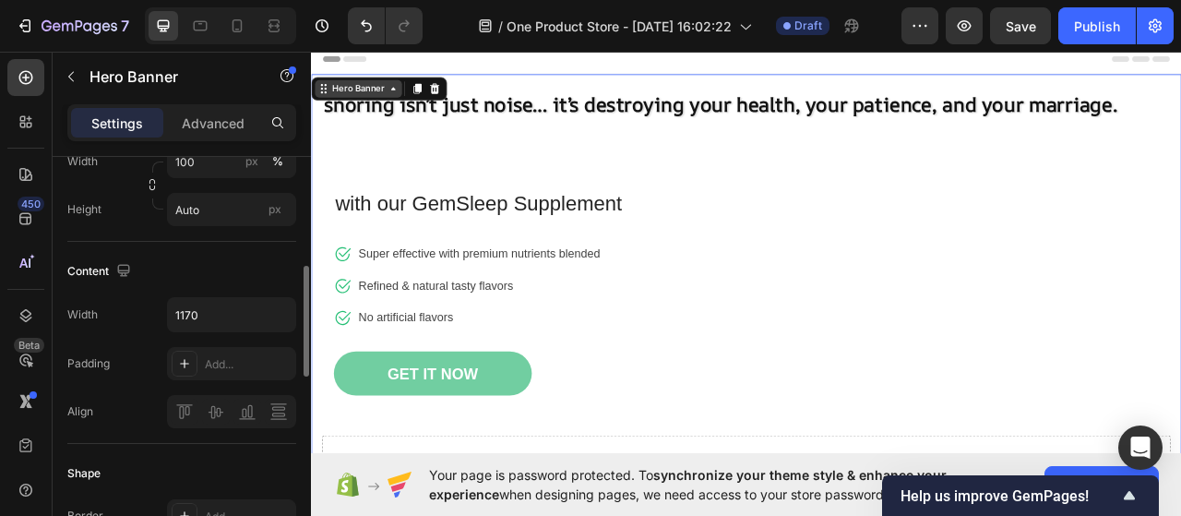
scroll to position [424, 0]
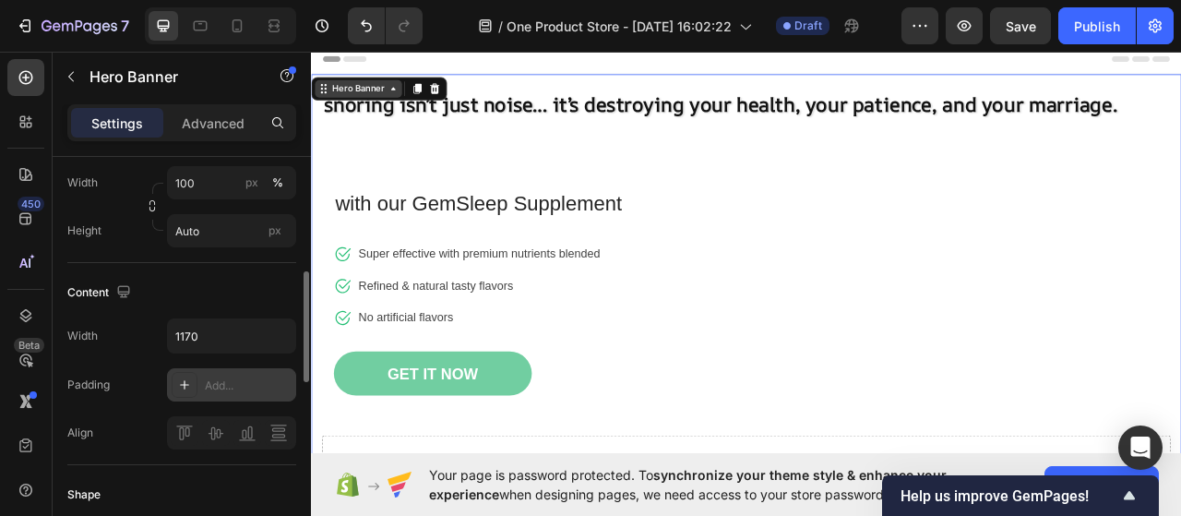
click at [183, 382] on icon at bounding box center [184, 384] width 9 height 9
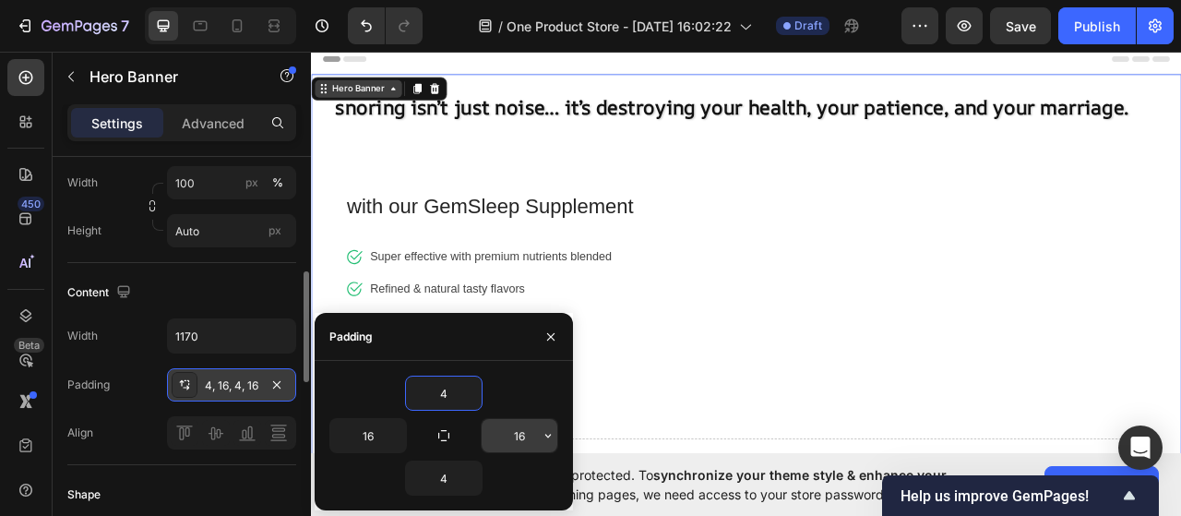
click at [506, 430] on input "16" at bounding box center [520, 435] width 76 height 33
click at [448, 434] on icon "button" at bounding box center [443, 435] width 11 height 11
type input "4"
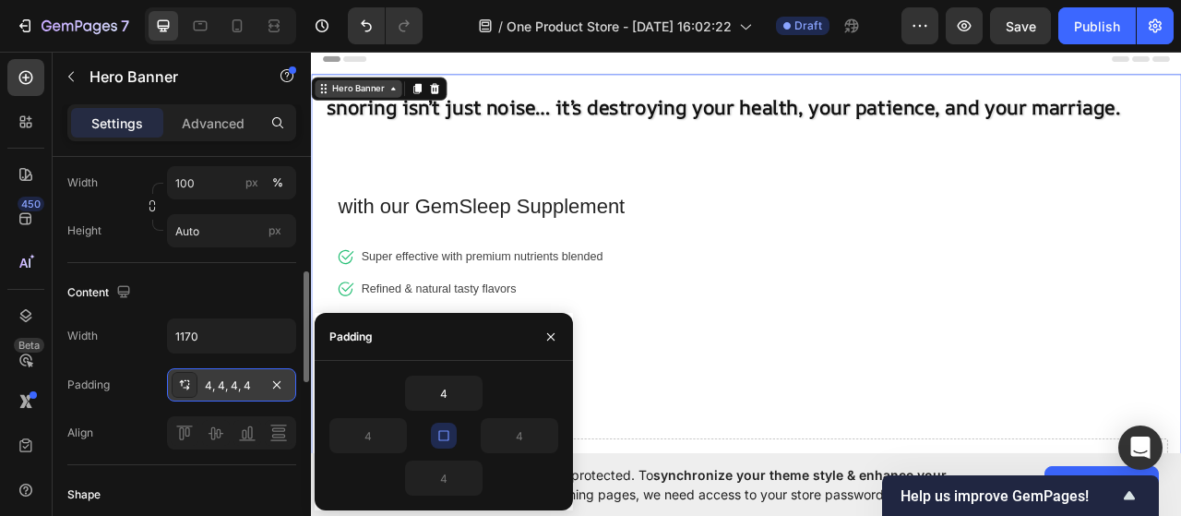
click at [448, 434] on icon "button" at bounding box center [443, 435] width 15 height 15
click at [401, 428] on icon "button" at bounding box center [396, 435] width 15 height 15
drag, startPoint x: 540, startPoint y: 383, endPoint x: 539, endPoint y: 352, distance: 30.5
click at [539, 352] on div "Padding 4 4 4 4" at bounding box center [444, 411] width 258 height 197
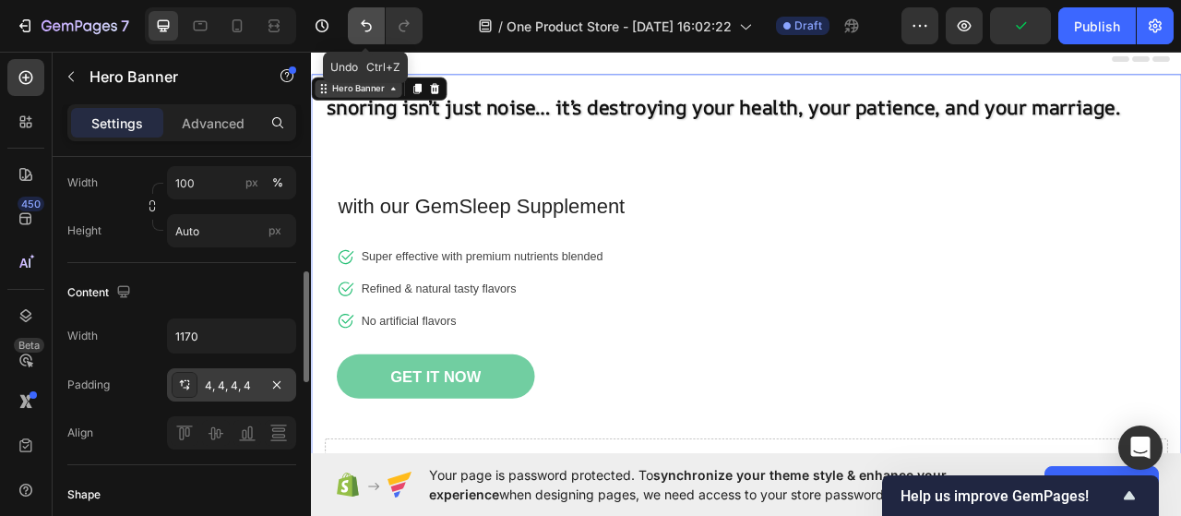
click at [362, 22] on icon "Undo/Redo" at bounding box center [366, 26] width 11 height 12
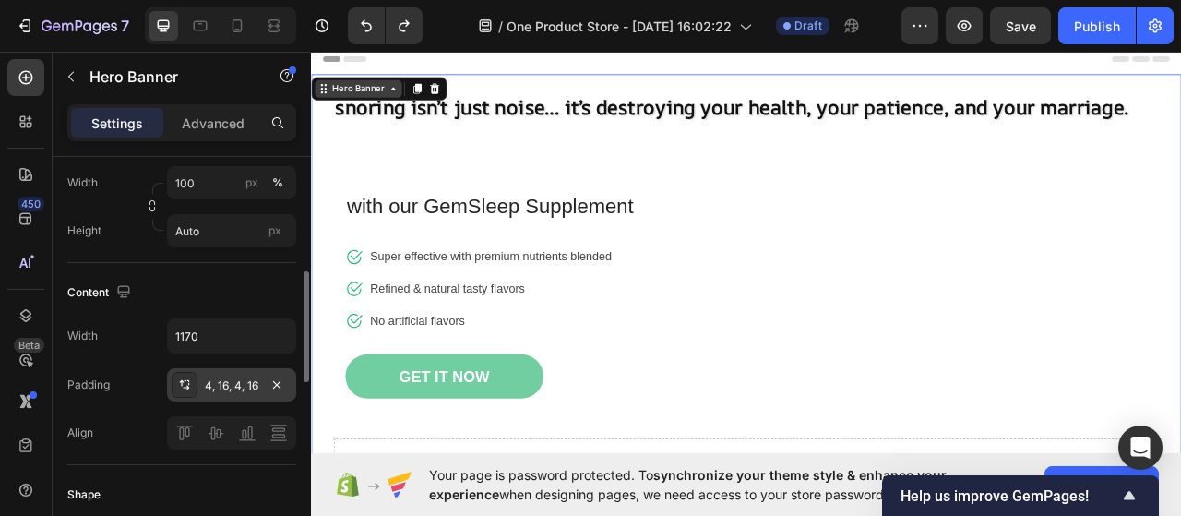
click at [185, 382] on icon at bounding box center [184, 384] width 15 height 15
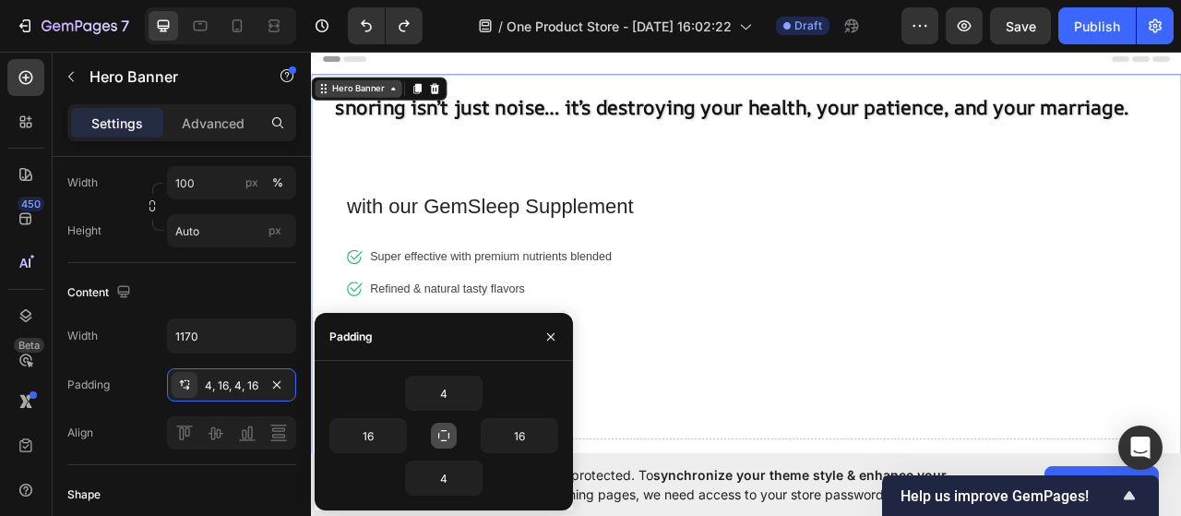
click at [436, 423] on button "button" at bounding box center [444, 436] width 26 height 26
type input "4"
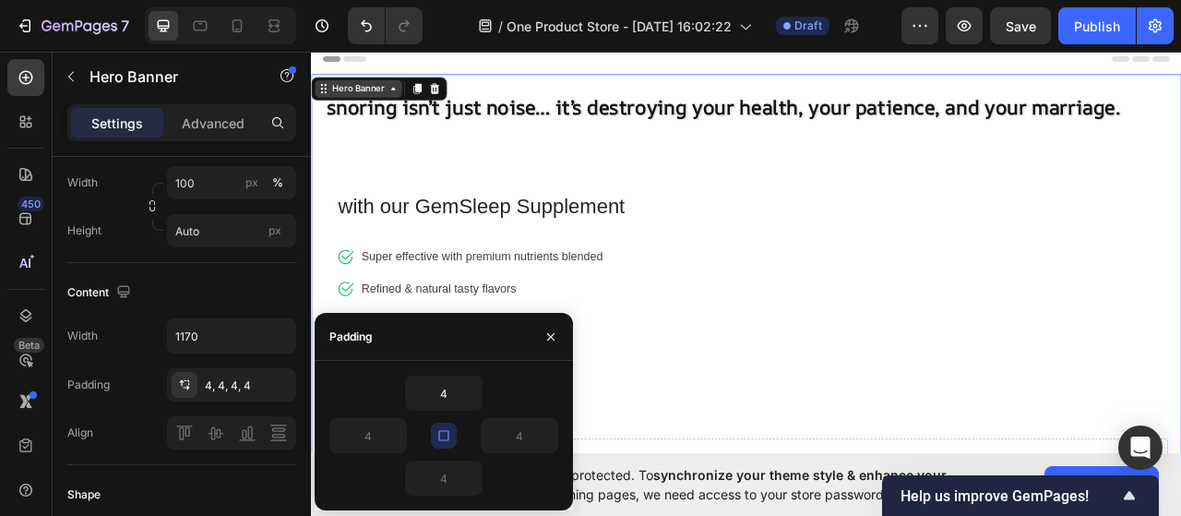
click at [851, 337] on div "⁠⁠⁠⁠⁠⁠⁠ snoring isn’t just noise… it’s destroying your health, your patience, a…" at bounding box center [864, 343] width 1072 height 515
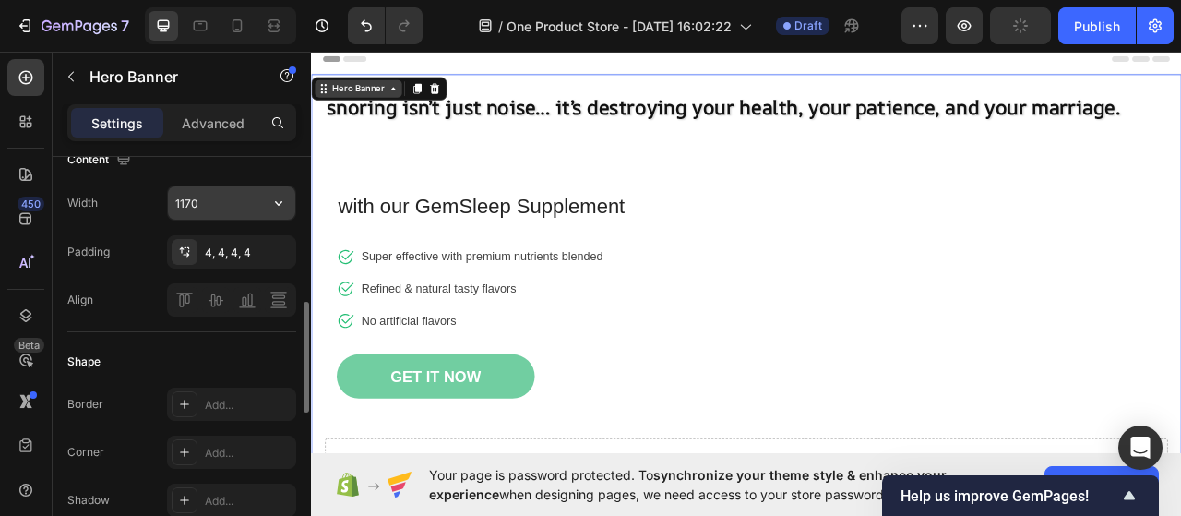
scroll to position [554, 0]
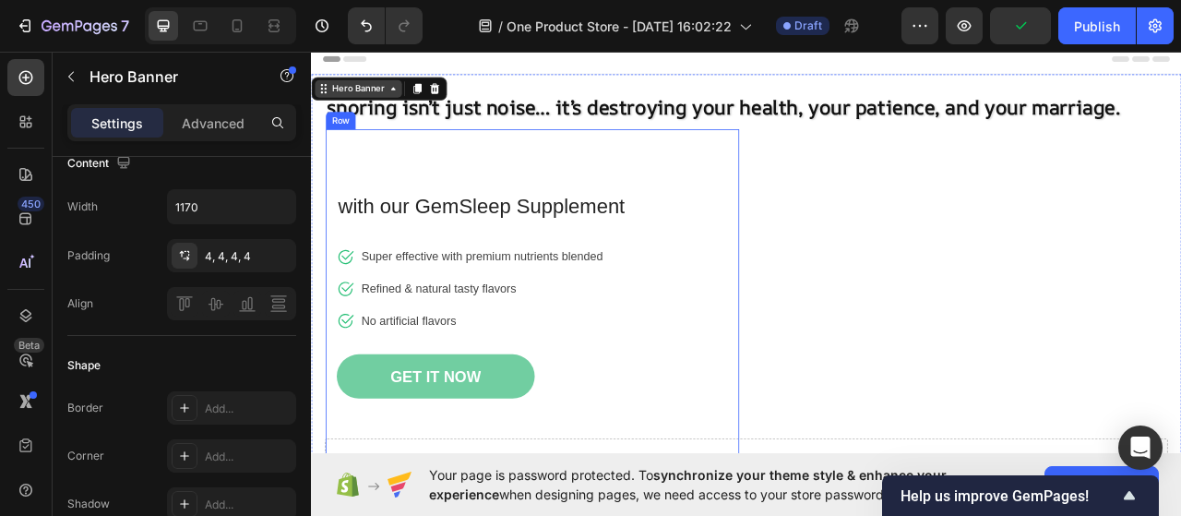
click at [551, 180] on div "with our GemSleep Supplement Text block Icon Super effective with premium nutri…" at bounding box center [592, 376] width 526 height 448
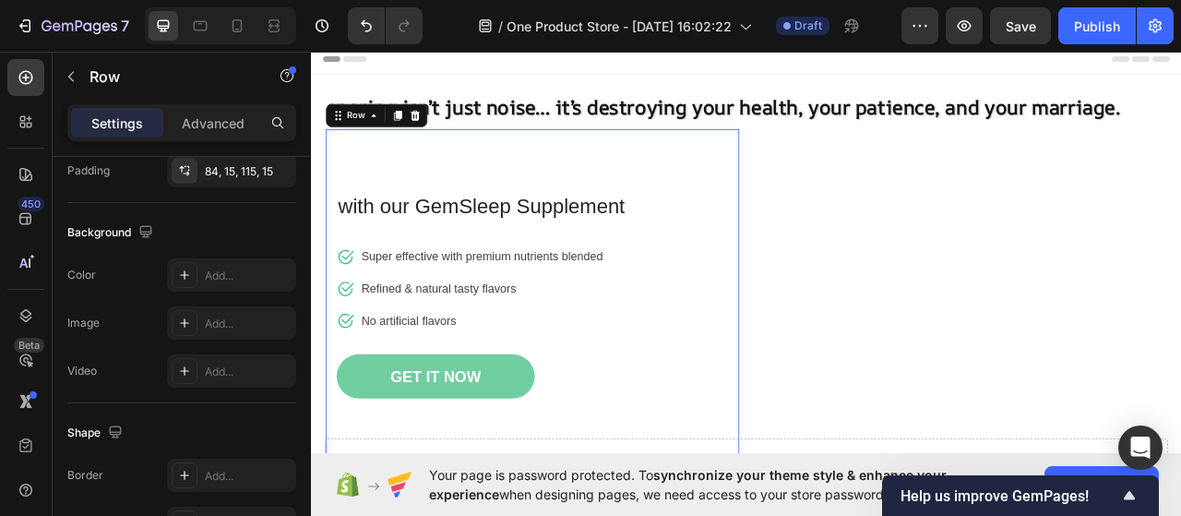
scroll to position [0, 0]
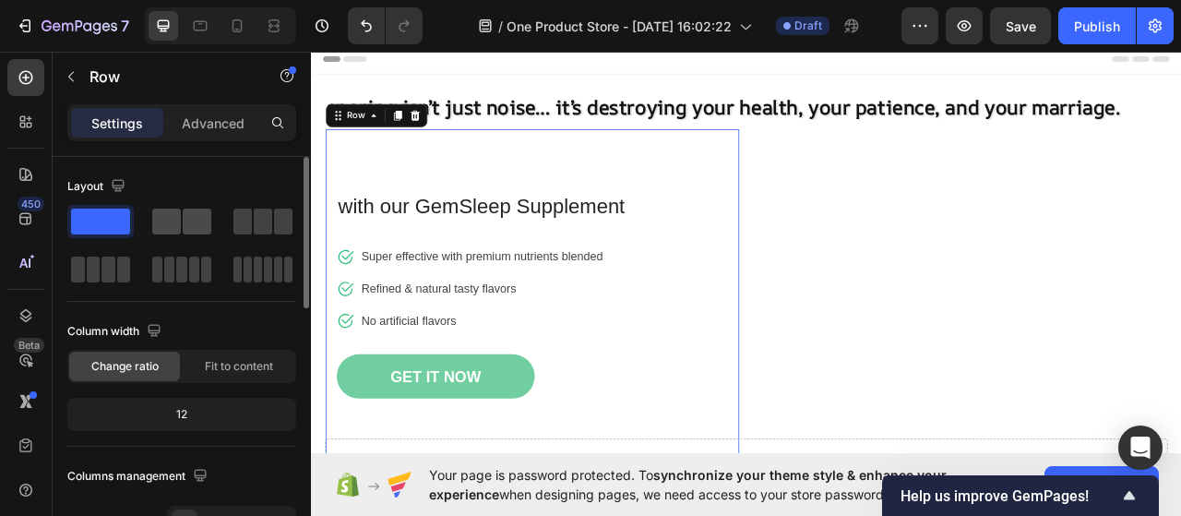
click at [179, 219] on span at bounding box center [166, 222] width 29 height 26
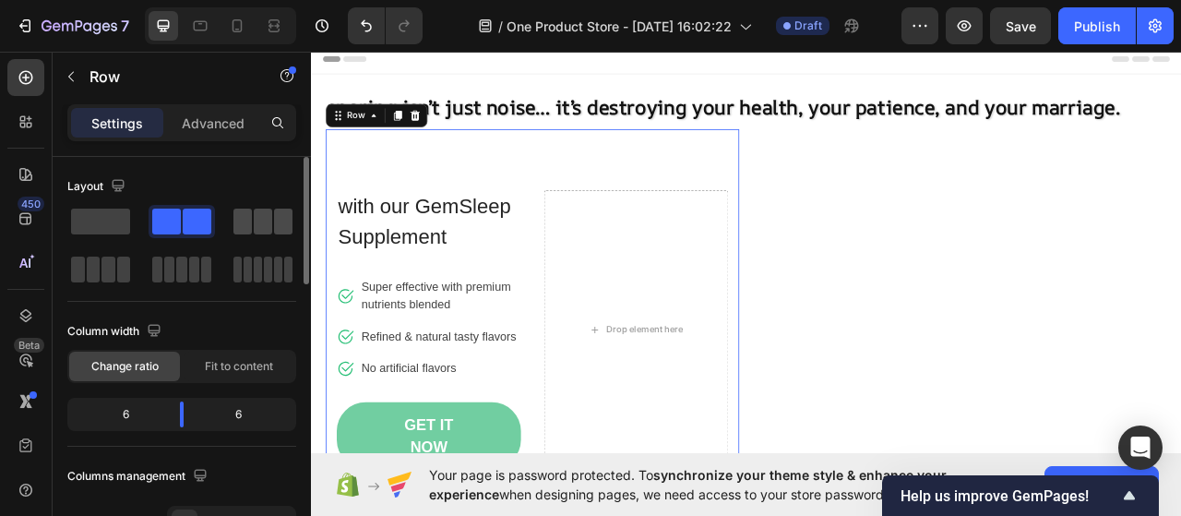
click at [258, 228] on span at bounding box center [263, 222] width 18 height 26
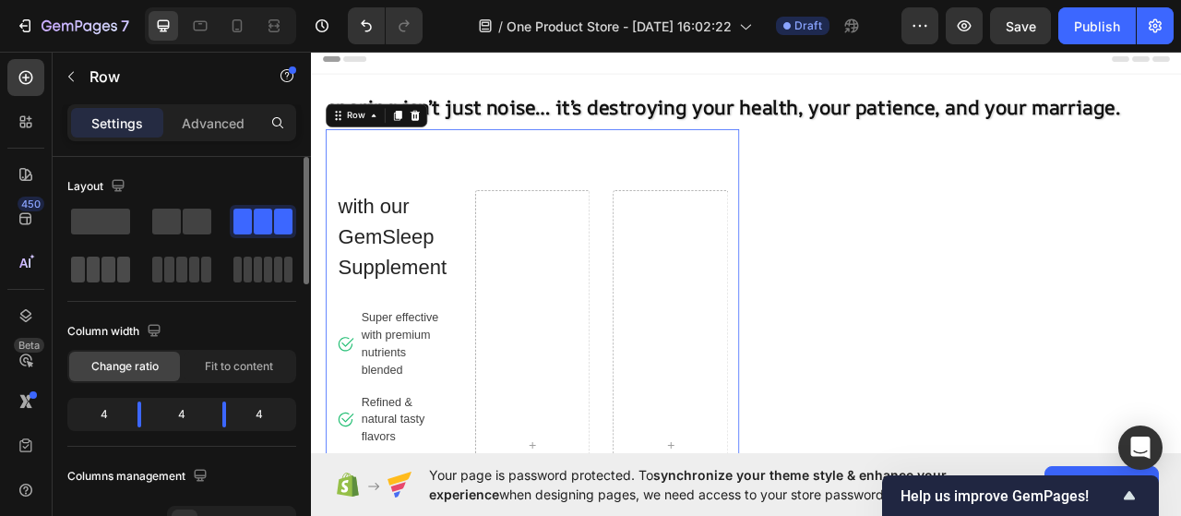
click at [107, 257] on span at bounding box center [108, 270] width 14 height 26
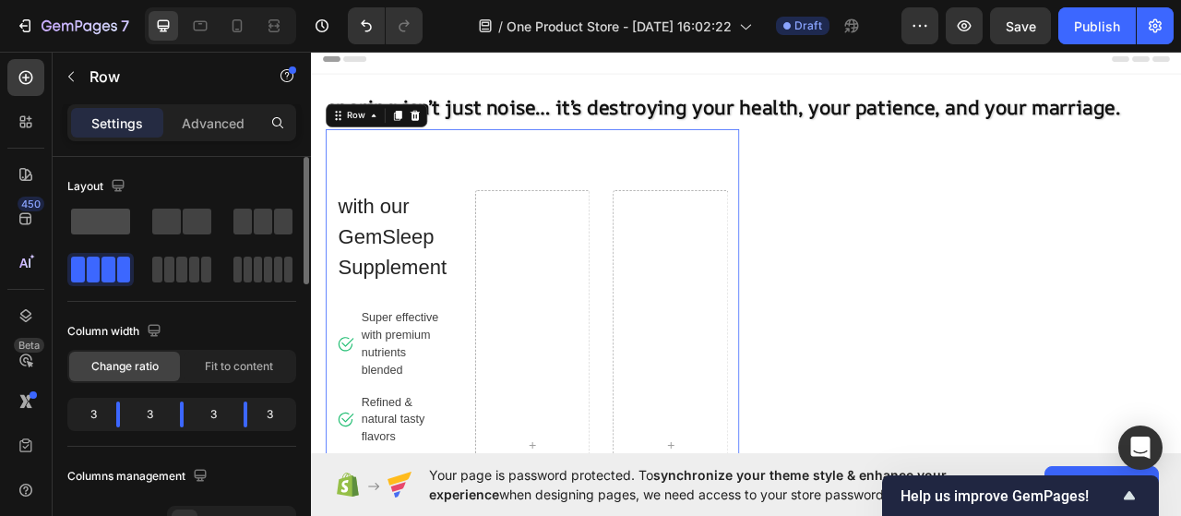
click at [96, 231] on span at bounding box center [100, 222] width 59 height 26
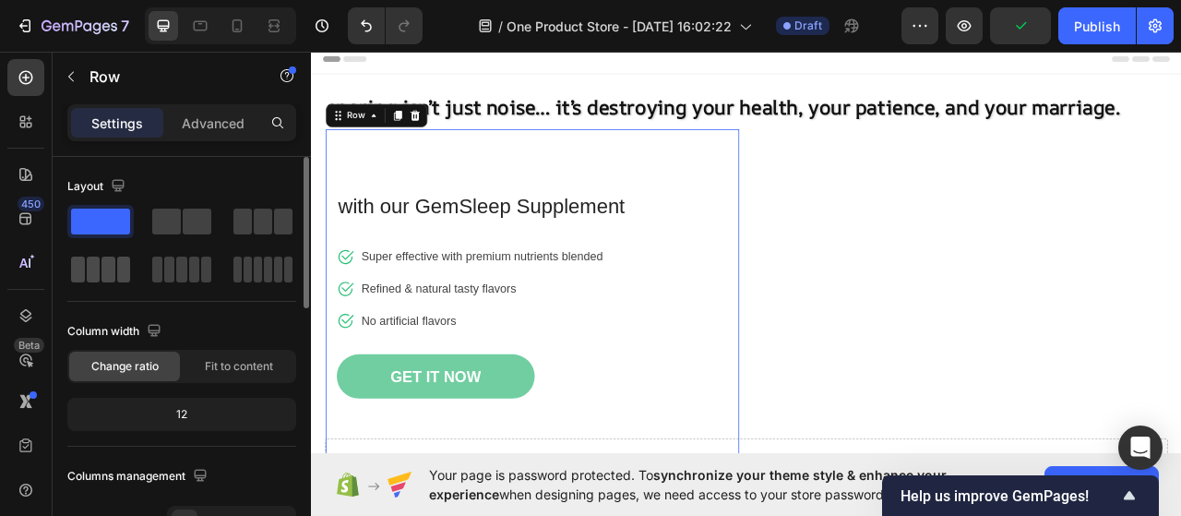
click at [92, 279] on span at bounding box center [94, 270] width 14 height 26
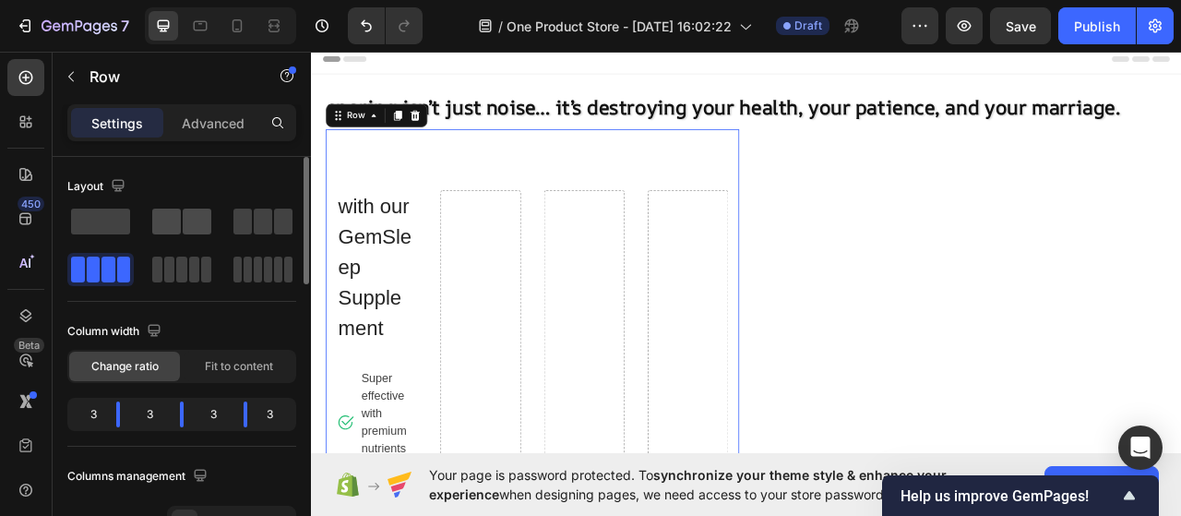
click at [193, 228] on span at bounding box center [197, 222] width 29 height 26
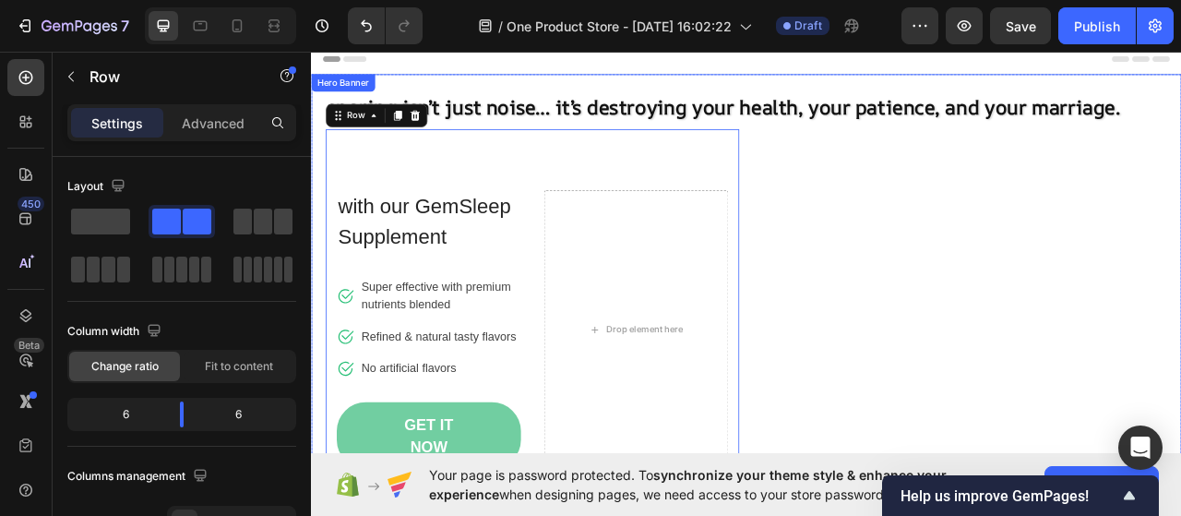
click at [1006, 247] on div "⁠⁠⁠⁠⁠⁠⁠ snoring isn’t just noise… it’s destroying your health, your patience, a…" at bounding box center [864, 388] width 1072 height 604
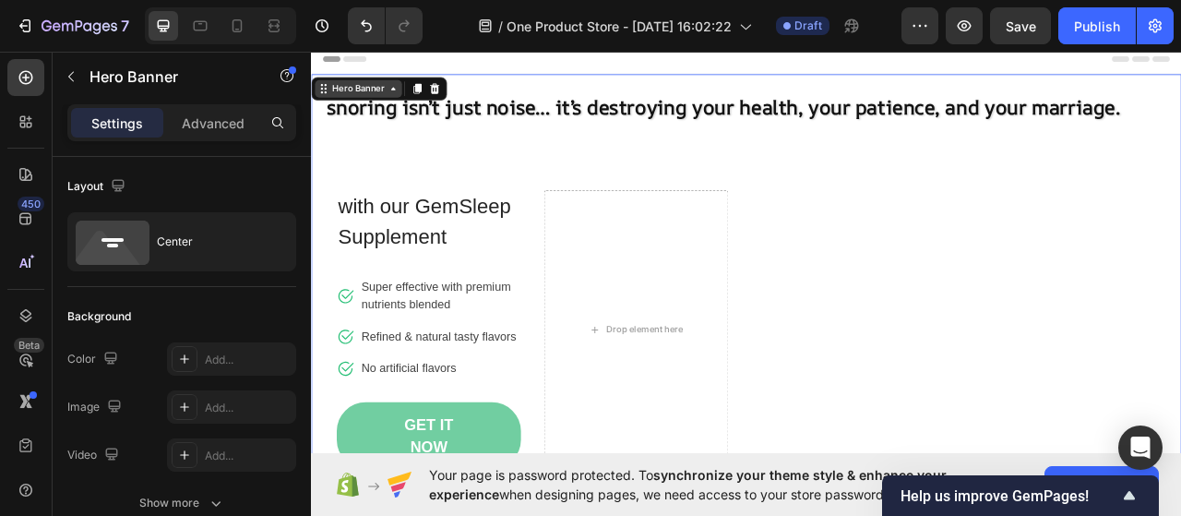
click at [1006, 247] on div "⁠⁠⁠⁠⁠⁠⁠ snoring isn’t just noise… it’s destroying your health, your patience, a…" at bounding box center [864, 388] width 1072 height 604
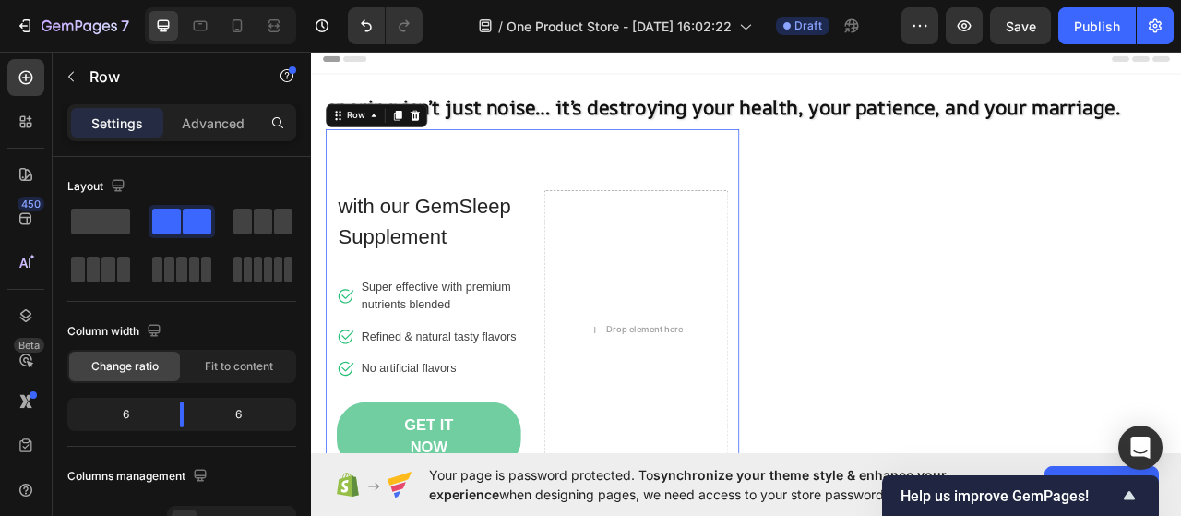
click at [469, 333] on div "with our GemSleep Supplement Text block Icon Super effective with premium nutri…" at bounding box center [460, 407] width 234 height 354
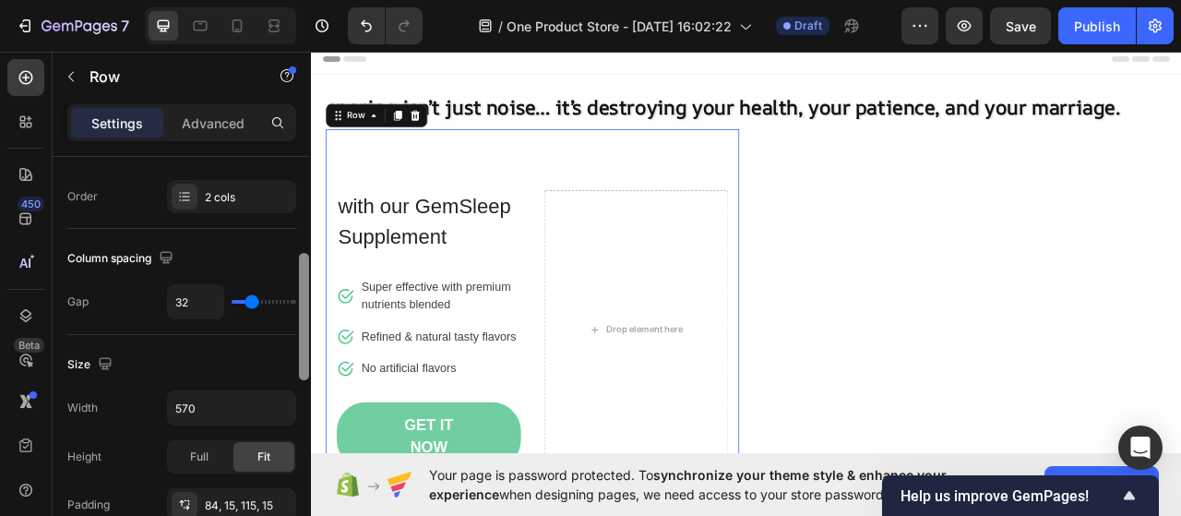
scroll to position [328, 0]
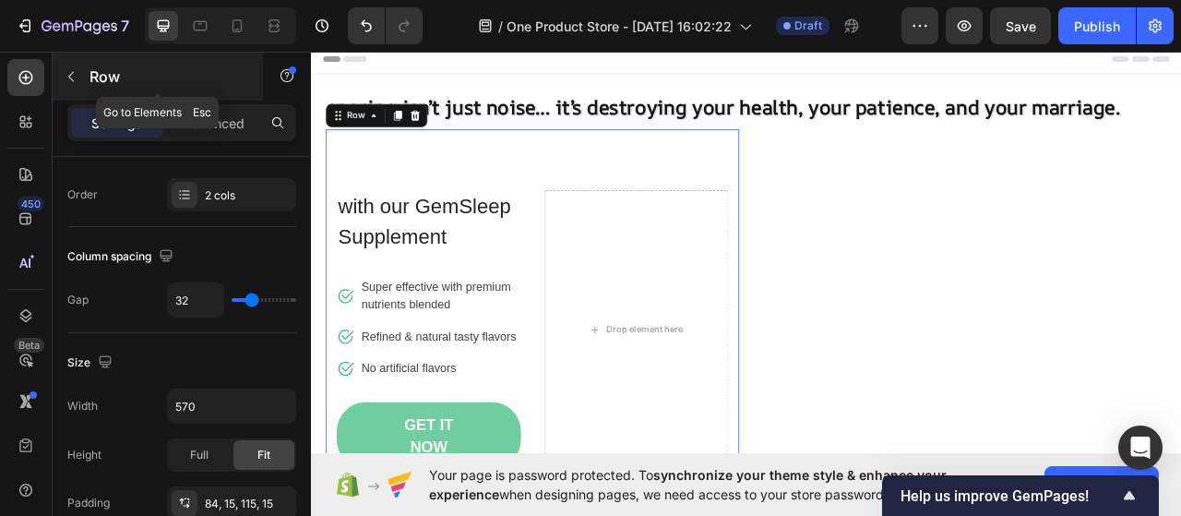
click at [72, 66] on button "button" at bounding box center [71, 77] width 30 height 30
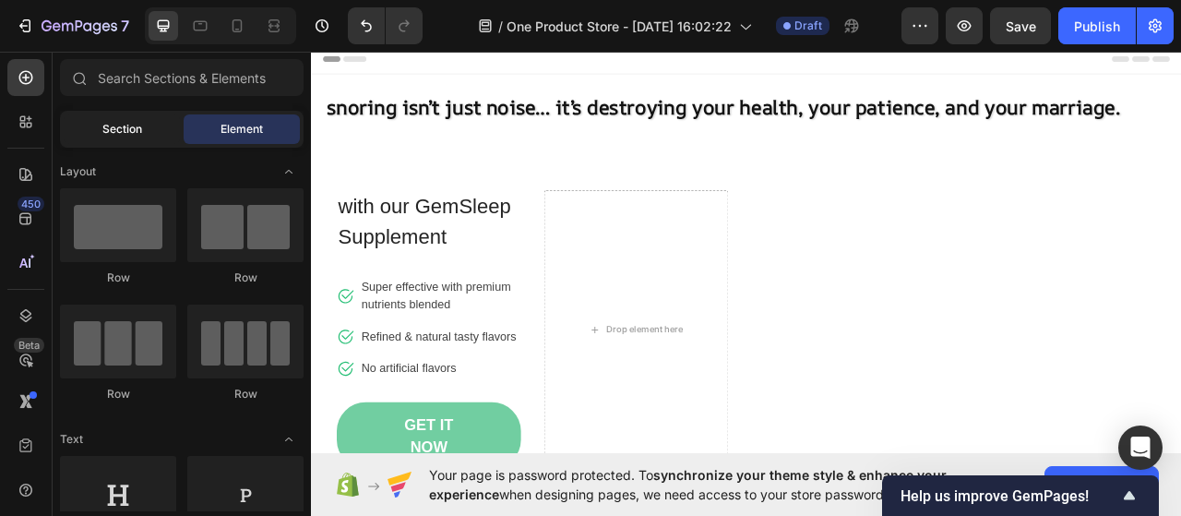
click at [133, 139] on div "Section" at bounding box center [122, 129] width 116 height 30
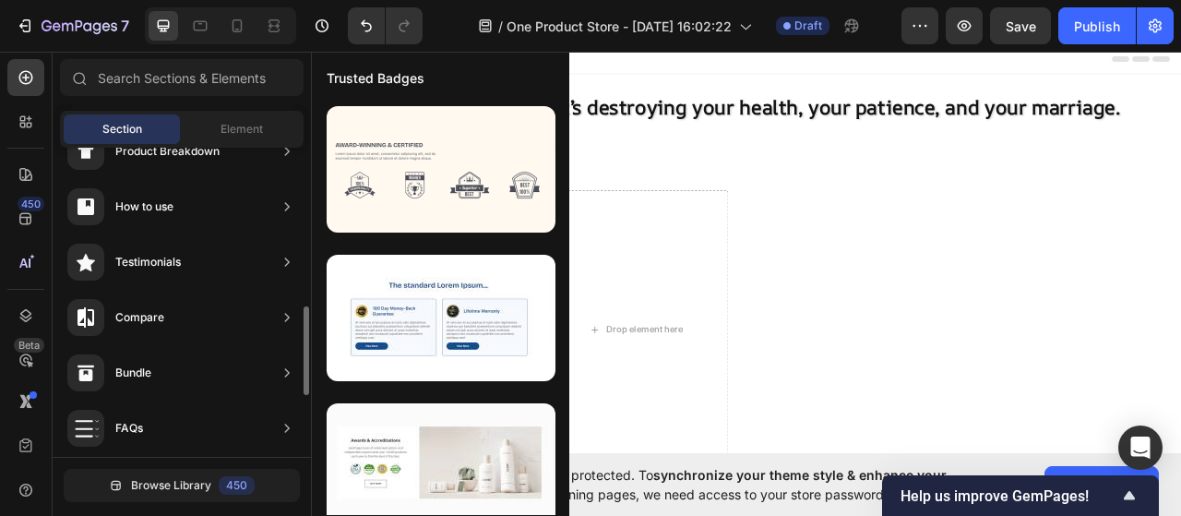
scroll to position [374, 0]
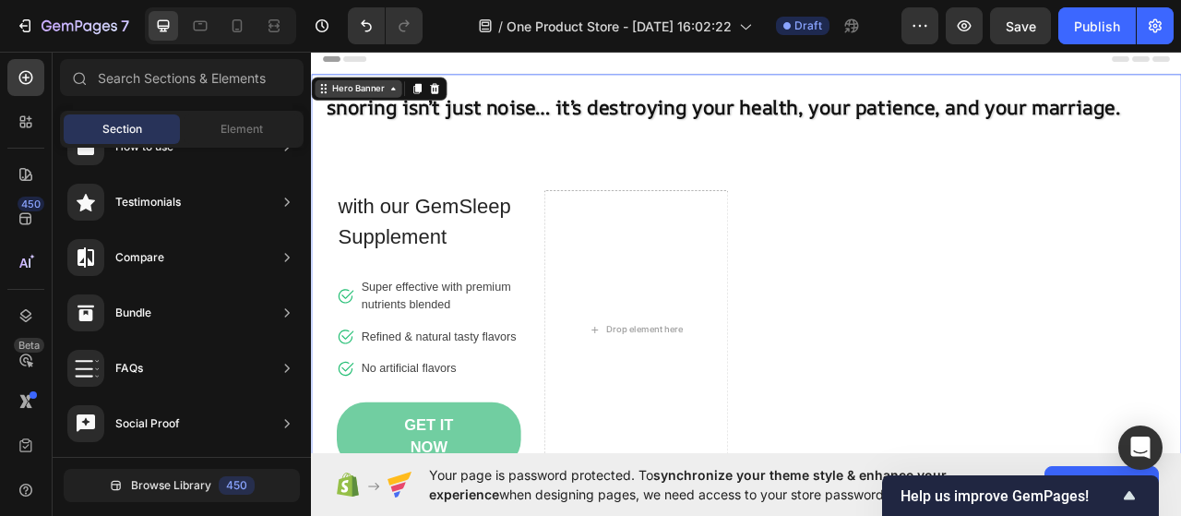
click at [958, 371] on div "⁠⁠⁠⁠⁠⁠⁠ snoring isn’t just noise… it’s destroying your health, your patience, a…" at bounding box center [864, 388] width 1072 height 604
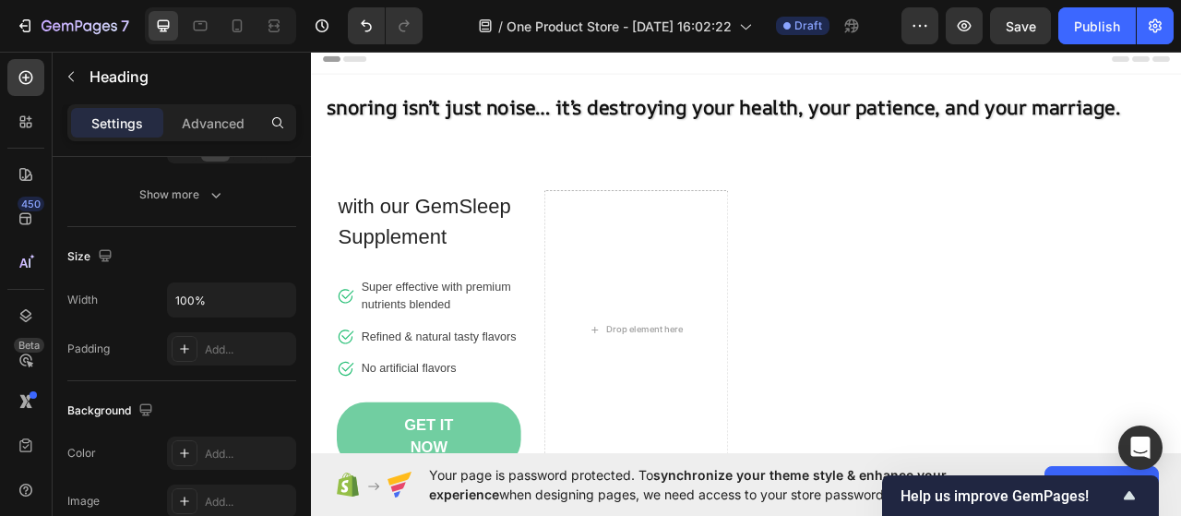
scroll to position [0, 0]
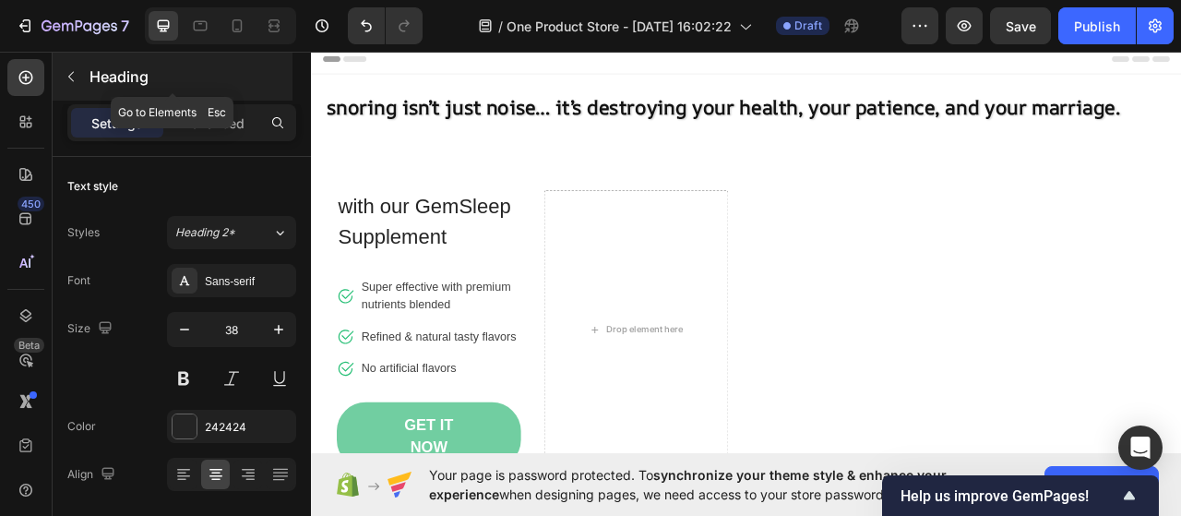
click at [114, 78] on p "Heading" at bounding box center [189, 77] width 199 height 22
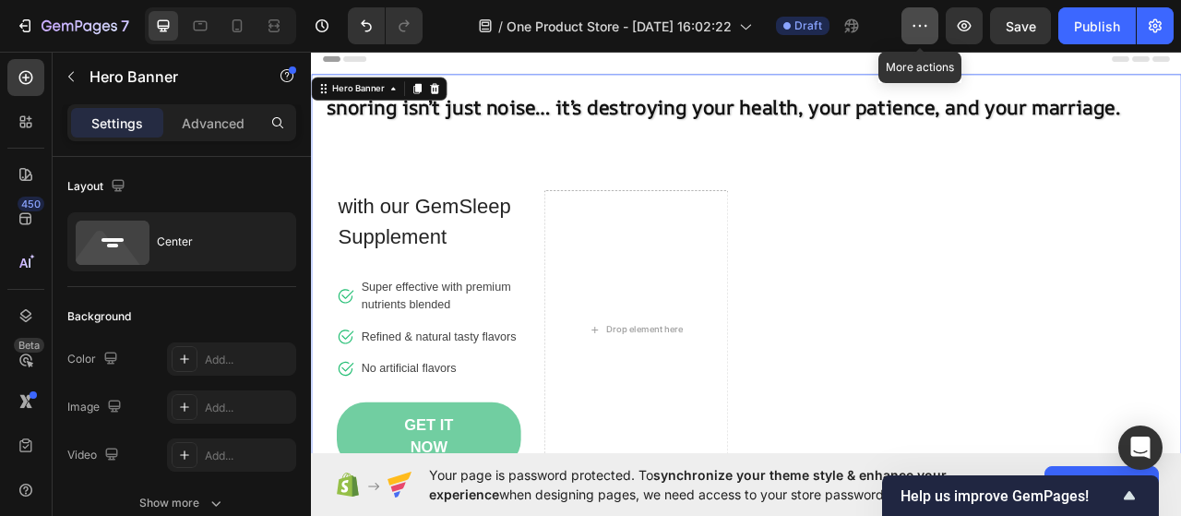
click at [902, 27] on button "button" at bounding box center [919, 25] width 37 height 37
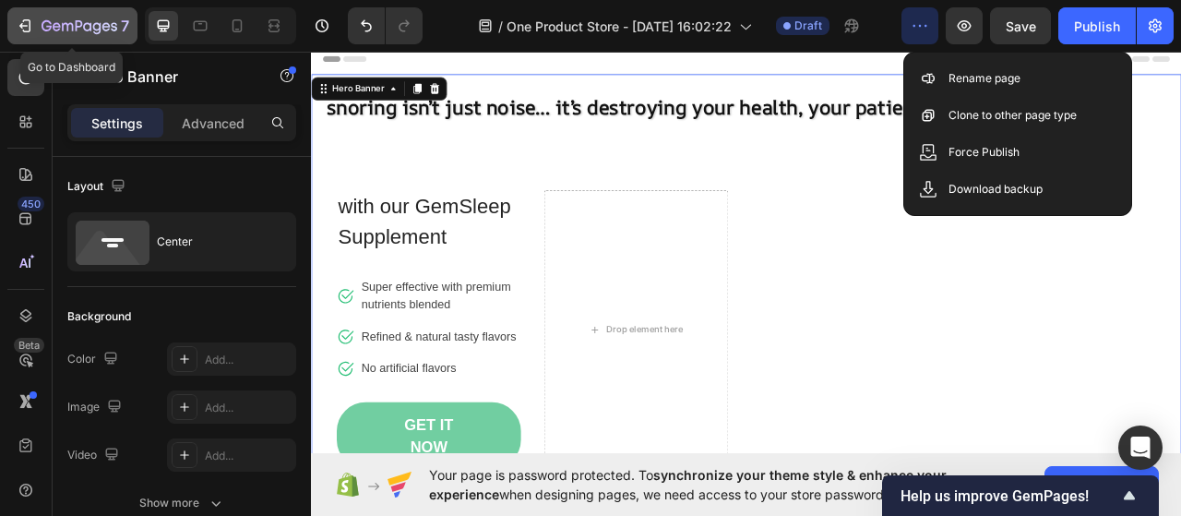
click at [23, 26] on icon "button" at bounding box center [23, 26] width 8 height 6
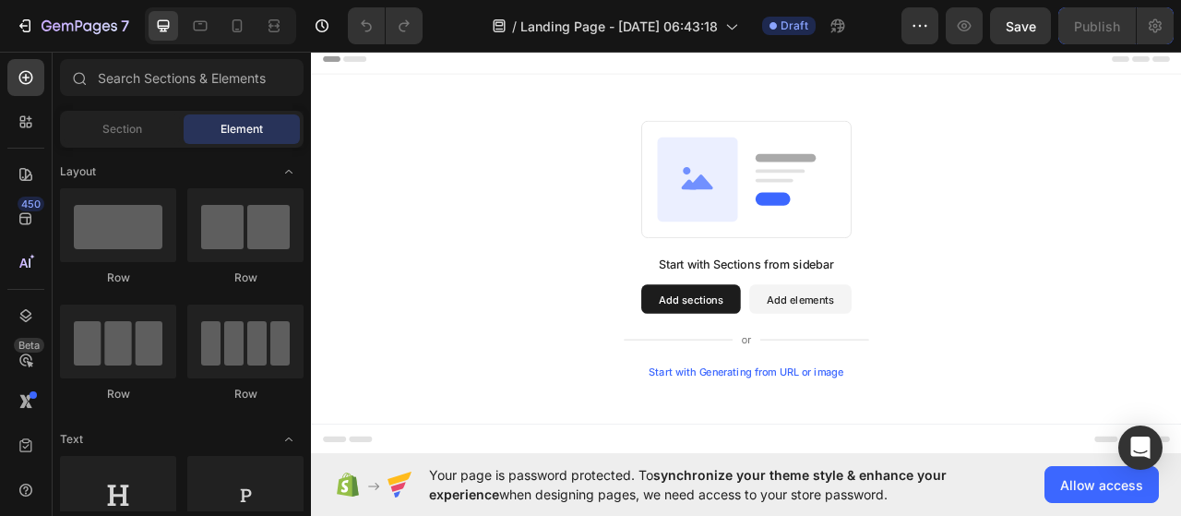
click at [797, 357] on button "Add sections" at bounding box center [794, 368] width 126 height 37
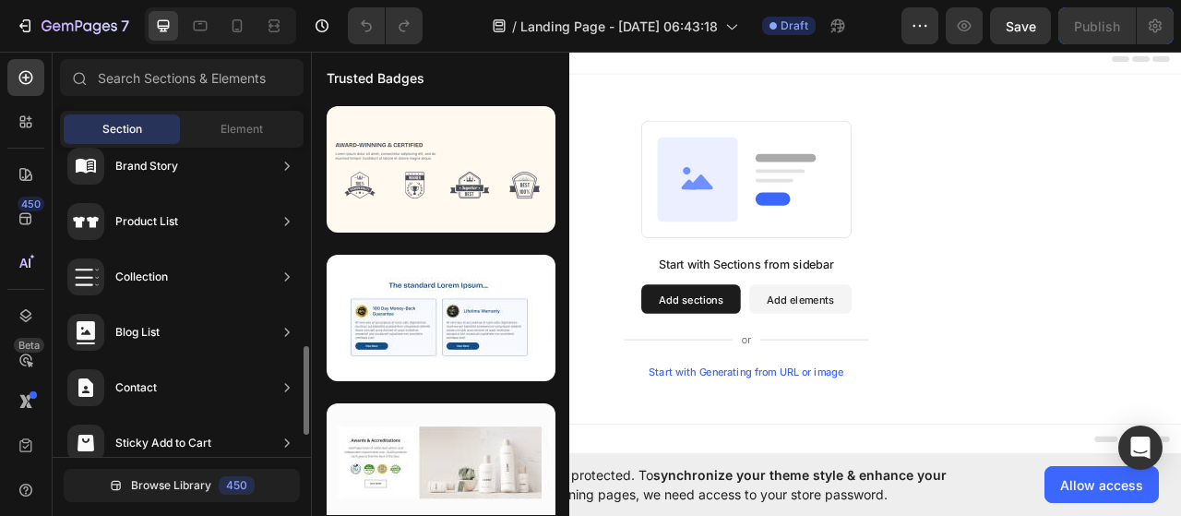
scroll to position [760, 0]
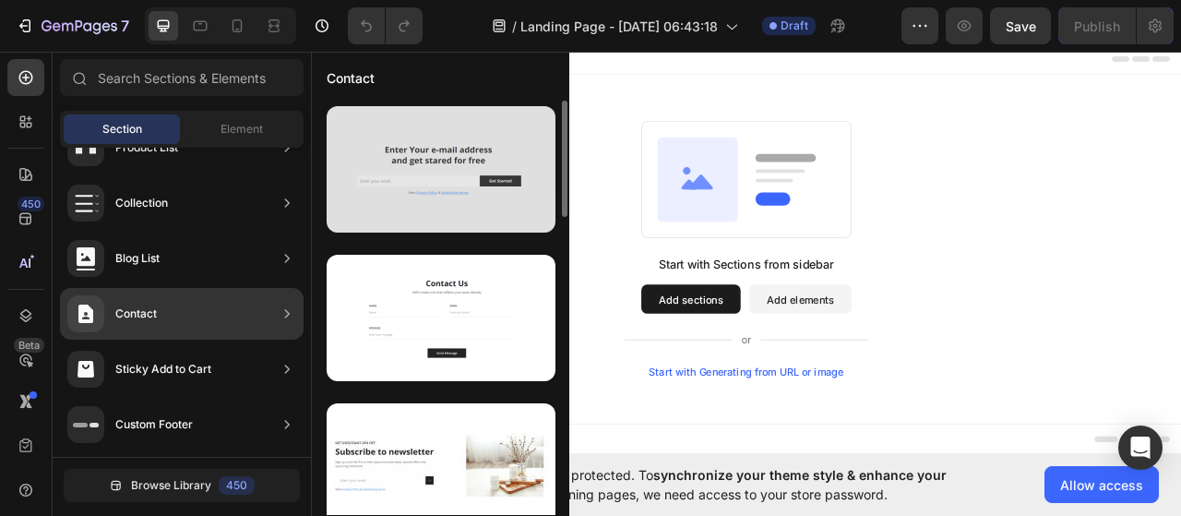
click at [472, 170] on div at bounding box center [441, 169] width 229 height 126
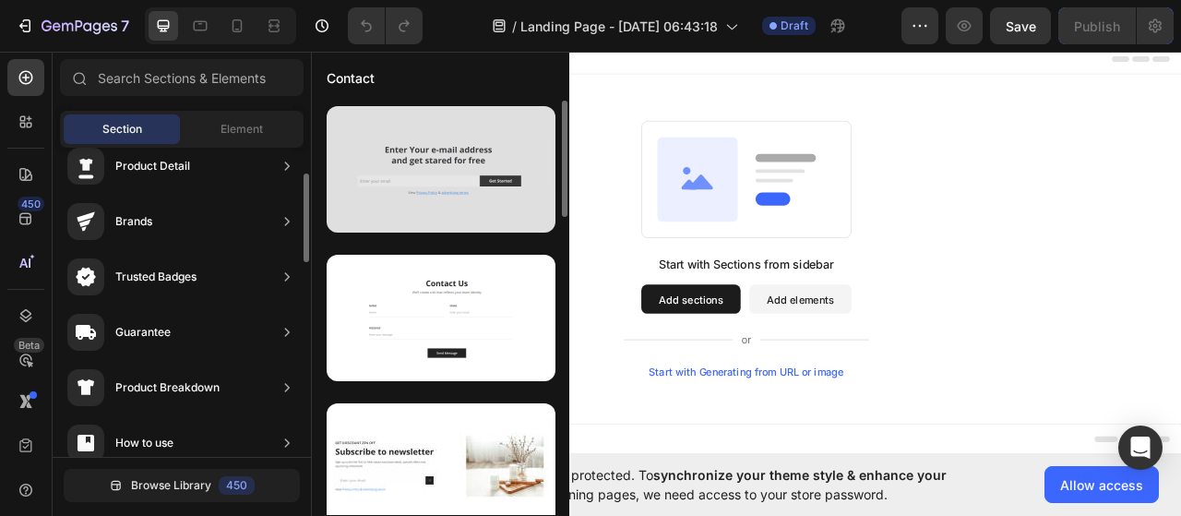
scroll to position [0, 0]
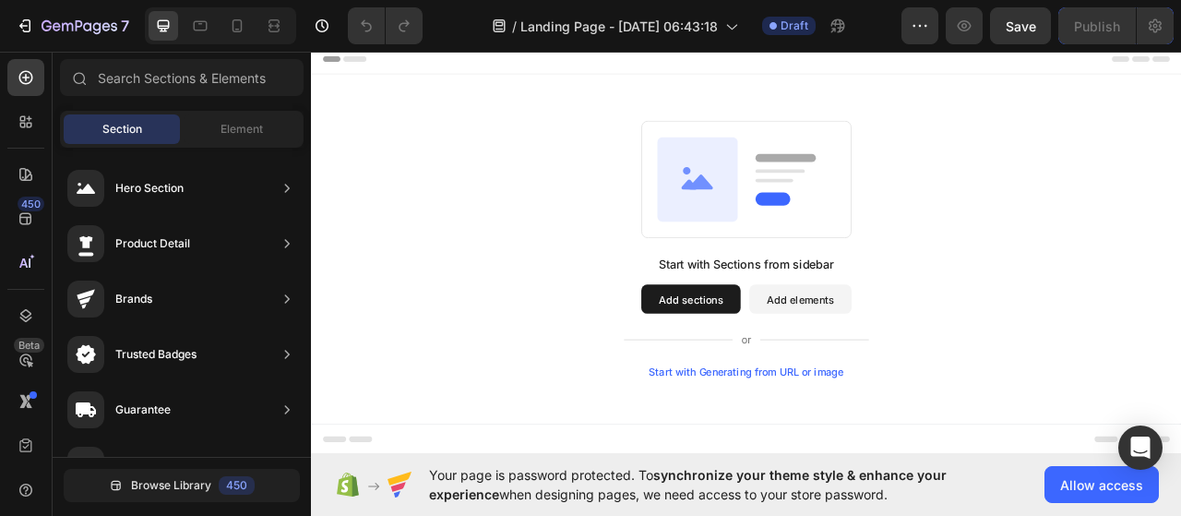
click at [931, 356] on button "Add elements" at bounding box center [933, 368] width 130 height 37
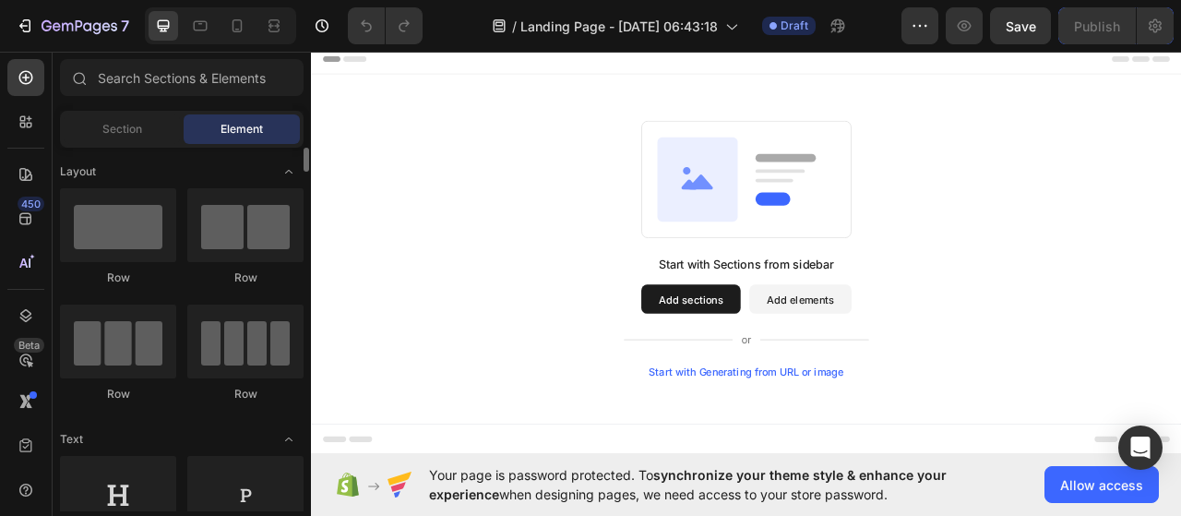
click at [134, 265] on div "Row" at bounding box center [118, 237] width 116 height 98
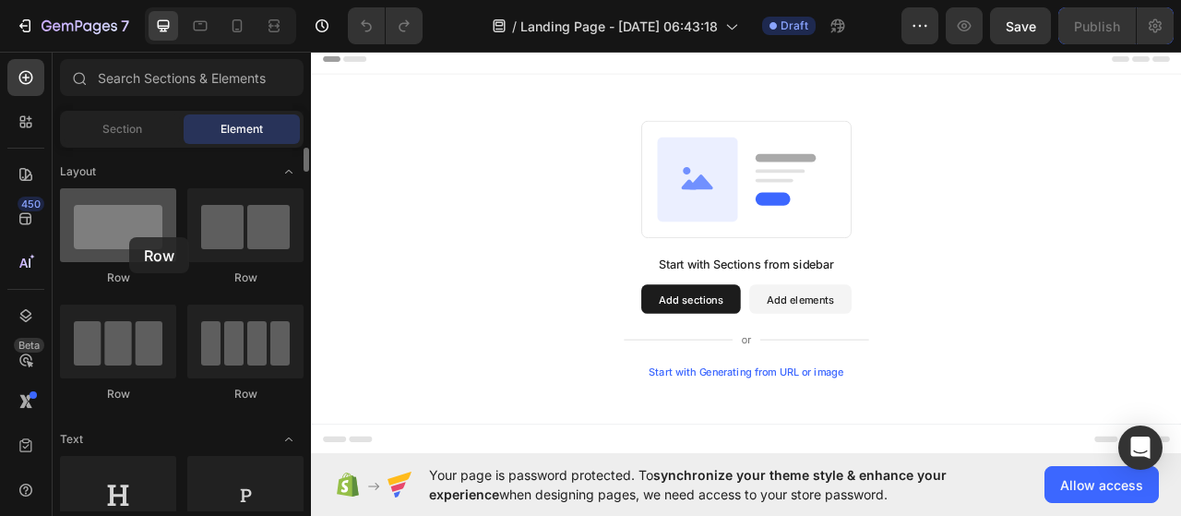
click at [129, 237] on div at bounding box center [118, 225] width 116 height 74
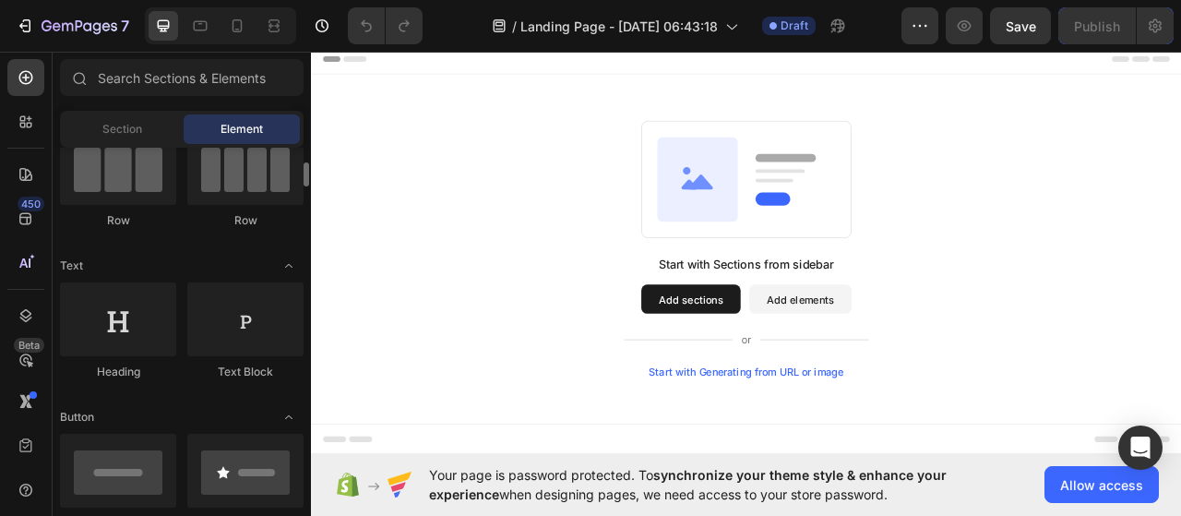
scroll to position [177, 0]
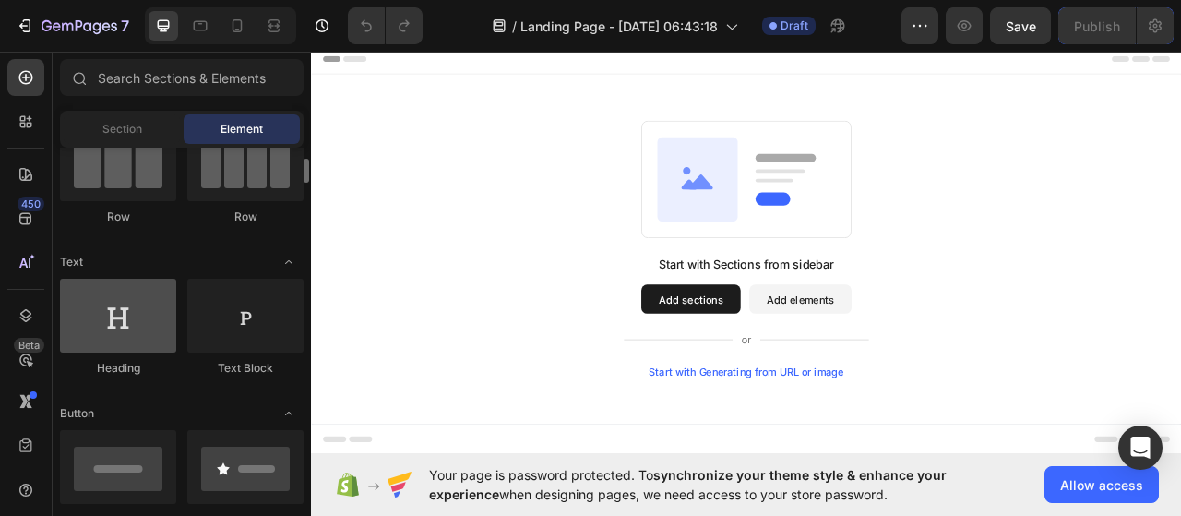
click at [131, 323] on div at bounding box center [118, 316] width 116 height 74
click at [113, 342] on div at bounding box center [118, 316] width 116 height 74
click at [123, 334] on div at bounding box center [118, 316] width 116 height 74
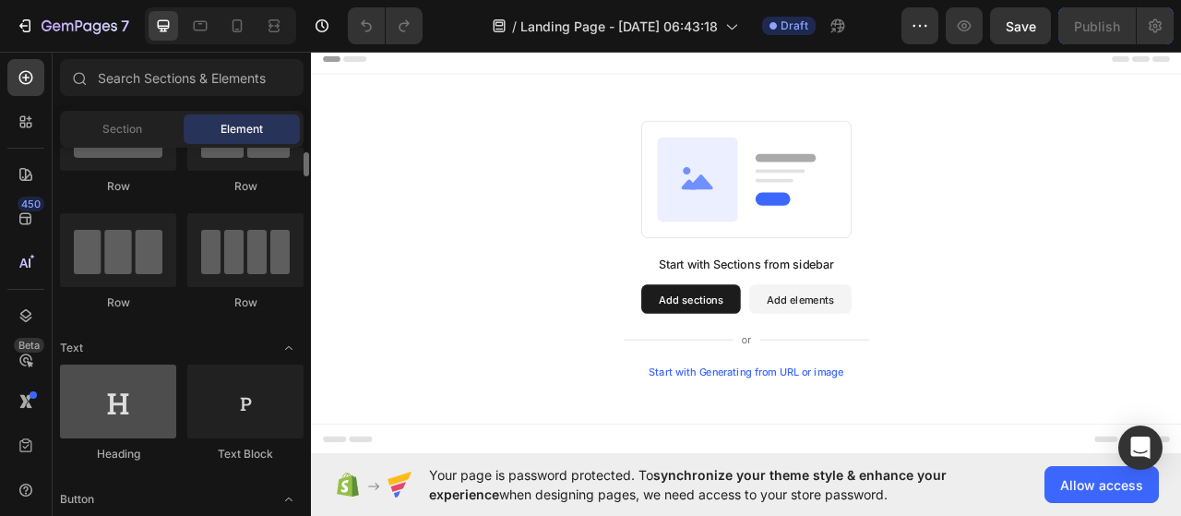
scroll to position [0, 0]
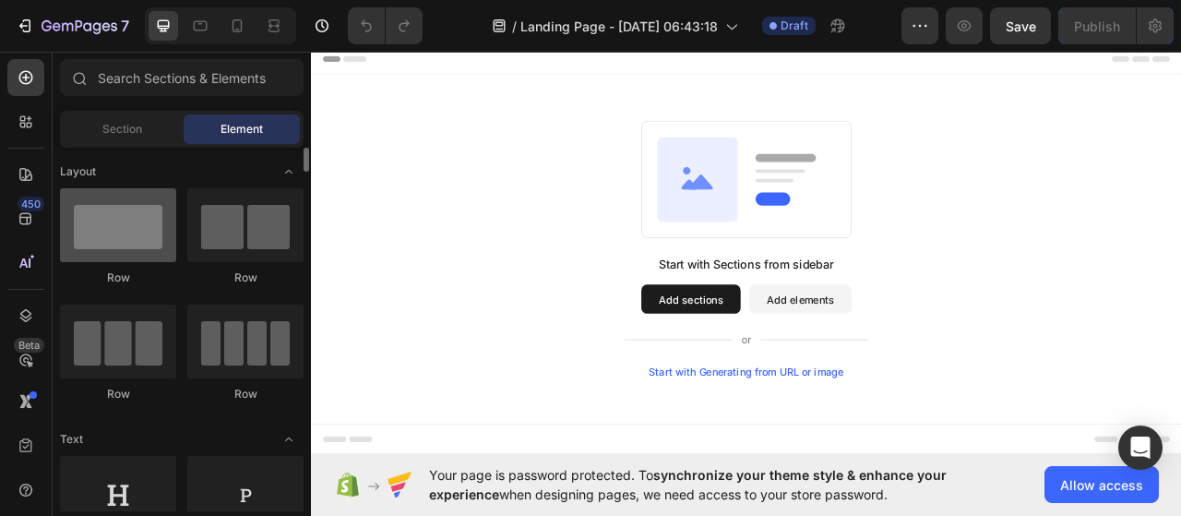
click at [123, 254] on div at bounding box center [118, 225] width 116 height 74
click at [128, 234] on div at bounding box center [118, 225] width 116 height 74
click at [124, 236] on div at bounding box center [118, 225] width 116 height 74
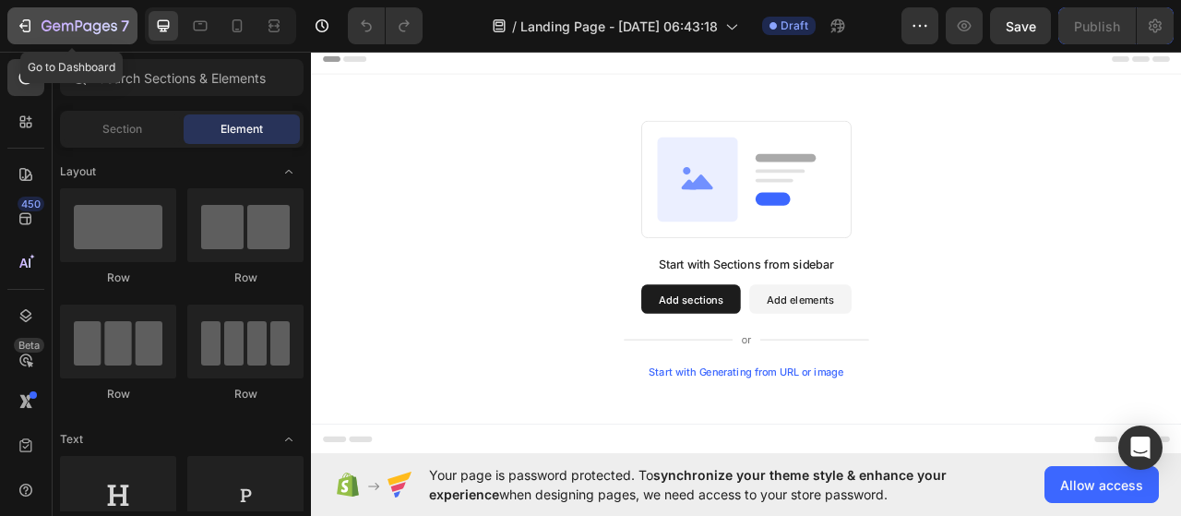
click at [44, 23] on icon "button" at bounding box center [80, 27] width 76 height 16
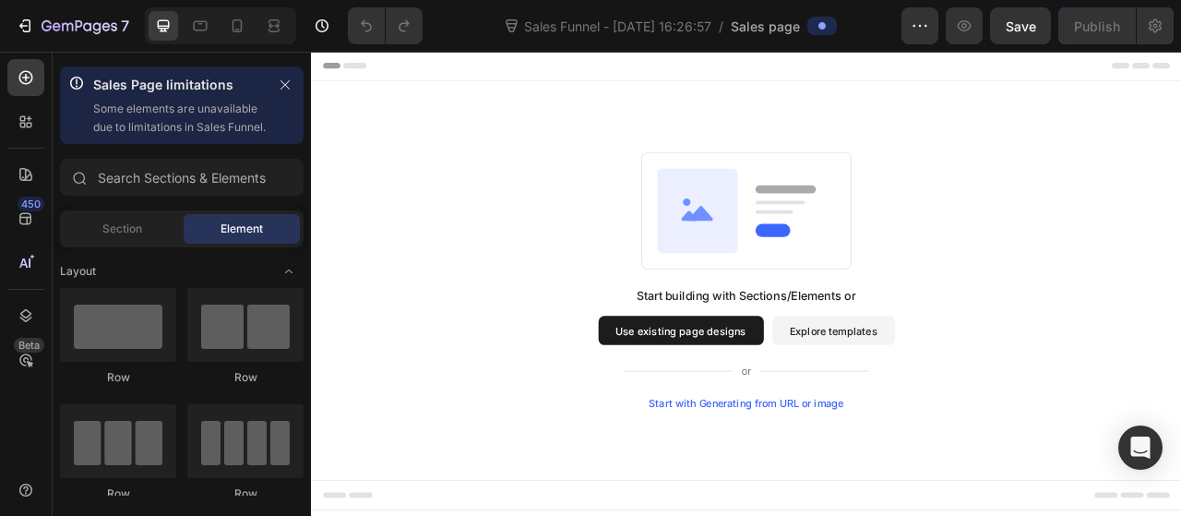
click at [785, 397] on button "Use existing page designs" at bounding box center [781, 406] width 210 height 37
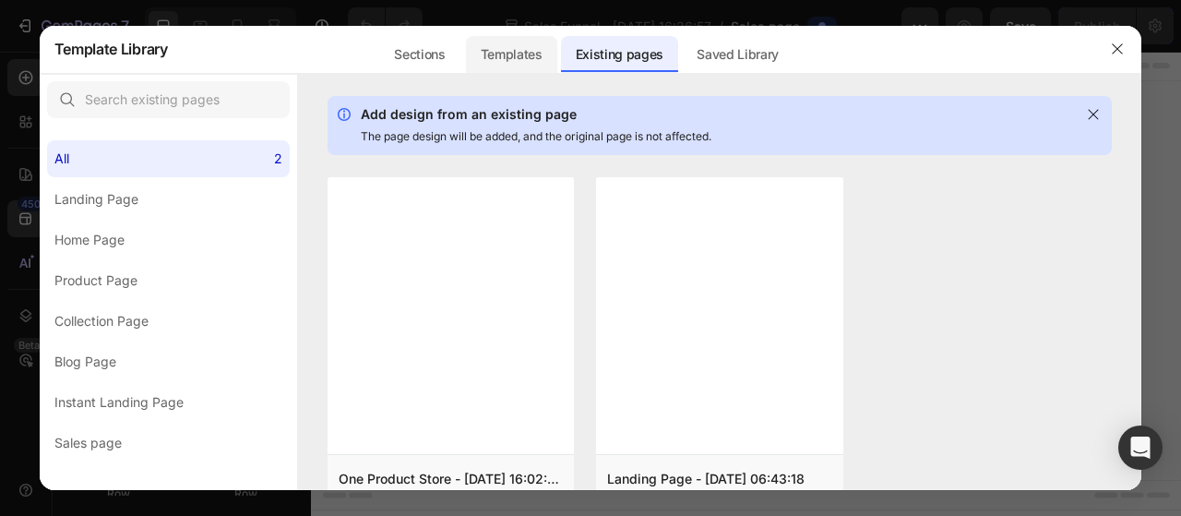
click at [524, 60] on div "Templates" at bounding box center [511, 54] width 91 height 37
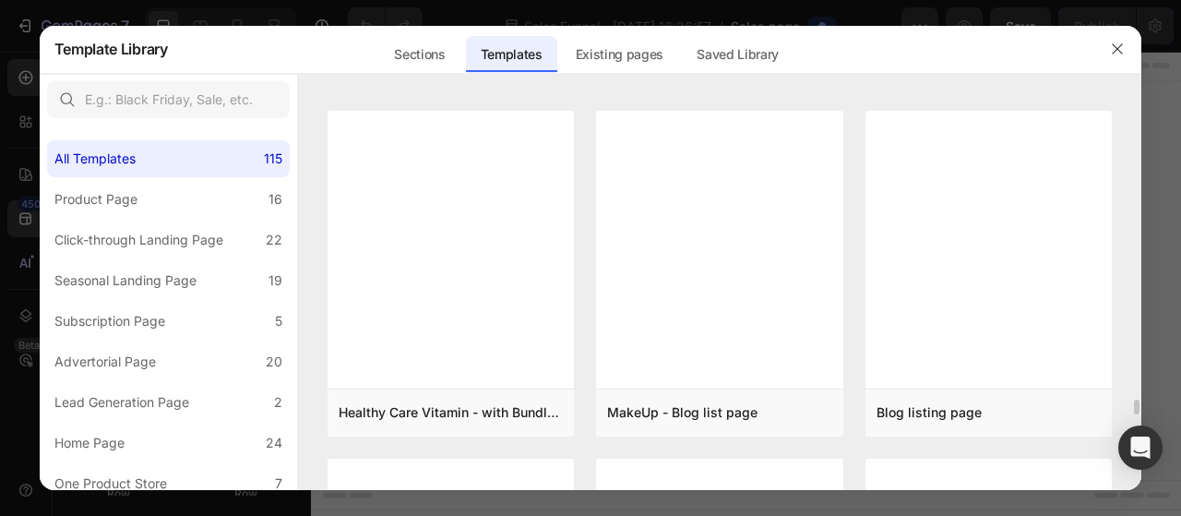
scroll to position [7699, 0]
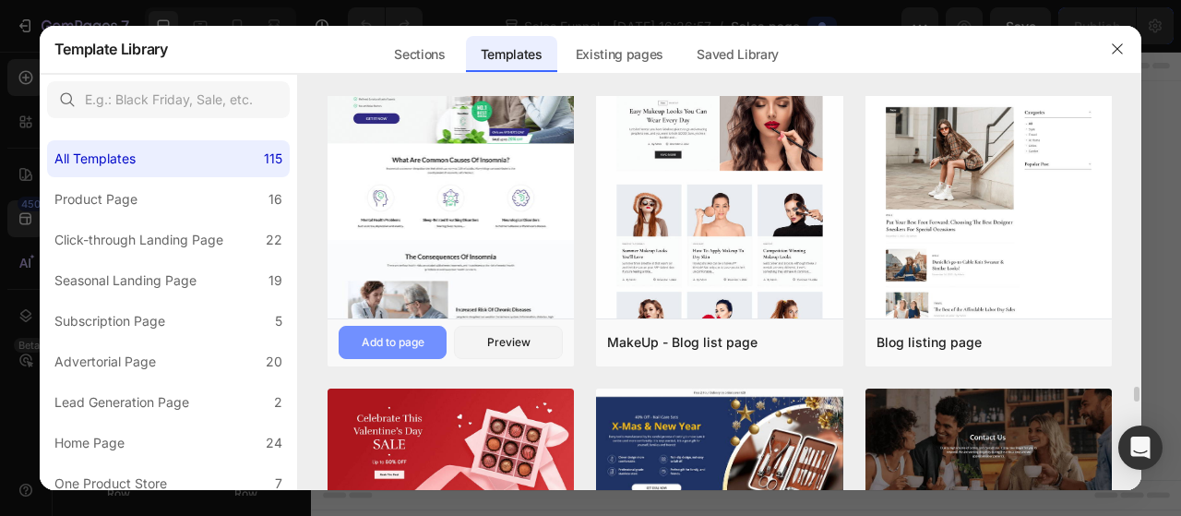
click at [409, 347] on div "Add to page" at bounding box center [393, 342] width 63 height 17
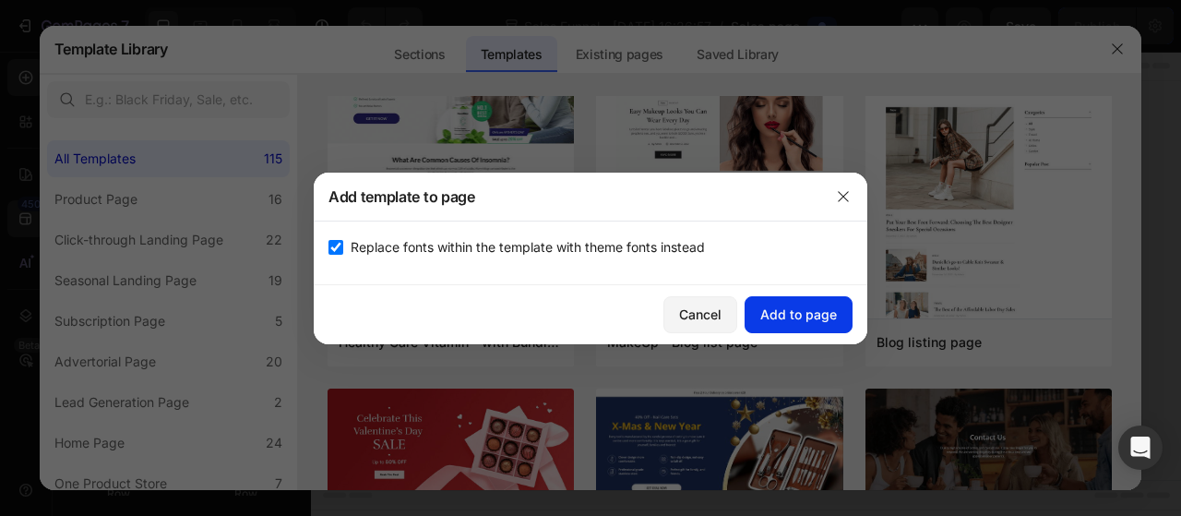
click at [812, 319] on div "Add to page" at bounding box center [798, 313] width 77 height 19
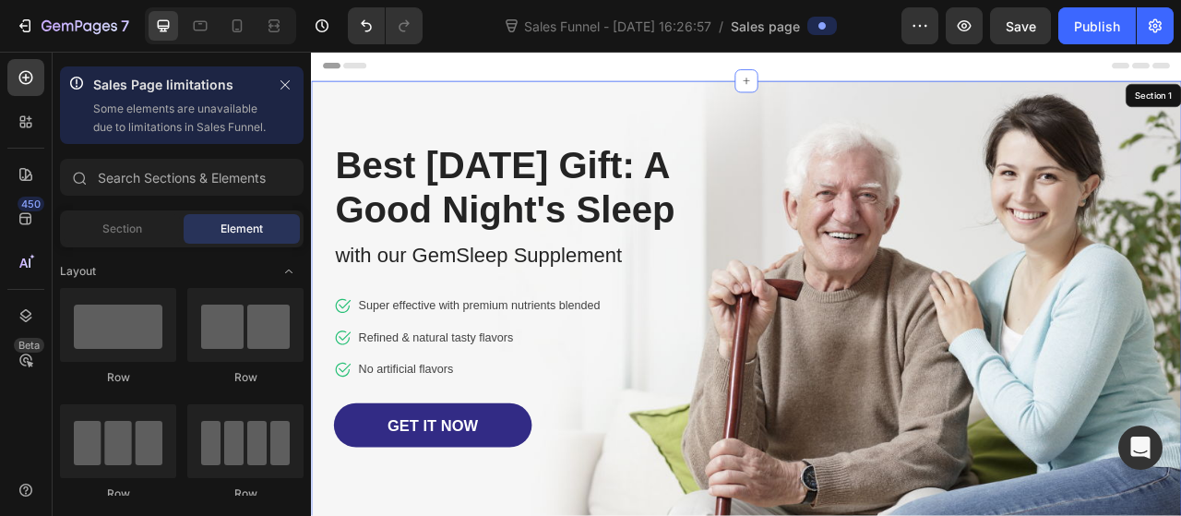
scroll to position [37, 0]
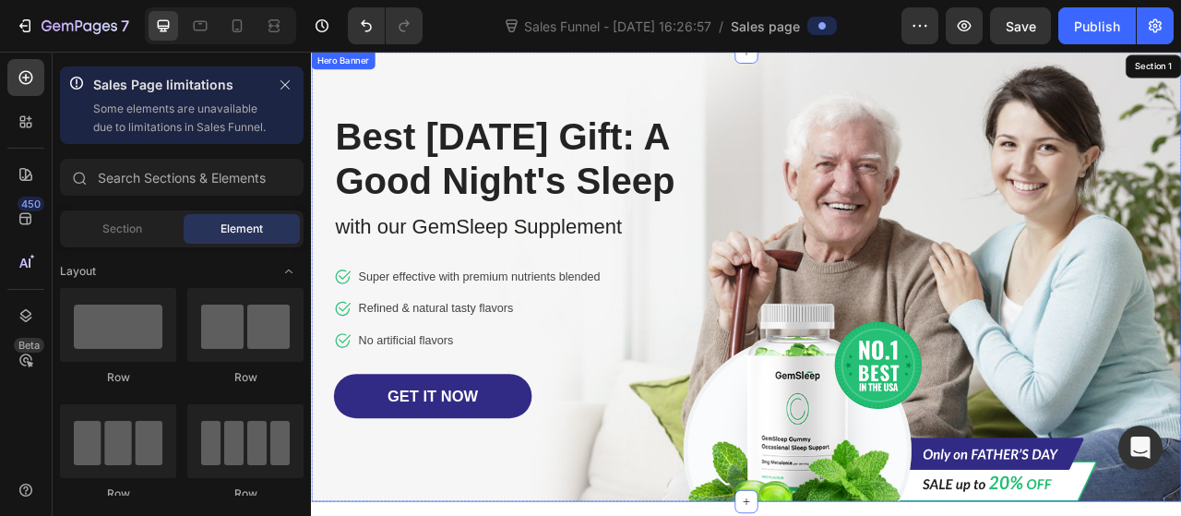
click at [1032, 209] on div "Image Row Best Father's Day Gift: A Good Night's Sleep Heading with our GemSlee…" at bounding box center [865, 339] width 1080 height 572
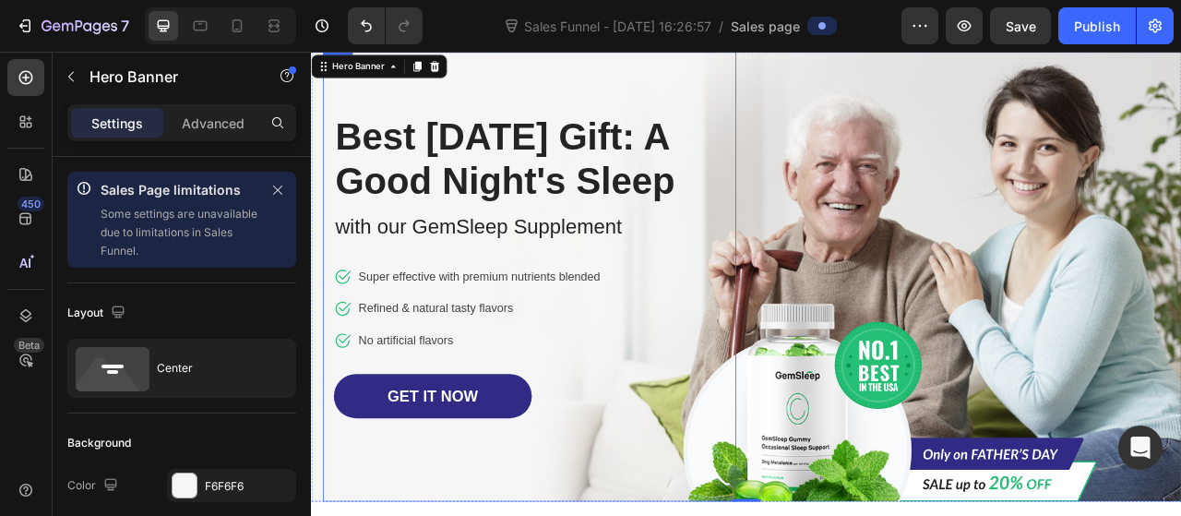
click at [685, 123] on div "Best Father's Day Gift: A Good Night's Sleep Heading with our GemSleep Suppleme…" at bounding box center [589, 339] width 526 height 572
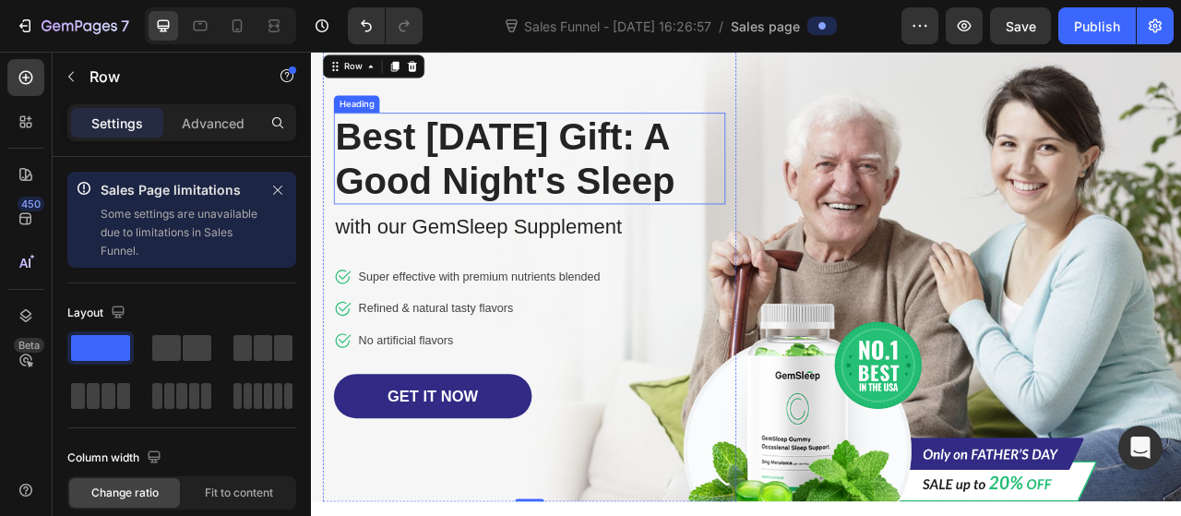
click at [562, 186] on p "Best Father's Day Gift: A Good Night's Sleep" at bounding box center [588, 188] width 495 height 113
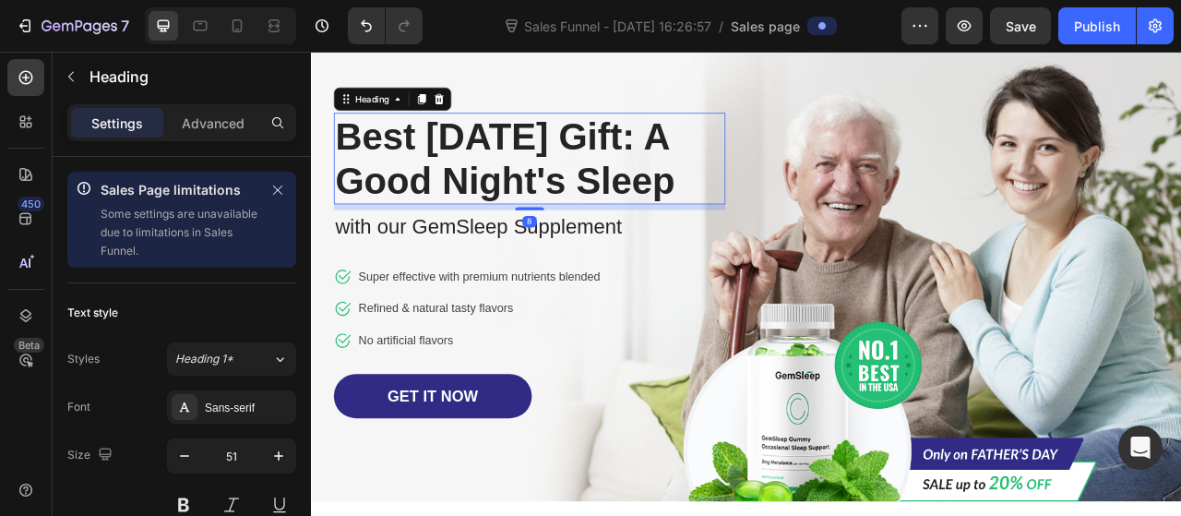
click at [464, 245] on p "Best Father's Day Gift: A Good Night's Sleep" at bounding box center [588, 188] width 495 height 113
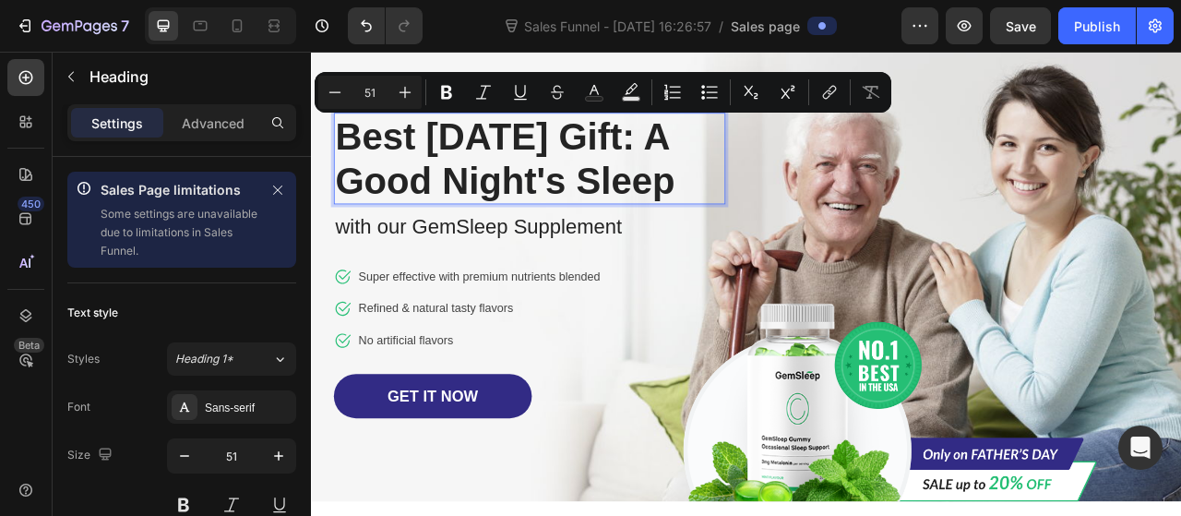
drag, startPoint x: 464, startPoint y: 270, endPoint x: 346, endPoint y: 175, distance: 151.6
click at [346, 175] on p "Best Father's Day Gift: A Good Night's Sleep" at bounding box center [588, 188] width 495 height 113
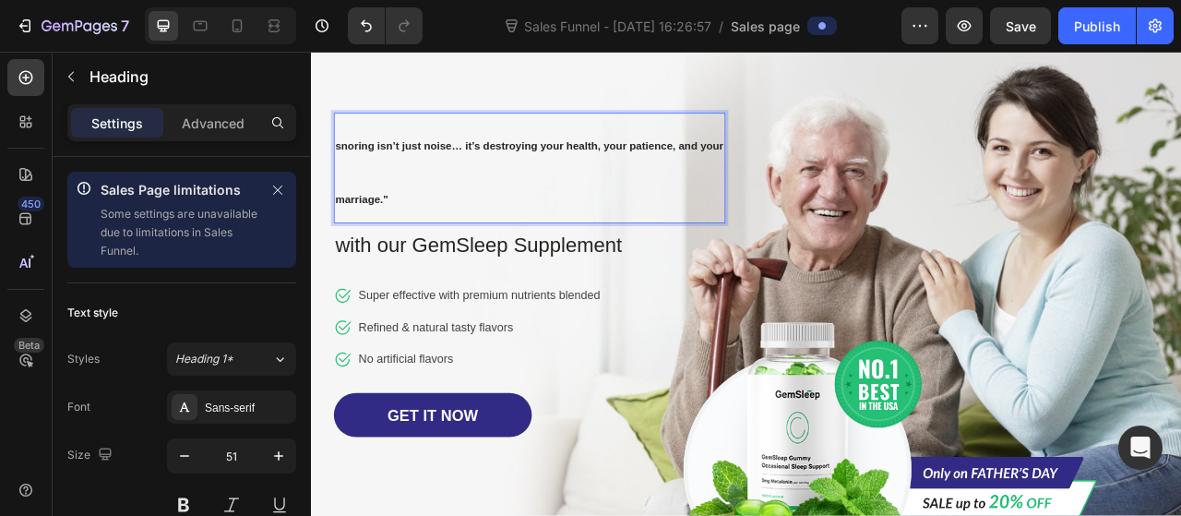
click at [358, 199] on p "snoring isn’t just noise… it’s destroying your health, your patience, and your …" at bounding box center [588, 200] width 495 height 137
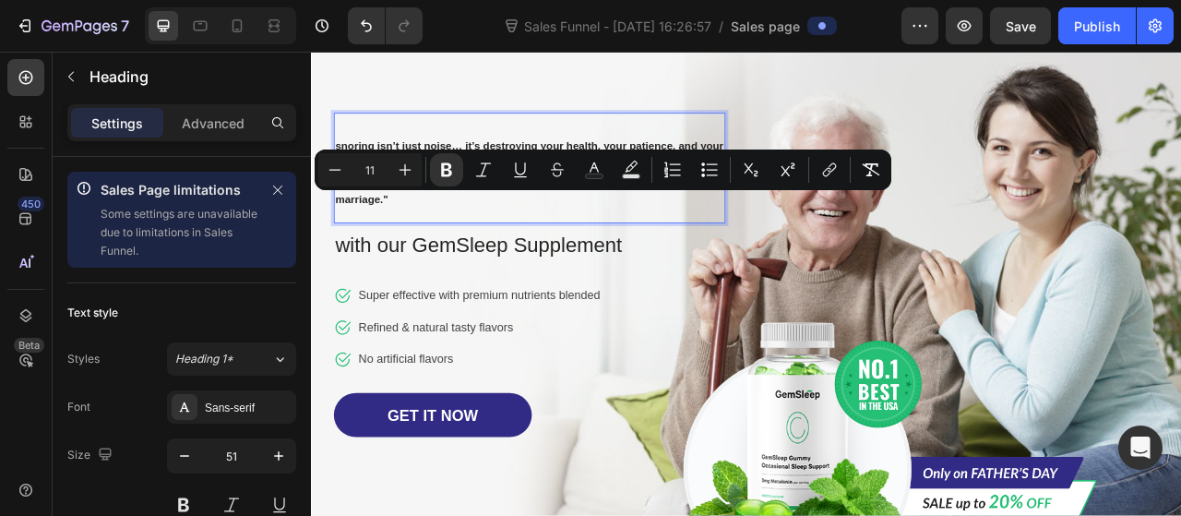
click at [424, 233] on p "snoring isn’t just noise… it’s destroying your health, your patience, and your …" at bounding box center [588, 200] width 495 height 137
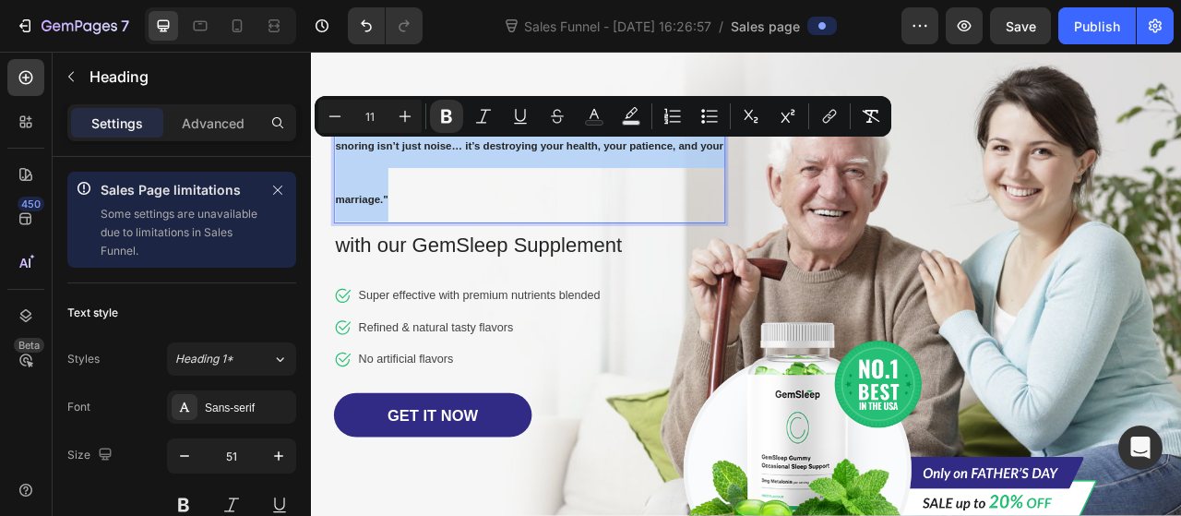
drag, startPoint x: 426, startPoint y: 245, endPoint x: 640, endPoint y: 185, distance: 222.1
click at [341, 156] on p "snoring isn’t just noise… it’s destroying your health, your patience, and your …" at bounding box center [588, 200] width 495 height 137
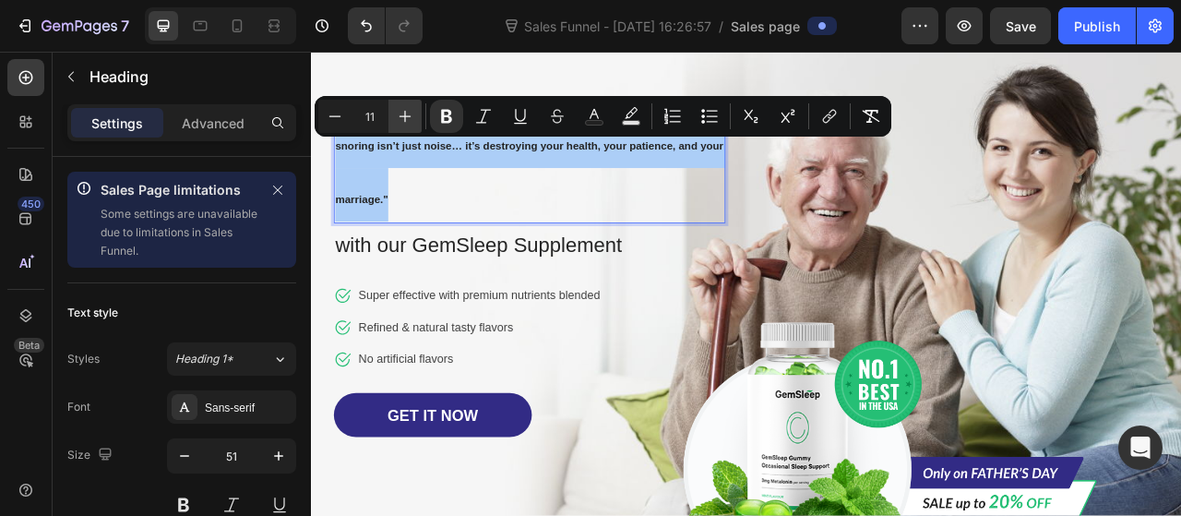
click at [406, 121] on icon "Editor contextual toolbar" at bounding box center [405, 116] width 18 height 18
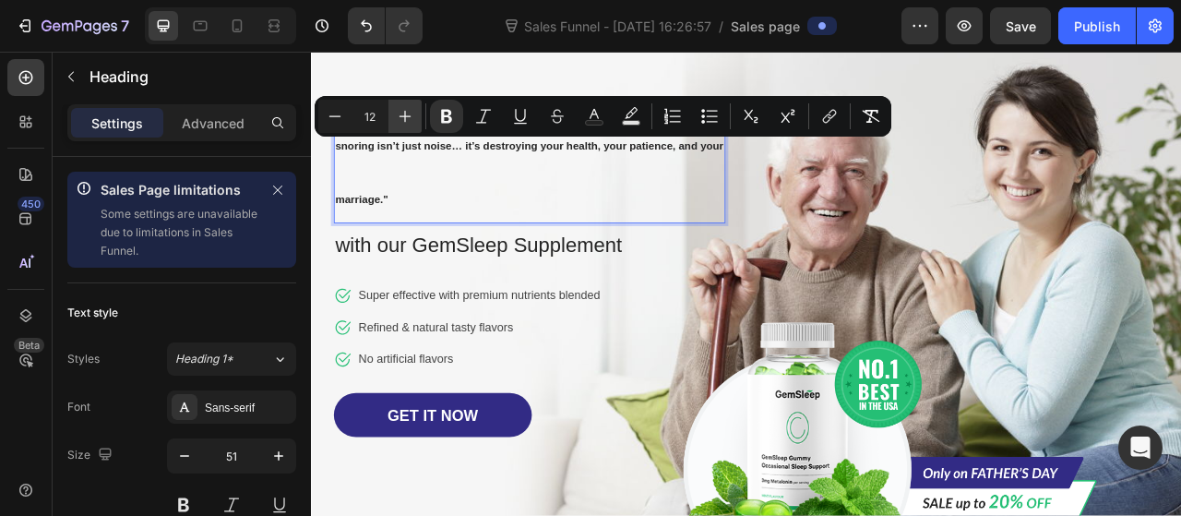
click at [406, 121] on icon "Editor contextual toolbar" at bounding box center [405, 116] width 18 height 18
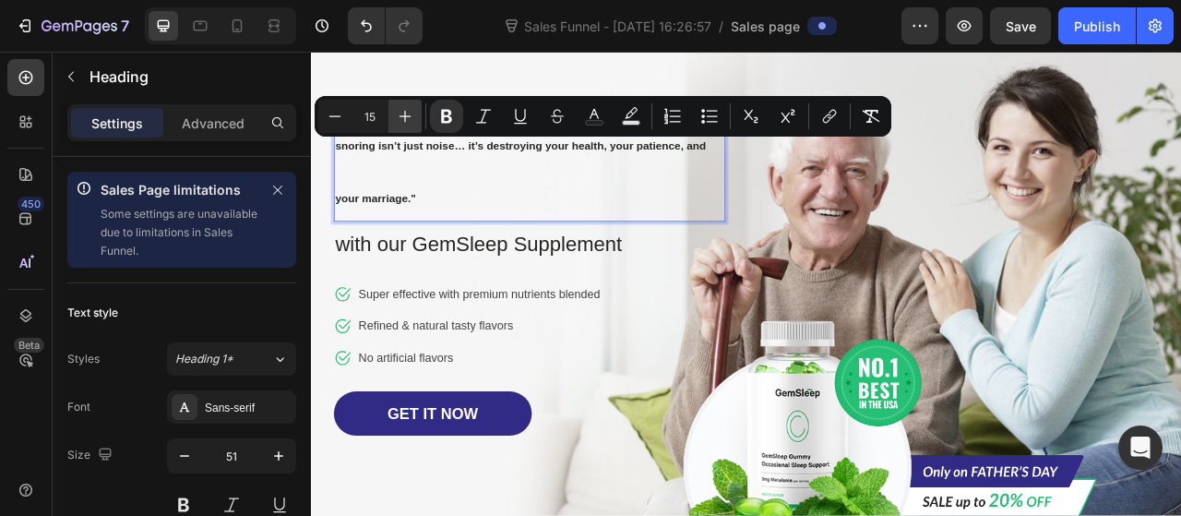
click at [406, 121] on icon "Editor contextual toolbar" at bounding box center [405, 116] width 18 height 18
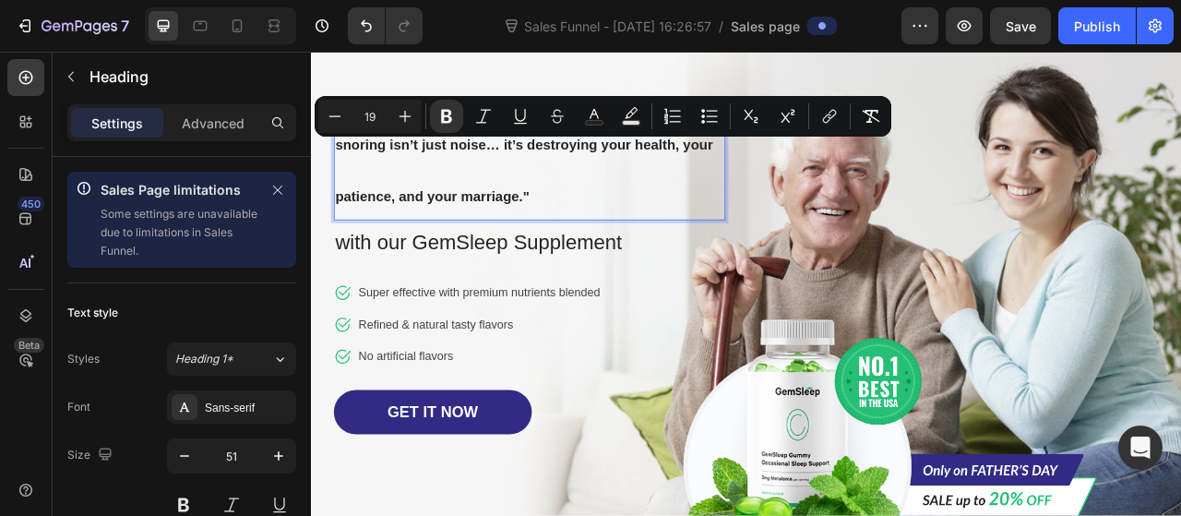
drag, startPoint x: 378, startPoint y: 119, endPoint x: 364, endPoint y: 114, distance: 14.6
click at [364, 114] on input "19" at bounding box center [370, 116] width 37 height 22
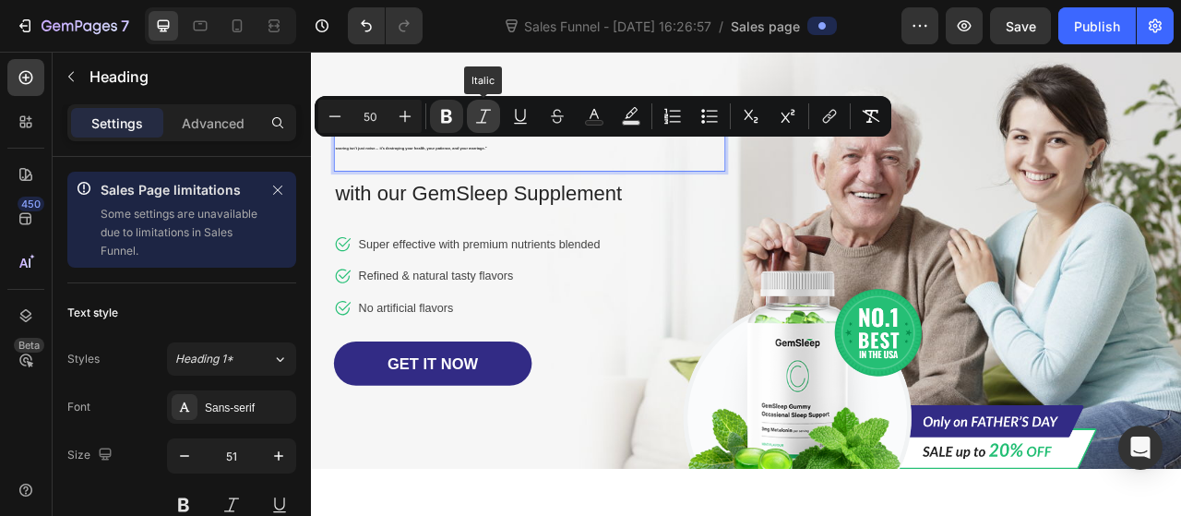
type input "50"
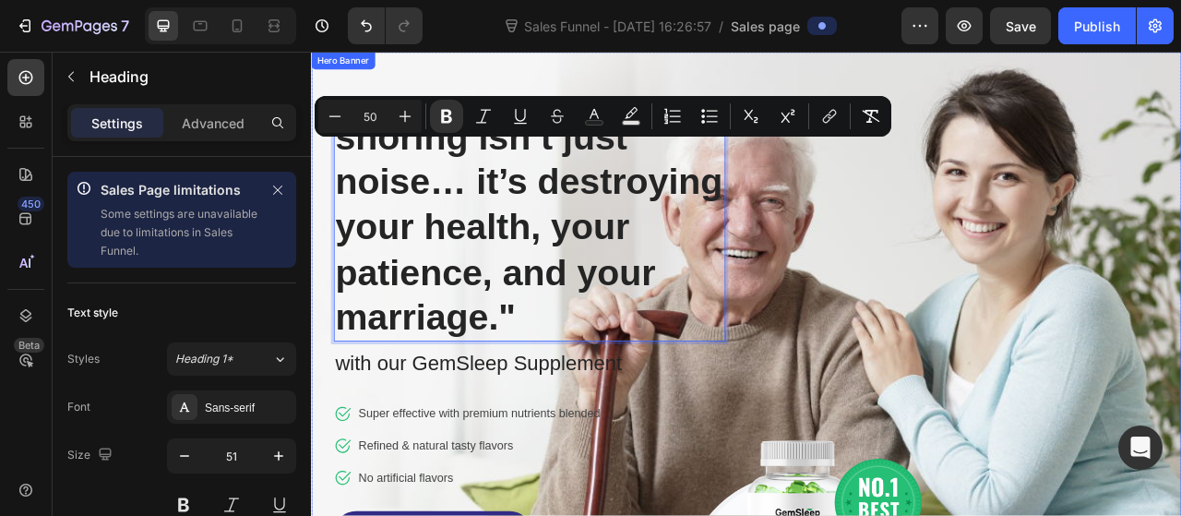
click at [946, 457] on div "Image Row snoring isn’t just noise… it’s destroying your health, your patience,…" at bounding box center [865, 426] width 1080 height 746
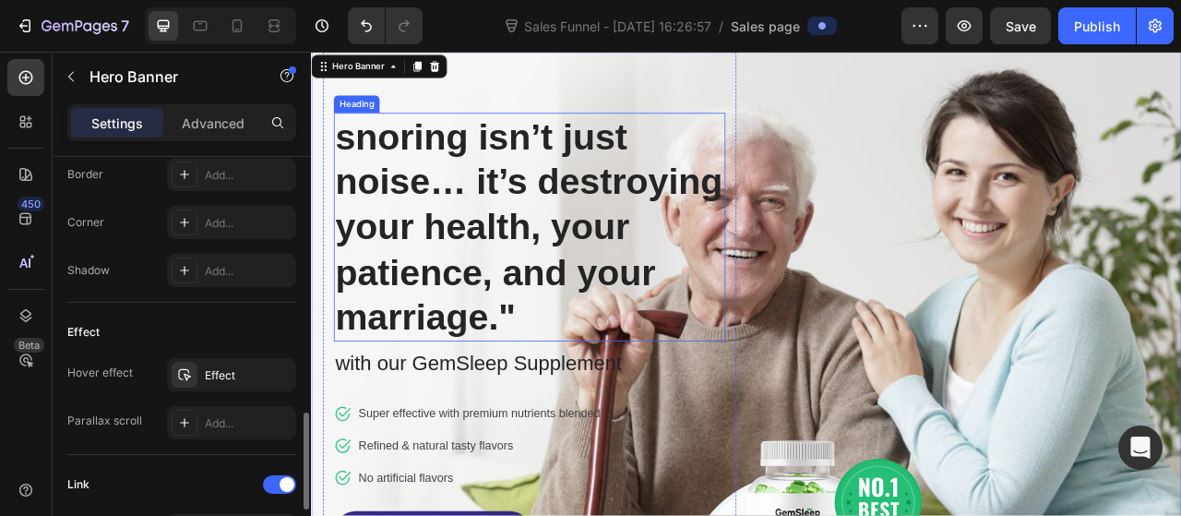
scroll to position [995, 0]
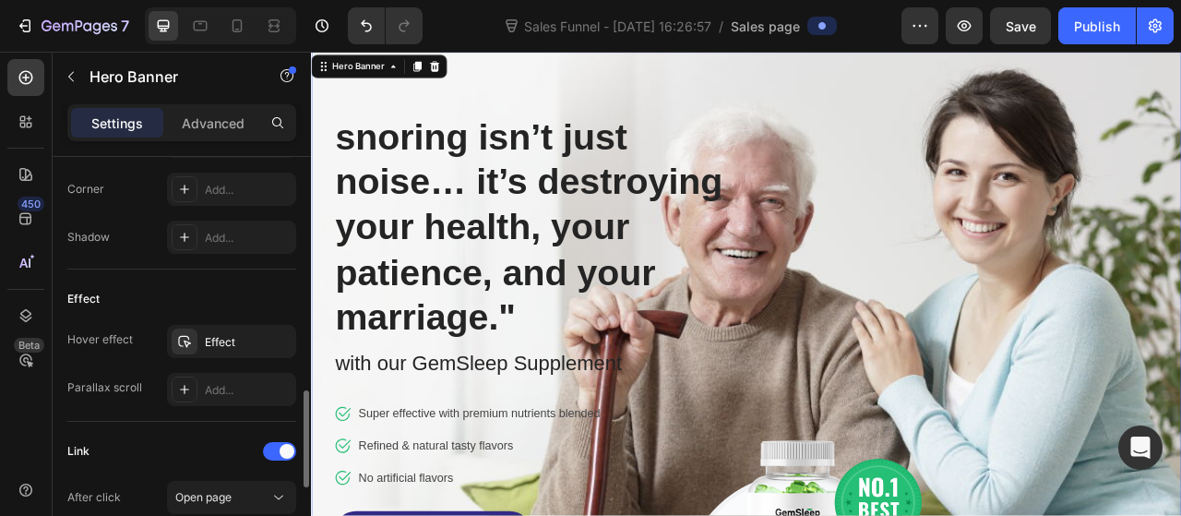
click at [1140, 306] on div "Image Row ⁠⁠⁠⁠⁠⁠⁠ snoring isn’t just noise… it’s destroying your health, your p…" at bounding box center [865, 426] width 1080 height 746
click at [1180, 198] on div "Image Row ⁠⁠⁠⁠⁠⁠⁠ snoring isn’t just noise… it’s destroying your health, your p…" at bounding box center [865, 426] width 1080 height 746
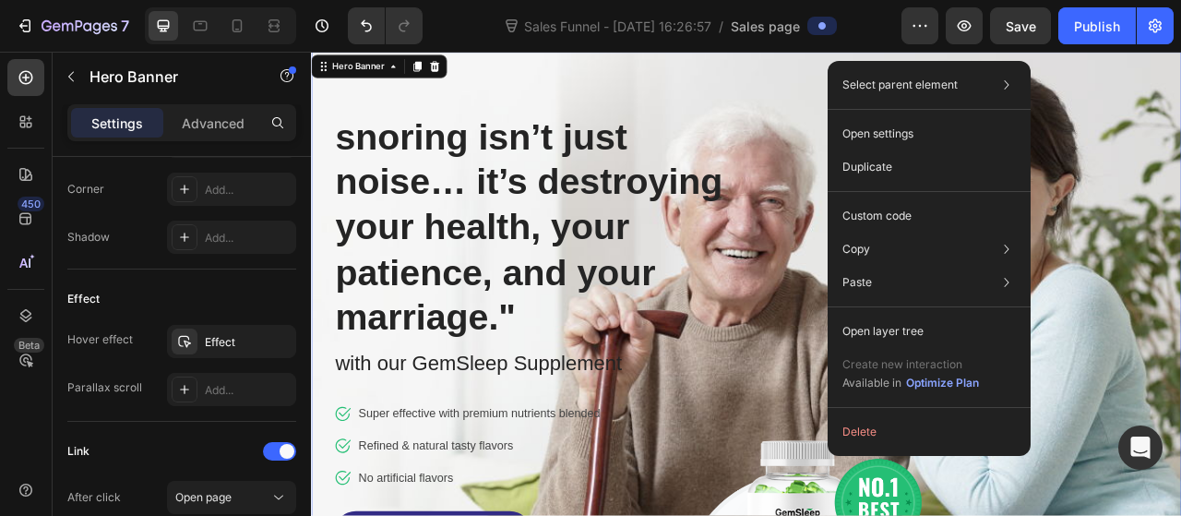
click at [896, 463] on div "Image Row ⁠⁠⁠⁠⁠⁠⁠ snoring isn’t just noise… it’s destroying your health, your p…" at bounding box center [865, 426] width 1080 height 746
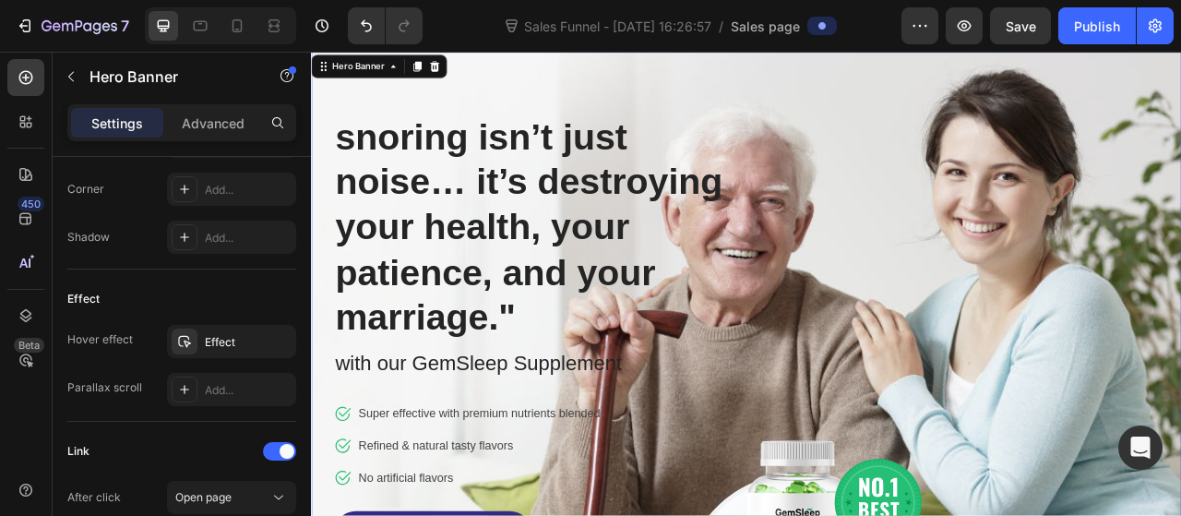
click at [951, 416] on div "Image Row ⁠⁠⁠⁠⁠⁠⁠ snoring isn’t just noise… it’s destroying your health, your p…" at bounding box center [865, 426] width 1080 height 746
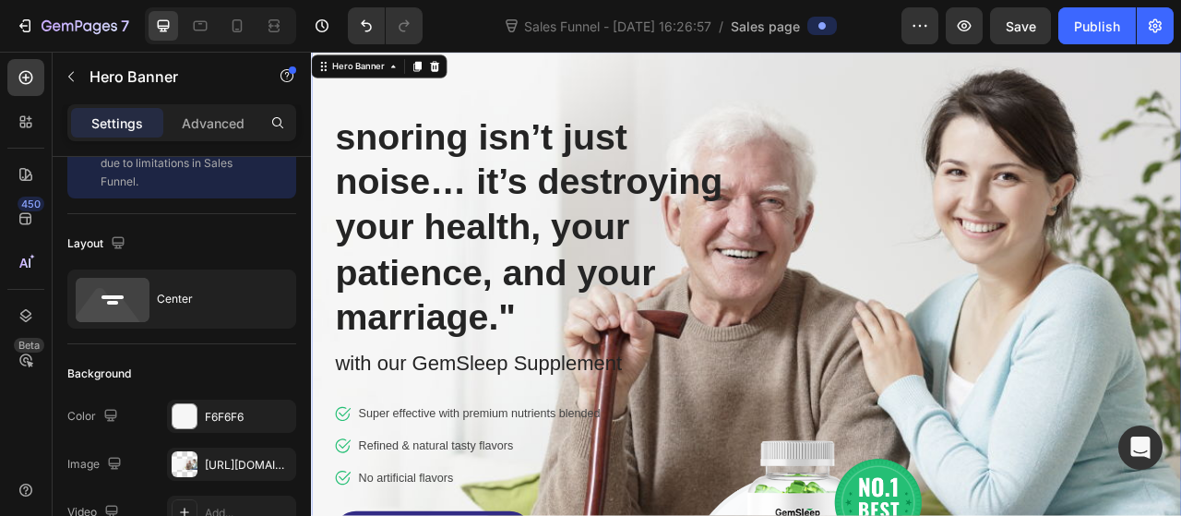
scroll to position [0, 0]
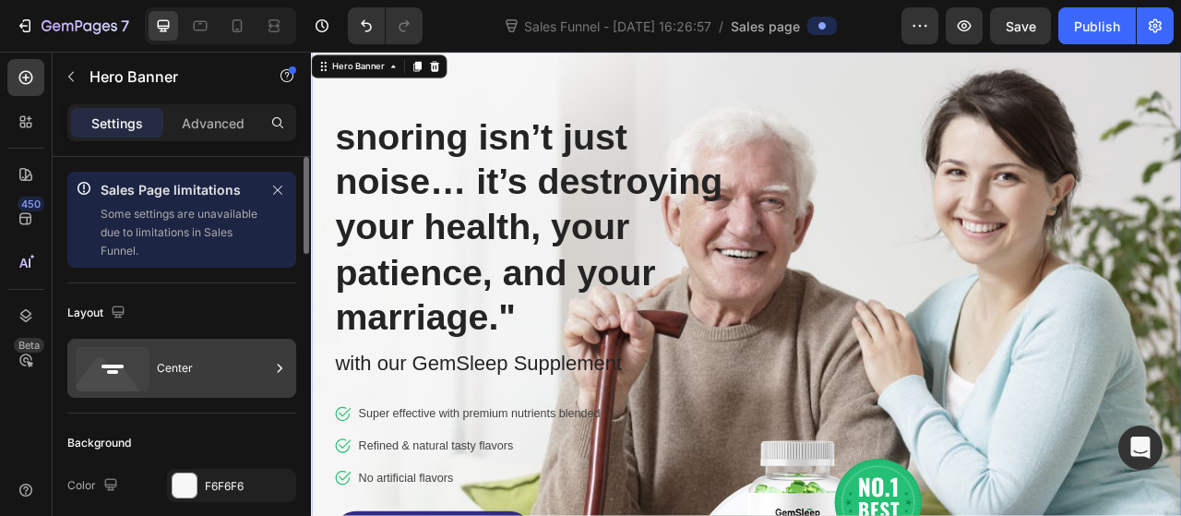
click at [84, 378] on icon at bounding box center [109, 379] width 66 height 44
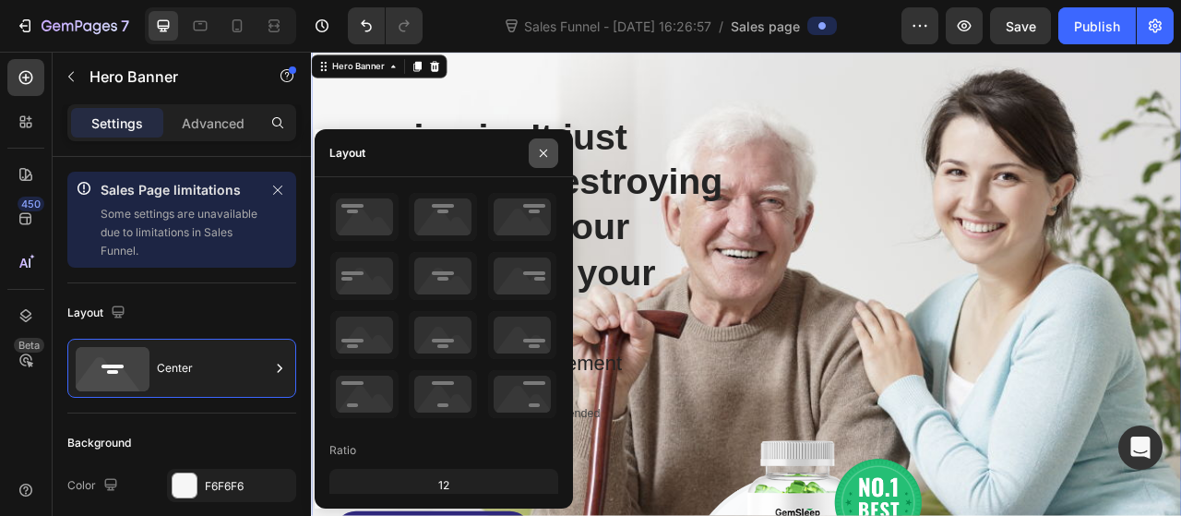
click at [544, 153] on icon "button" at bounding box center [543, 153] width 15 height 15
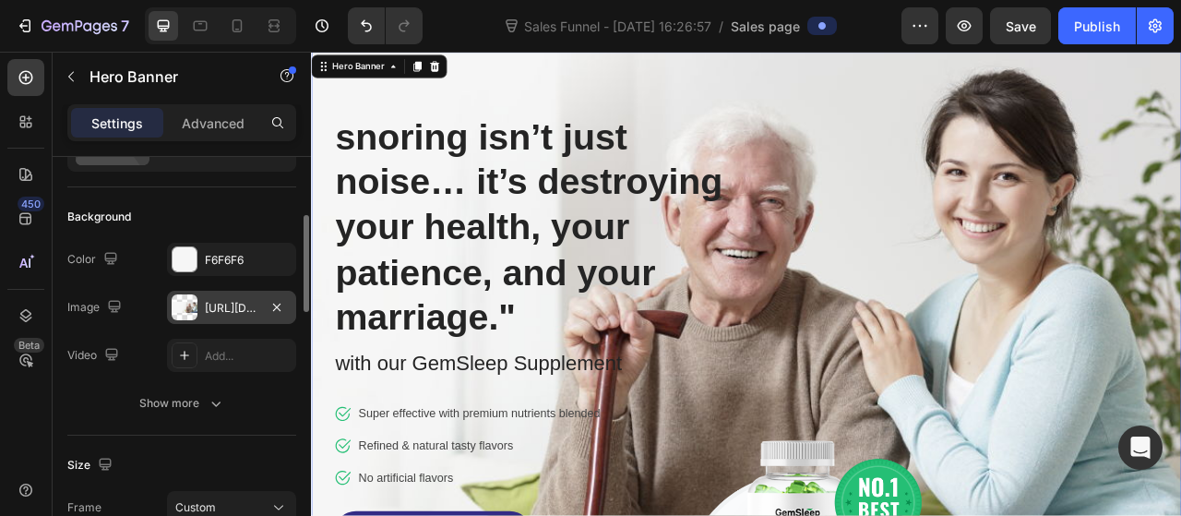
scroll to position [221, 0]
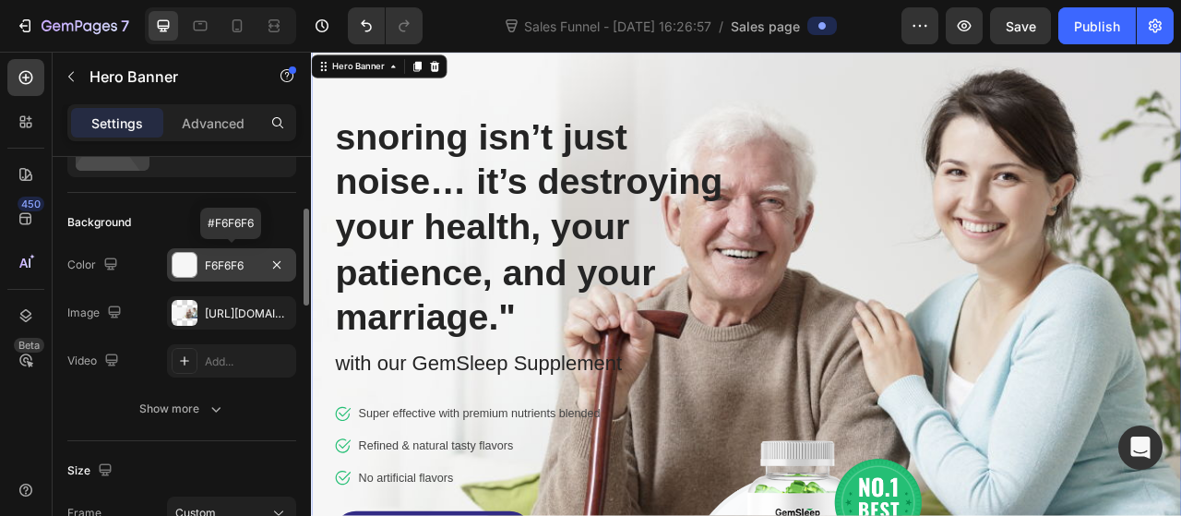
click at [184, 248] on div "F6F6F6" at bounding box center [231, 264] width 129 height 33
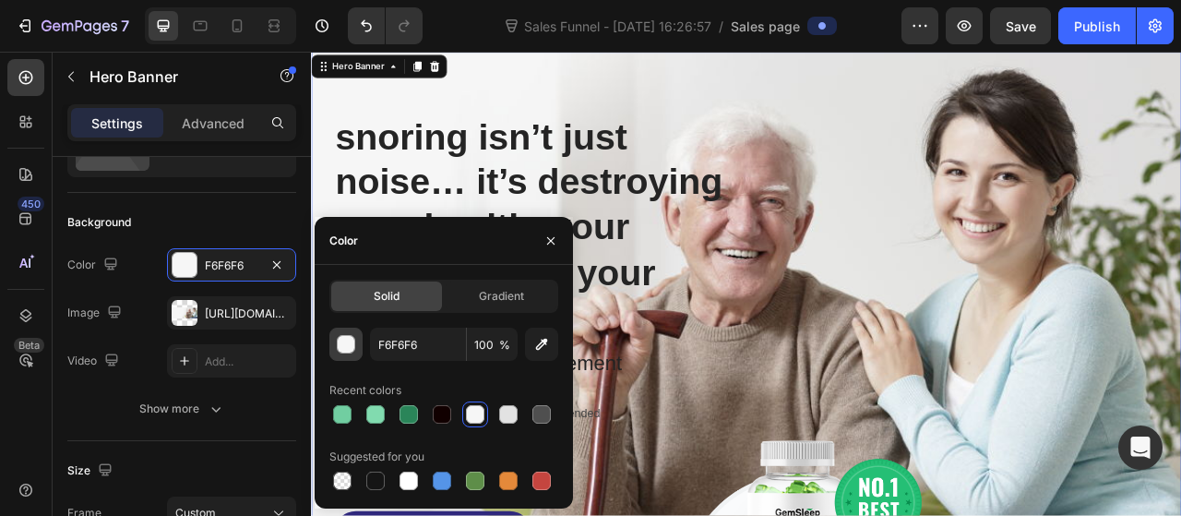
click at [338, 349] on div "button" at bounding box center [347, 345] width 18 height 18
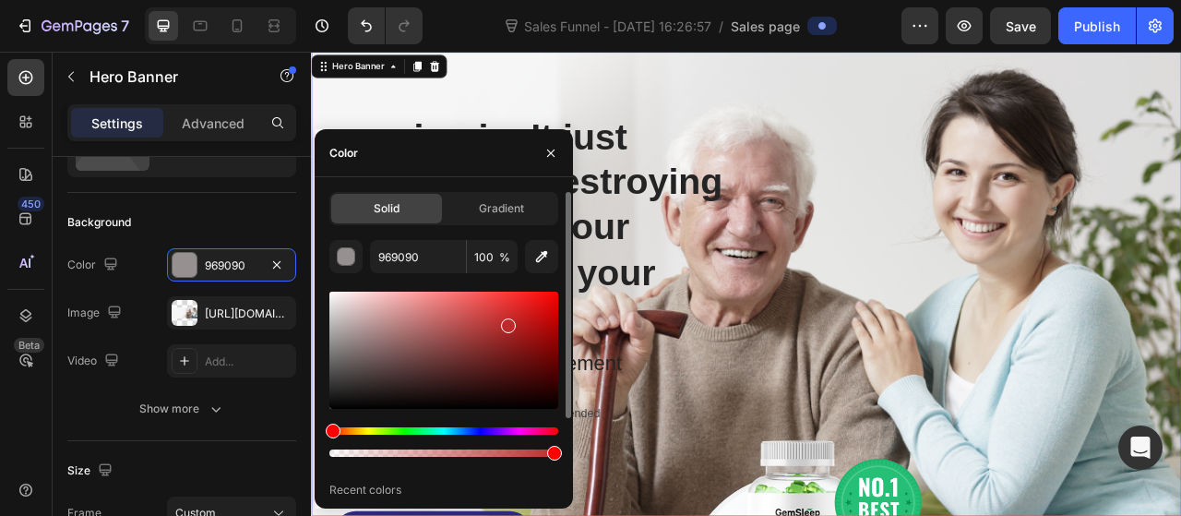
drag, startPoint x: 332, startPoint y: 299, endPoint x: 507, endPoint y: 322, distance: 176.8
click at [507, 322] on div at bounding box center [508, 325] width 15 height 15
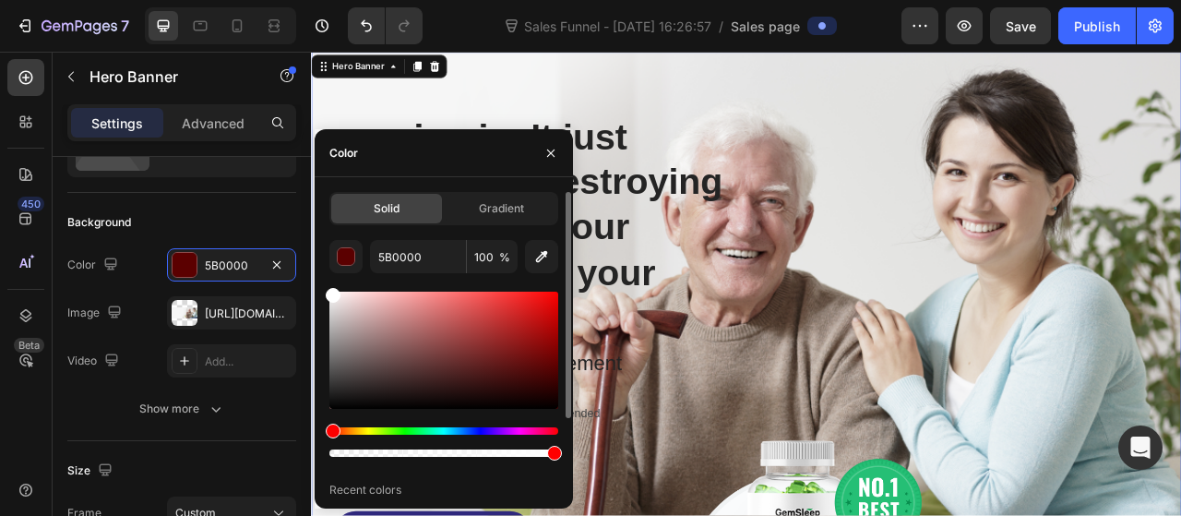
drag, startPoint x: 2, startPoint y: 278, endPoint x: 327, endPoint y: 291, distance: 325.0
click at [327, 291] on div at bounding box center [333, 295] width 15 height 15
type input "FFFFFF"
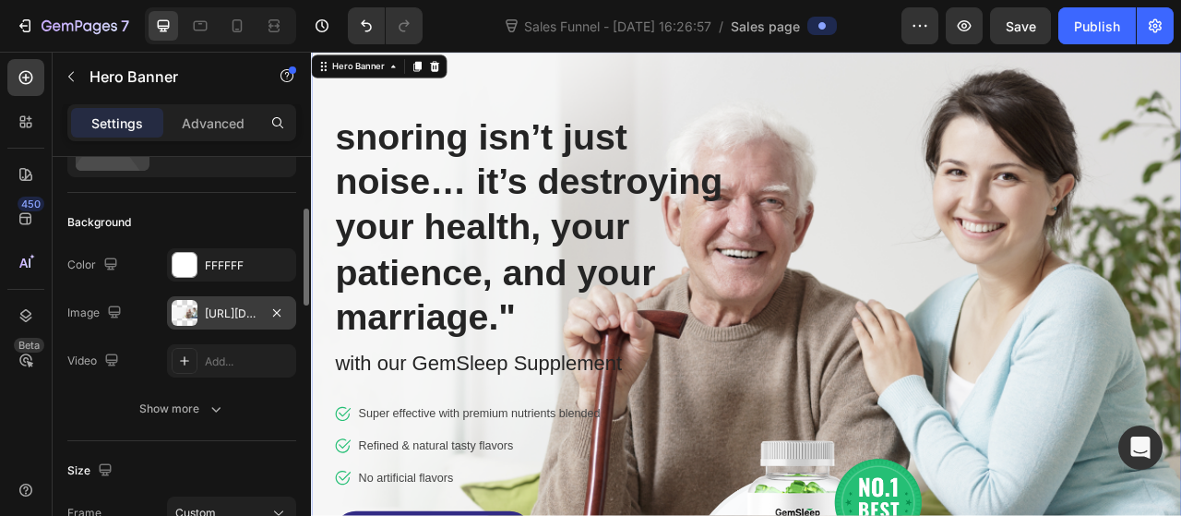
click at [245, 305] on div "[URL][DOMAIN_NAME]" at bounding box center [232, 313] width 54 height 17
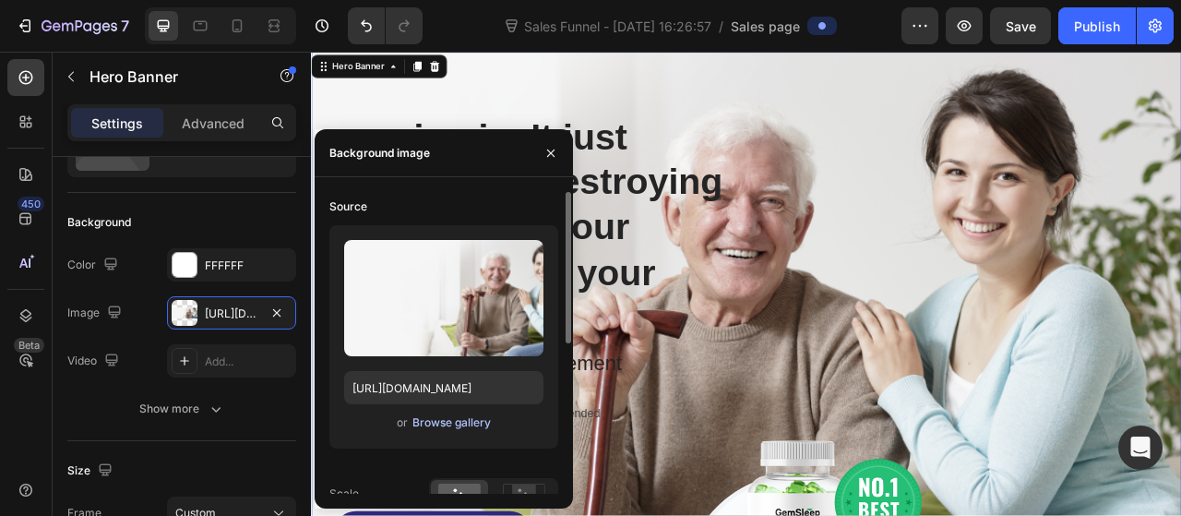
click at [446, 425] on div "Browse gallery" at bounding box center [451, 422] width 78 height 17
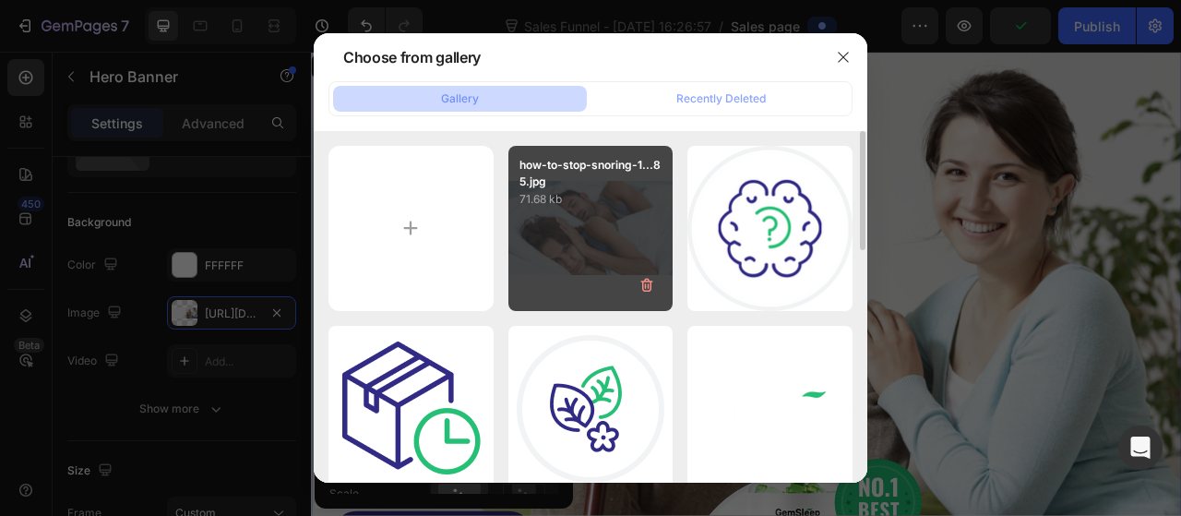
click at [596, 221] on div "how-to-stop-snoring-1...85.jpg 71.68 kb" at bounding box center [590, 228] width 165 height 165
type input "[URL][DOMAIN_NAME]"
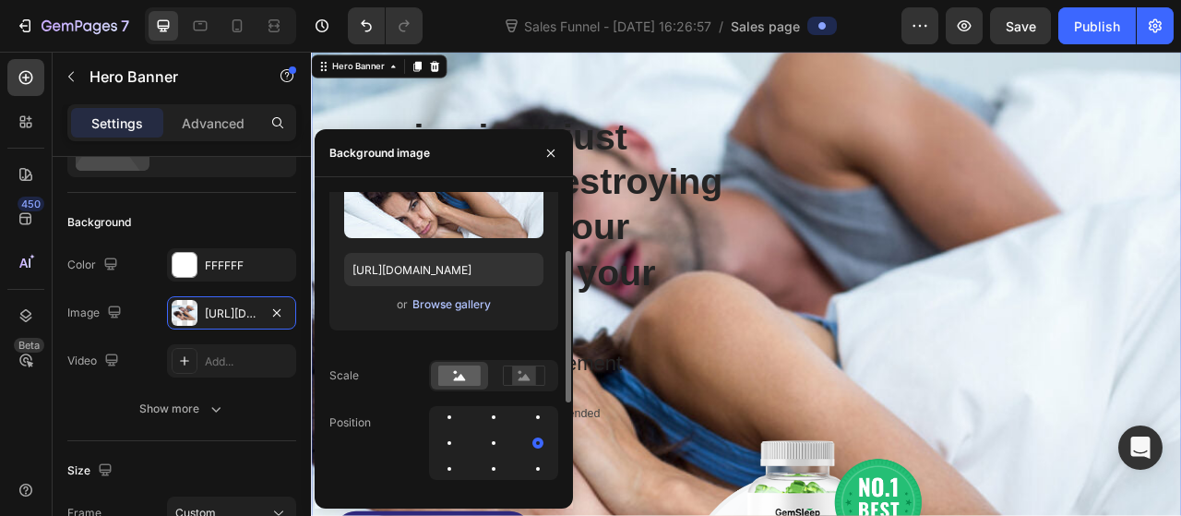
scroll to position [120, 0]
click at [524, 375] on icon at bounding box center [525, 375] width 12 height 6
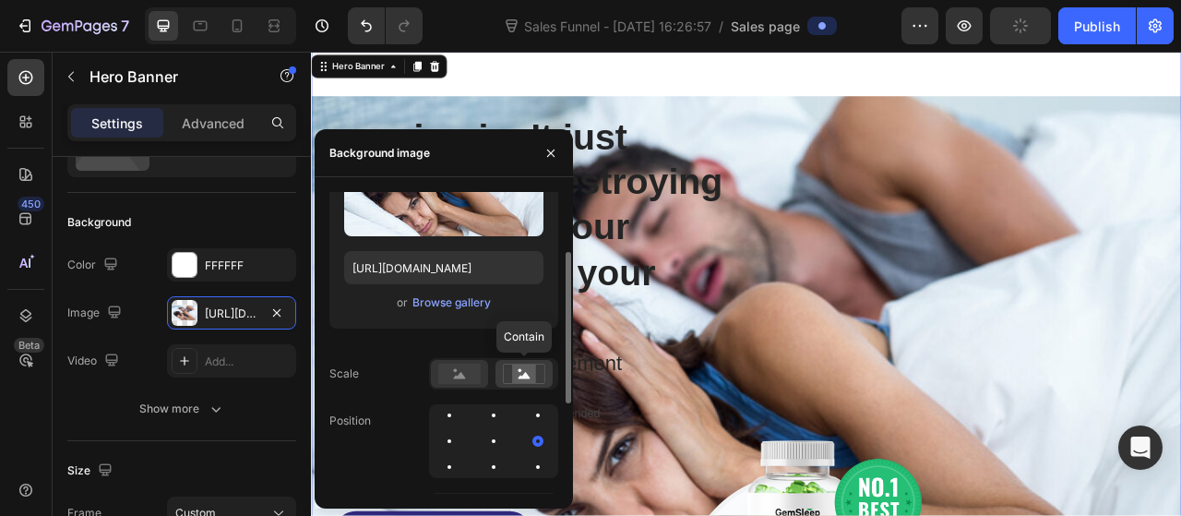
click at [457, 373] on rect at bounding box center [459, 374] width 42 height 20
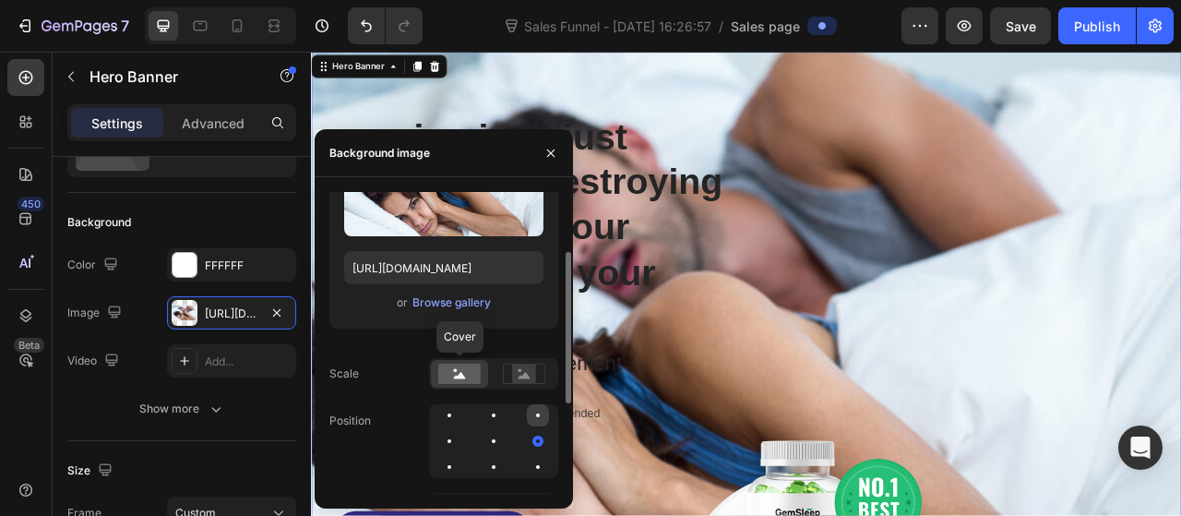
click at [537, 415] on div at bounding box center [538, 415] width 4 height 4
click at [537, 467] on div at bounding box center [538, 467] width 4 height 4
click at [537, 441] on div at bounding box center [538, 441] width 4 height 4
click at [494, 444] on div at bounding box center [494, 441] width 22 height 22
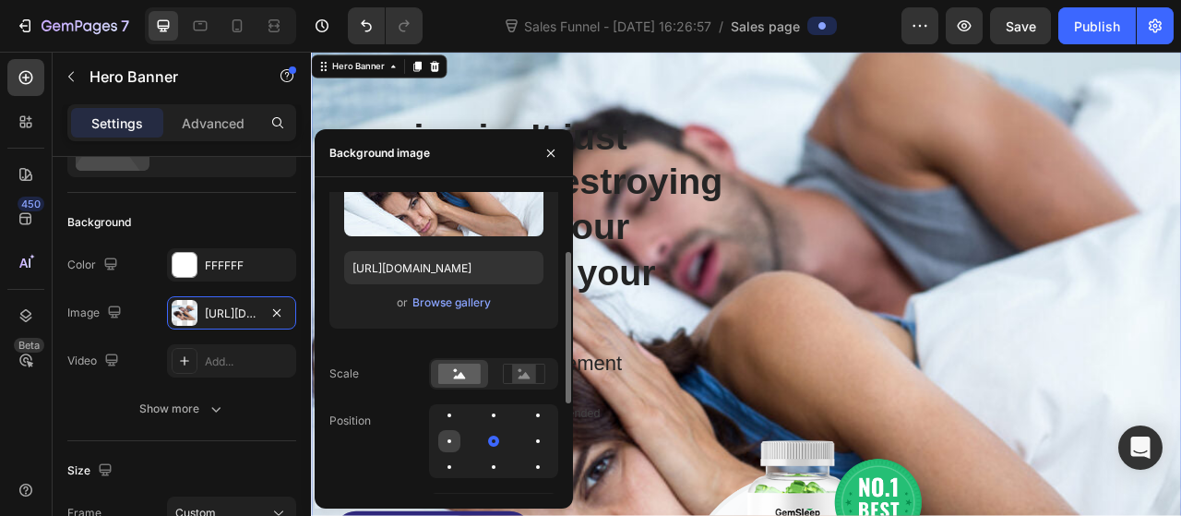
click at [448, 441] on div at bounding box center [450, 441] width 4 height 4
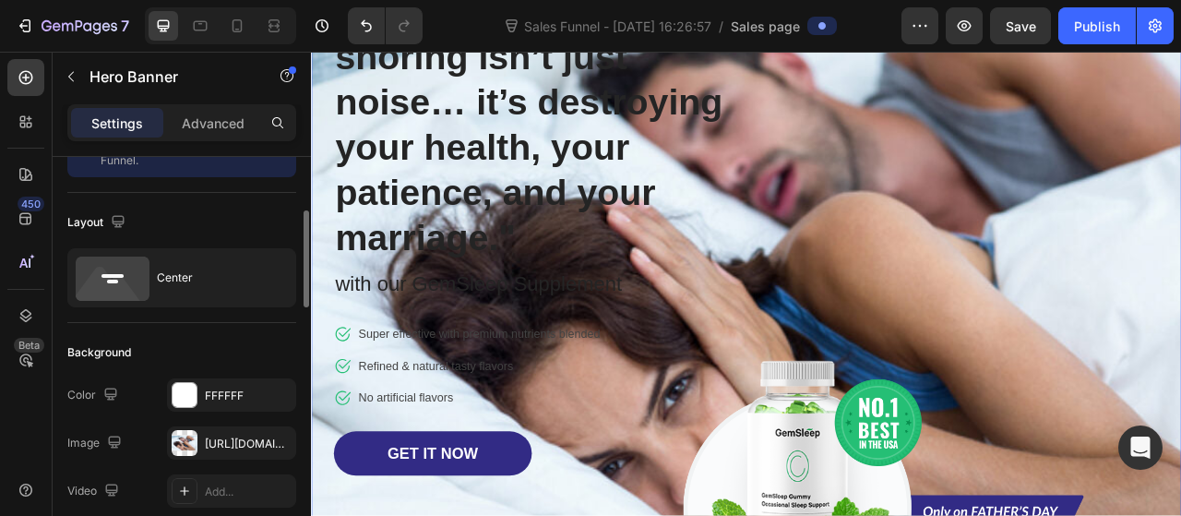
scroll to position [225, 0]
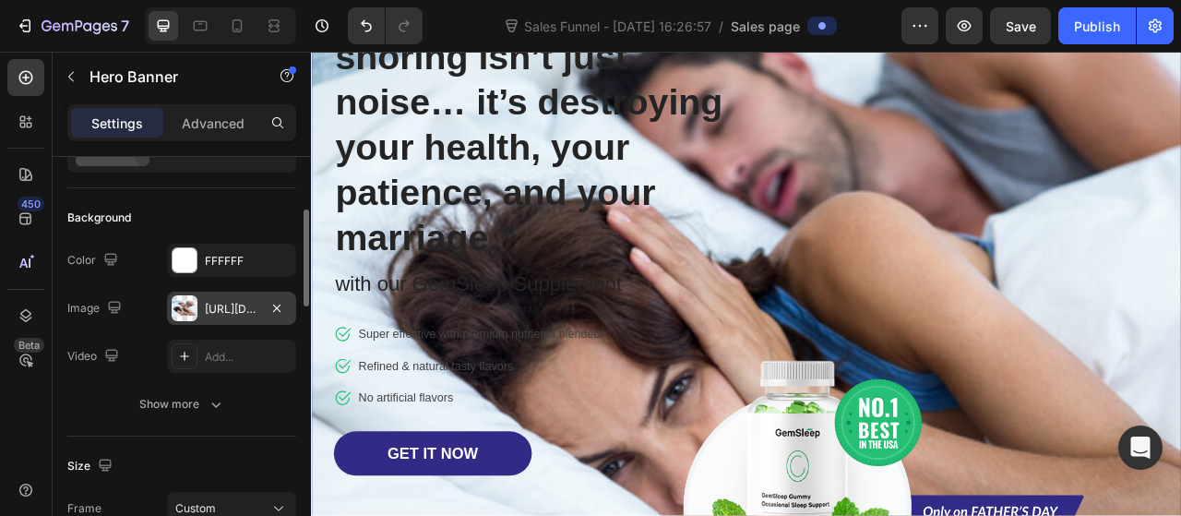
click at [211, 313] on div "[URL][DOMAIN_NAME]" at bounding box center [232, 309] width 54 height 17
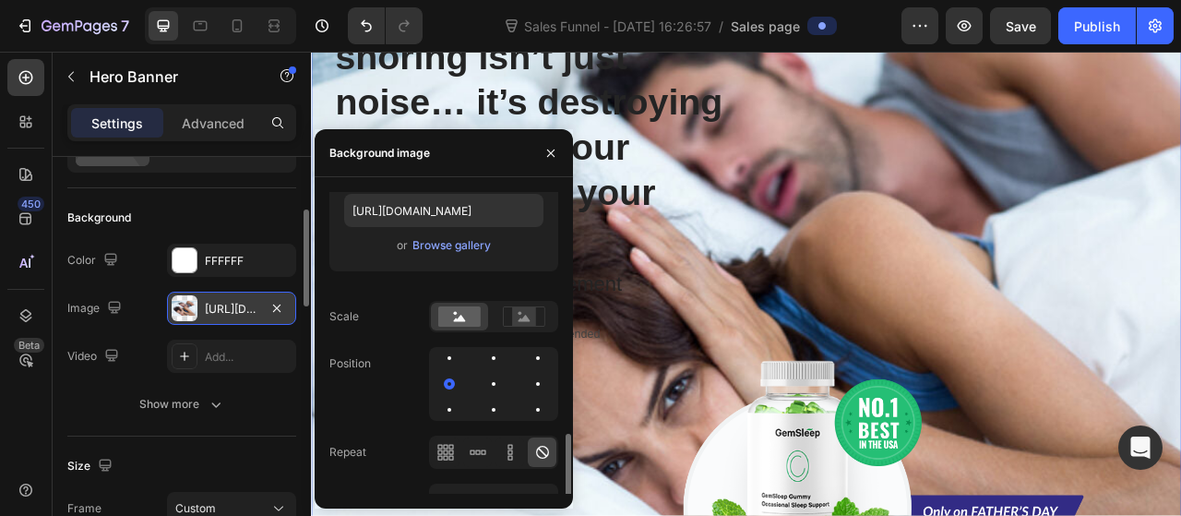
scroll to position [296, 0]
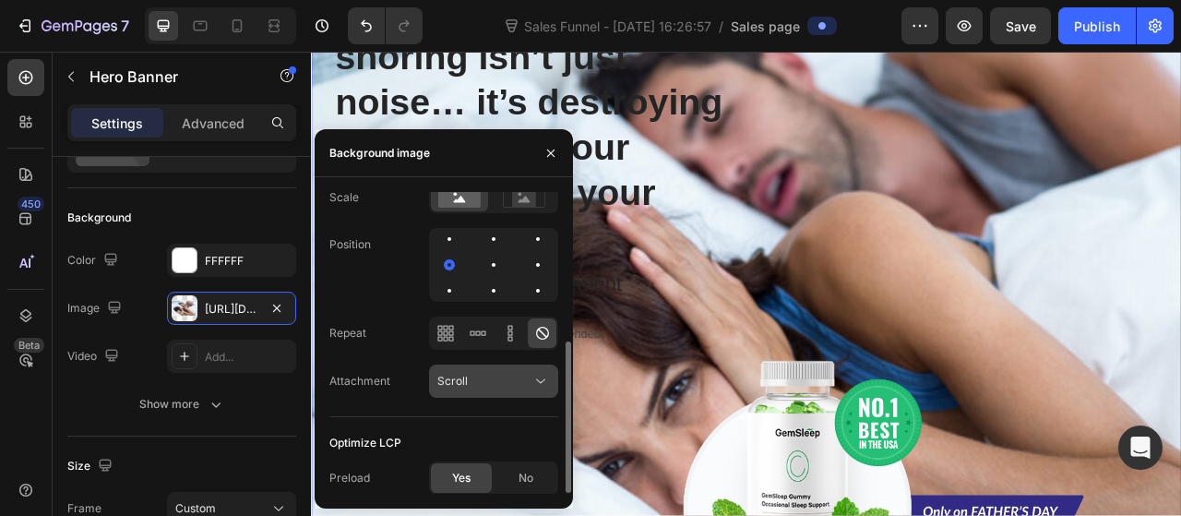
click at [539, 387] on icon at bounding box center [540, 381] width 18 height 18
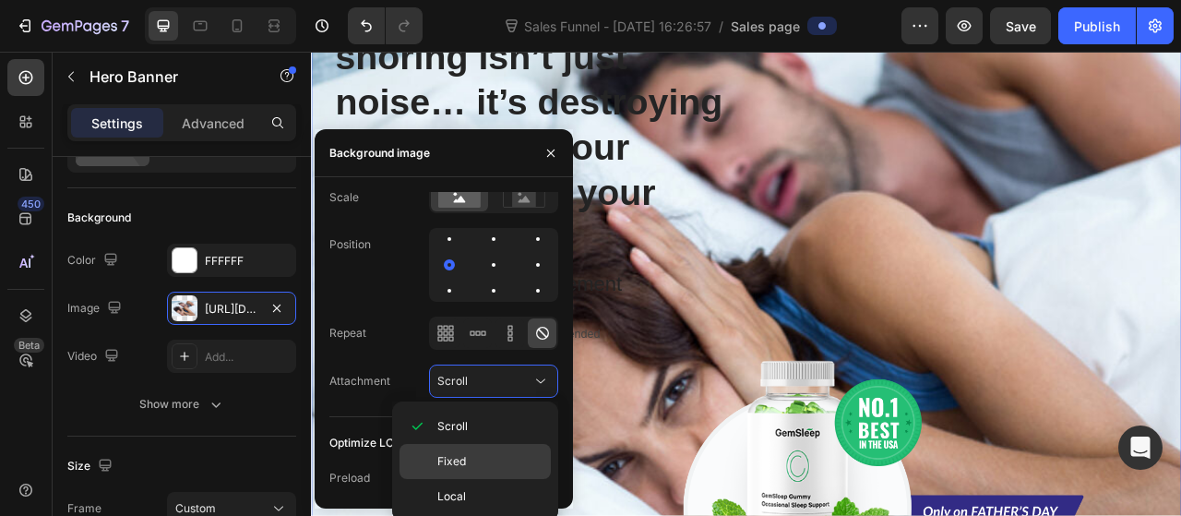
click at [493, 460] on p "Fixed" at bounding box center [489, 461] width 105 height 17
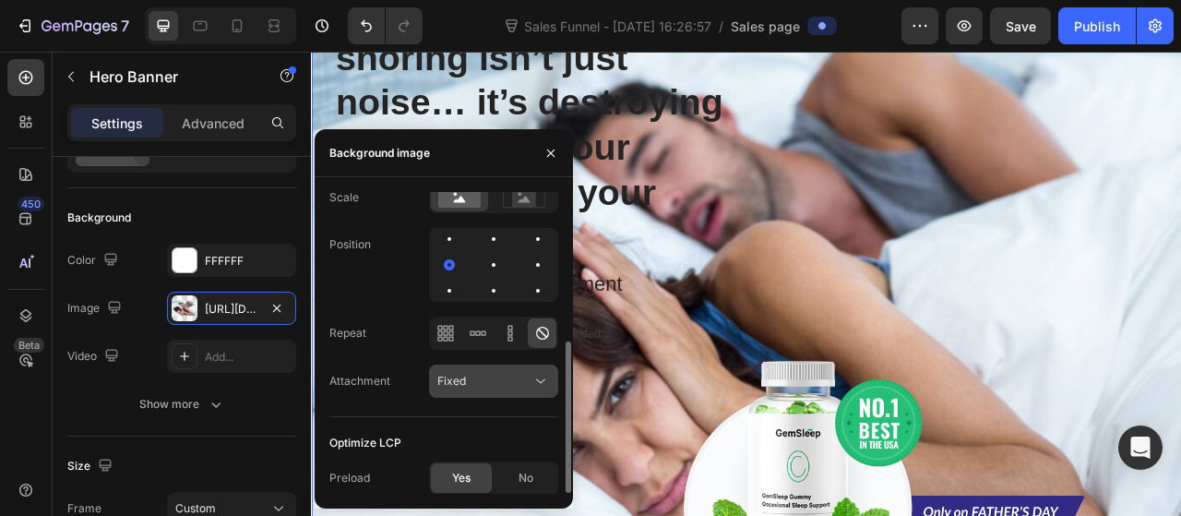
click at [526, 386] on div "Fixed" at bounding box center [484, 381] width 94 height 17
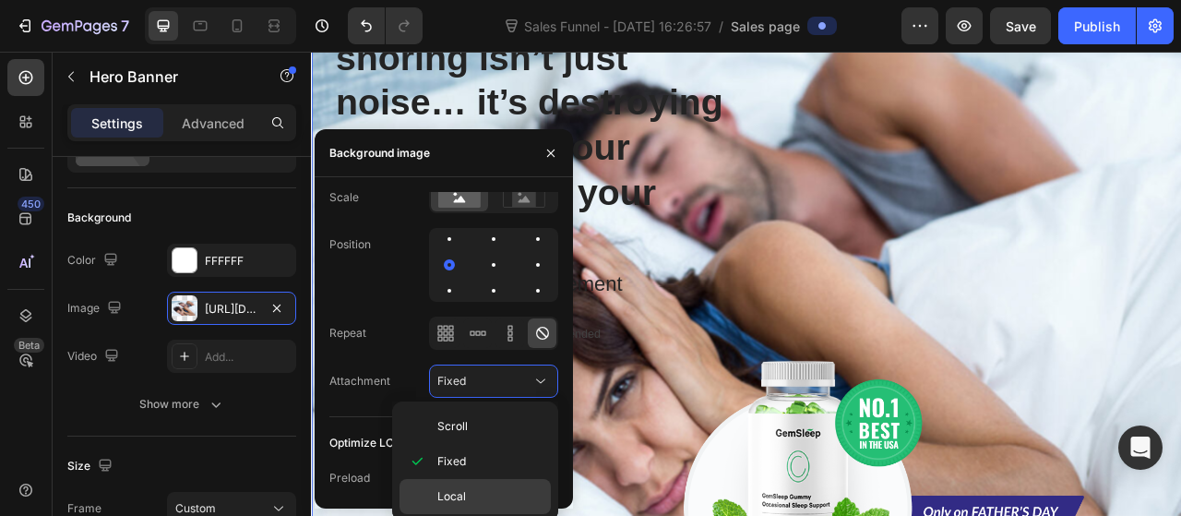
click at [480, 500] on p "Local" at bounding box center [489, 496] width 105 height 17
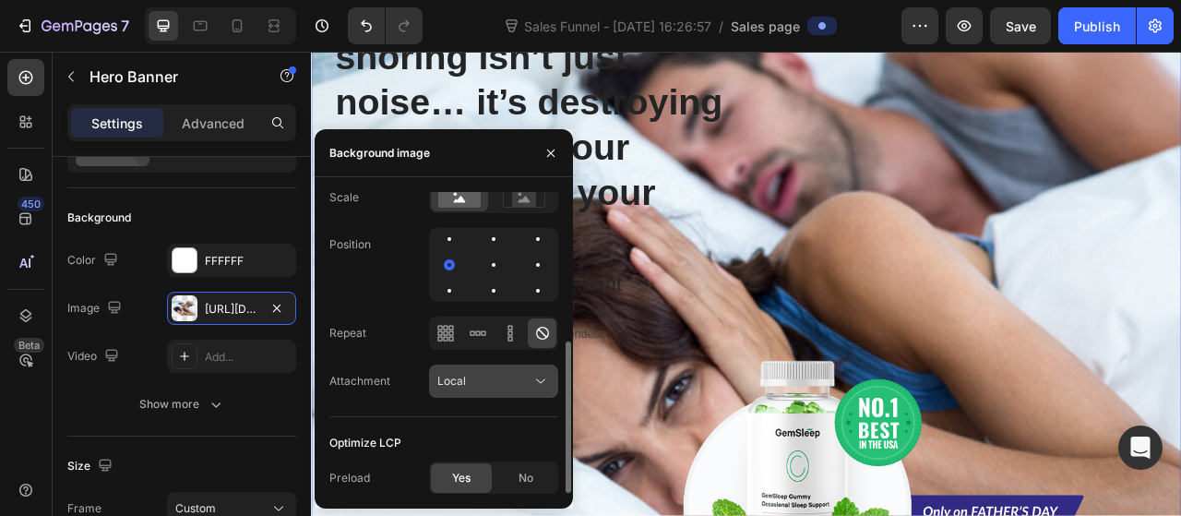
click at [525, 382] on div "Local" at bounding box center [484, 381] width 94 height 17
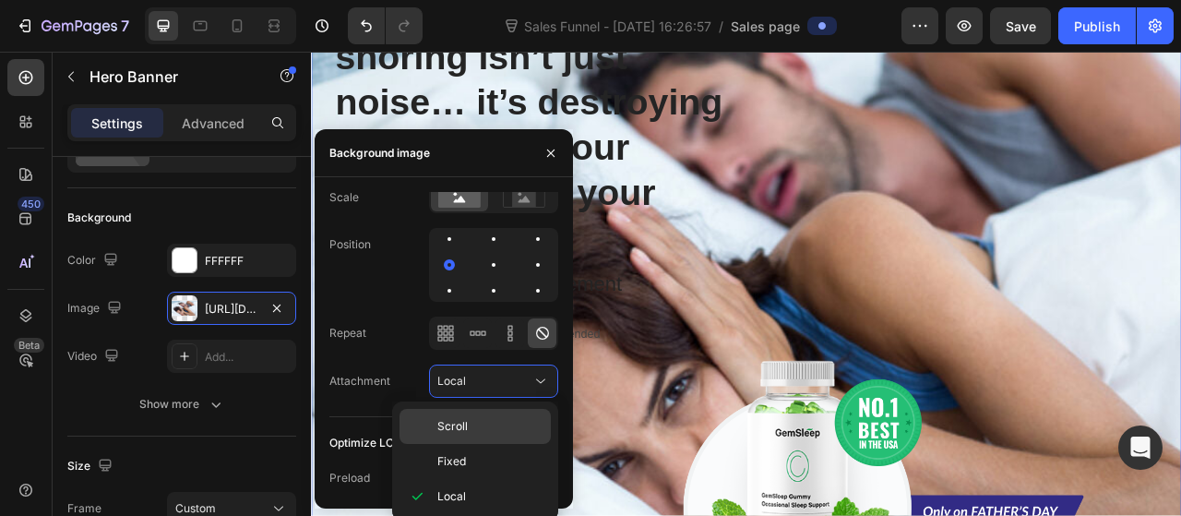
click at [498, 427] on p "Scroll" at bounding box center [489, 426] width 105 height 17
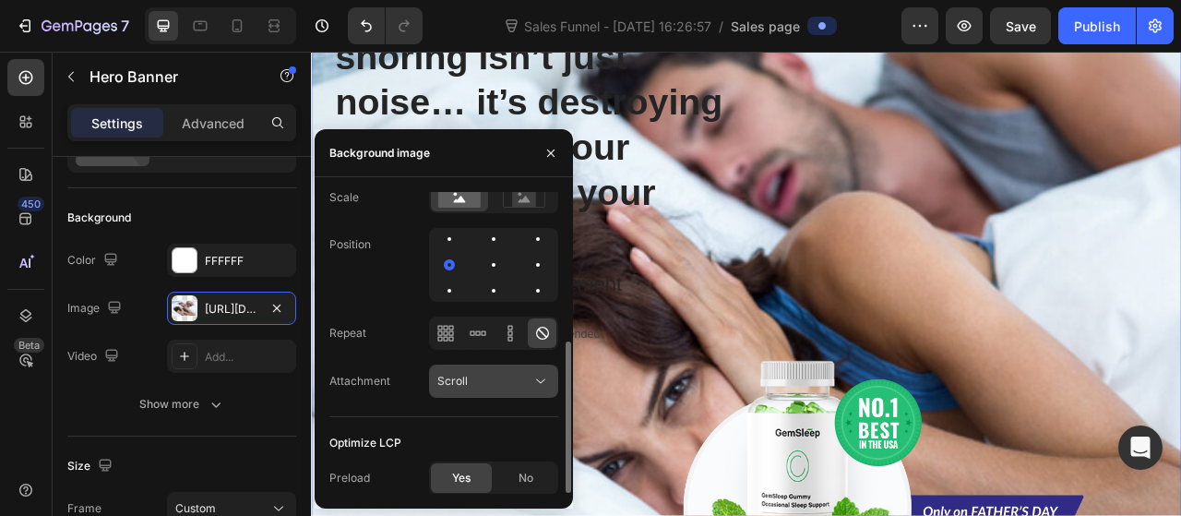
click at [499, 377] on div "Scroll" at bounding box center [484, 381] width 94 height 17
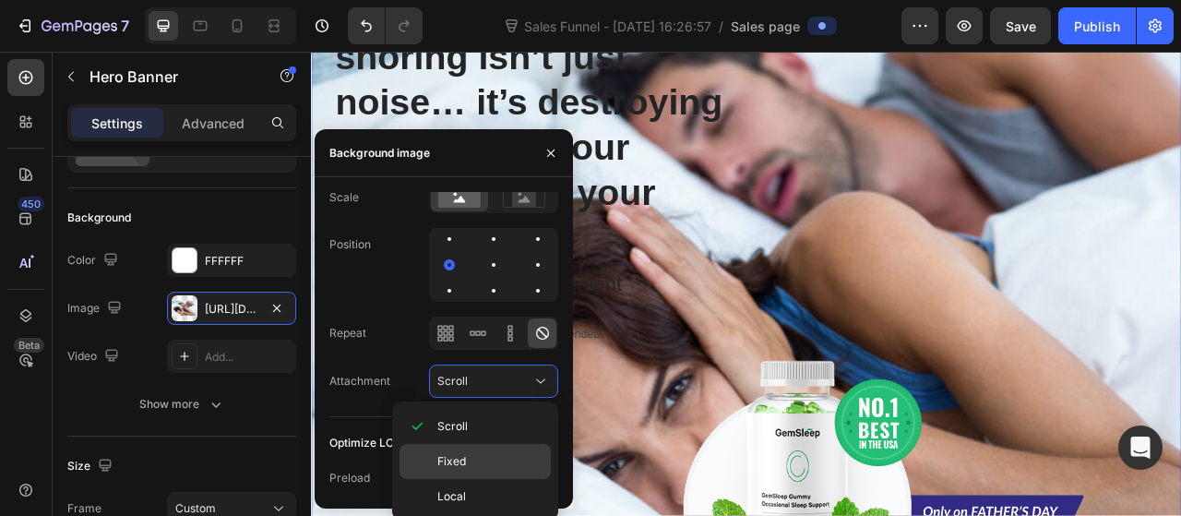
click at [475, 462] on p "Fixed" at bounding box center [489, 461] width 105 height 17
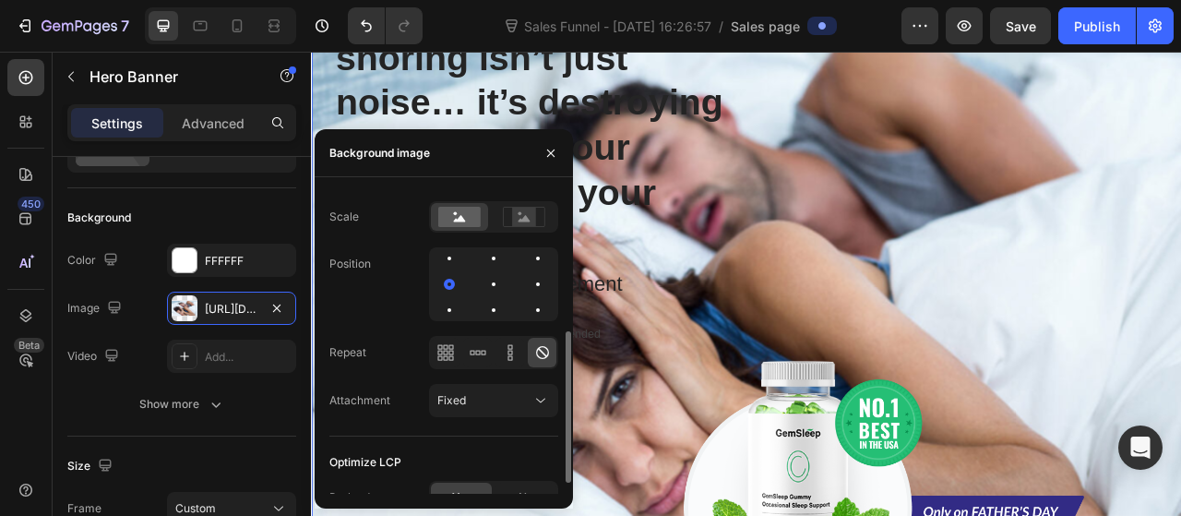
scroll to position [274, 0]
click at [445, 356] on icon at bounding box center [445, 355] width 18 height 18
click at [477, 360] on icon at bounding box center [478, 355] width 18 height 18
click at [509, 360] on icon at bounding box center [510, 355] width 18 height 18
click at [544, 360] on icon at bounding box center [542, 355] width 13 height 13
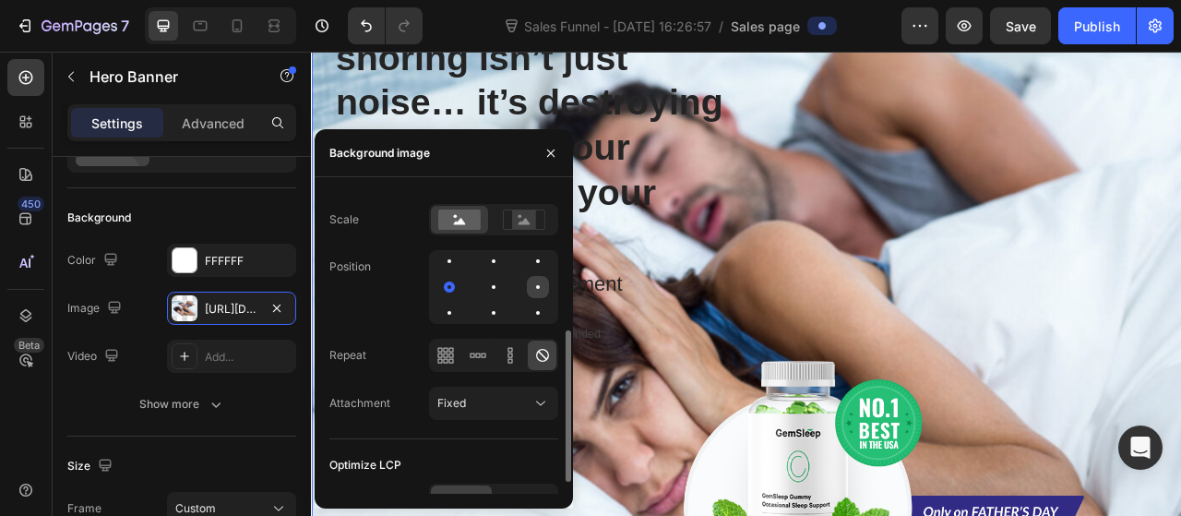
click at [537, 286] on div at bounding box center [538, 287] width 4 height 4
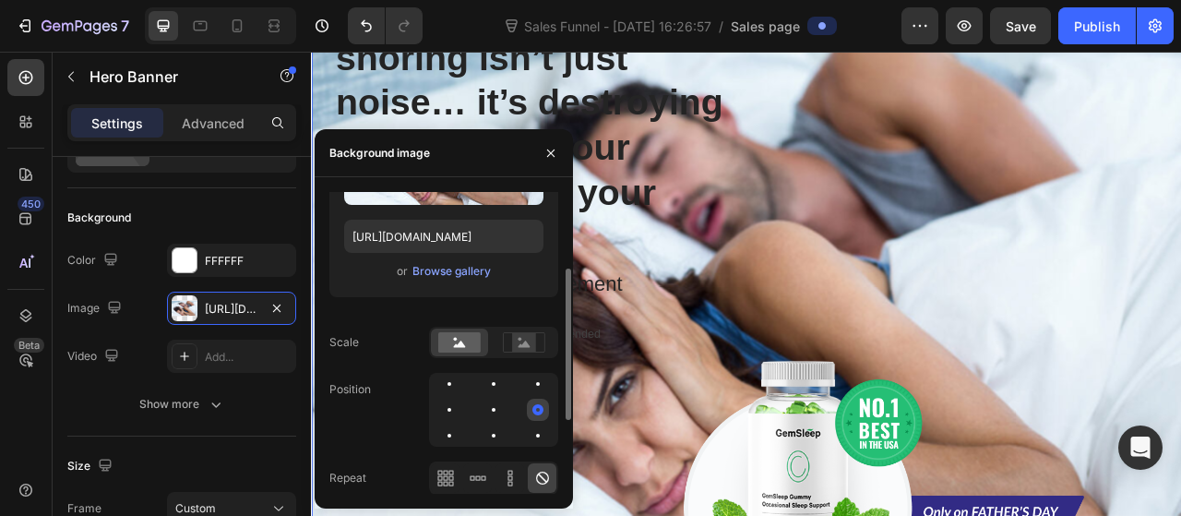
scroll to position [139, 0]
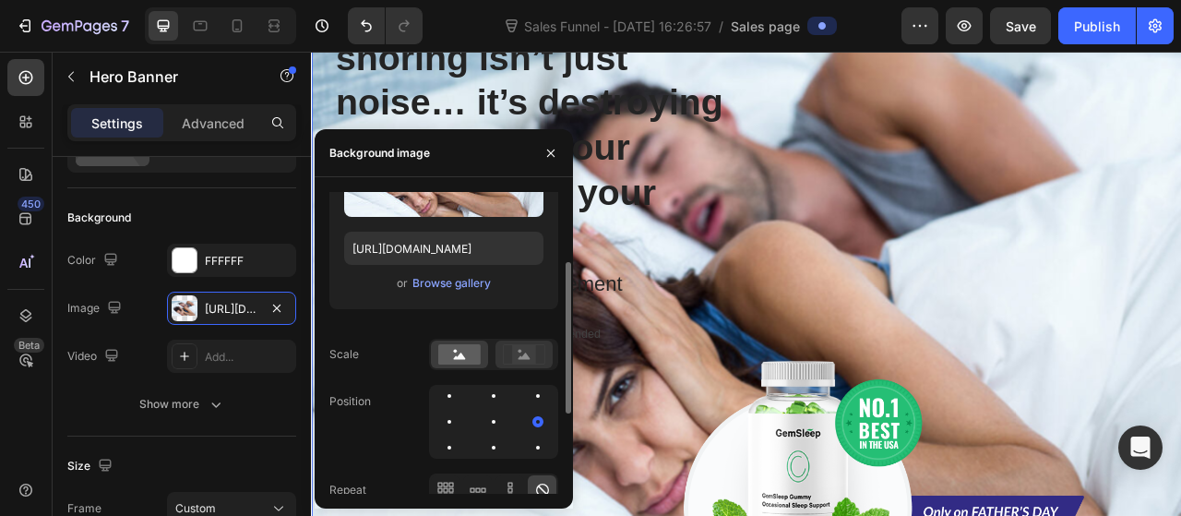
click at [522, 358] on icon at bounding box center [525, 355] width 12 height 6
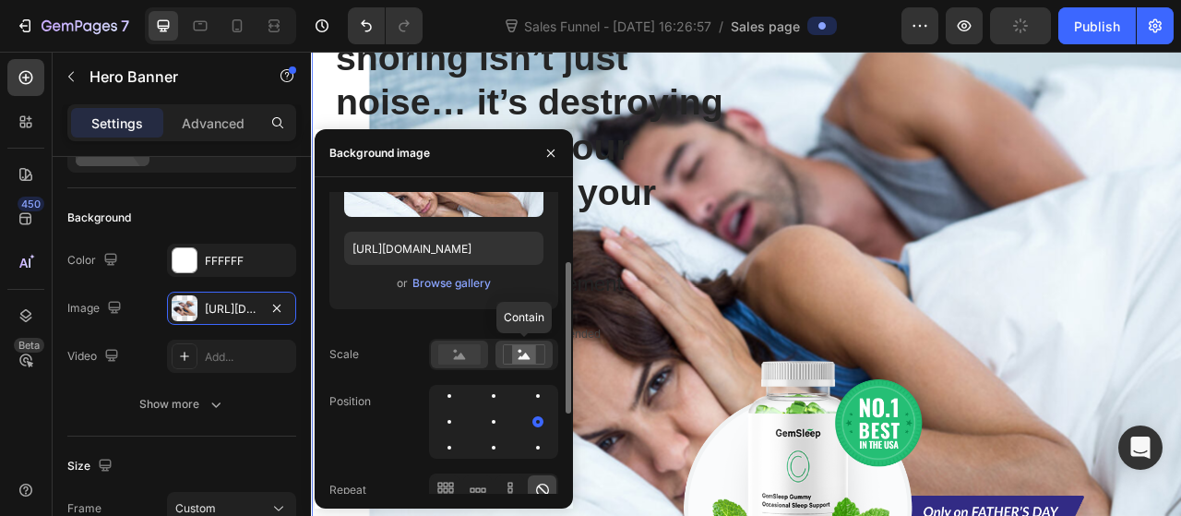
click at [456, 353] on rect at bounding box center [459, 354] width 42 height 20
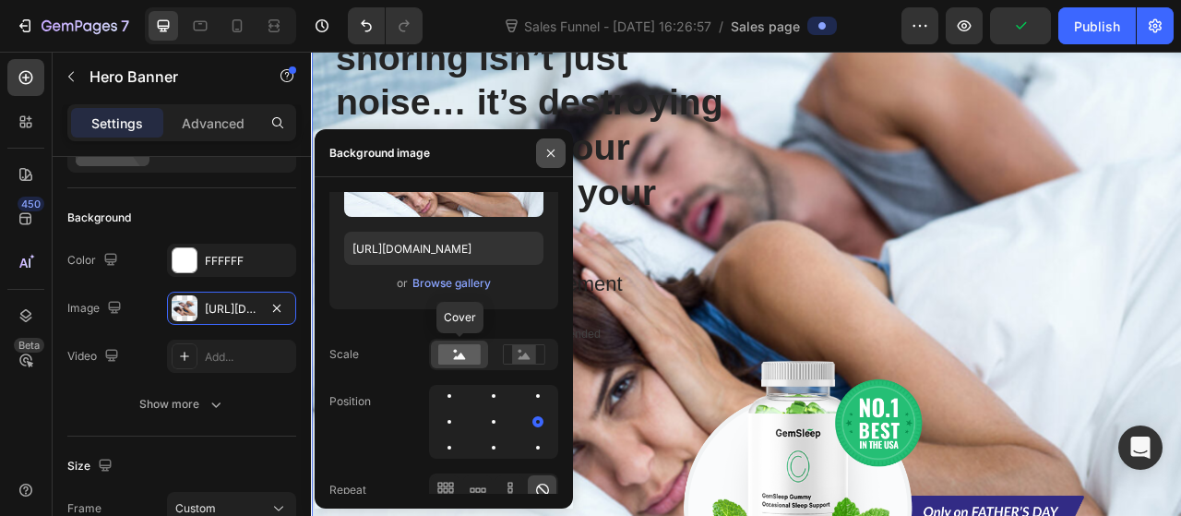
click at [550, 152] on icon "button" at bounding box center [550, 152] width 7 height 7
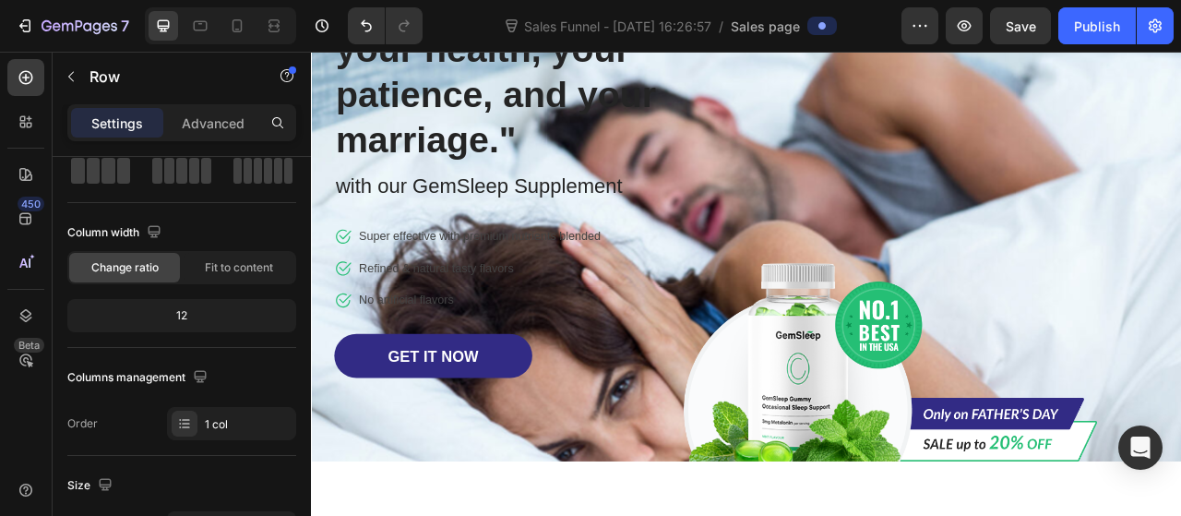
scroll to position [0, 0]
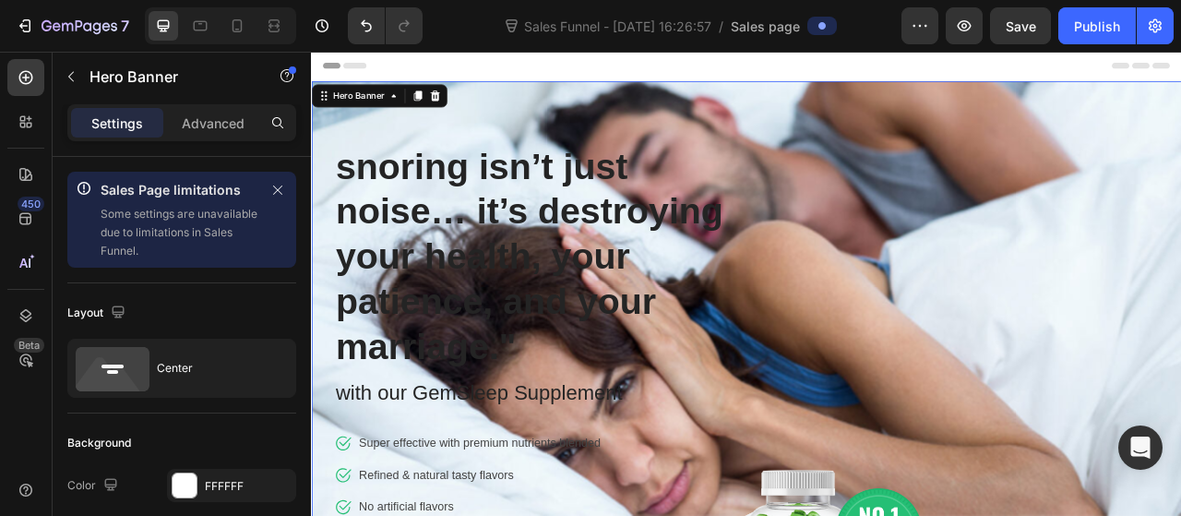
click at [1180, 233] on div "Image Row ⁠⁠⁠⁠⁠⁠⁠ snoring isn’t just noise… it’s destroying your health, your p…" at bounding box center [865, 463] width 1080 height 746
click at [1180, 281] on div "Image Row ⁠⁠⁠⁠⁠⁠⁠ snoring isn’t just noise… it’s destroying your health, your p…" at bounding box center [865, 463] width 1080 height 746
click at [244, 28] on icon at bounding box center [237, 26] width 18 height 18
type input "1200"
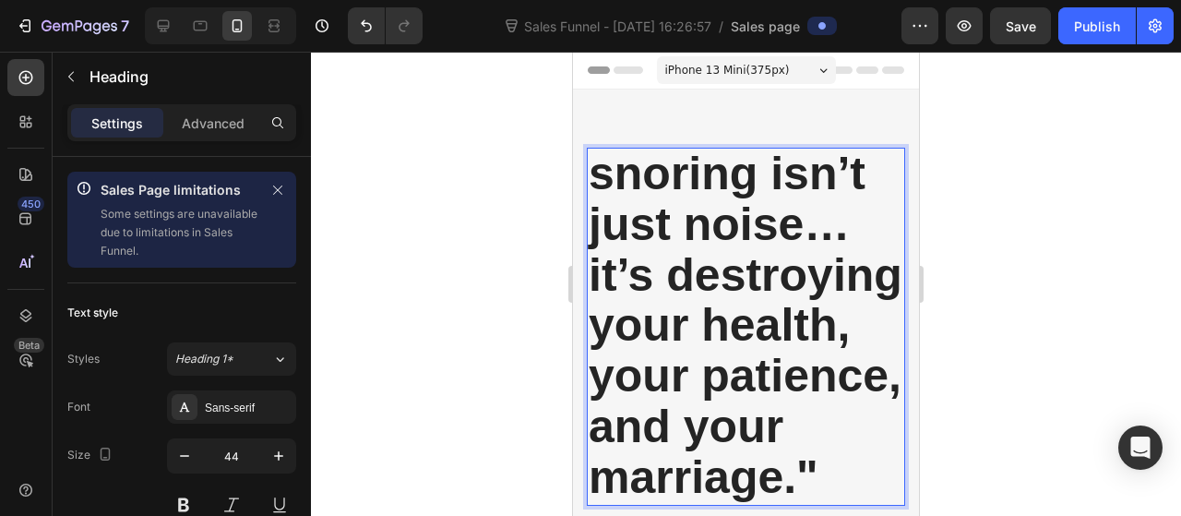
click at [888, 107] on div "snoring isn’t just noise… it’s destroying your health, your patience, and your …" at bounding box center [746, 457] width 346 height 734
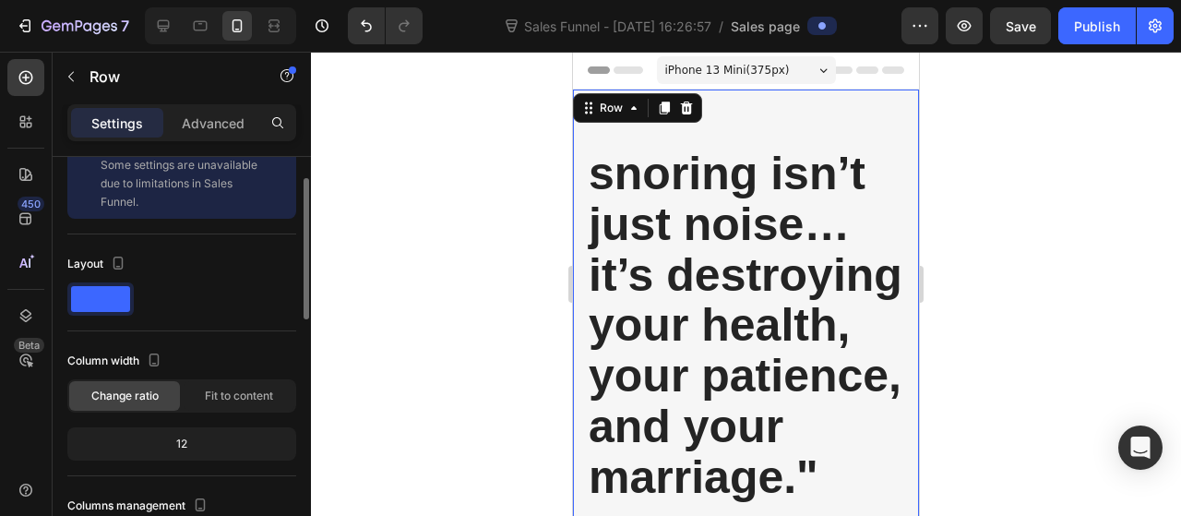
scroll to position [47, 0]
click at [989, 109] on div at bounding box center [746, 284] width 870 height 464
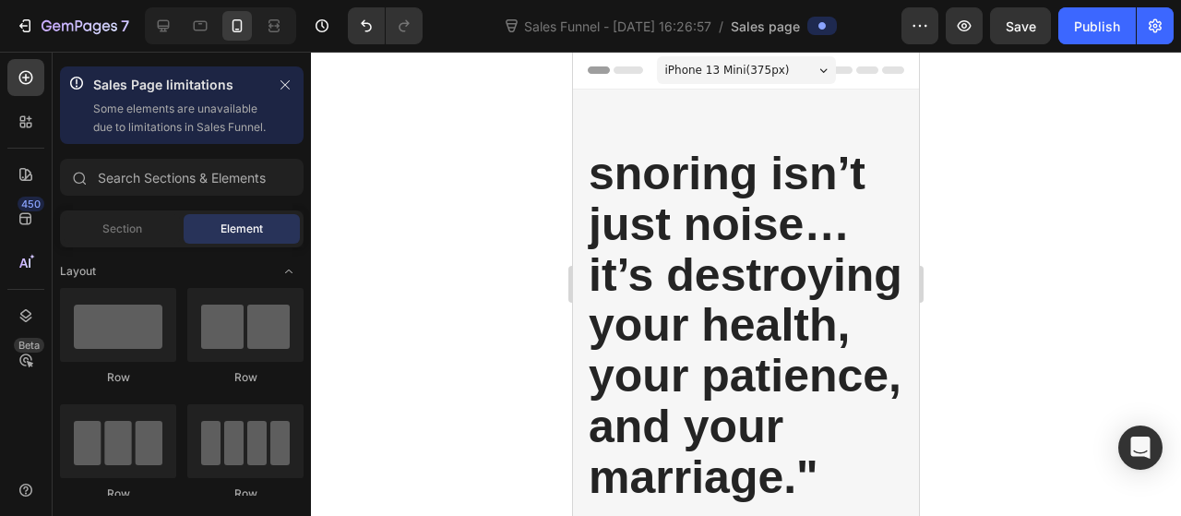
click at [819, 70] on icon at bounding box center [823, 70] width 8 height 5
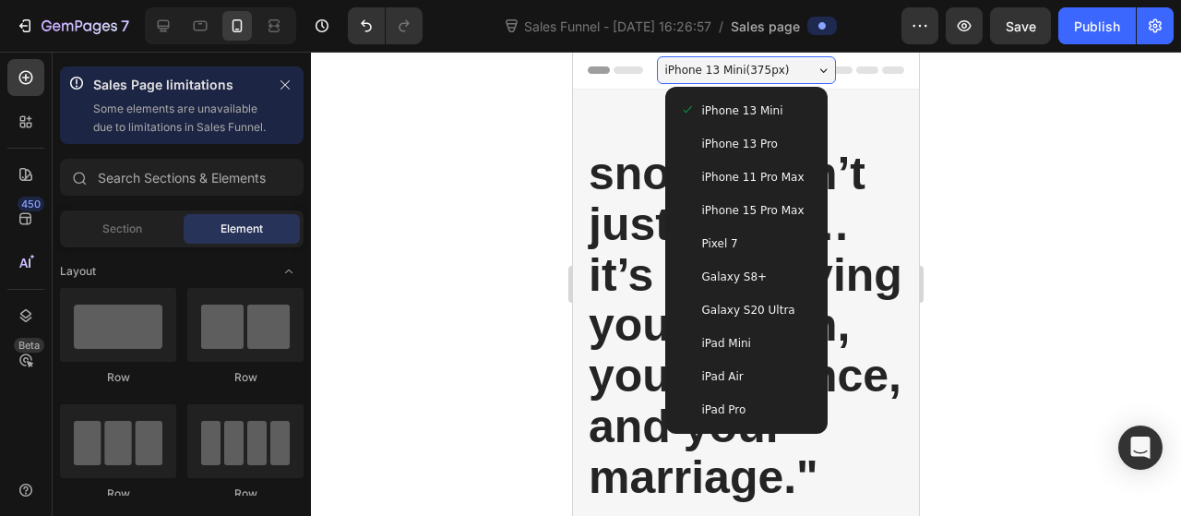
click at [990, 105] on div at bounding box center [746, 284] width 870 height 464
click at [126, 237] on span "Section" at bounding box center [122, 229] width 40 height 17
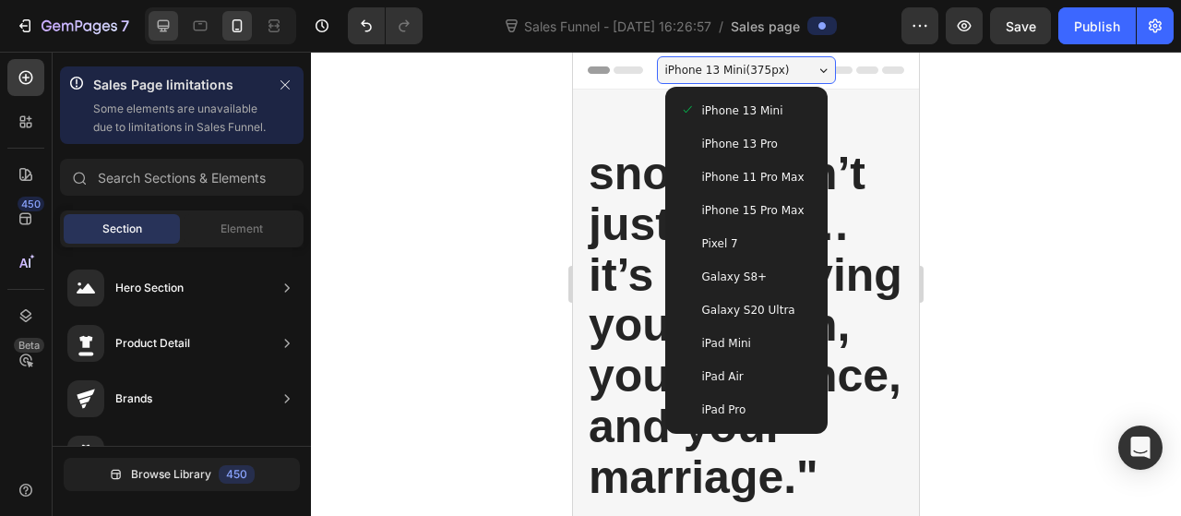
click at [162, 26] on icon at bounding box center [164, 26] width 12 height 12
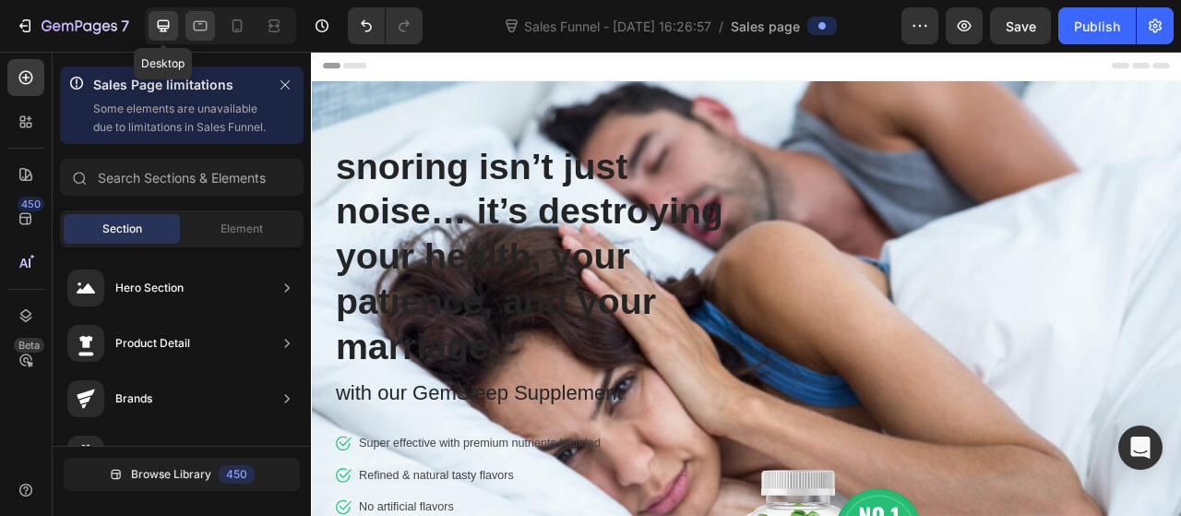
click at [199, 30] on icon at bounding box center [200, 26] width 18 height 18
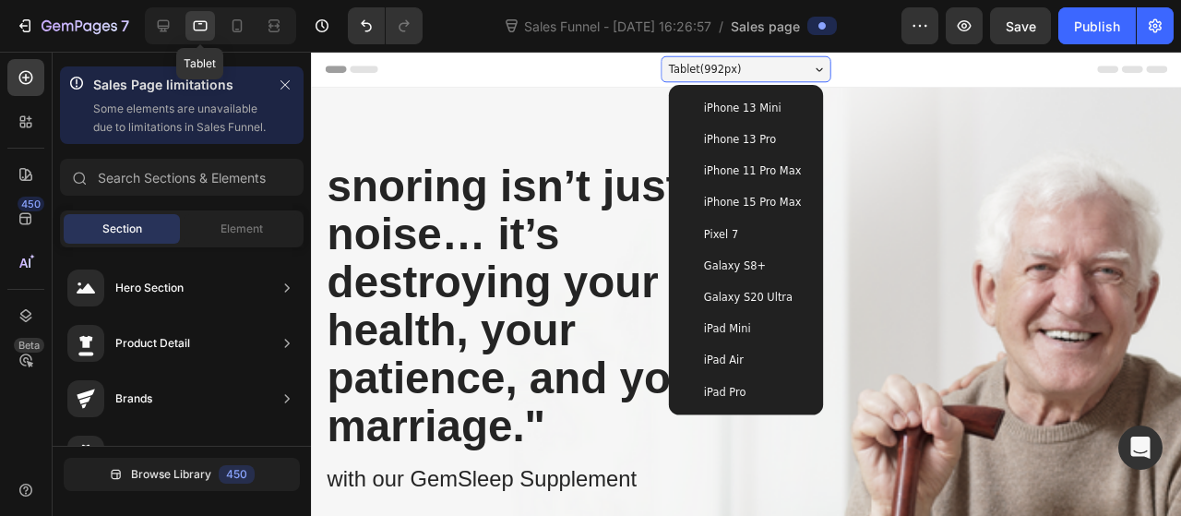
click at [1108, 299] on div "Image Row ⁠⁠⁠⁠⁠⁠⁠ snoring isn’t just noise… it’s destroying your health, your p…" at bounding box center [768, 469] width 915 height 758
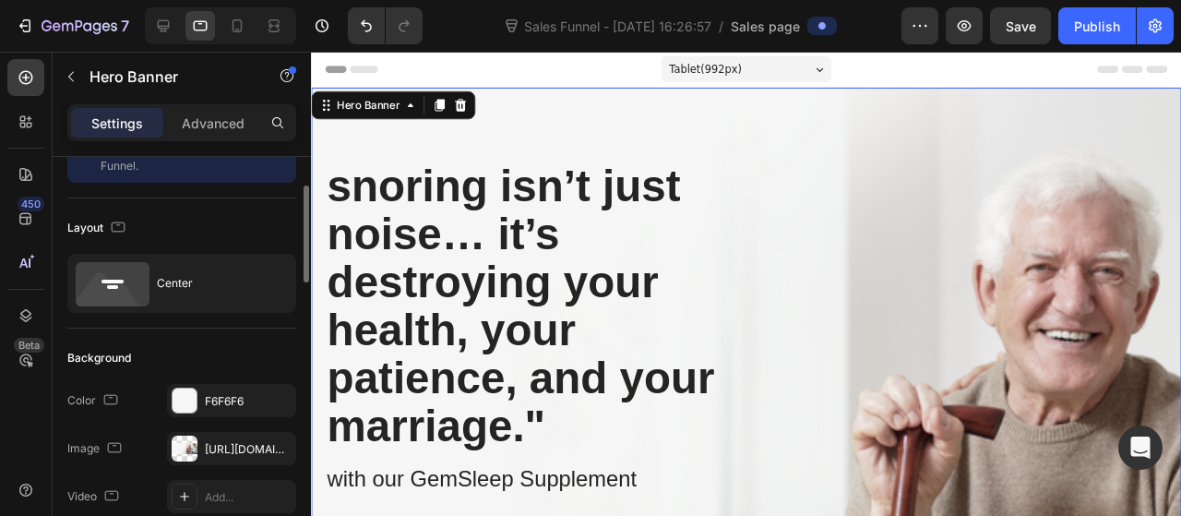
scroll to position [92, 0]
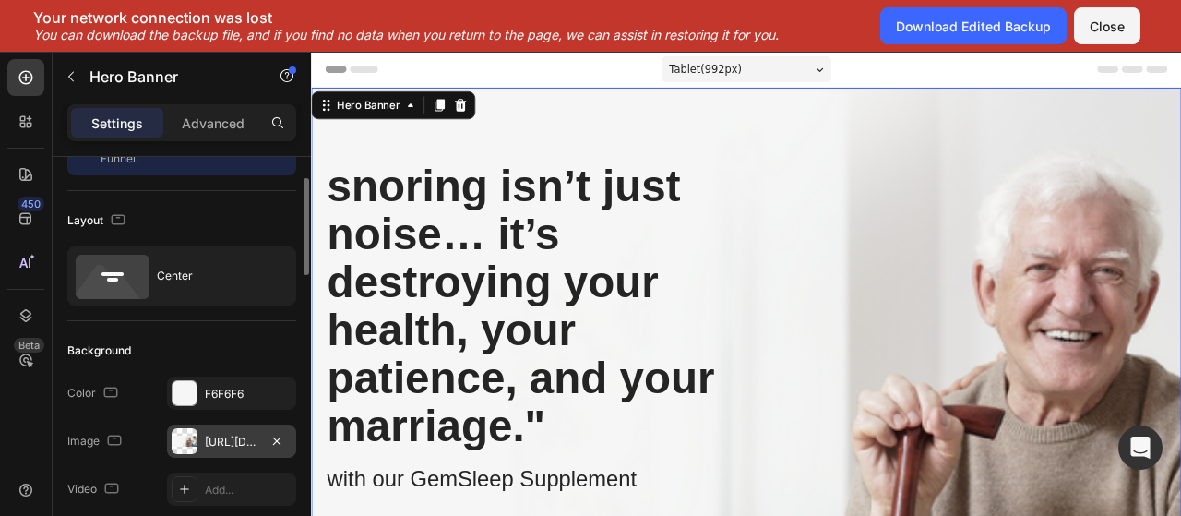
click at [203, 437] on div "[URL][DOMAIN_NAME]" at bounding box center [231, 440] width 129 height 33
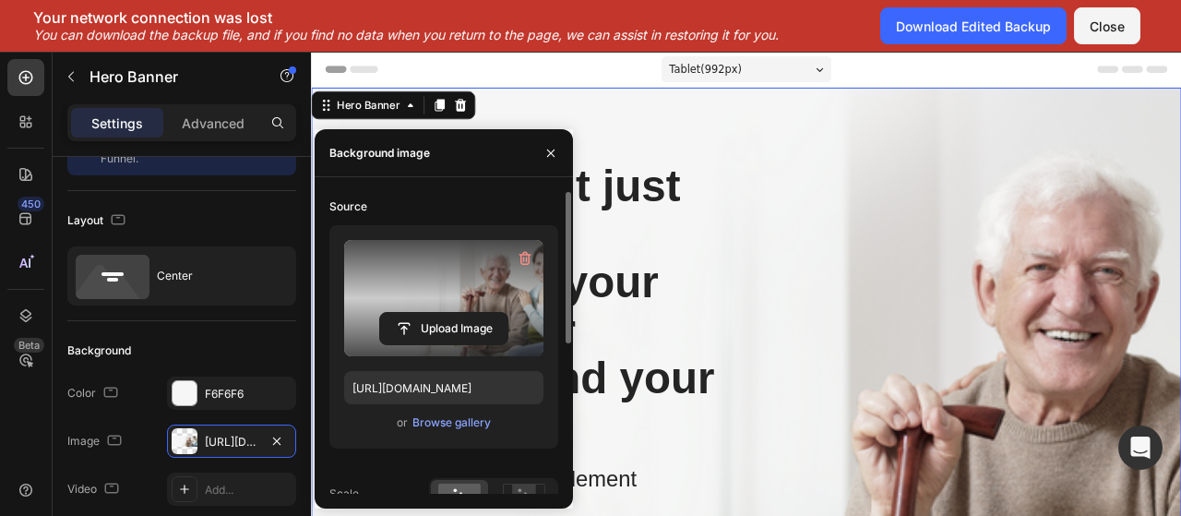
click at [519, 305] on label at bounding box center [443, 298] width 199 height 116
click at [507, 313] on input "file" at bounding box center [443, 328] width 127 height 31
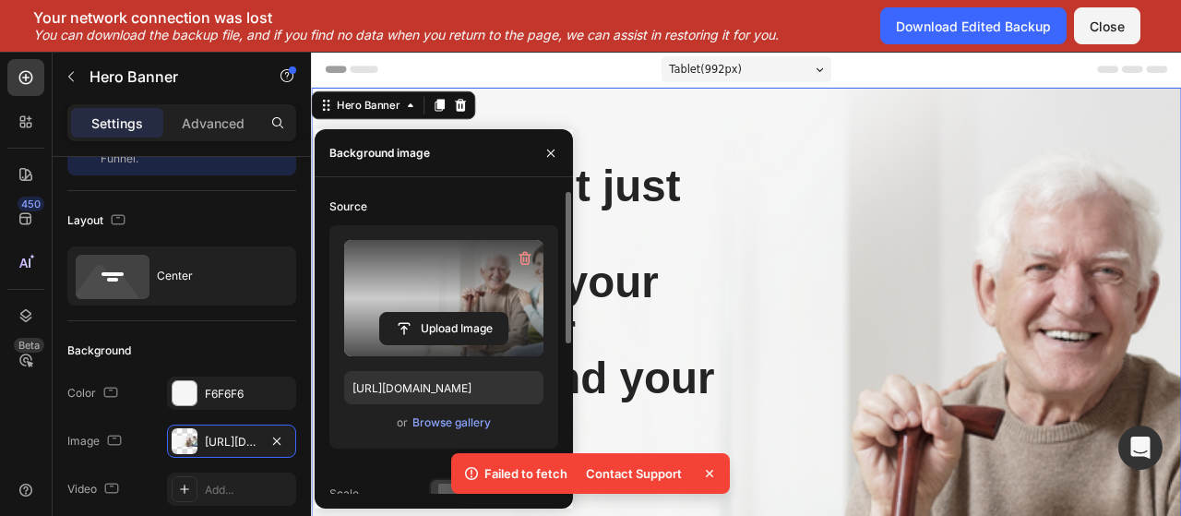
click at [526, 292] on label at bounding box center [443, 298] width 199 height 116
click at [507, 313] on input "file" at bounding box center [443, 328] width 127 height 31
click at [524, 257] on icon "button" at bounding box center [525, 258] width 18 height 18
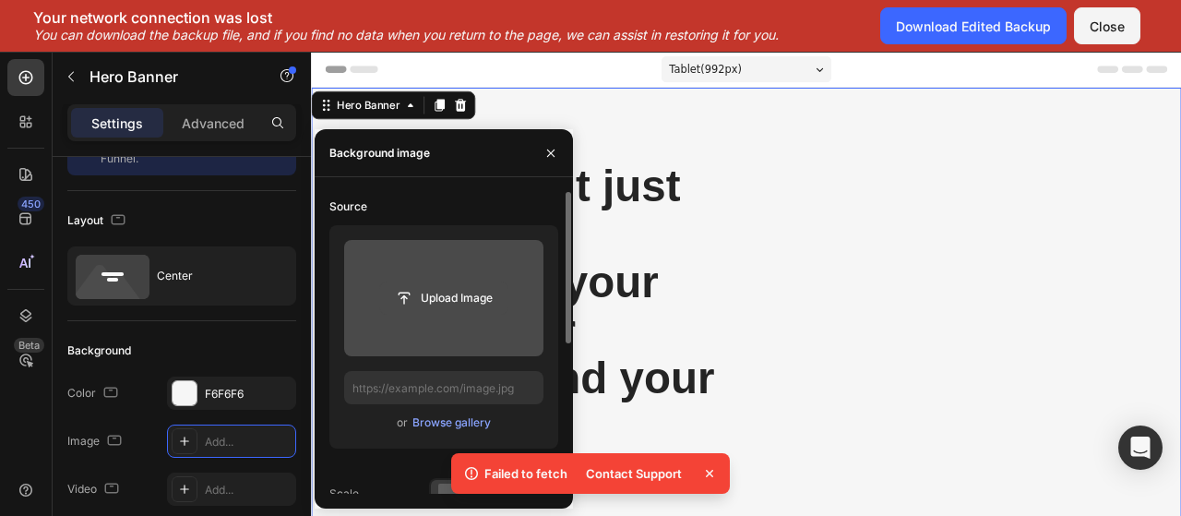
click at [454, 291] on input "file" at bounding box center [443, 297] width 127 height 31
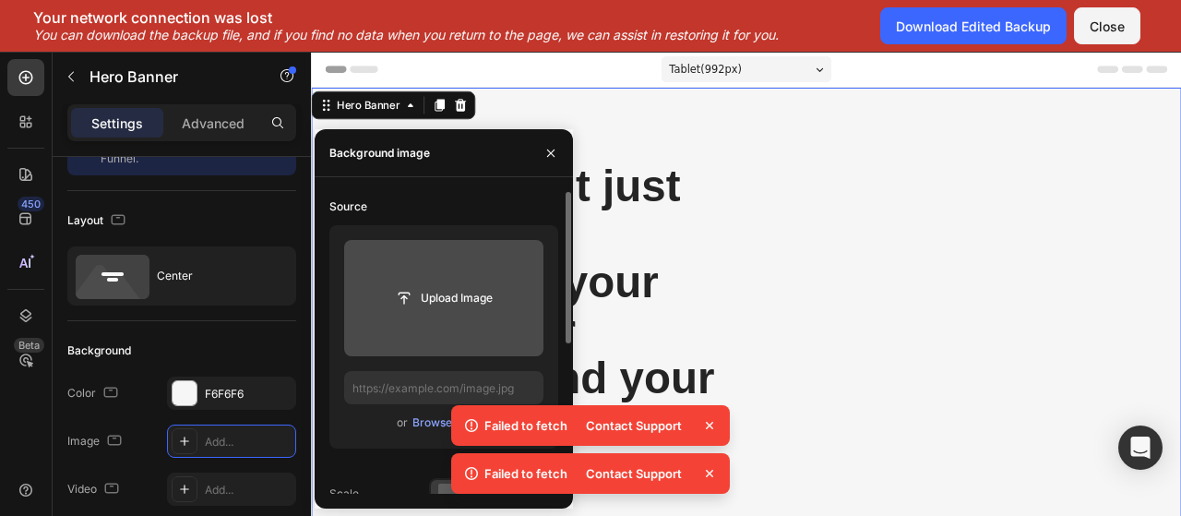
click at [716, 429] on icon at bounding box center [709, 425] width 18 height 18
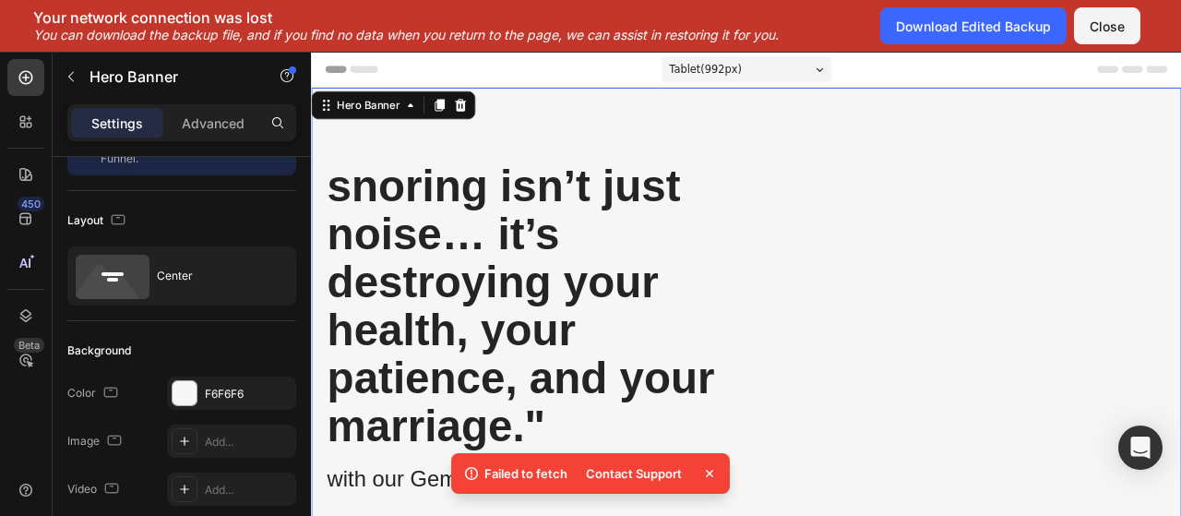
click at [698, 468] on div "Contact Support" at bounding box center [647, 473] width 144 height 26
drag, startPoint x: 710, startPoint y: 472, endPoint x: 376, endPoint y: 235, distance: 410.4
click at [710, 472] on icon at bounding box center [709, 473] width 7 height 7
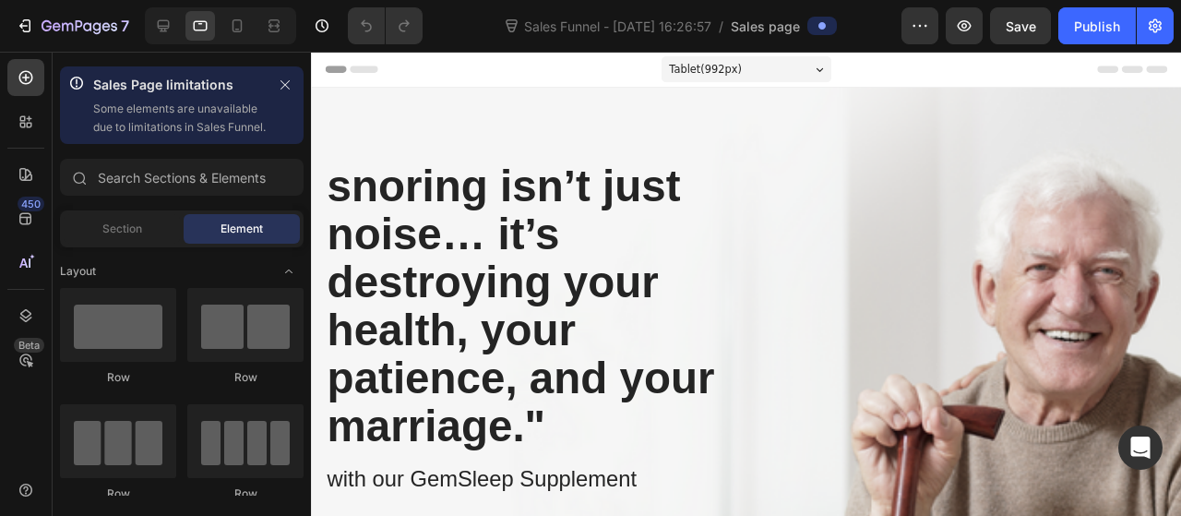
click at [135, 247] on div "Section Element" at bounding box center [182, 228] width 244 height 37
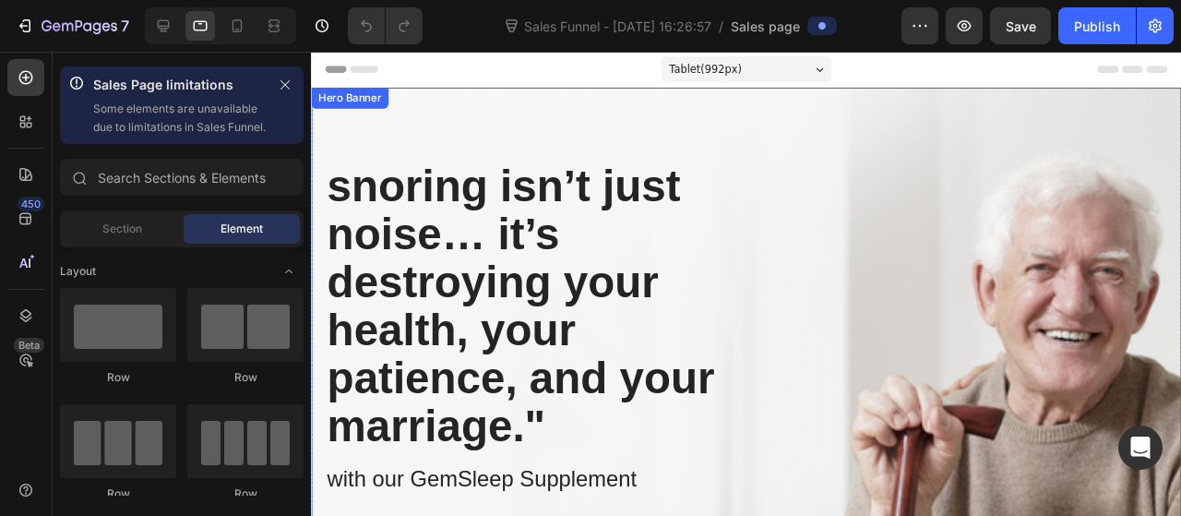
click at [1014, 283] on div "Image Row snoring isn’t just noise… it’s destroying your health, your patience,…" at bounding box center [768, 469] width 915 height 758
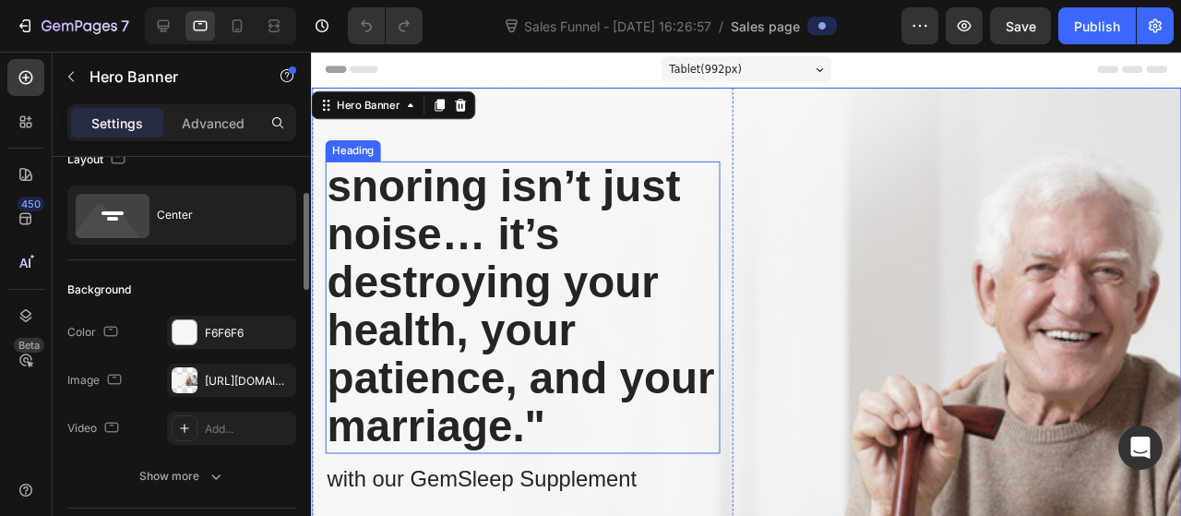
scroll to position [161, 0]
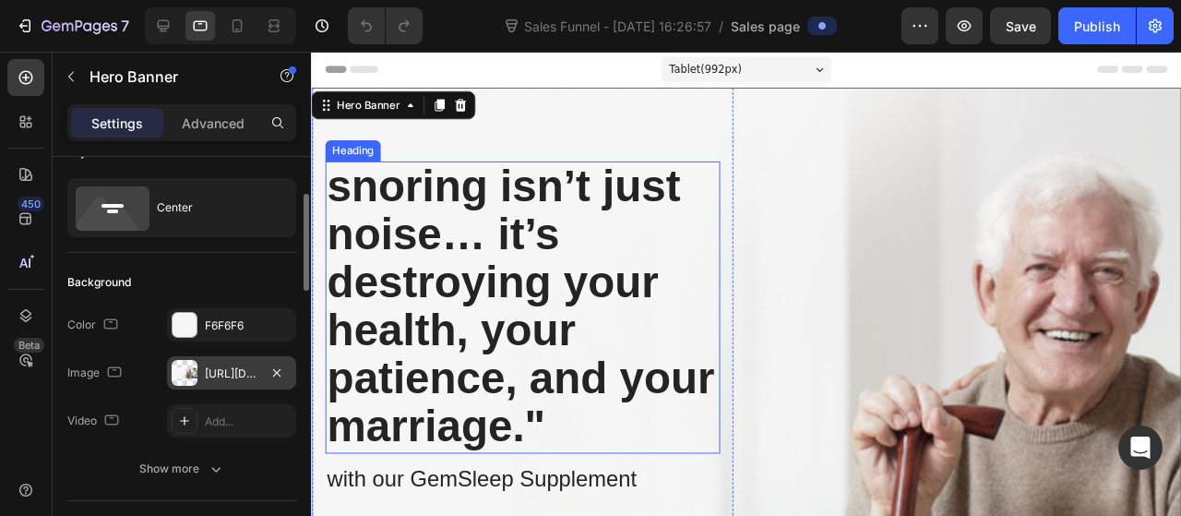
click at [241, 376] on div "[URL][DOMAIN_NAME]" at bounding box center [232, 373] width 54 height 17
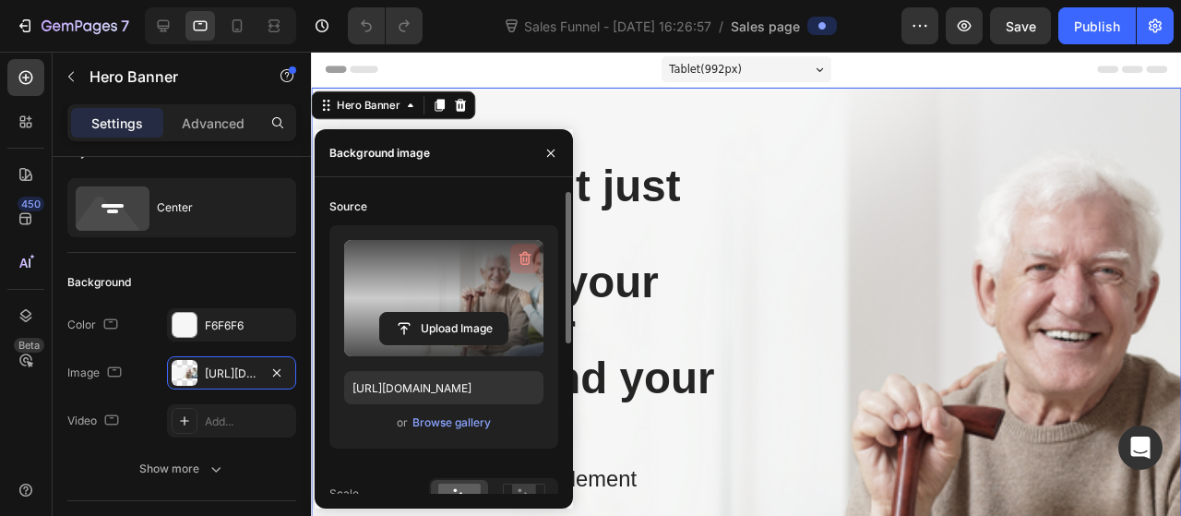
click at [521, 259] on icon "button" at bounding box center [525, 259] width 12 height 14
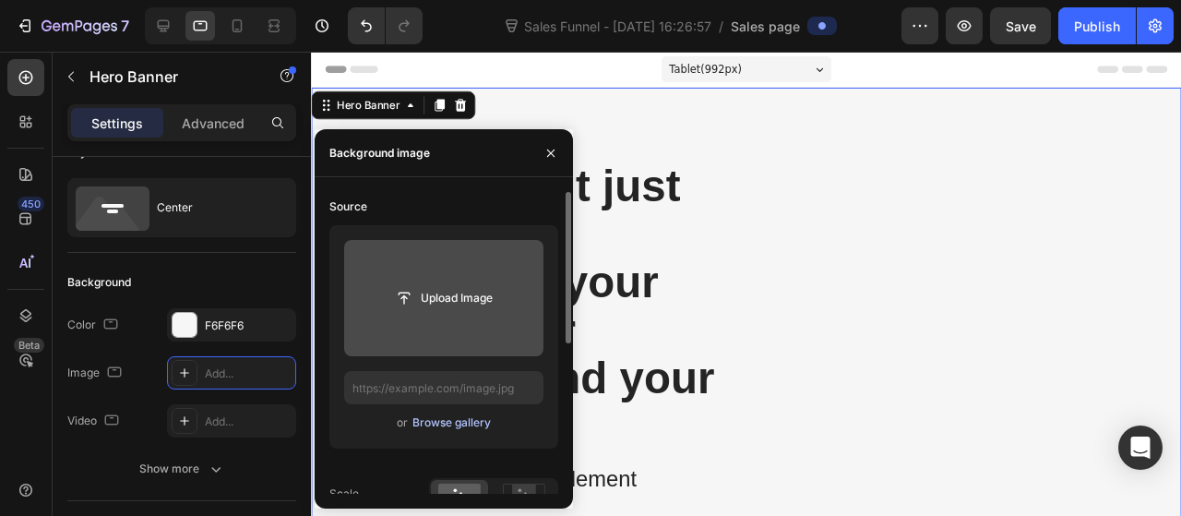
click at [448, 420] on div "Browse gallery" at bounding box center [451, 422] width 78 height 17
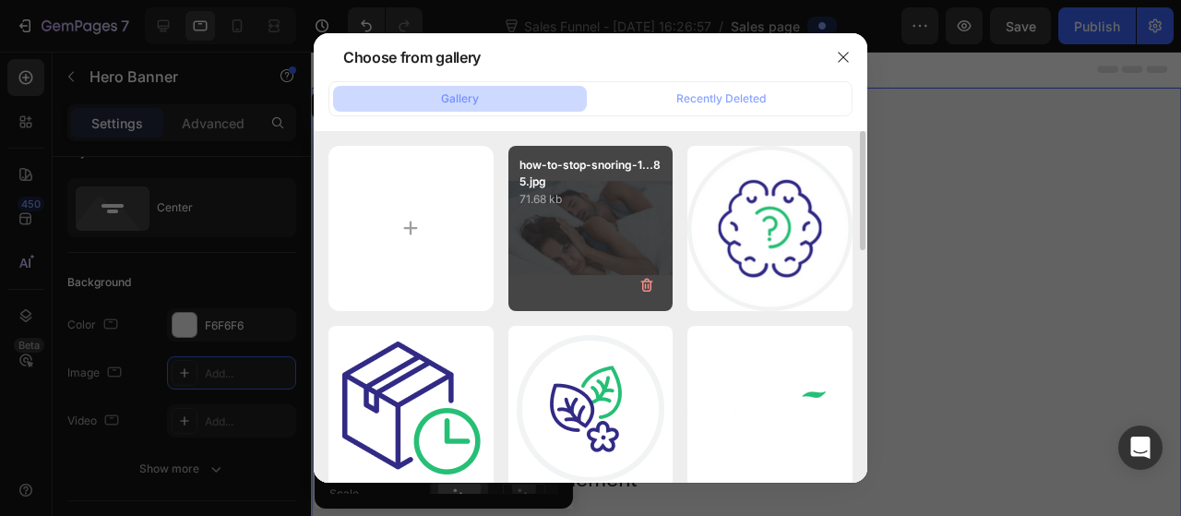
click at [594, 247] on div "how-to-stop-snoring-1...85.jpg 71.68 kb" at bounding box center [590, 228] width 165 height 165
type input "[URL][DOMAIN_NAME]"
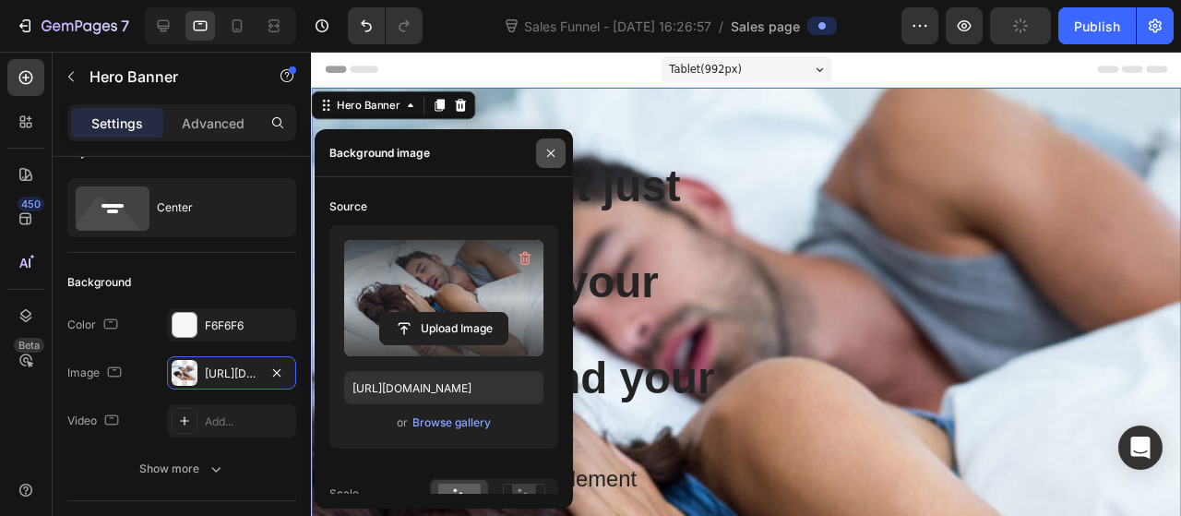
click at [550, 158] on icon "button" at bounding box center [550, 153] width 15 height 15
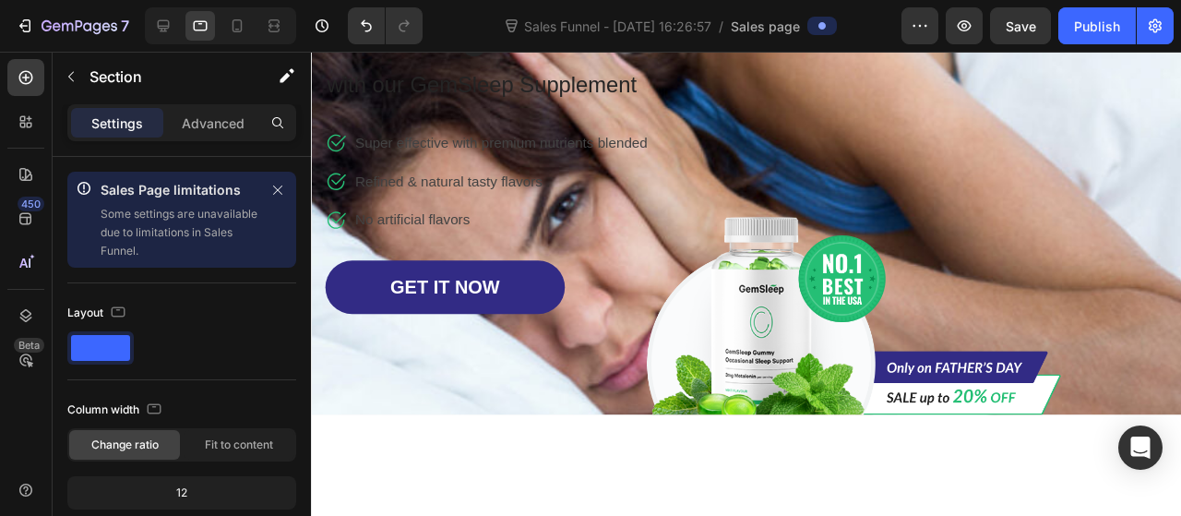
scroll to position [0, 0]
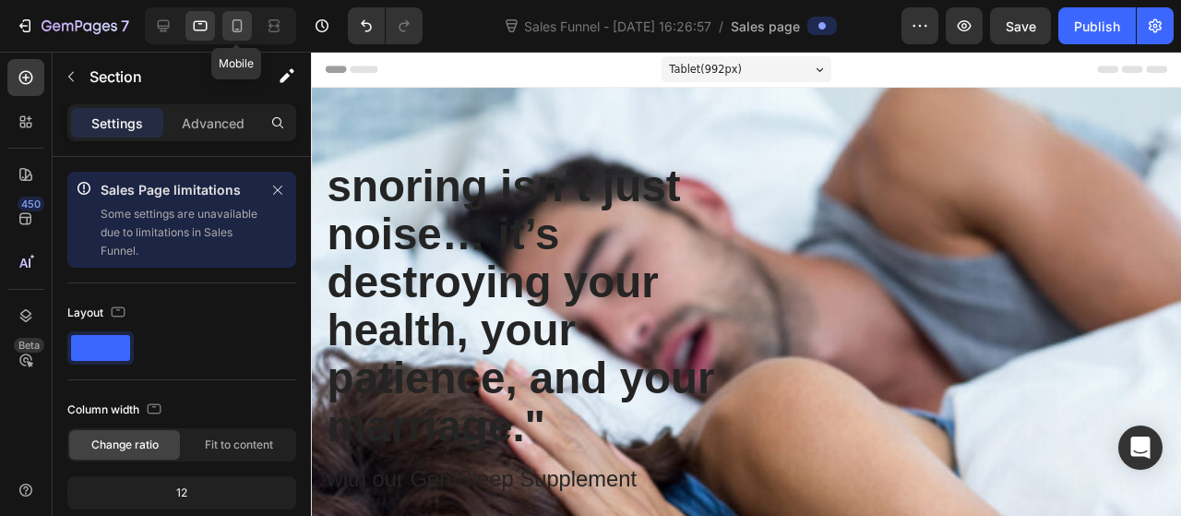
click at [233, 34] on icon at bounding box center [237, 26] width 18 height 18
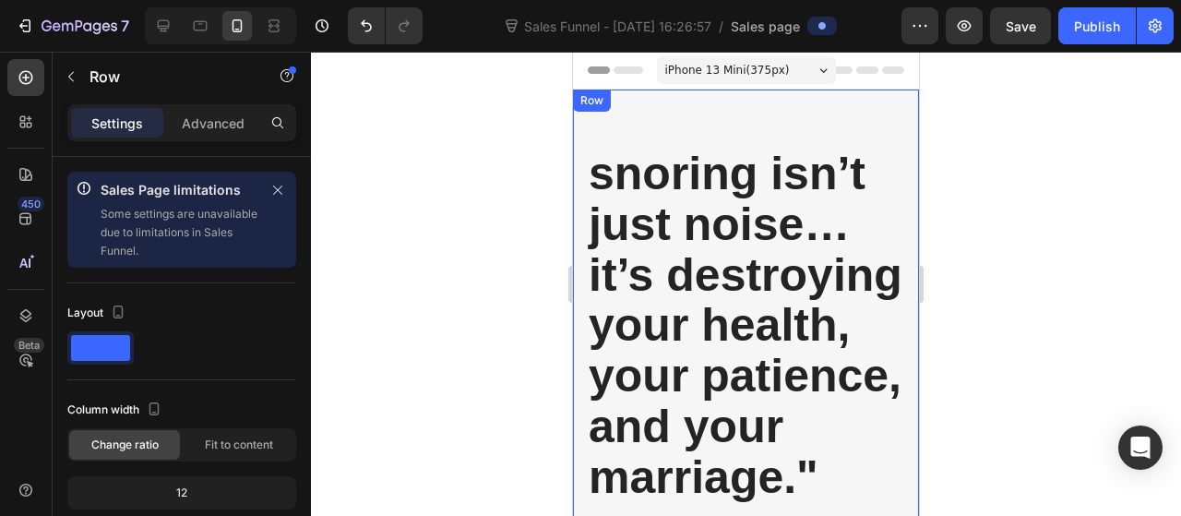
click at [903, 261] on div "snoring isn’t just noise… it’s destroying your health, your patience, and your …" at bounding box center [746, 457] width 346 height 734
